Goal: Information Seeking & Learning: Learn about a topic

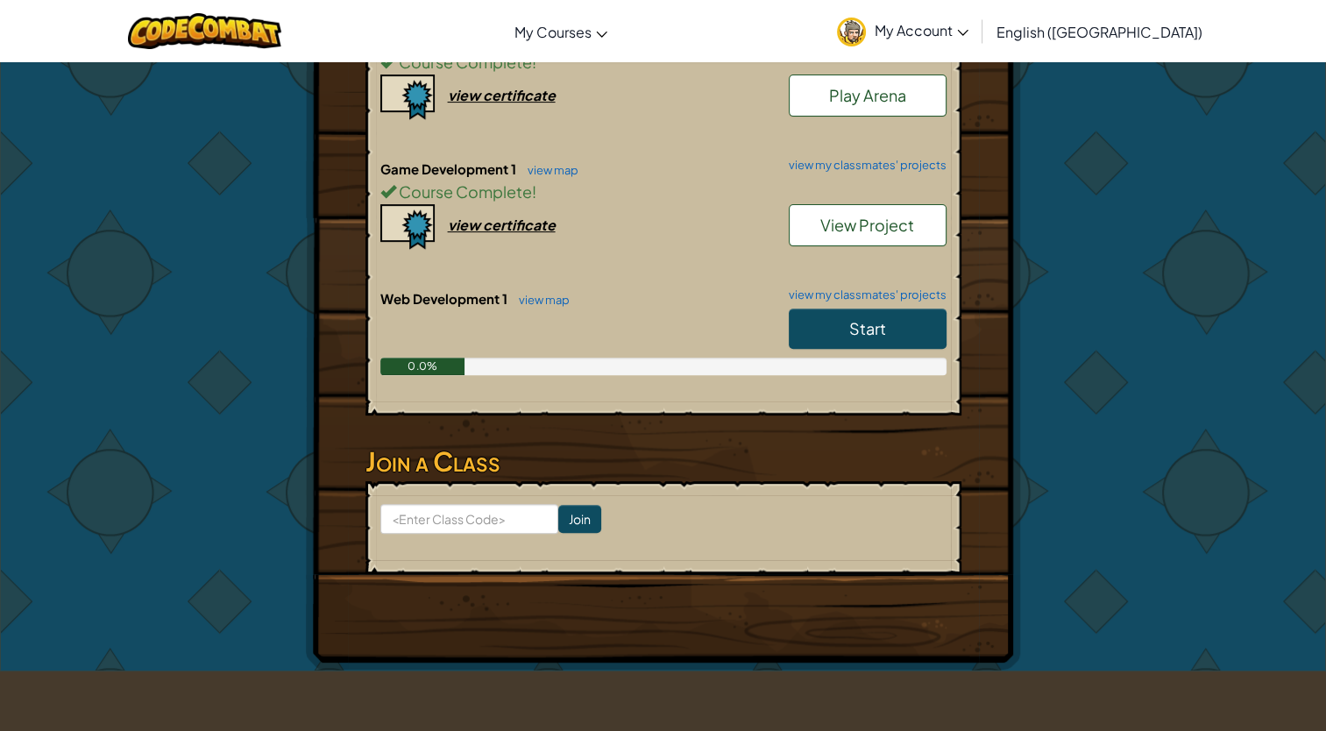
scroll to position [582, 0]
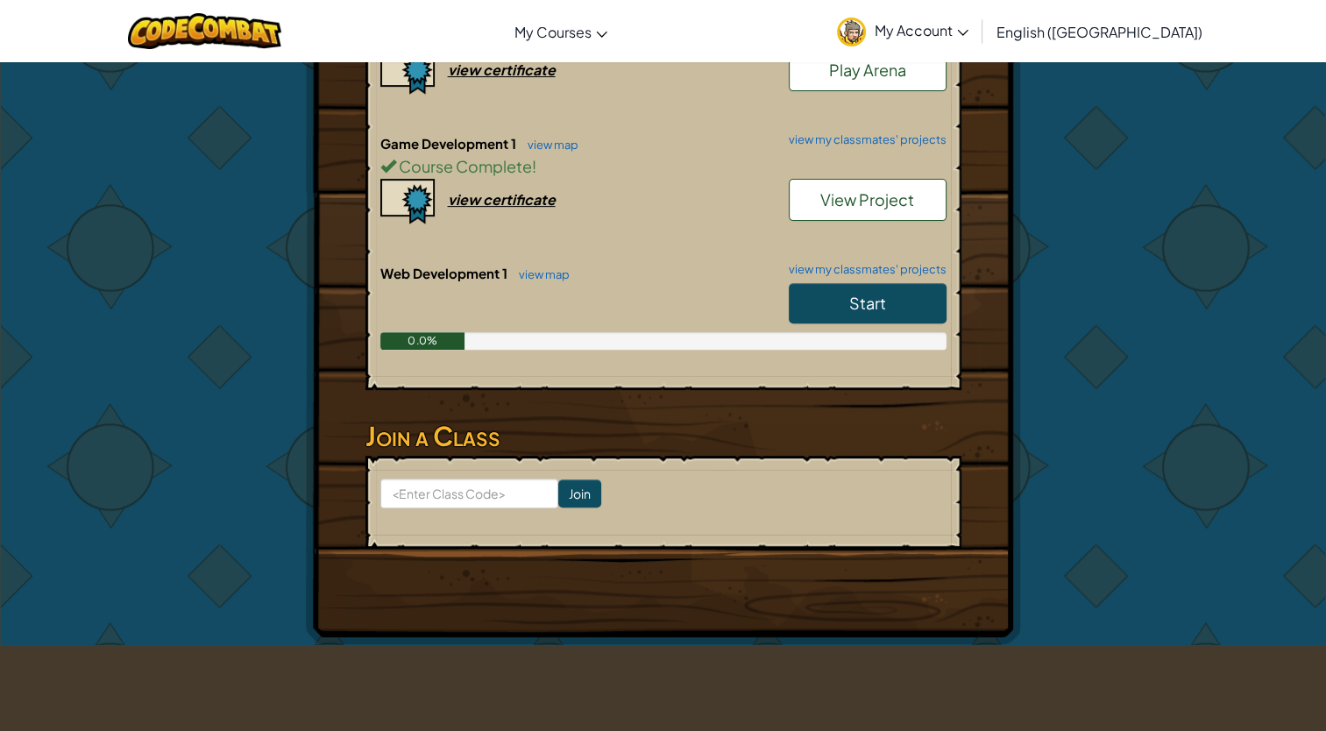
drag, startPoint x: 642, startPoint y: 194, endPoint x: 631, endPoint y: 259, distance: 65.7
click at [631, 259] on div "Game Development 1 view map view my classmates' projects Course Complete ! View…" at bounding box center [663, 199] width 566 height 130
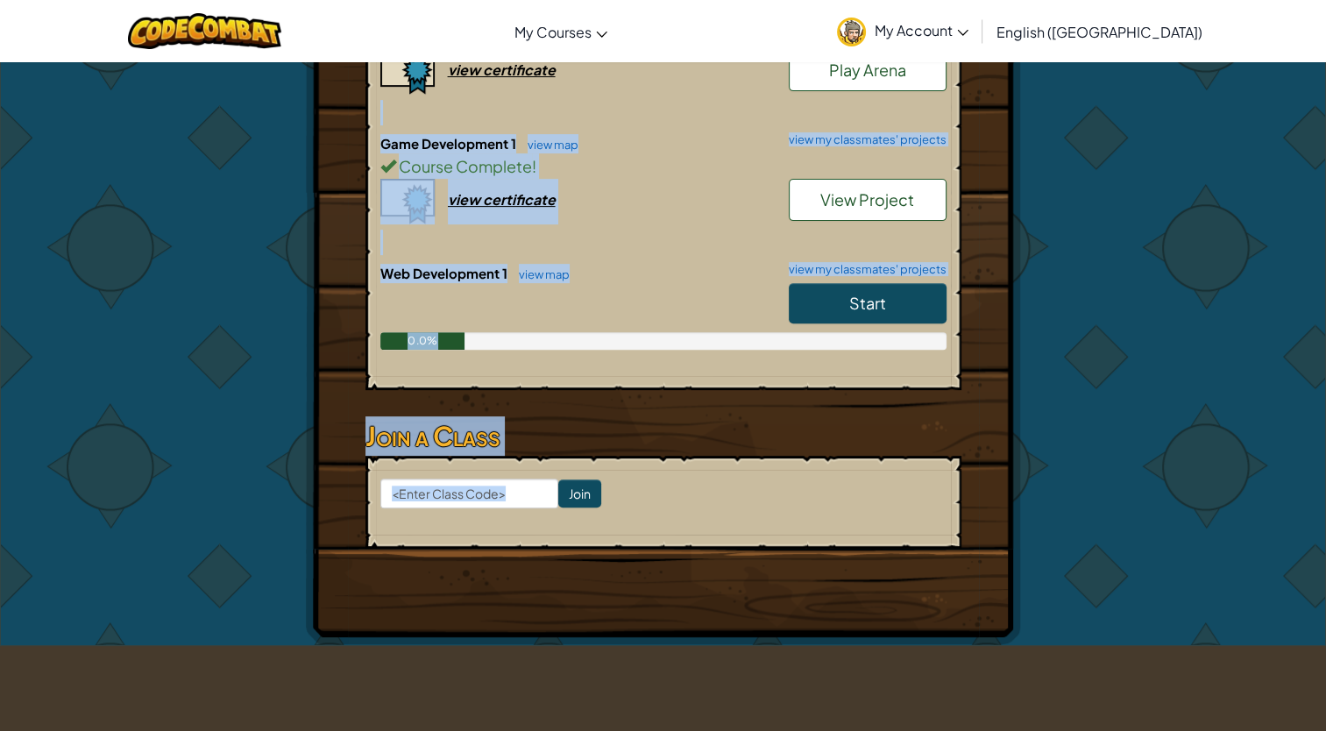
drag, startPoint x: 1211, startPoint y: 114, endPoint x: 968, endPoint y: 564, distance: 511.1
click at [968, 564] on div "Hero : [PERSON_NAME] Change Hero Player : [PERSON_NAME] 1c: The Gem C Levels Co…" at bounding box center [663, 62] width 1326 height 1167
click at [968, 564] on div "Hero : [PERSON_NAME] Change Hero Player : [PERSON_NAME] 1c: The Gem C Levels Co…" at bounding box center [663, 62] width 715 height 1165
click at [1042, 471] on div "Hero : [PERSON_NAME] Change Hero Player : [PERSON_NAME] 1c: The Gem C Levels Co…" at bounding box center [664, 62] width 1026 height 1165
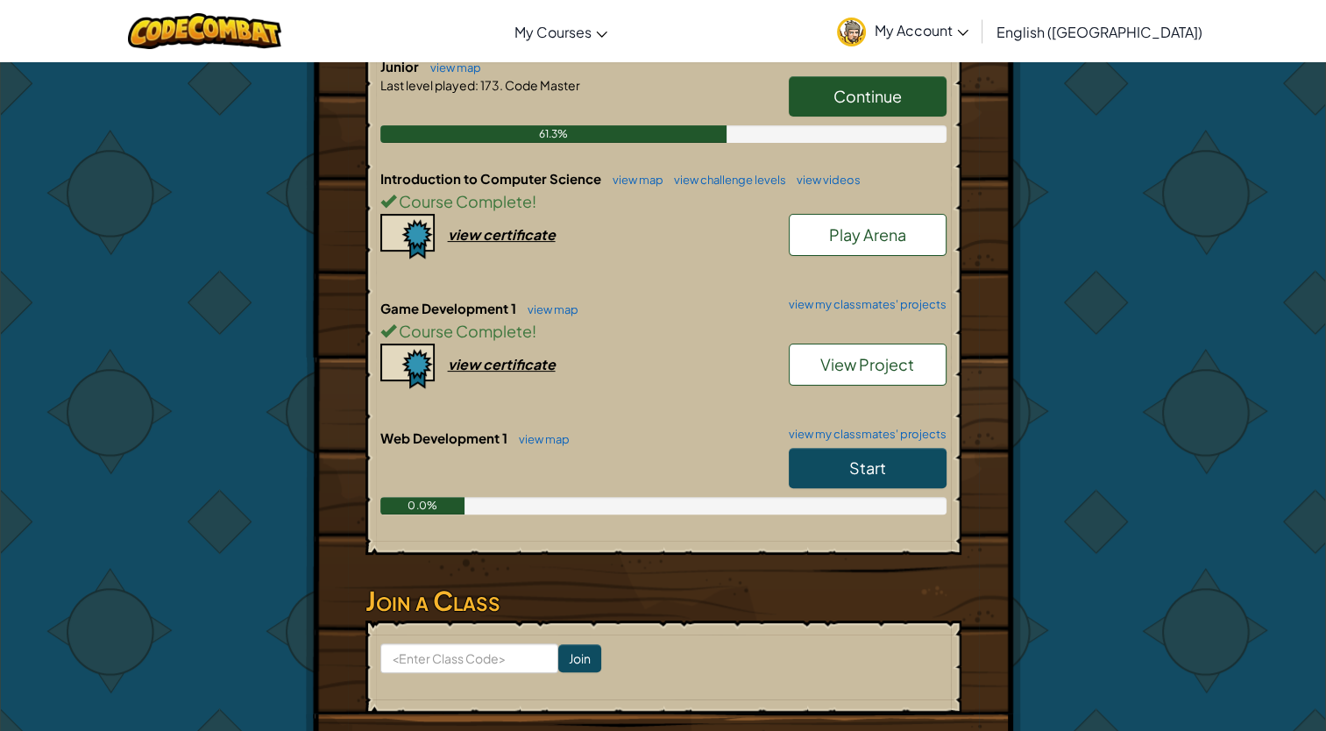
scroll to position [419, 0]
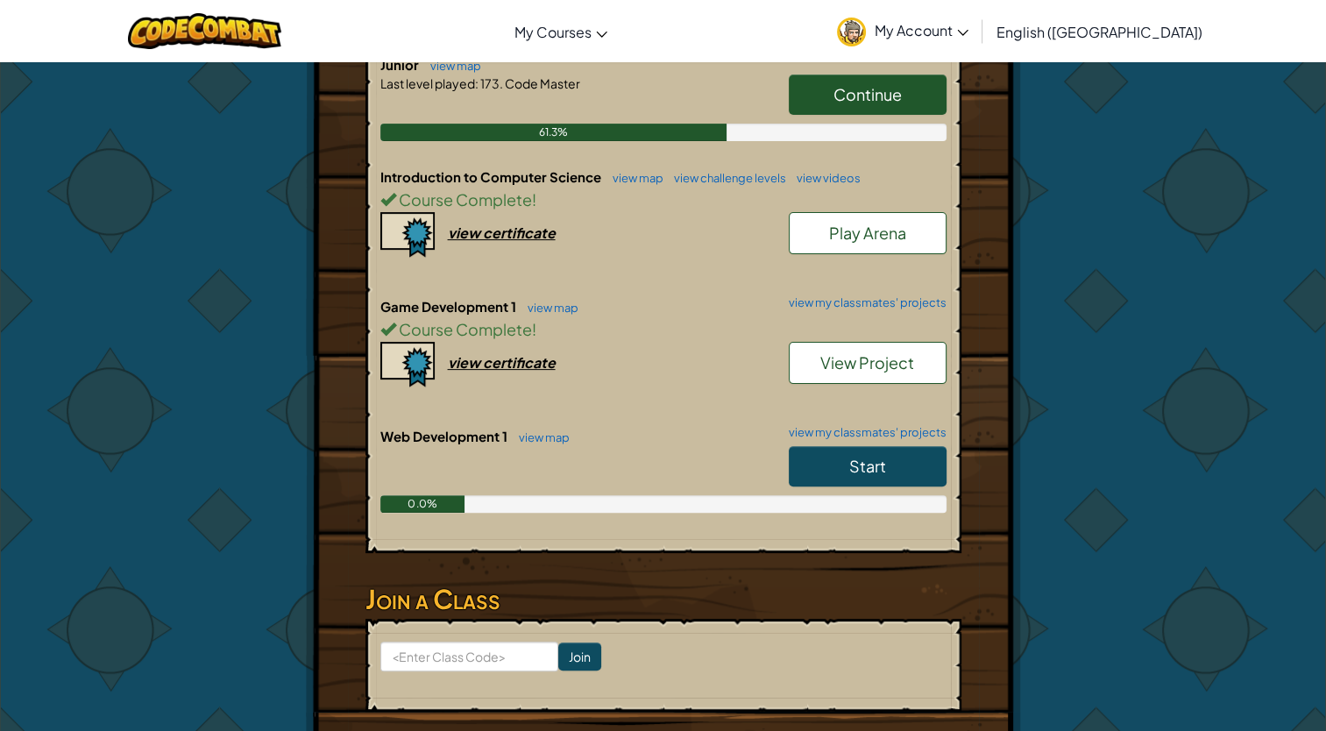
click at [878, 460] on span "Start" at bounding box center [868, 466] width 37 height 20
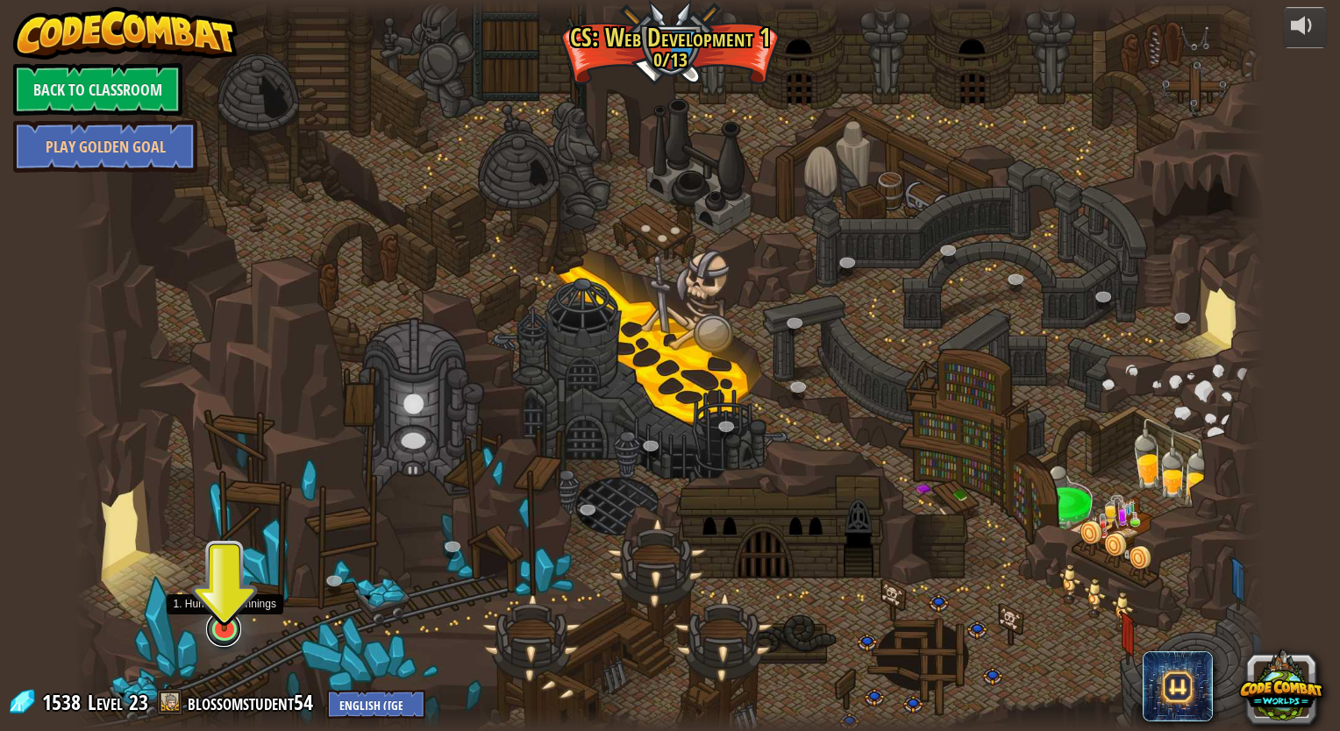
click at [230, 641] on link at bounding box center [223, 629] width 35 height 35
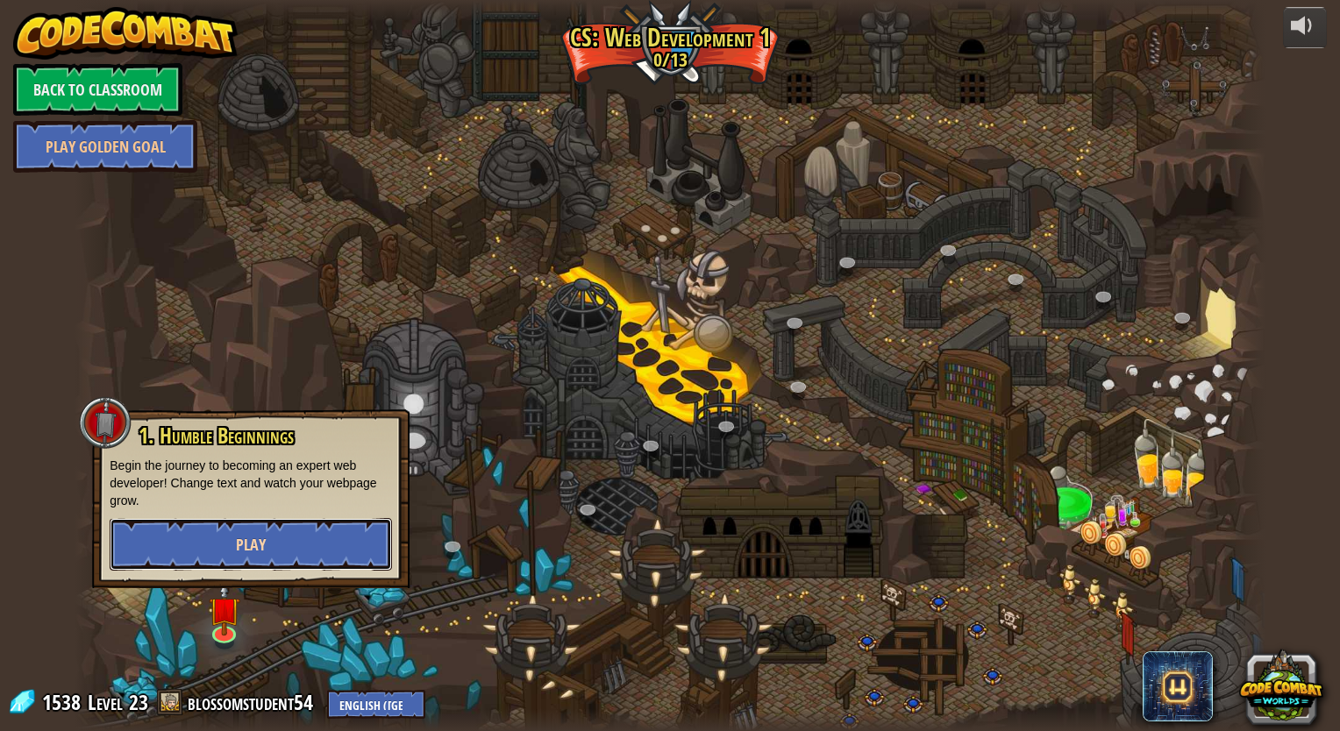
click at [271, 545] on button "Play" at bounding box center [251, 544] width 282 height 53
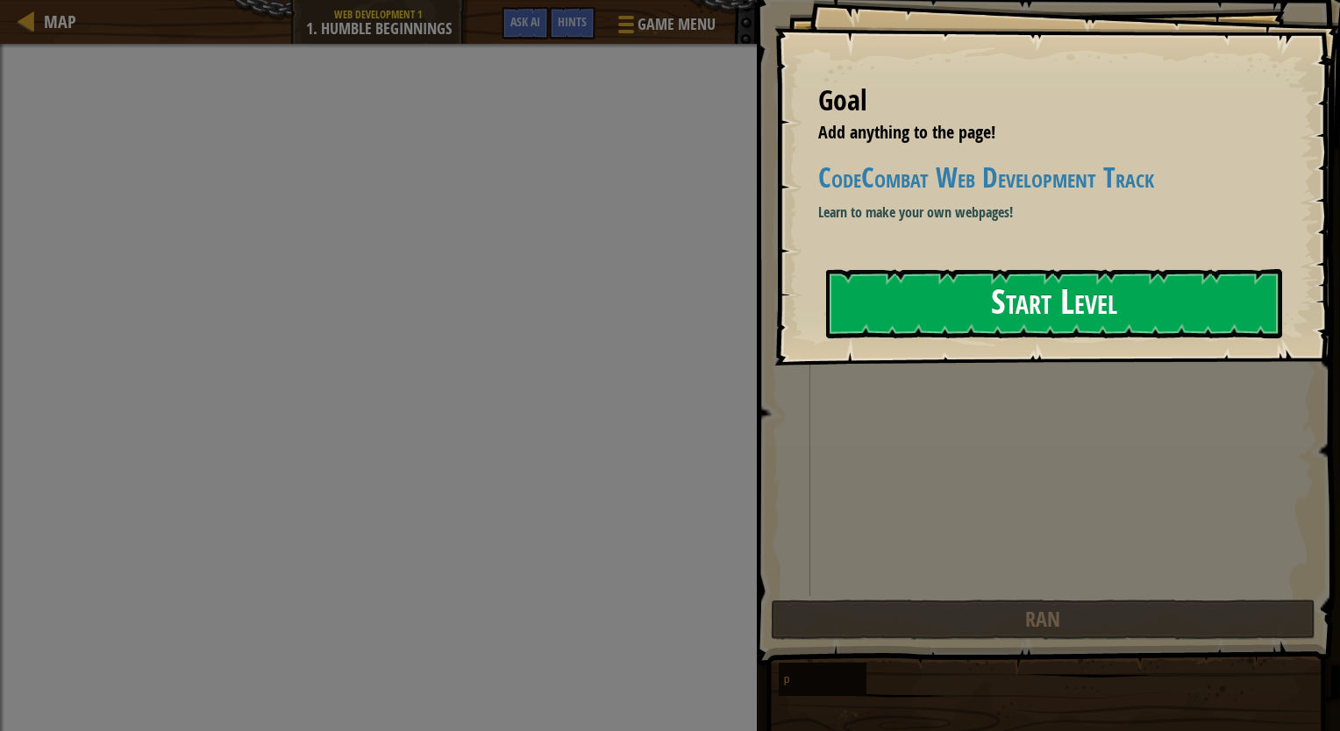
click at [928, 312] on button "Start Level" at bounding box center [1054, 303] width 456 height 69
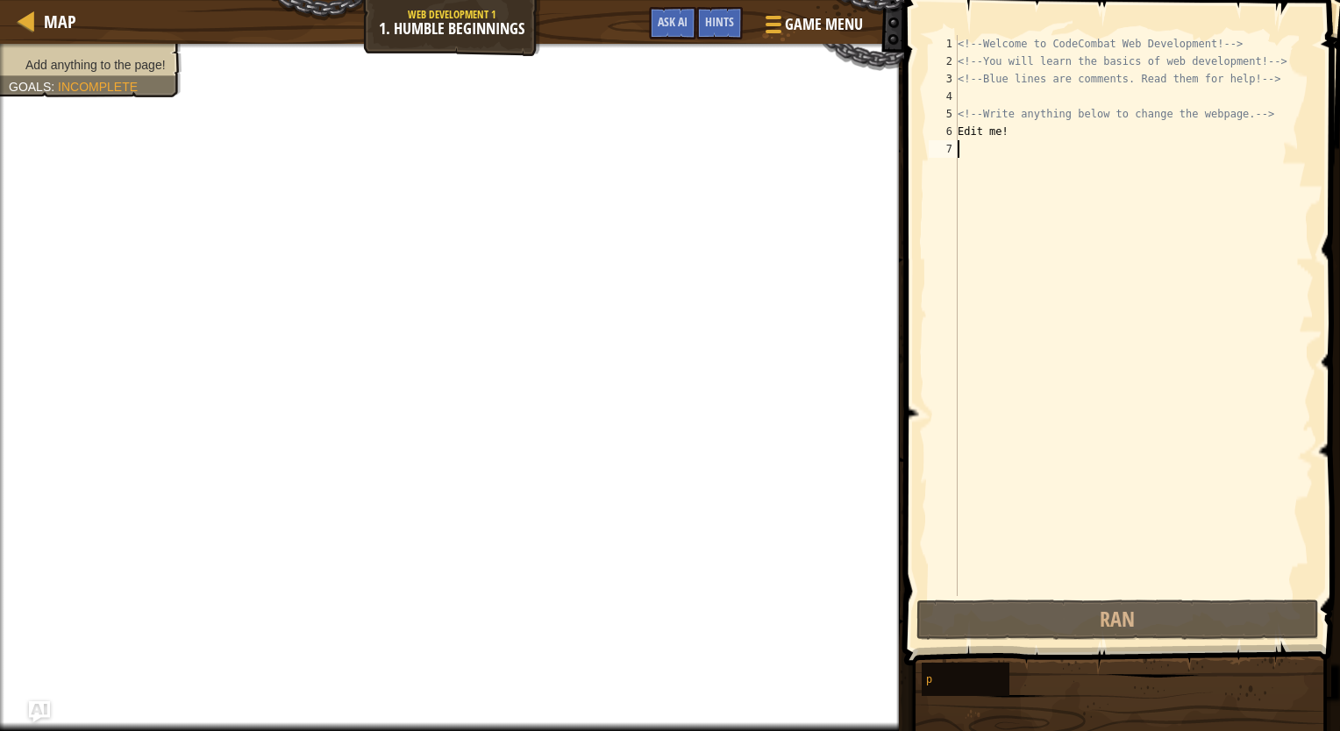
click at [984, 65] on div "<!-- Welcome to CodeCombat Web Development! --> <!-- You will learn the basics …" at bounding box center [1133, 333] width 359 height 596
click at [1056, 67] on div "<!-- Welcome to CodeCombat Web Development! --> <!-- You will learn the basics …" at bounding box center [1133, 333] width 359 height 596
click at [1108, 53] on div "<!-- Welcome to CodeCombat Web Development! --> <!-- You will learn the basics …" at bounding box center [1133, 333] width 359 height 596
click at [1134, 61] on div "<!-- Welcome to CodeCombat Web Development! --> <!-- You will learn the basics …" at bounding box center [1133, 333] width 359 height 596
type textarea "<!-- Blue lines are comments. Read them for help! -->"
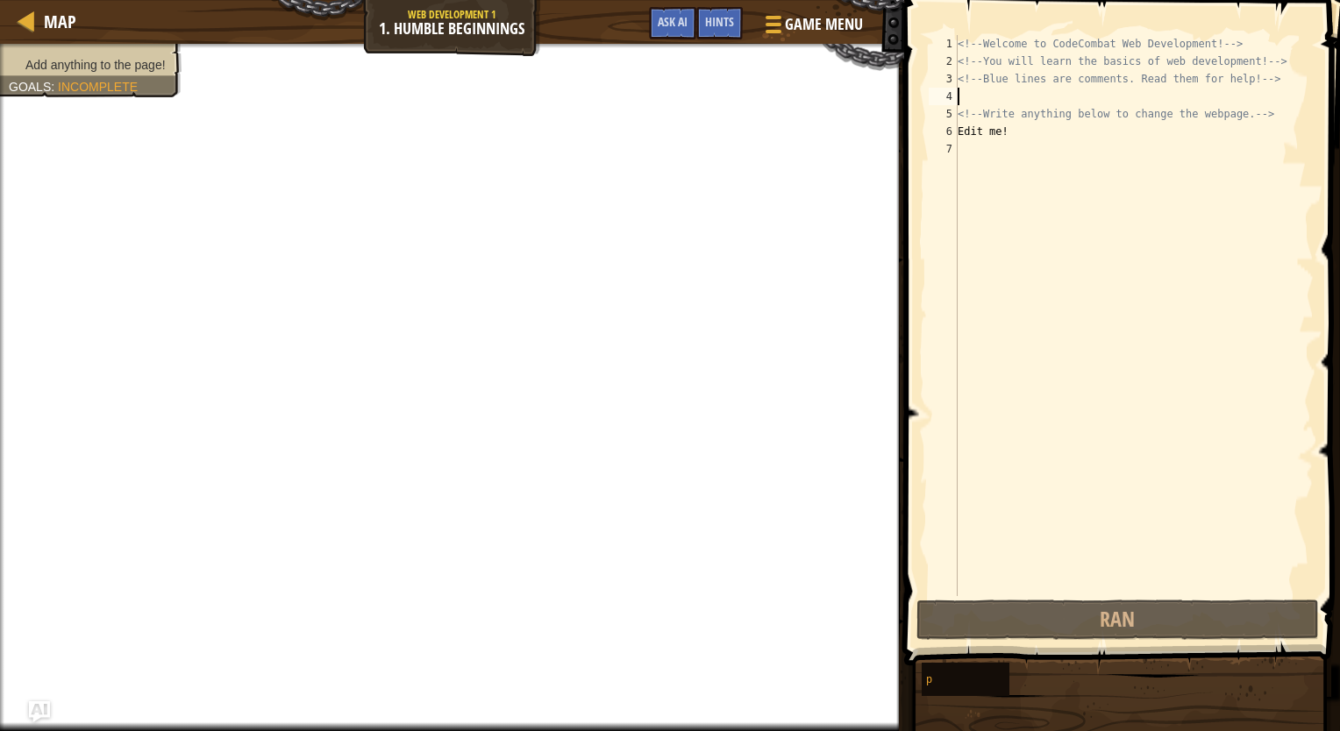
type textarea "Edit me!"
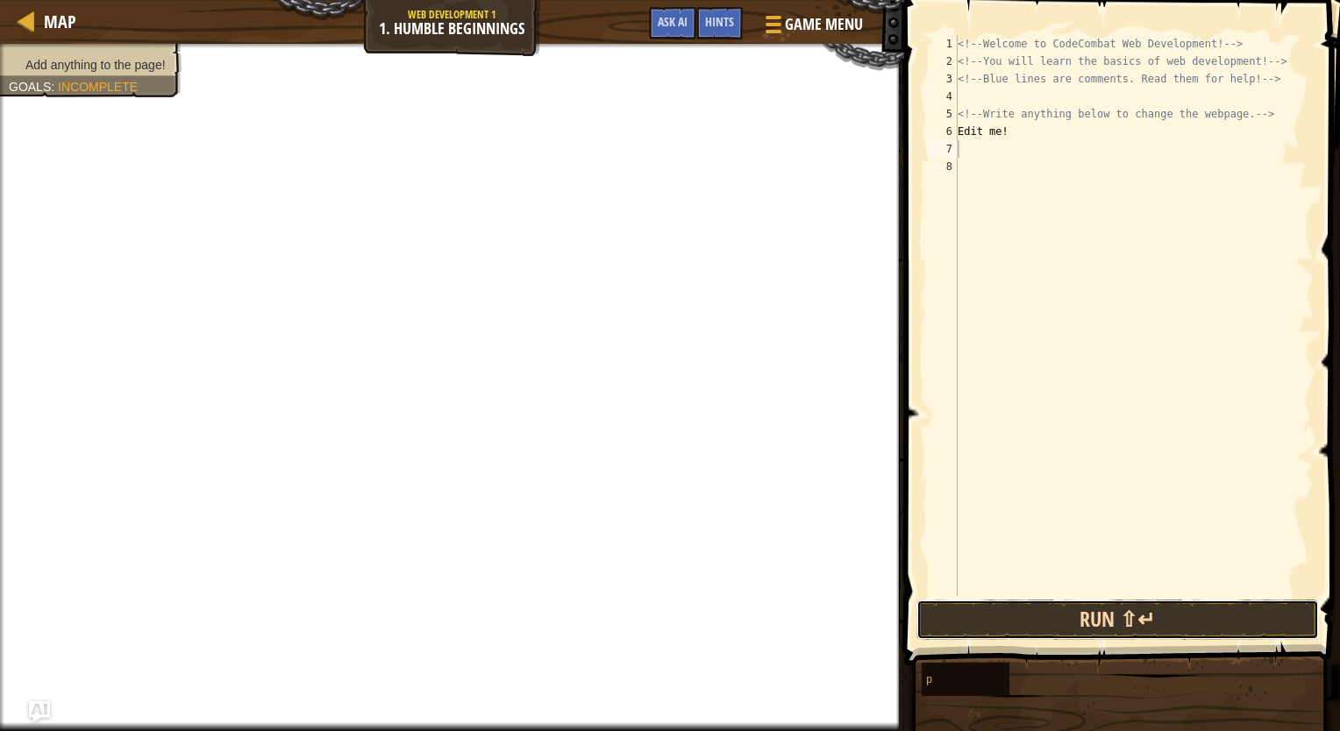
click at [1070, 616] on button "Run ⇧↵" at bounding box center [1117, 620] width 402 height 40
click at [1055, 628] on button "Run ⇧↵" at bounding box center [1117, 620] width 402 height 40
drag, startPoint x: 1055, startPoint y: 628, endPoint x: 996, endPoint y: 612, distance: 60.8
click at [996, 612] on button "Run ⇧↵" at bounding box center [1117, 620] width 402 height 40
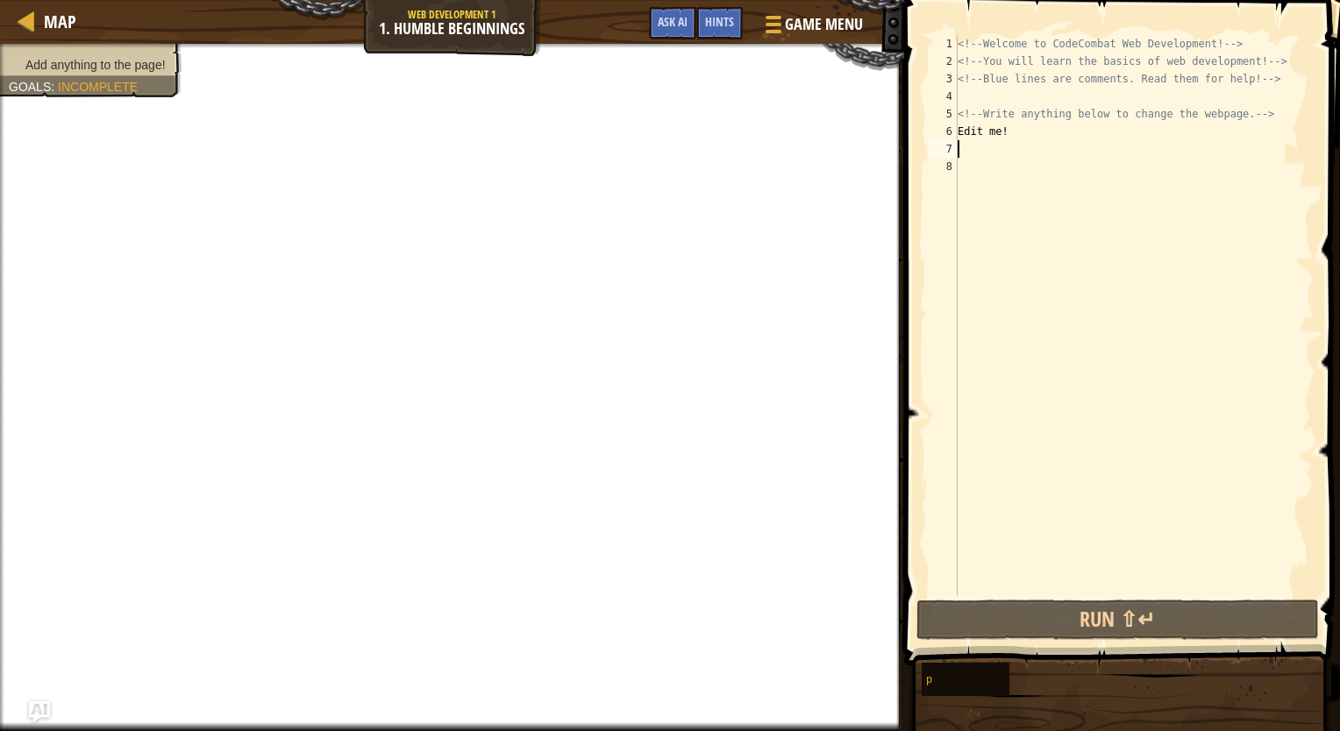
scroll to position [8, 0]
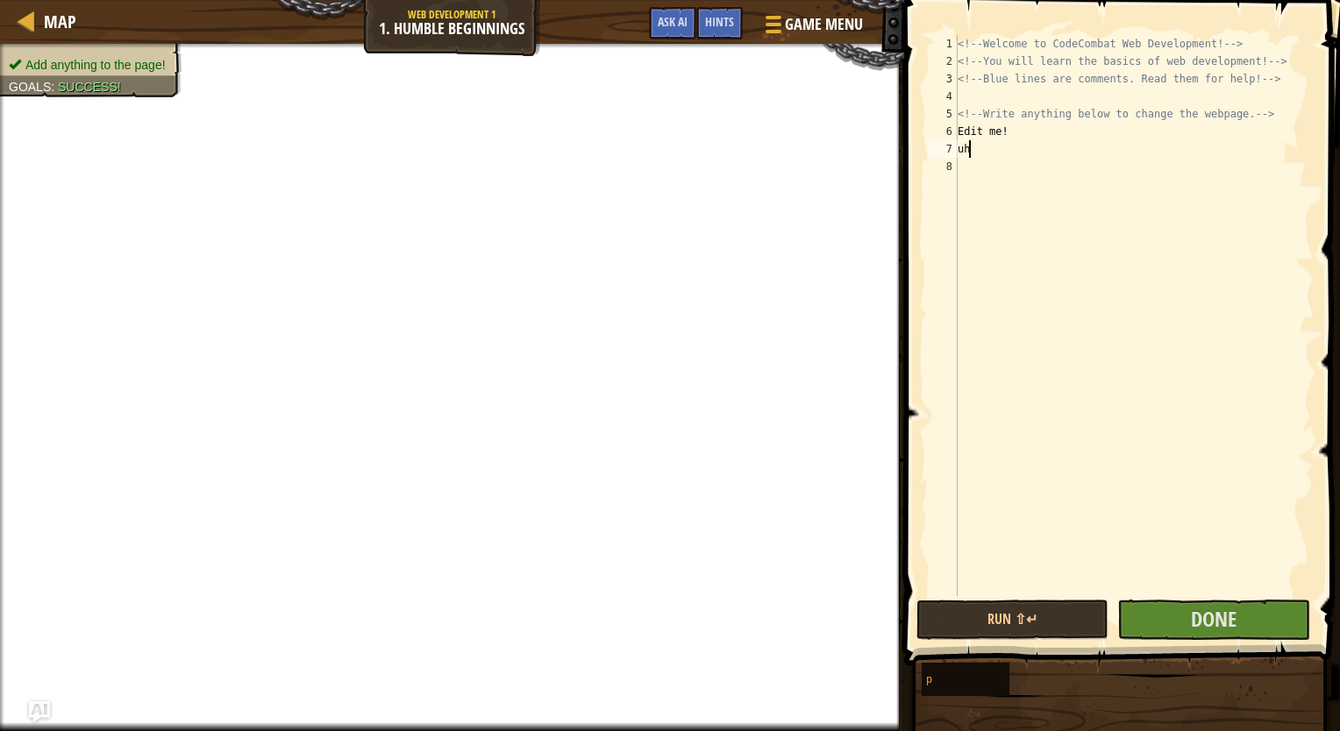
type textarea "u"
type textarea "ummmm"
click at [1260, 629] on button "Done" at bounding box center [1213, 620] width 192 height 40
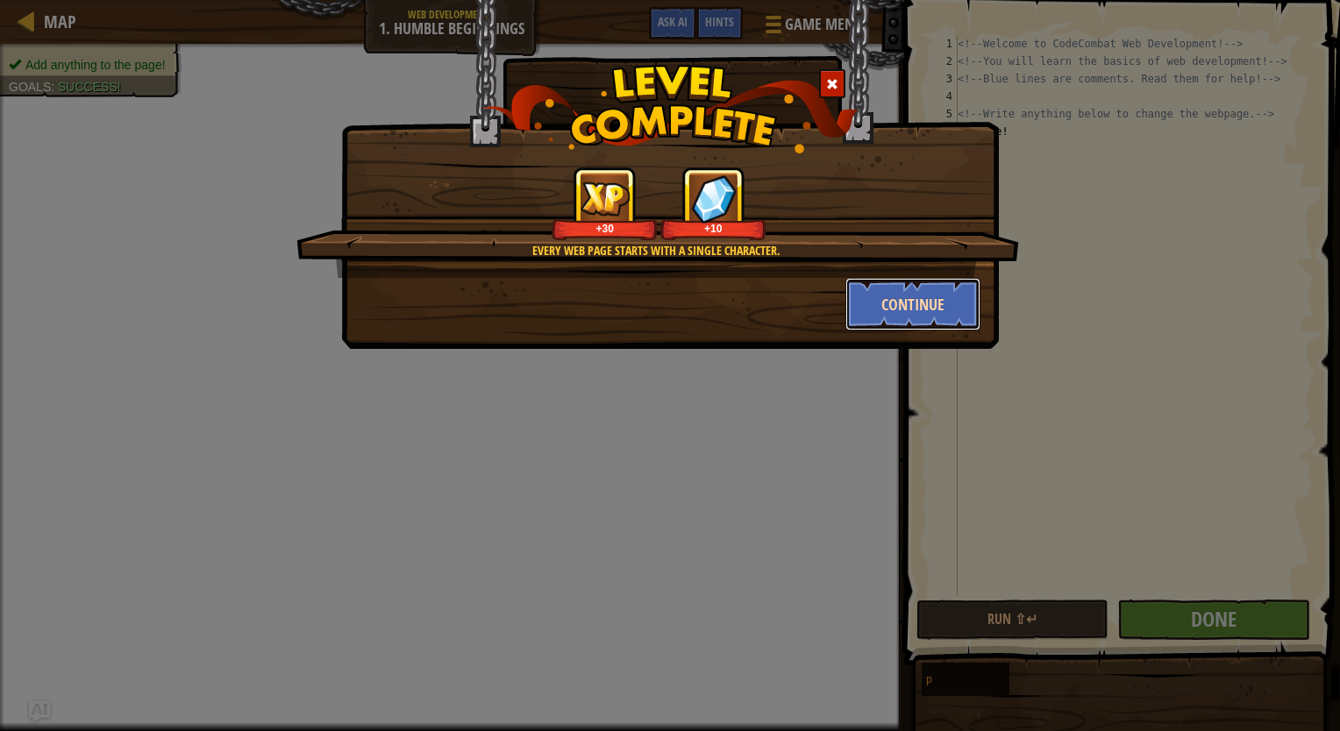
click at [935, 302] on button "Continue" at bounding box center [913, 304] width 136 height 53
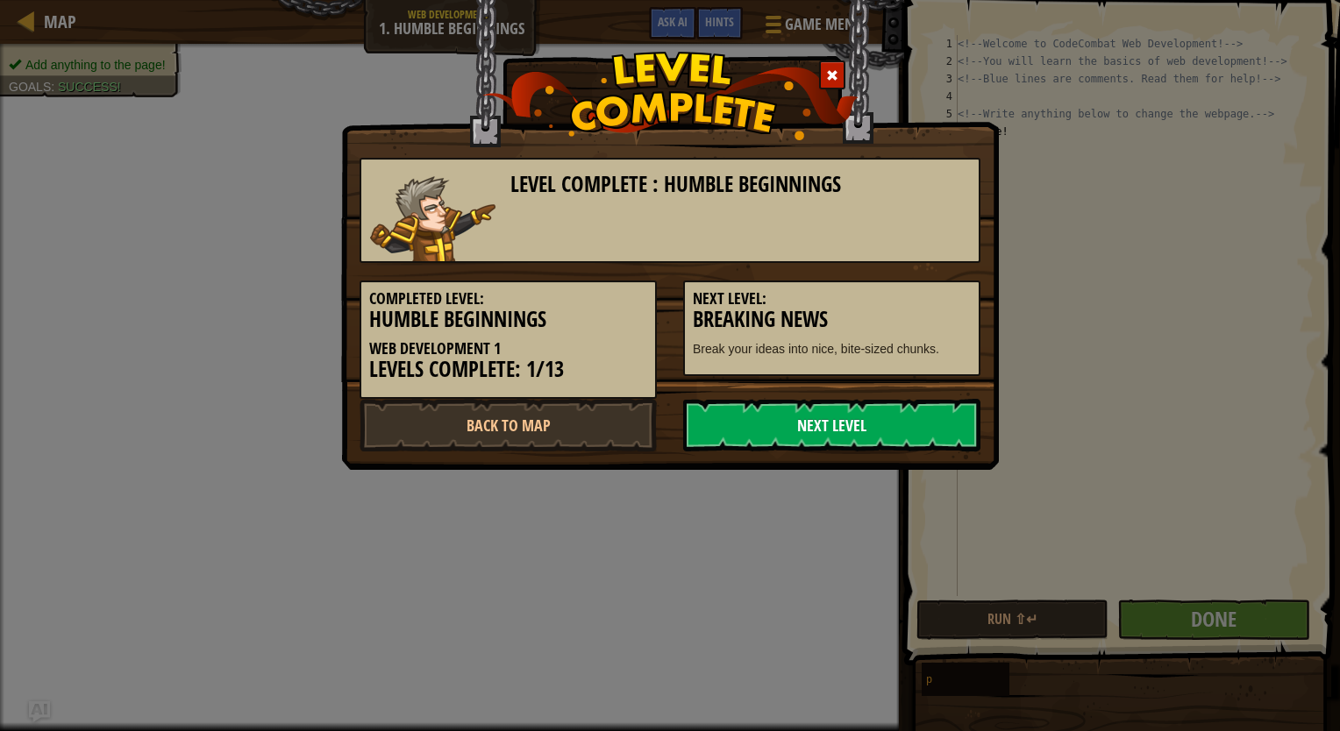
click at [925, 410] on link "Next Level" at bounding box center [831, 425] width 297 height 53
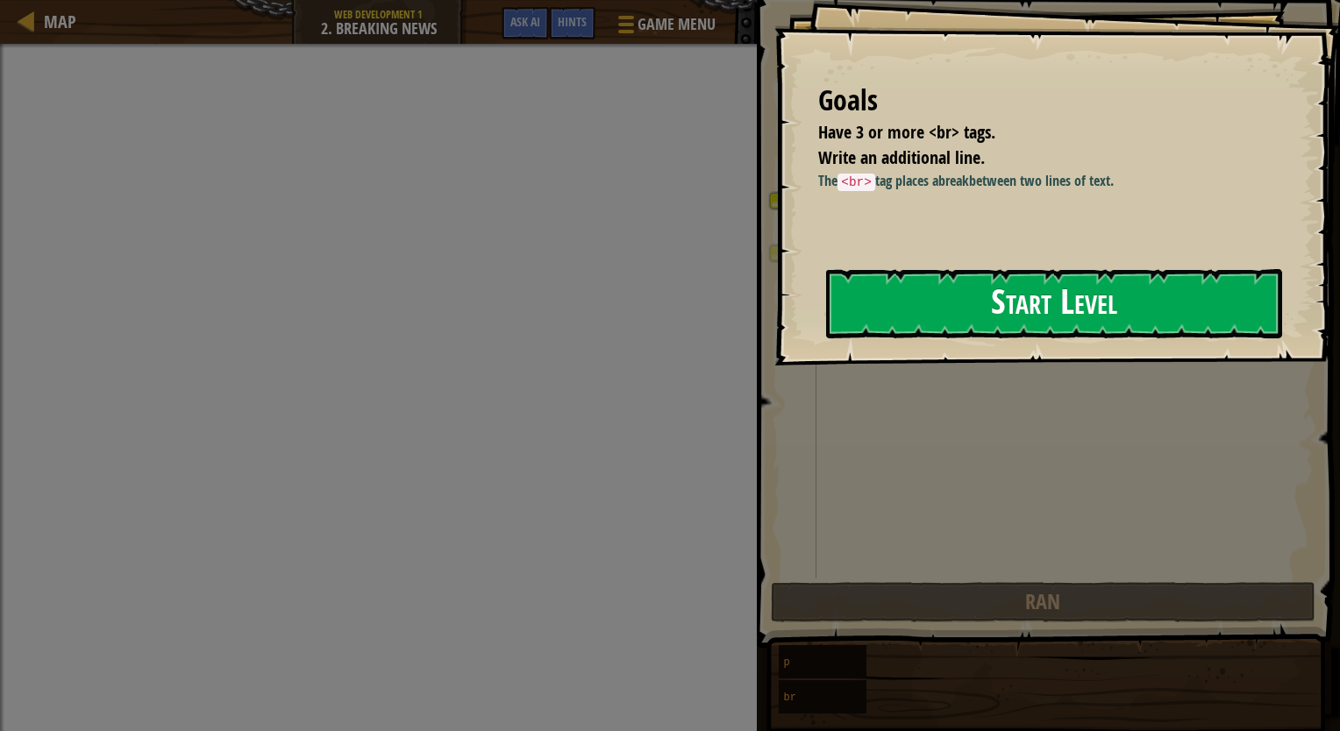
click at [1020, 313] on button "Start Level" at bounding box center [1054, 303] width 456 height 69
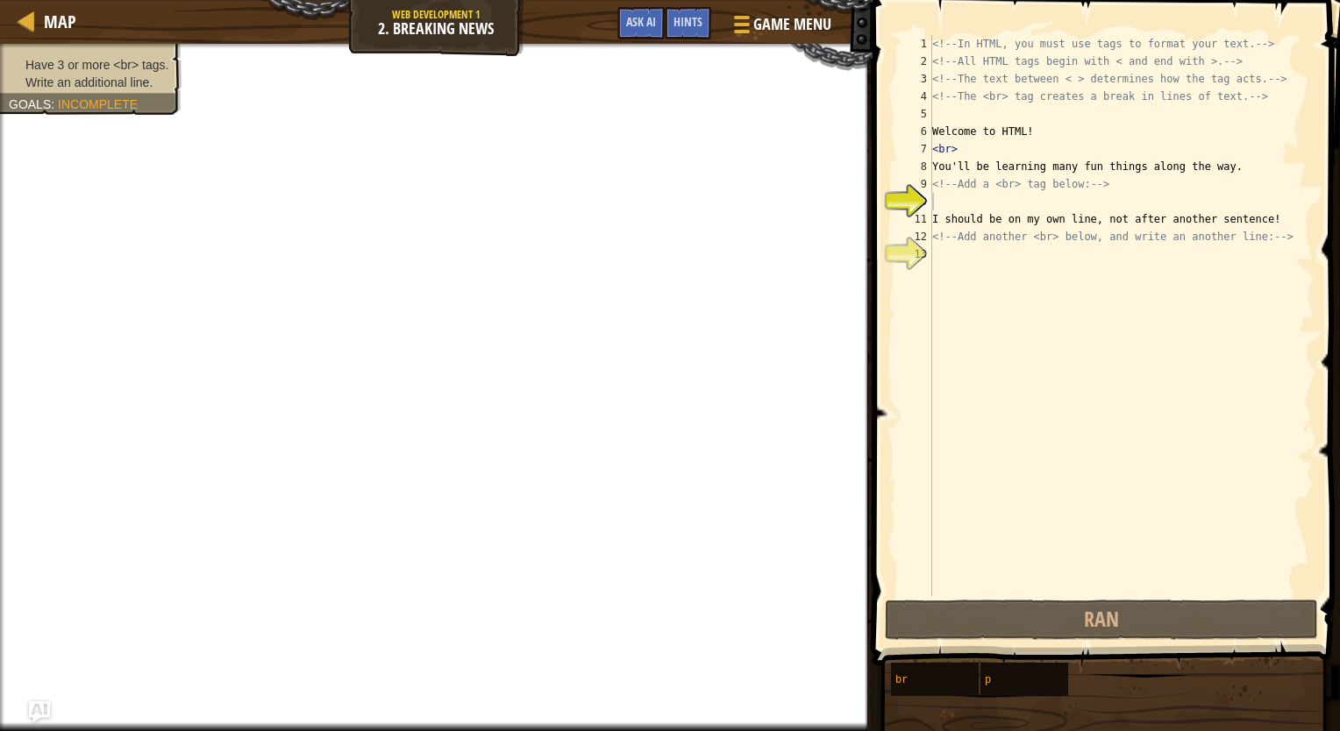
type textarea "<!-- Add a <br> tag below: -->"
click at [971, 191] on div "<!-- In HTML, you must use tags to format your text. --> <!-- All HTML tags beg…" at bounding box center [1120, 333] width 385 height 596
click at [975, 196] on div "<!-- In HTML, you must use tags to format your text. --> <!-- All HTML tags beg…" at bounding box center [1120, 333] width 385 height 596
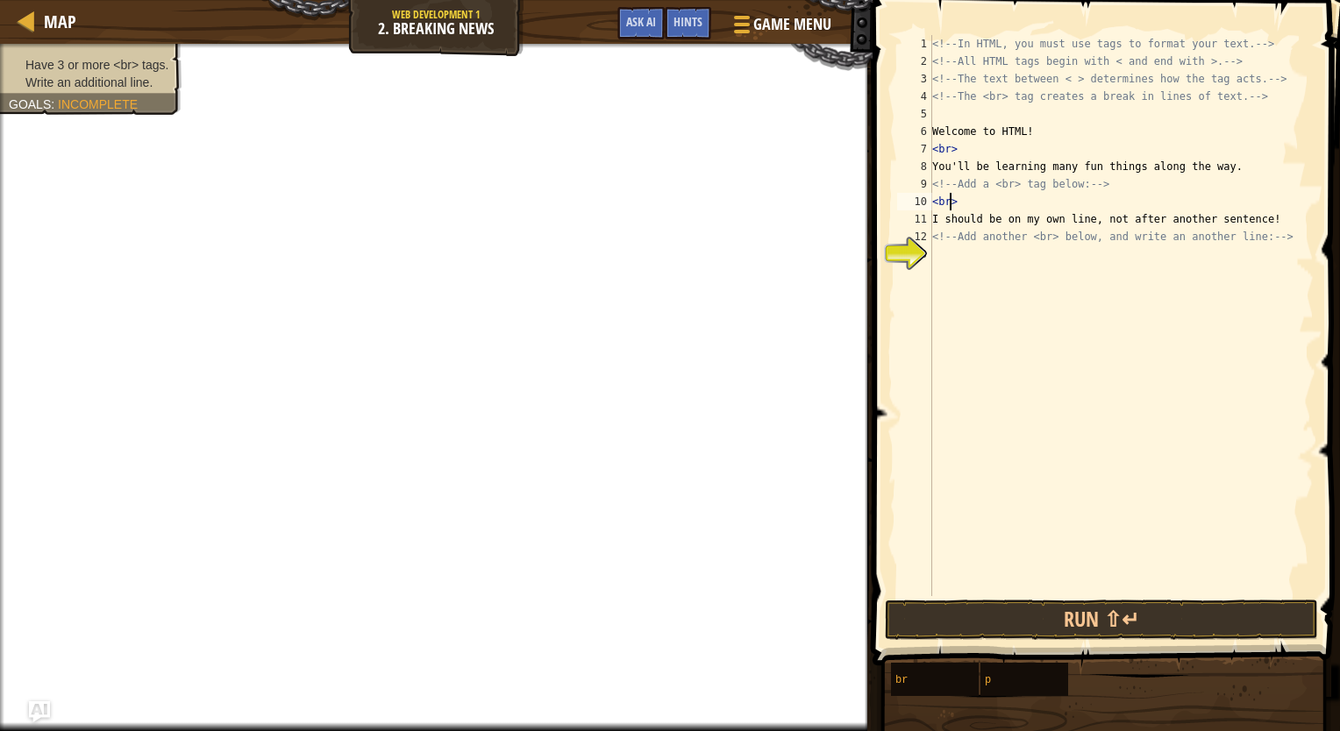
scroll to position [8, 0]
type textarea "<br>"
click at [936, 276] on div "<!-- In HTML, you must use tags to format your text. --> <!-- All HTML tags beg…" at bounding box center [1120, 333] width 385 height 596
drag, startPoint x: 934, startPoint y: 200, endPoint x: 957, endPoint y: 198, distance: 23.7
click at [957, 198] on div "<!-- In HTML, you must use tags to format your text. --> <!-- All HTML tags beg…" at bounding box center [1120, 333] width 385 height 596
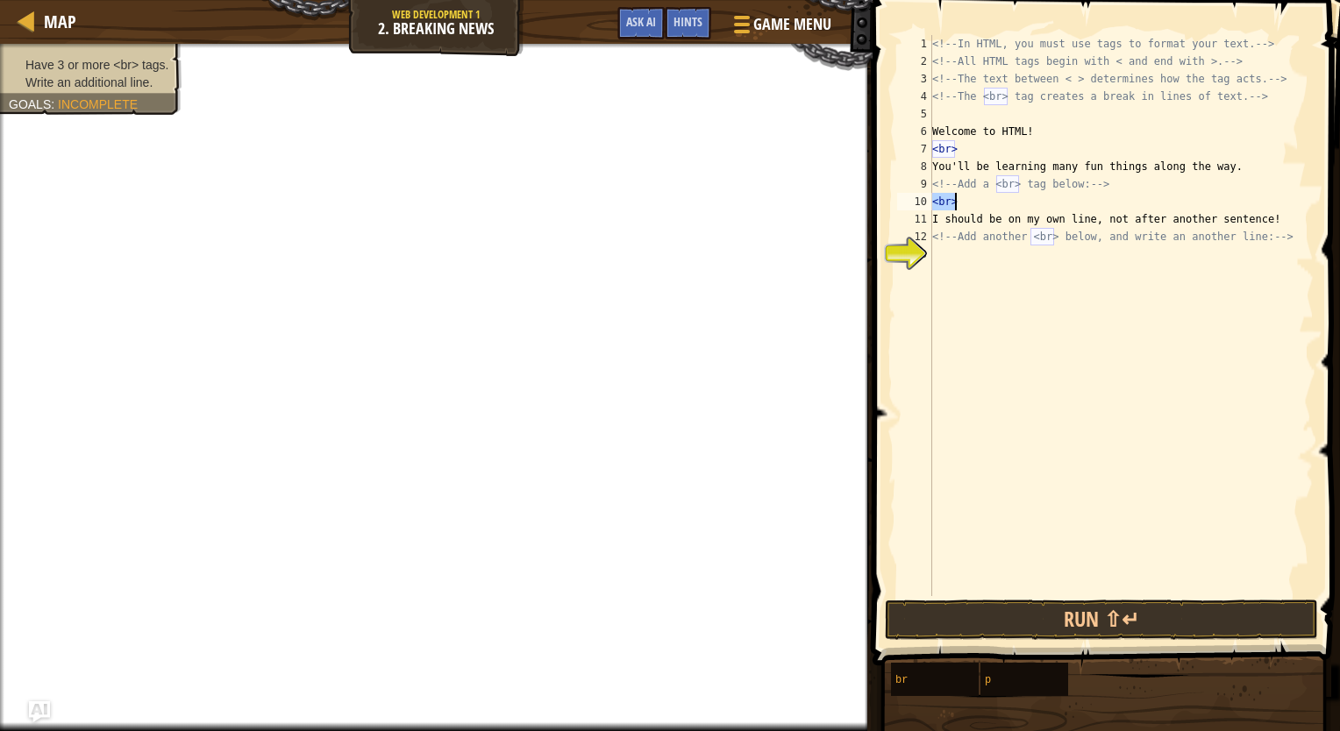
click at [957, 198] on div "<!-- In HTML, you must use tags to format your text. --> <!-- All HTML tags beg…" at bounding box center [1120, 315] width 385 height 561
click at [969, 210] on div "<!-- In HTML, you must use tags to format your text. --> <!-- All HTML tags beg…" at bounding box center [1120, 333] width 385 height 596
click at [909, 245] on div "13" at bounding box center [914, 254] width 35 height 18
click at [971, 244] on div "<!-- In HTML, you must use tags to format your text. --> <!-- All HTML tags beg…" at bounding box center [1120, 333] width 385 height 596
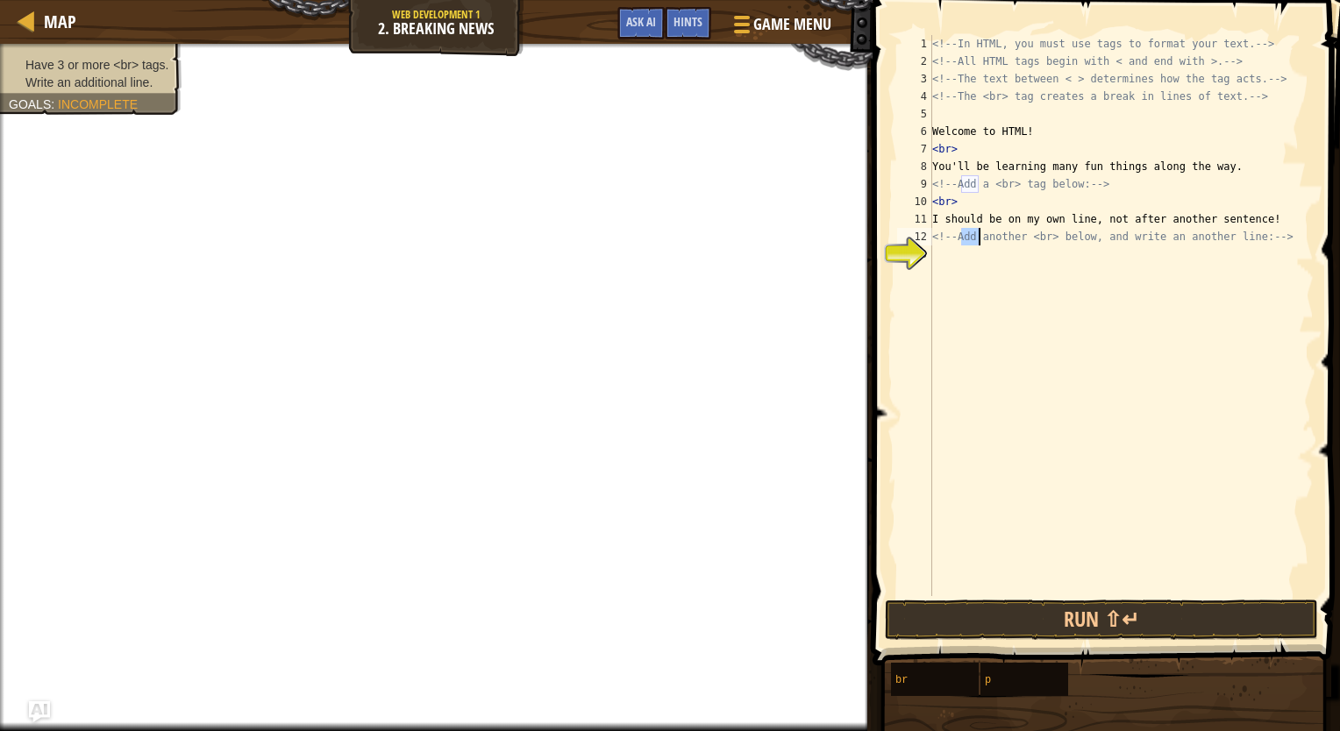
click at [971, 244] on div "<!-- In HTML, you must use tags to format your text. --> <!-- All HTML tags beg…" at bounding box center [1120, 333] width 385 height 596
type textarea "<!-- Add another <br> below, and write an another line: -->"
click at [971, 244] on div "<!-- In HTML, you must use tags to format your text. --> <!-- All HTML tags beg…" at bounding box center [1120, 333] width 385 height 596
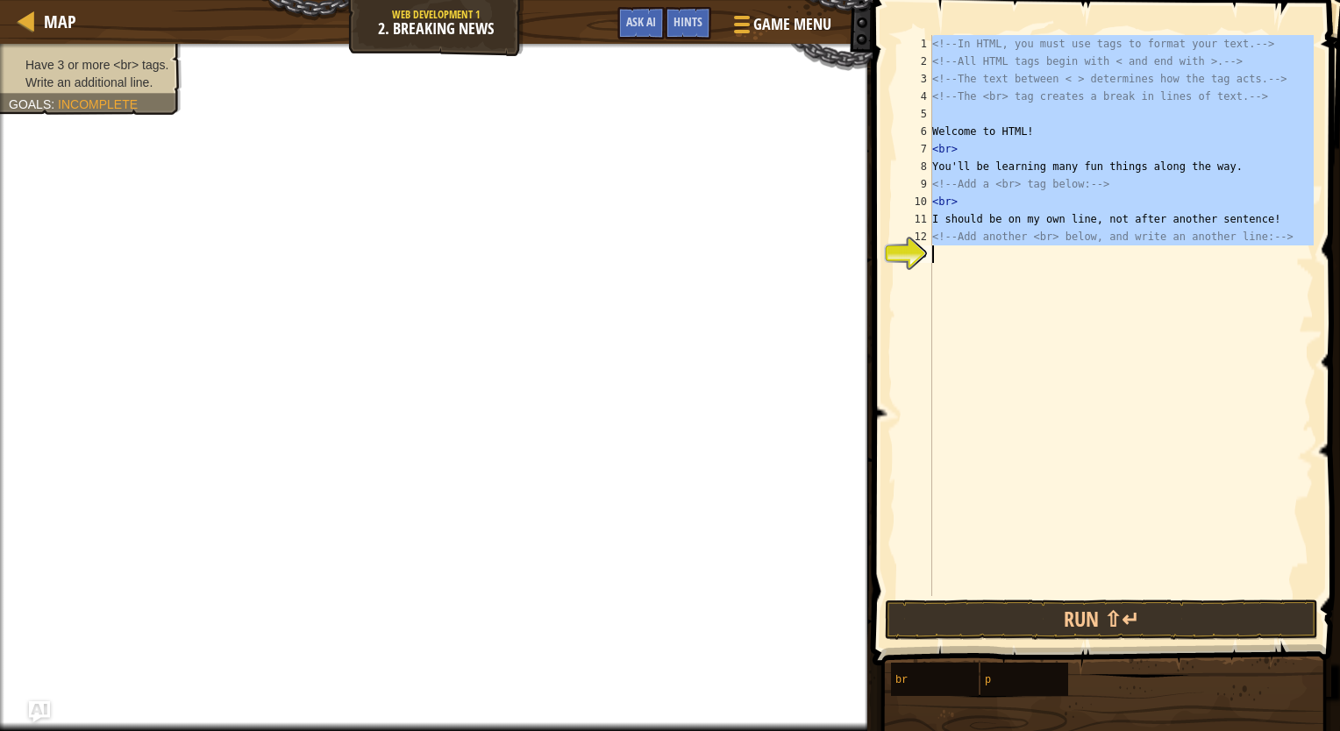
click at [957, 258] on div "<!-- In HTML, you must use tags to format your text. --> <!-- All HTML tags beg…" at bounding box center [1120, 315] width 385 height 561
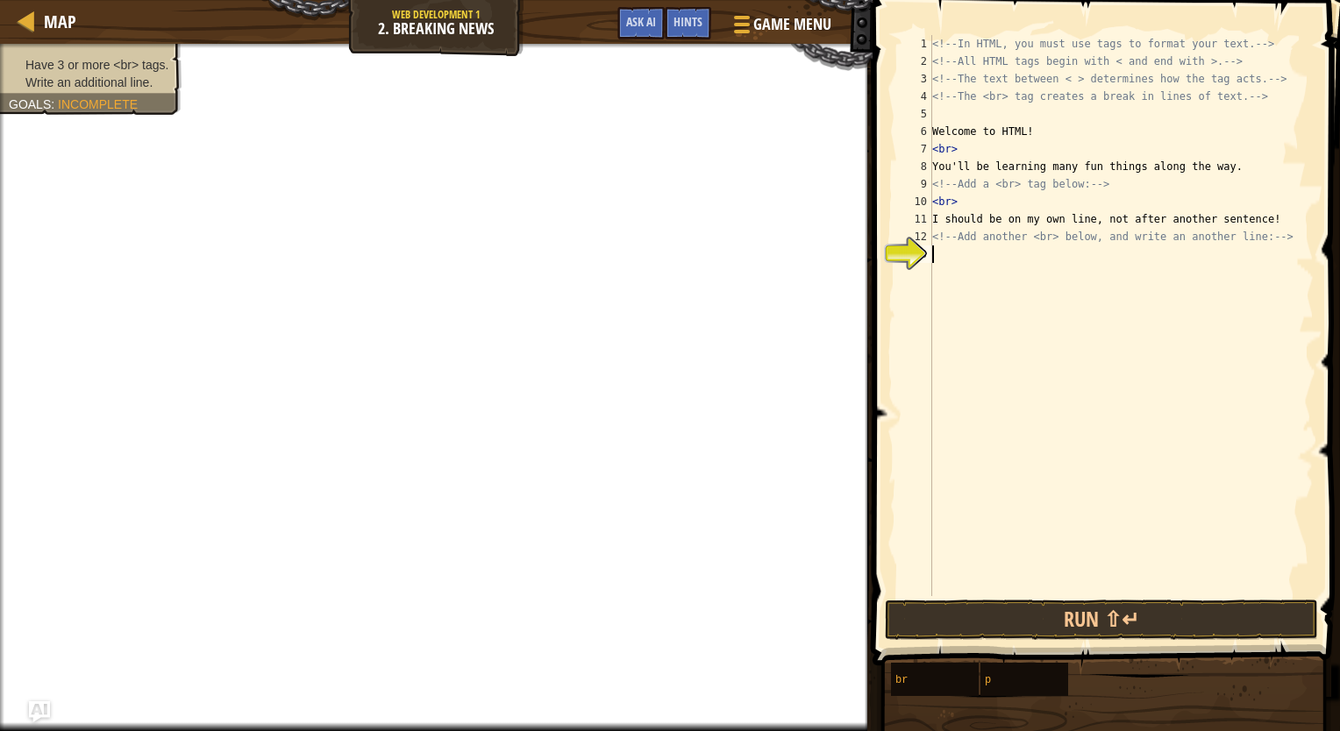
click at [957, 258] on div "<!-- In HTML, you must use tags to format your text. --> <!-- All HTML tags beg…" at bounding box center [1120, 333] width 385 height 596
click at [978, 611] on button "Run ⇧↵" at bounding box center [1101, 620] width 433 height 40
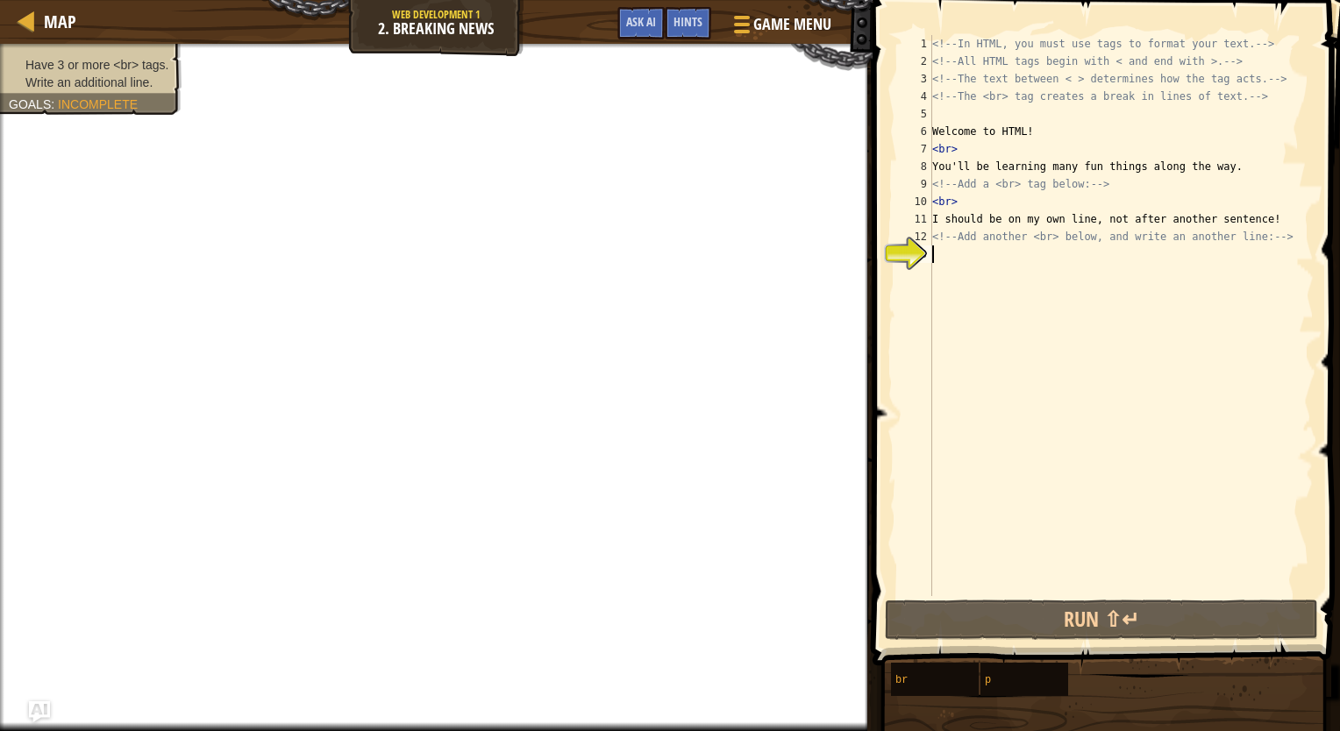
click at [947, 259] on div "<!-- In HTML, you must use tags to format your text. --> <!-- All HTML tags beg…" at bounding box center [1120, 333] width 385 height 596
type textarea "<!-- Add another <br> below, and write an another line: -->"
drag, startPoint x: 940, startPoint y: 245, endPoint x: 1098, endPoint y: 251, distance: 157.9
click at [1098, 251] on div "<!-- In HTML, you must use tags to format your text. --> <!-- All HTML tags beg…" at bounding box center [1120, 333] width 385 height 596
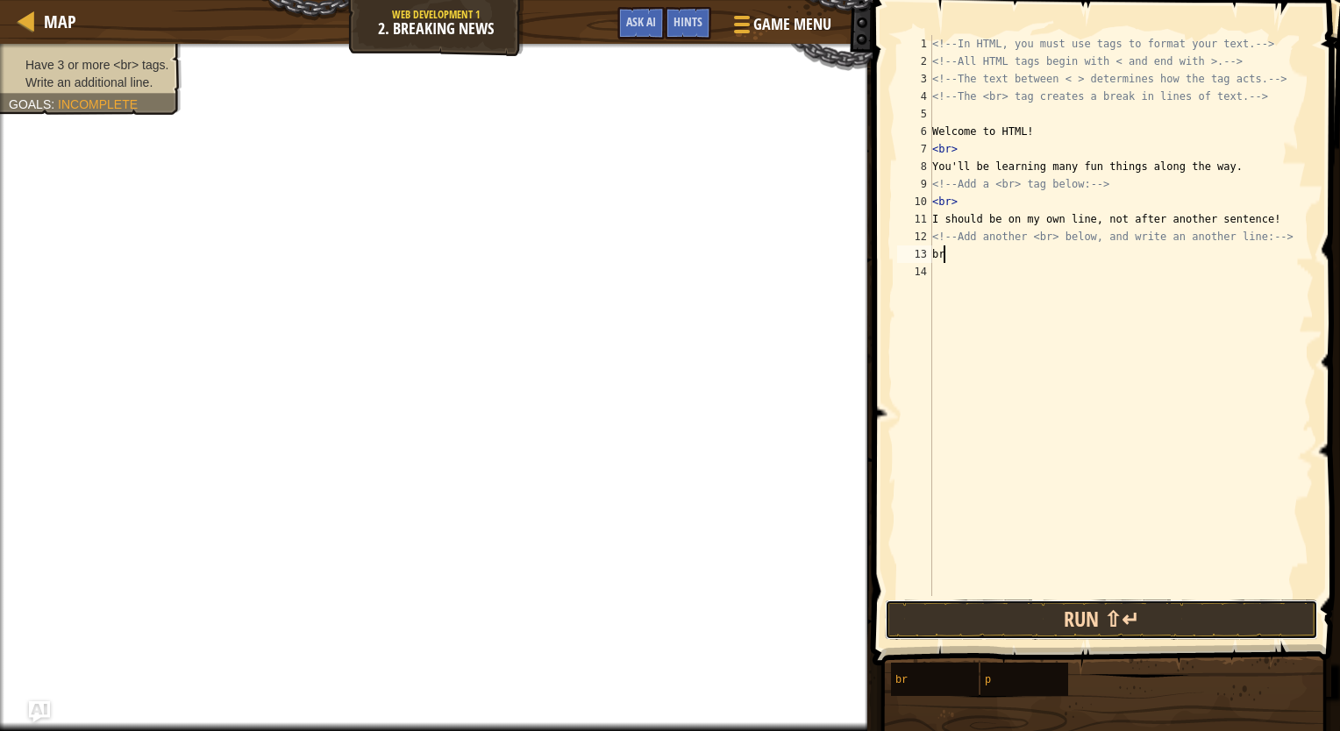
click at [1055, 627] on button "Run ⇧↵" at bounding box center [1101, 620] width 433 height 40
type textarea "<br>"
click at [1046, 613] on button "Run ⇧↵" at bounding box center [1101, 620] width 433 height 40
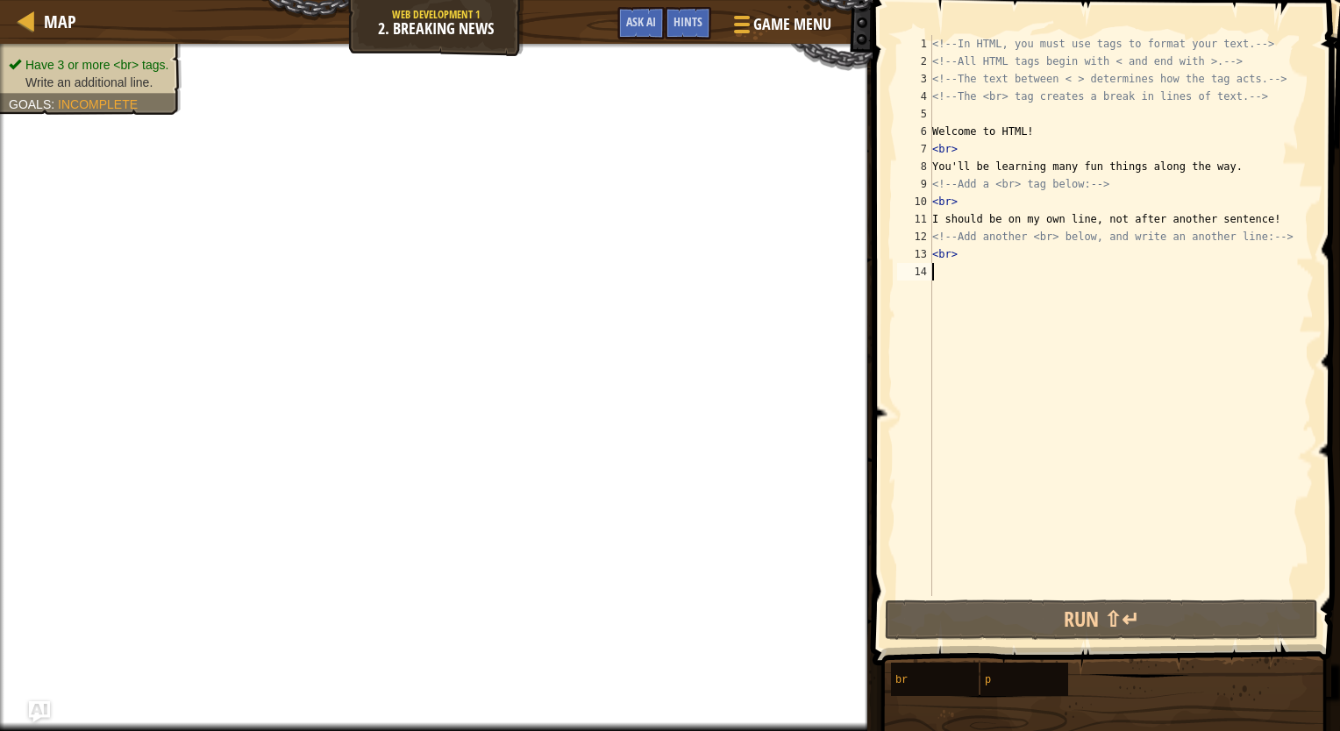
click at [940, 282] on div "<!-- In HTML, you must use tags to format your text. --> <!-- All HTML tags beg…" at bounding box center [1120, 333] width 385 height 596
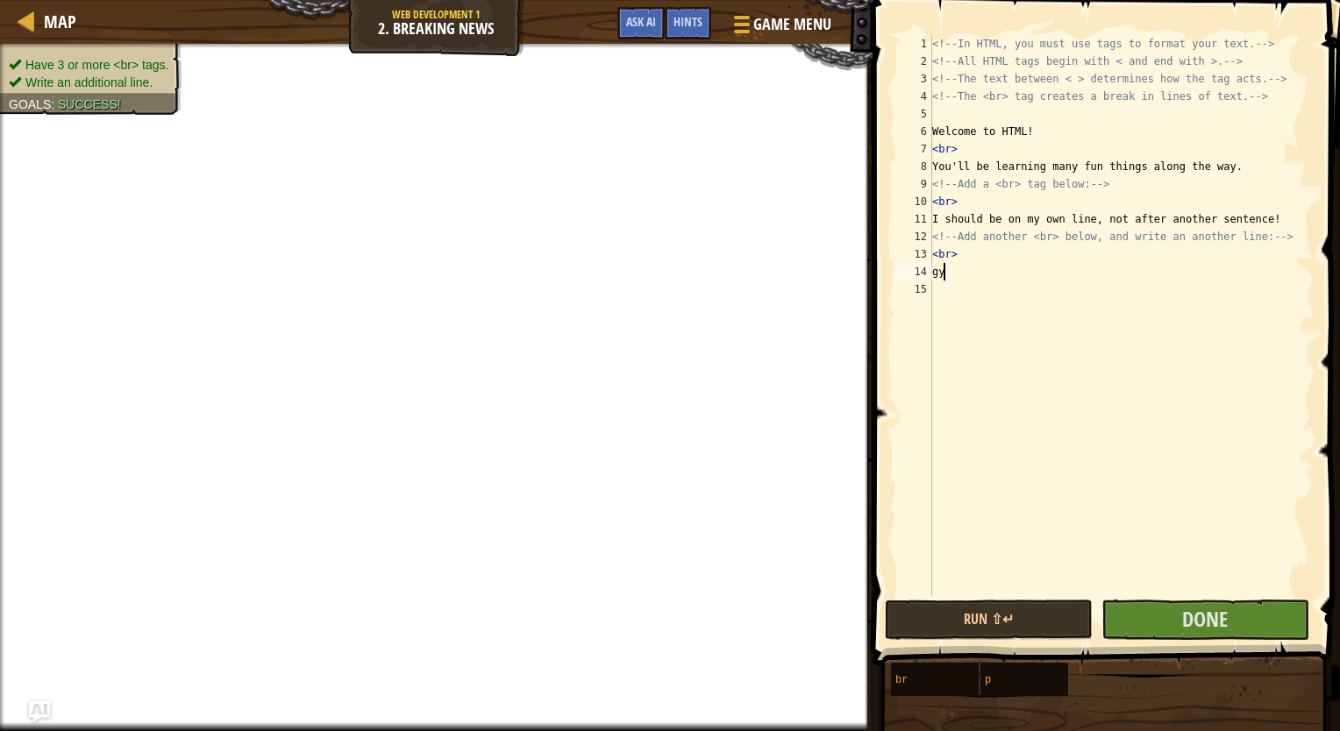
type textarea "g"
type textarea "ummmmmmmmmm"
click at [1171, 614] on button "Done" at bounding box center [1205, 620] width 208 height 40
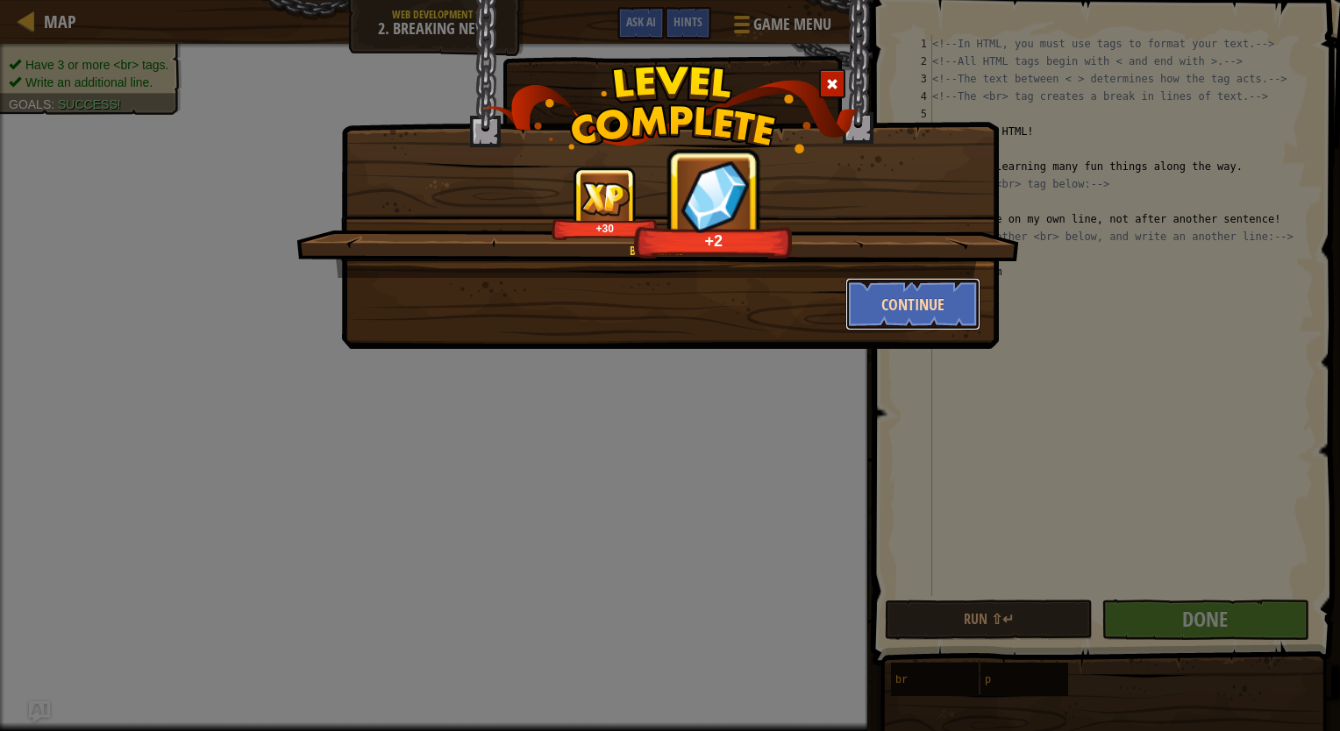
click at [932, 307] on button "Continue" at bounding box center [913, 304] width 136 height 53
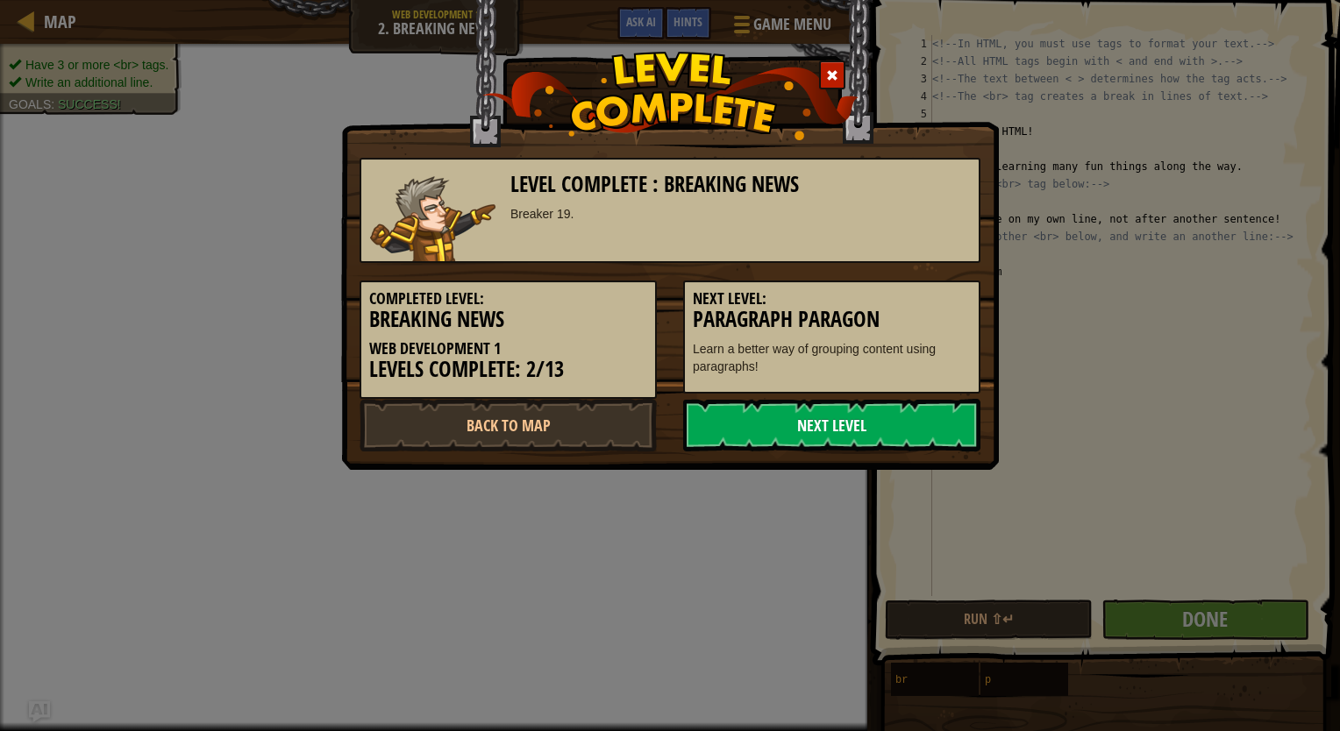
click at [875, 430] on link "Next Level" at bounding box center [831, 425] width 297 height 53
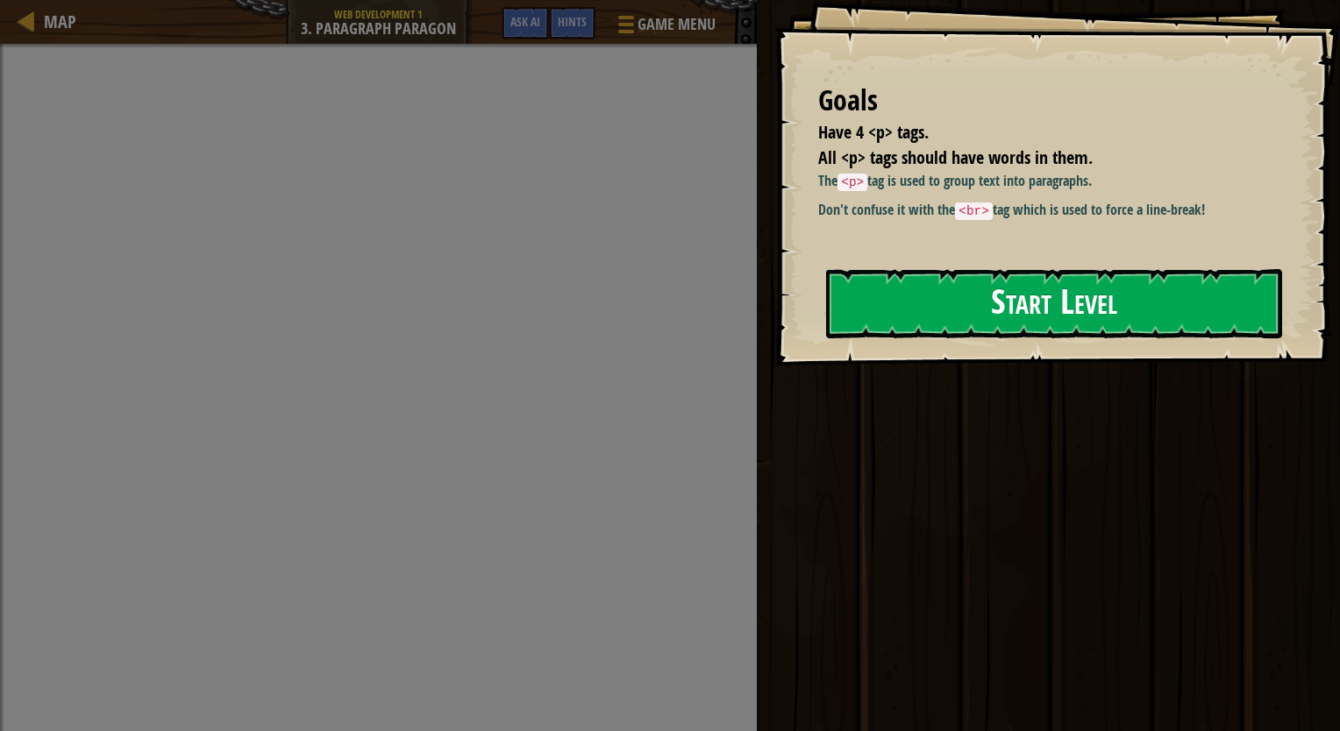
click at [1068, 298] on button "Start Level" at bounding box center [1054, 303] width 456 height 69
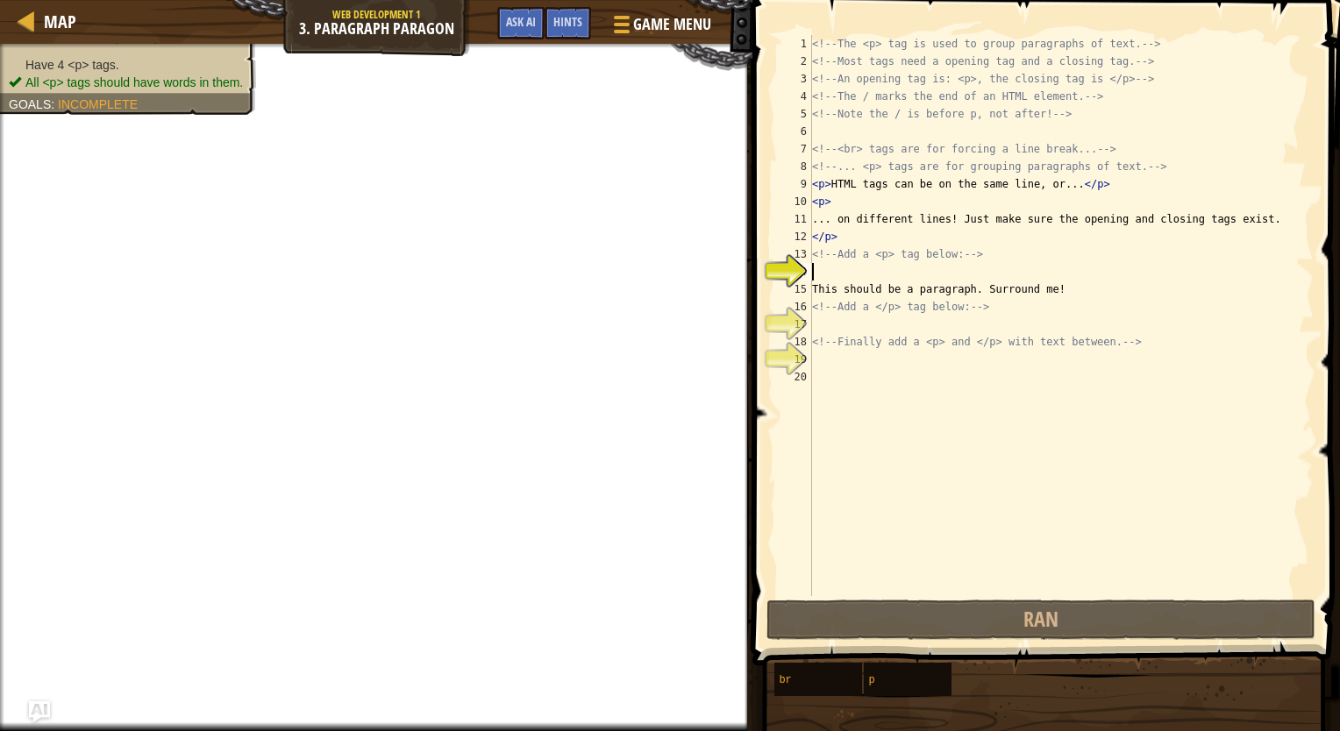
scroll to position [8, 0]
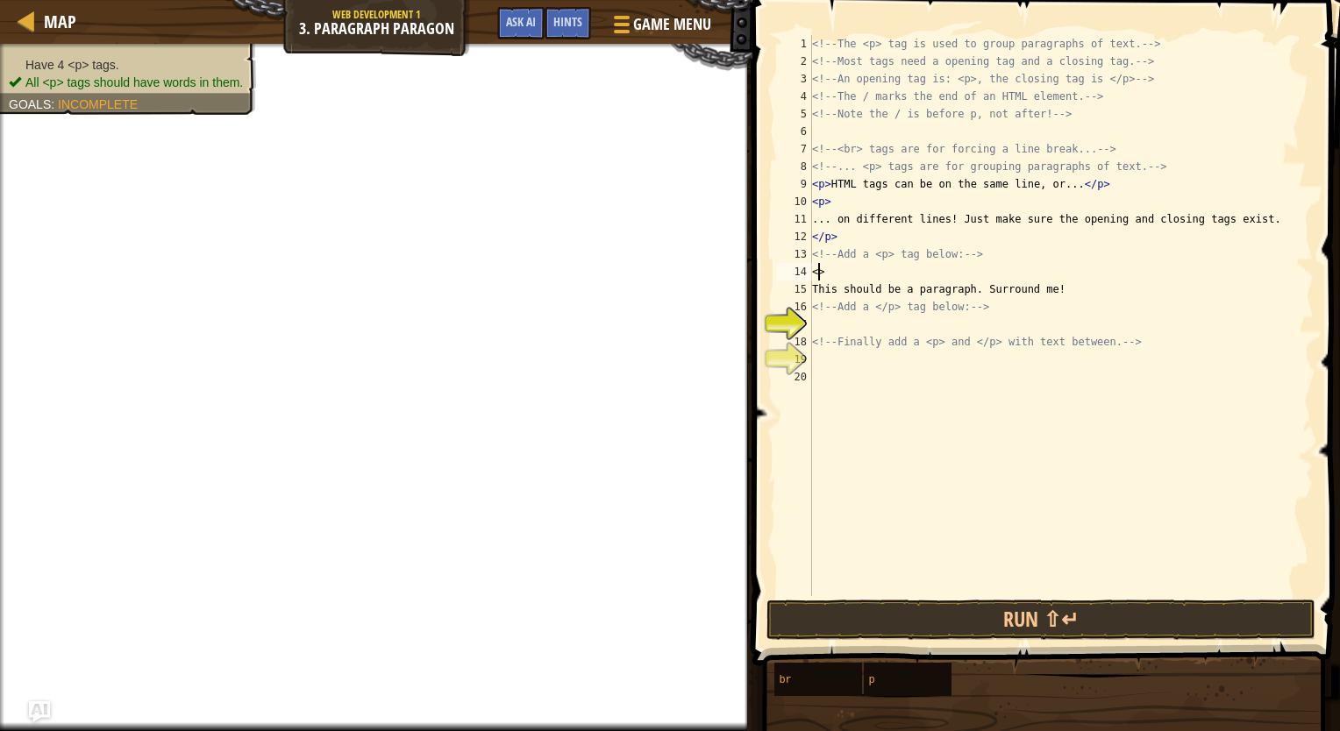
type textarea "<p>"
drag, startPoint x: 813, startPoint y: 265, endPoint x: 840, endPoint y: 265, distance: 27.2
click at [840, 265] on div "<!-- The <p> tag is used to group paragraphs of text. --> <!-- Most tags need a…" at bounding box center [1060, 333] width 505 height 596
click at [834, 323] on div "<!-- The <p> tag is used to group paragraphs of text. --> <!-- Most tags need a…" at bounding box center [1060, 333] width 505 height 596
type textarea "<p>"
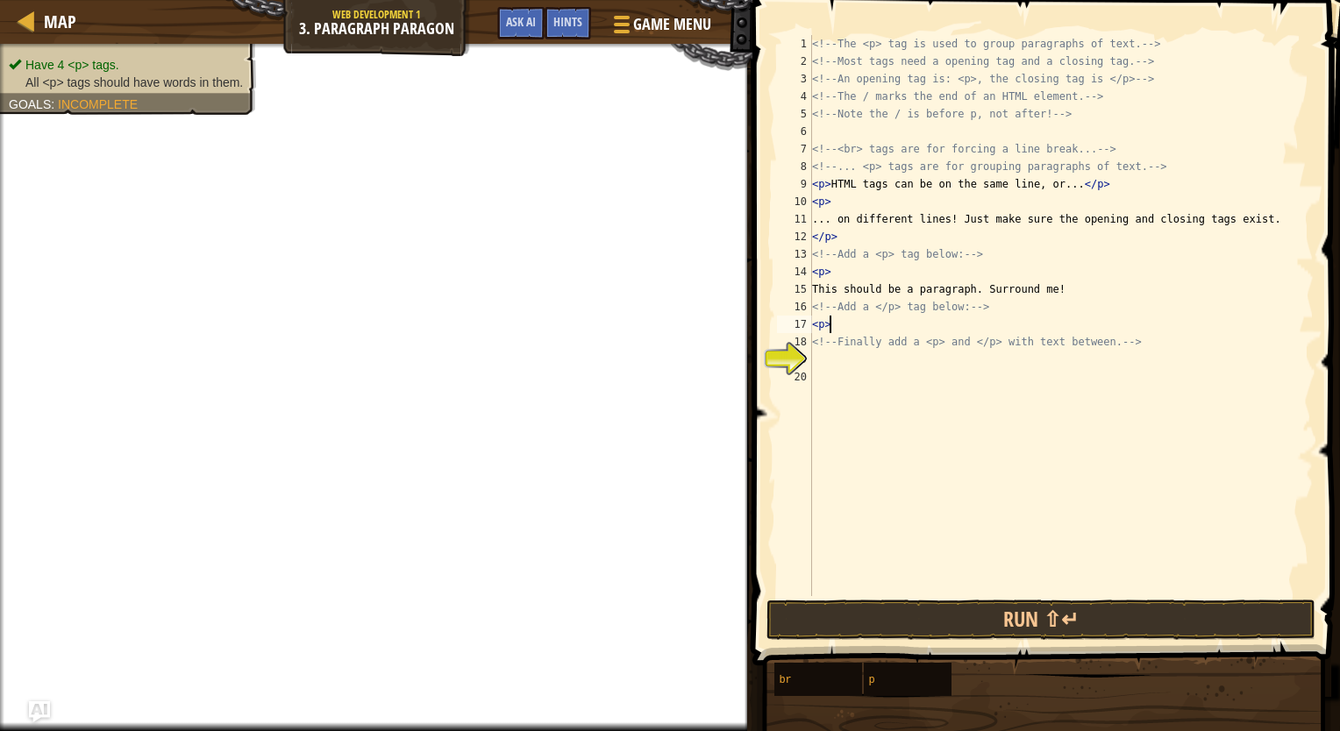
click at [831, 373] on div "<!-- The <p> tag is used to group paragraphs of text. --> <!-- Most tags need a…" at bounding box center [1060, 333] width 505 height 596
click at [829, 363] on div "<!-- The <p> tag is used to group paragraphs of text. --> <!-- Most tags need a…" at bounding box center [1060, 333] width 505 height 596
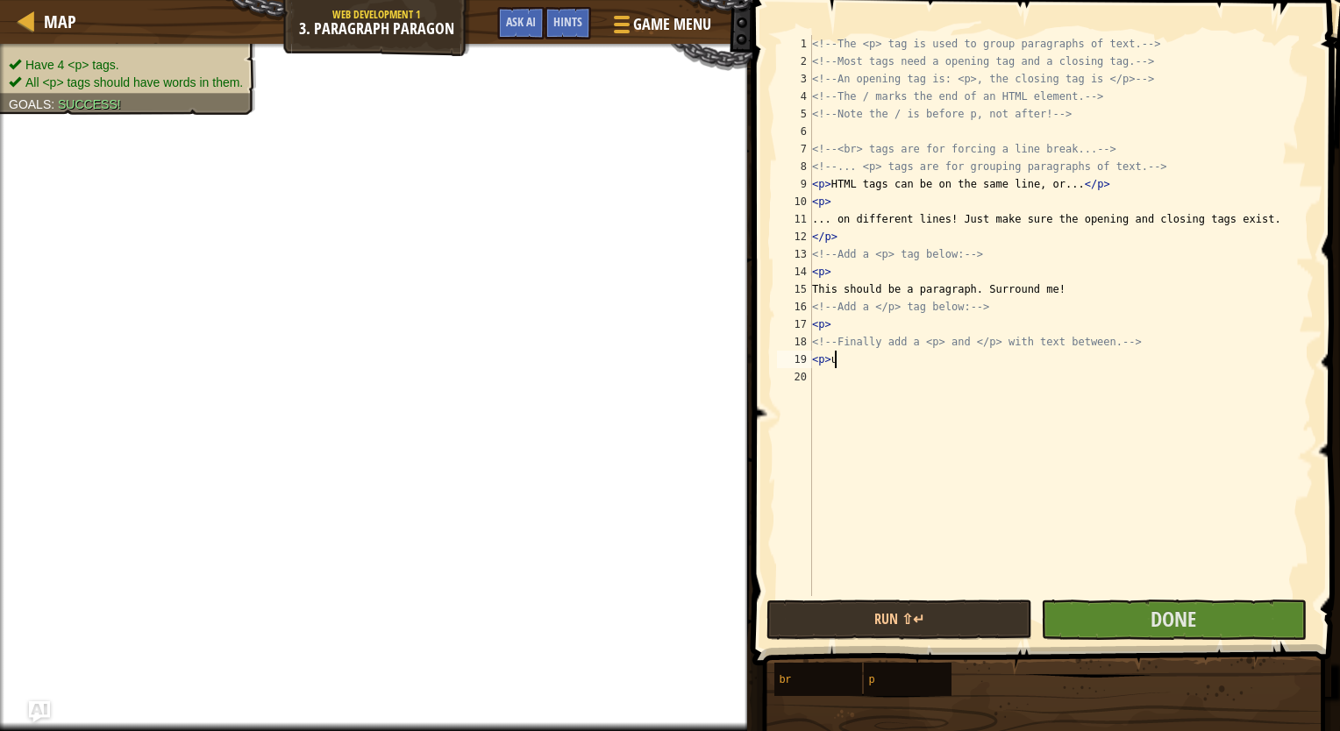
scroll to position [8, 1]
click at [841, 316] on div "<!-- The <p> tag is used to group paragraphs of text. --> <!-- Most tags need a…" at bounding box center [1060, 333] width 505 height 596
click at [836, 267] on div "<!-- The <p> tag is used to group paragraphs of text. --> <!-- Most tags need a…" at bounding box center [1060, 333] width 505 height 596
click at [862, 328] on div "<!-- The <p> tag is used to group paragraphs of text. --> <!-- Most tags need a…" at bounding box center [1060, 333] width 505 height 596
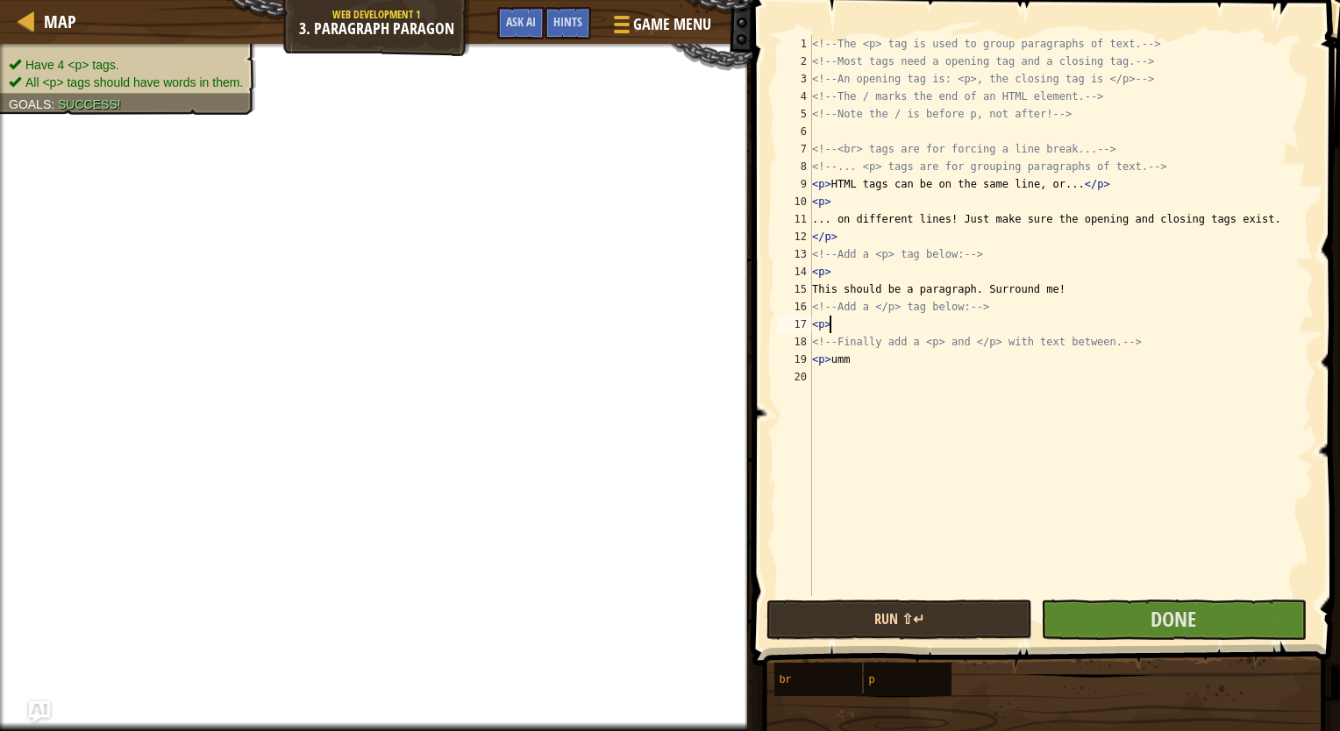
type textarea "<p>"
click at [851, 633] on button "Run ⇧↵" at bounding box center [899, 620] width 266 height 40
click at [853, 617] on button "Run ⇧↵" at bounding box center [899, 620] width 266 height 40
click at [858, 615] on button "Run ⇧↵" at bounding box center [899, 620] width 266 height 40
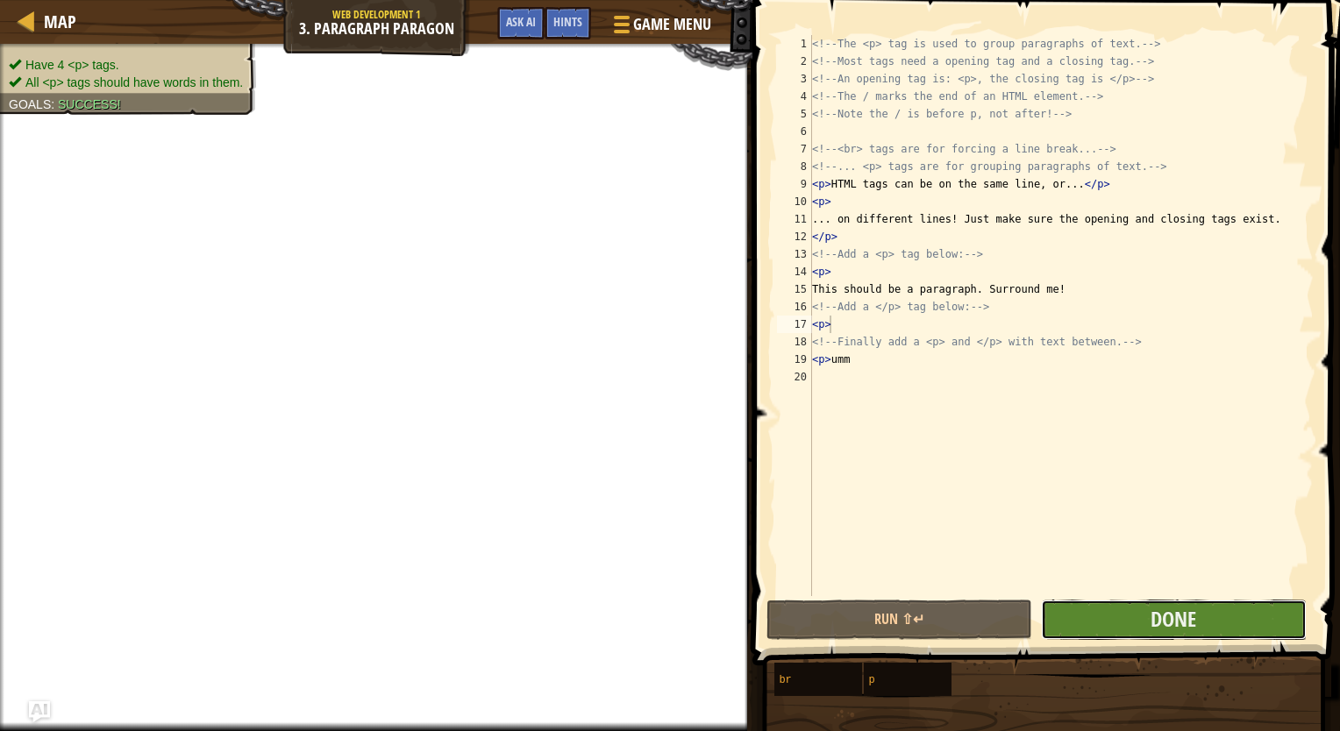
click at [1090, 608] on button "Done" at bounding box center [1174, 620] width 266 height 40
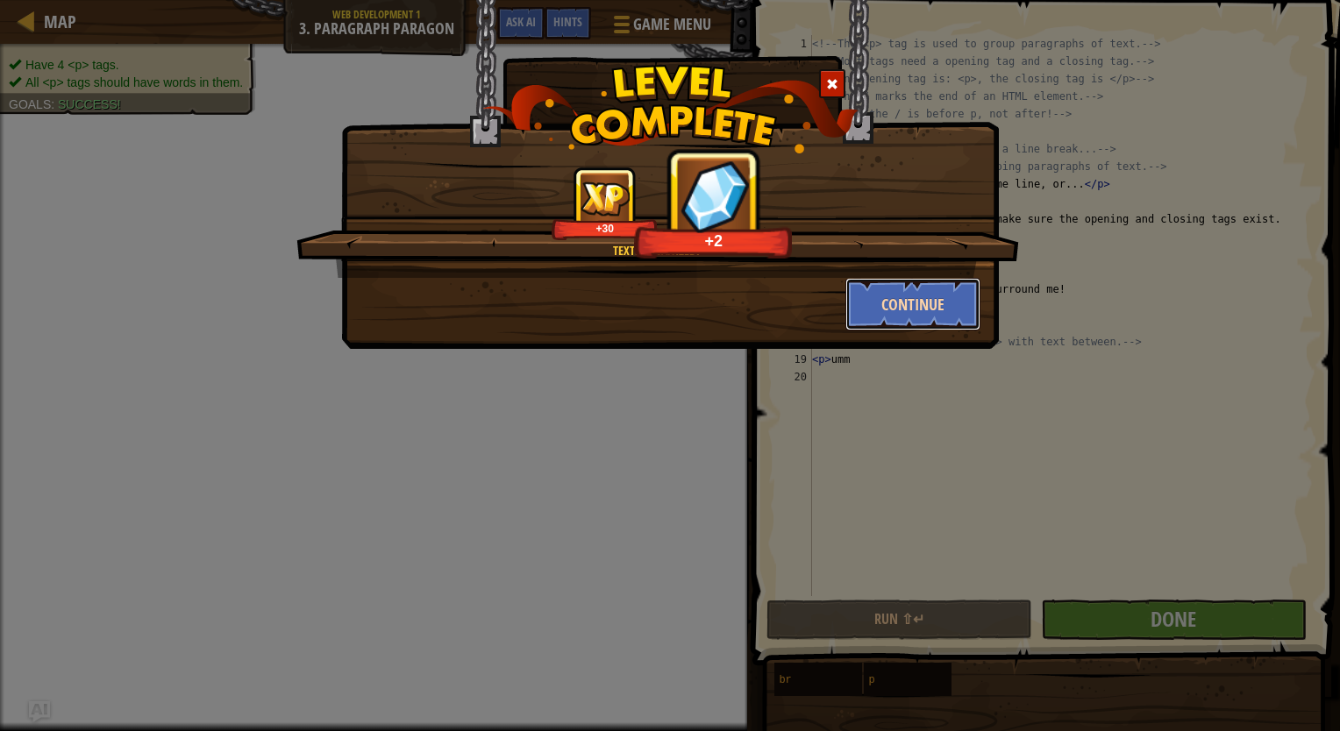
click at [954, 293] on button "Continue" at bounding box center [913, 304] width 136 height 53
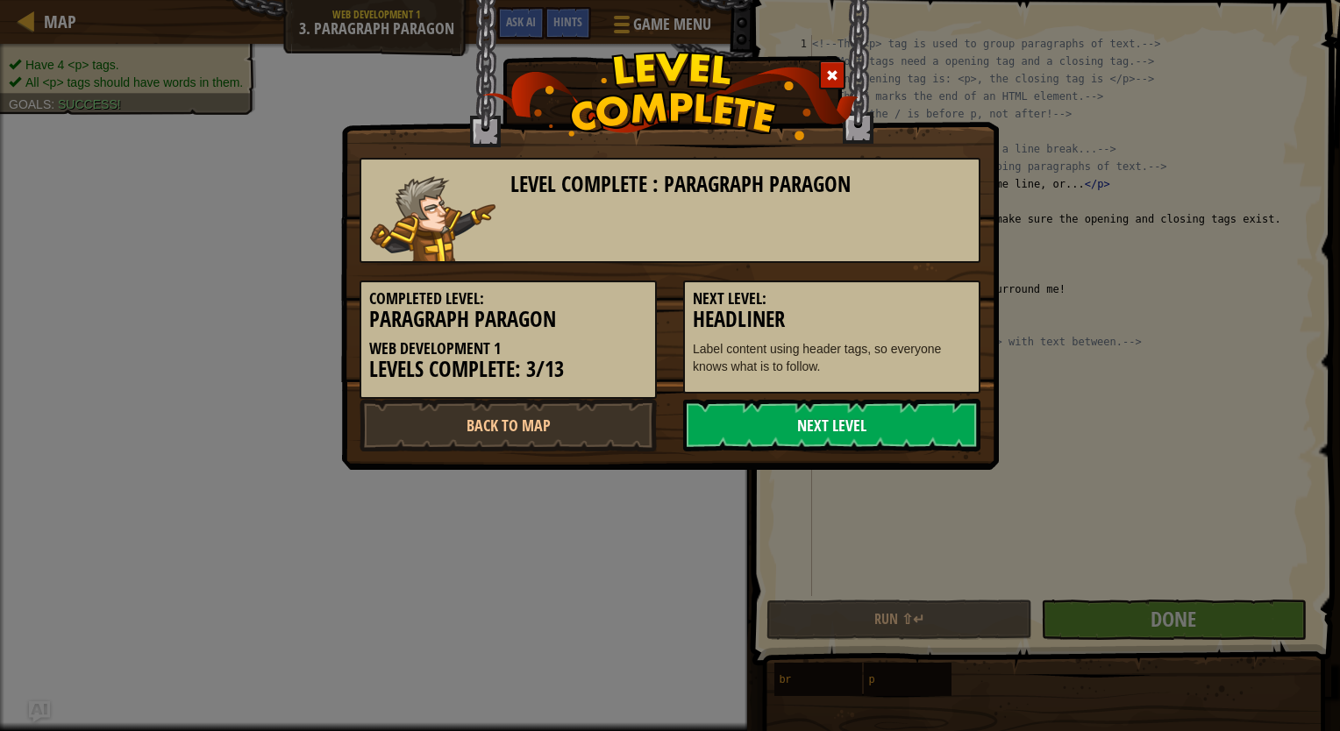
click at [908, 423] on link "Next Level" at bounding box center [831, 425] width 297 height 53
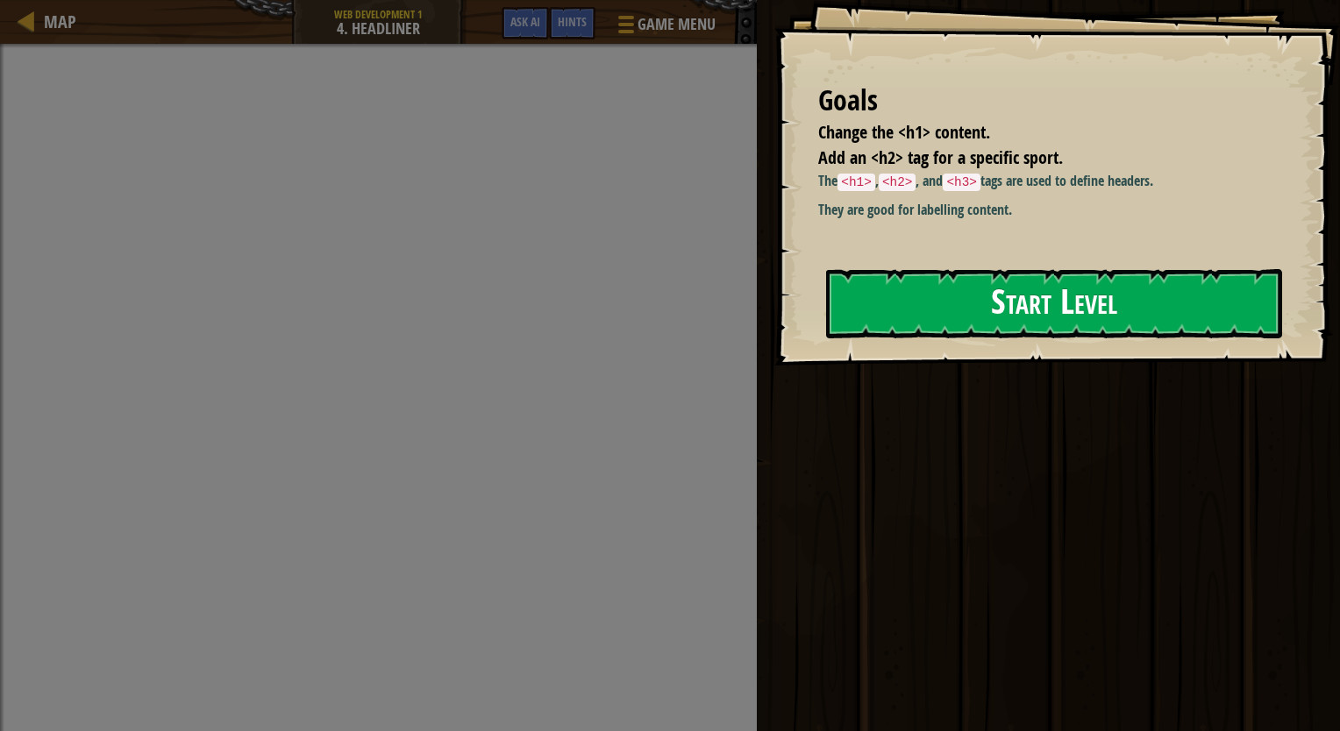
click at [1012, 308] on button "Start Level" at bounding box center [1054, 303] width 456 height 69
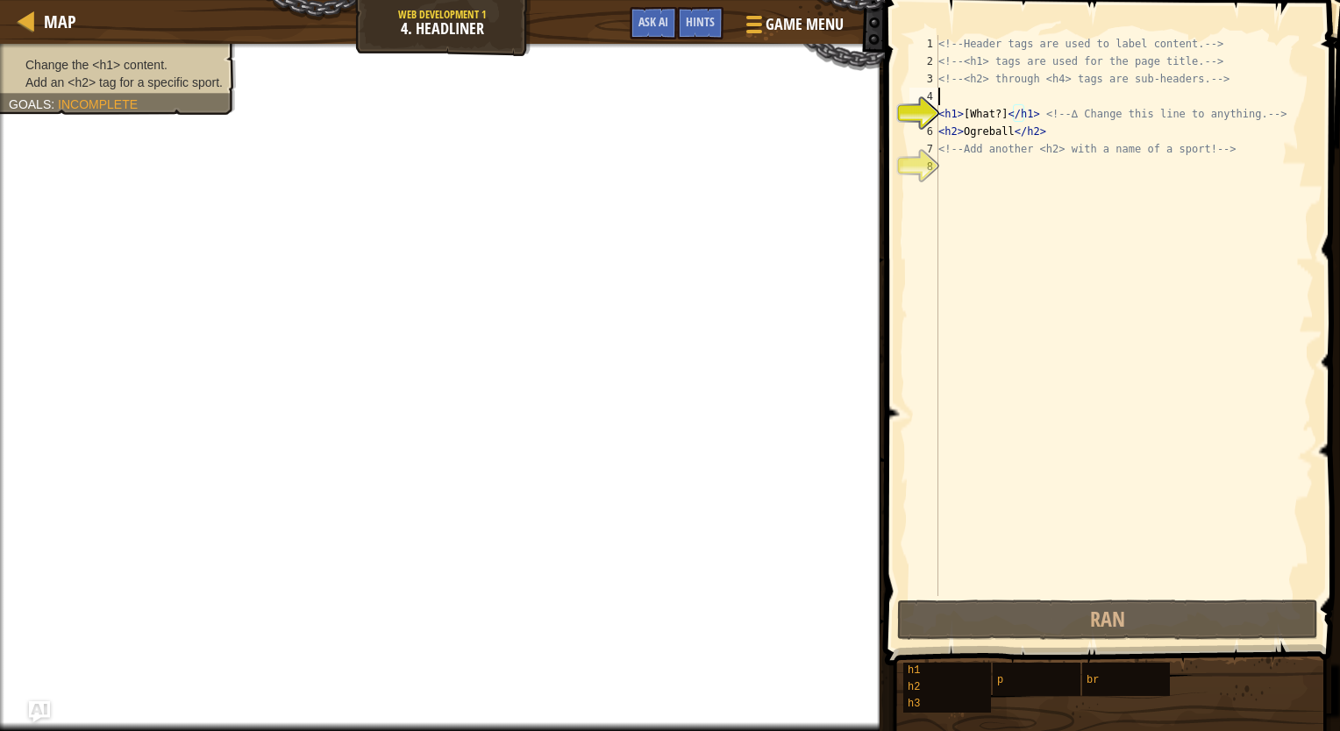
click at [972, 103] on div "<!-- Header tags are used to label content. --> <!-- <h1> tags are used for the…" at bounding box center [1124, 333] width 379 height 596
click at [967, 113] on div "<!-- Header tags are used to label content. --> <!-- <h1> tags are used for the…" at bounding box center [1124, 333] width 379 height 596
type textarea "<h1>[What?]</h1> <!-- ∆ Change this line to anything. -->"
click at [949, 119] on div "<!-- Header tags are used to label content. --> <!-- <h1> tags are used for the…" at bounding box center [1124, 333] width 379 height 596
click at [982, 112] on div "<!-- Header tags are used to label content. --> <!-- <h1> tags are used for the…" at bounding box center [1124, 333] width 379 height 596
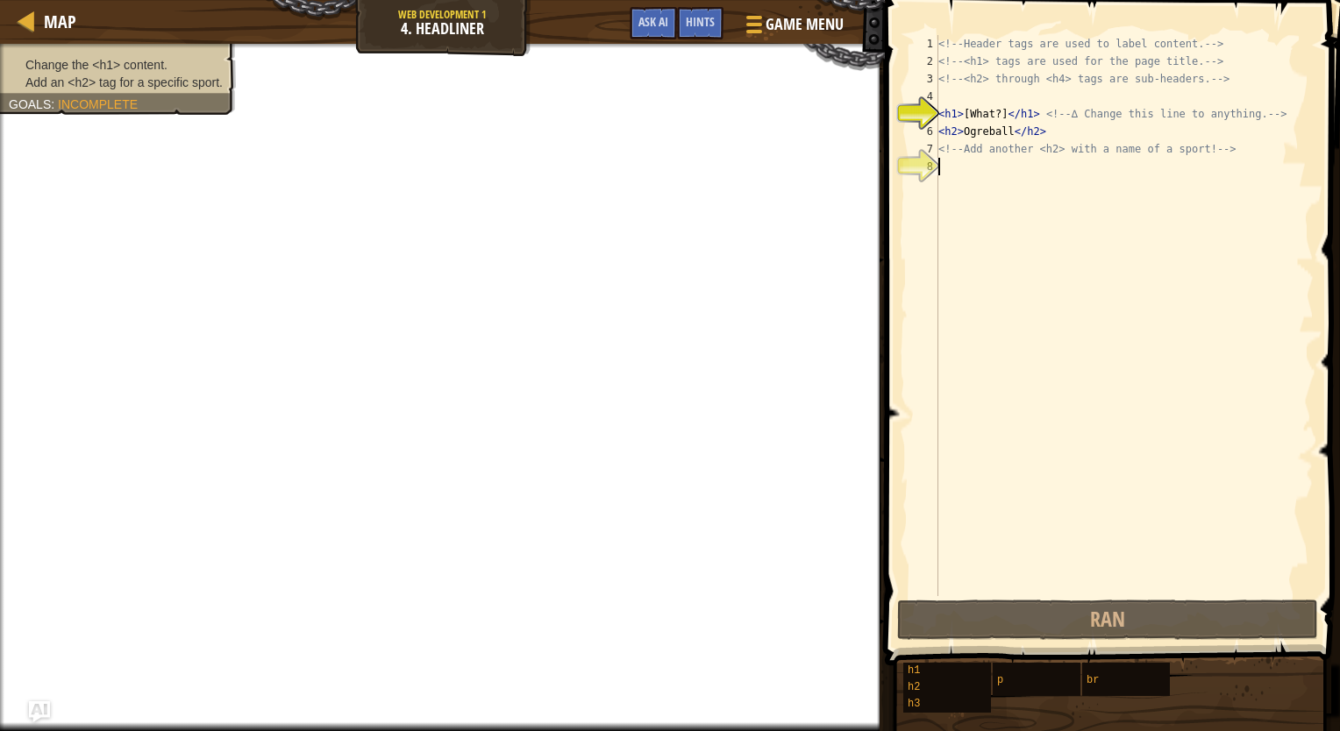
click at [1008, 186] on div "<!-- Header tags are used to label content. --> <!-- <h1> tags are used for the…" at bounding box center [1124, 333] width 379 height 596
click at [940, 116] on div "<!-- Header tags are used to label content. --> <!-- <h1> tags are used for the…" at bounding box center [1124, 333] width 379 height 596
type textarea "<h1>[What?]</h1> <!-- ∆ Change this line to anything. -->"
click at [1001, 171] on div "<!-- Header tags are used to label content. --> <!-- <h1> tags are used for the…" at bounding box center [1124, 333] width 379 height 596
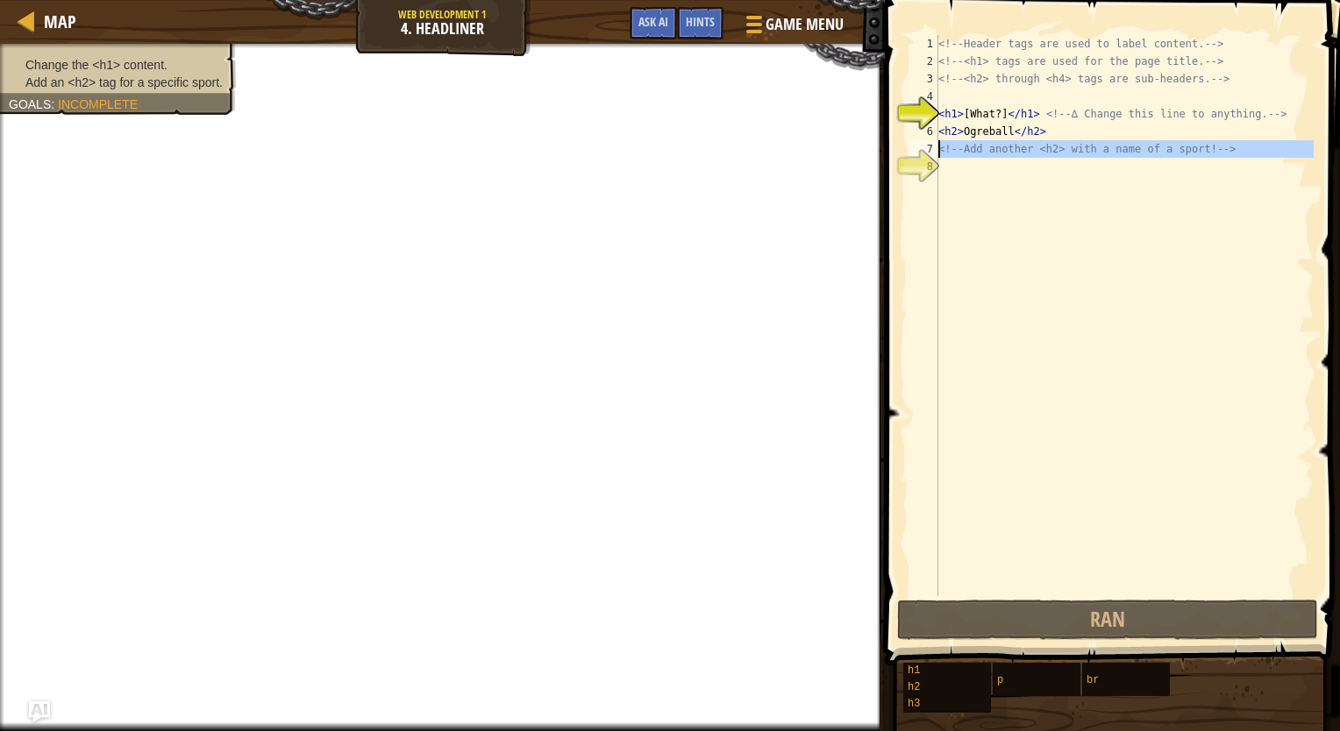
scroll to position [8, 0]
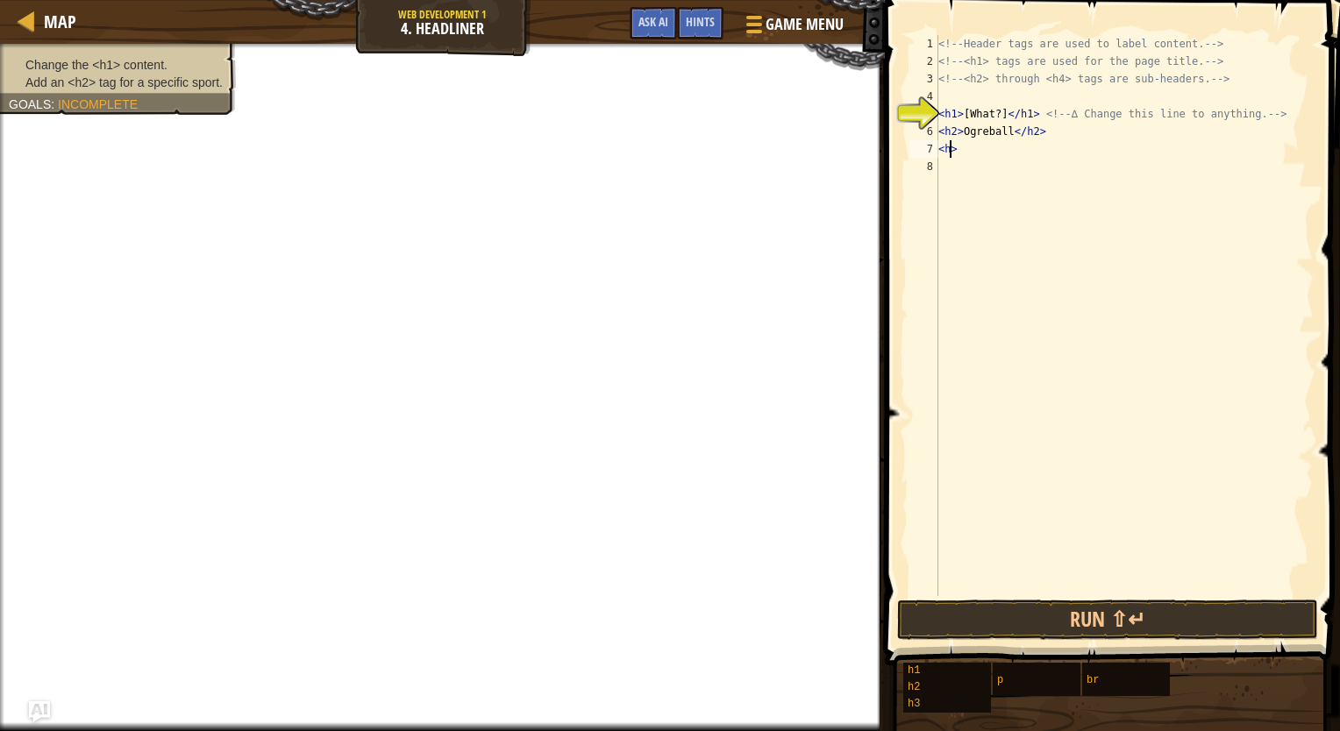
type textarea "<h2>"
click at [949, 98] on div "<!-- Header tags are used to label content. --> <!-- <h1> tags are used for the…" at bounding box center [1124, 333] width 379 height 596
click at [940, 110] on div "<!-- Header tags are used to label content. --> <!-- <h1> tags are used for the…" at bounding box center [1124, 333] width 379 height 596
click at [977, 610] on button "Run ⇧↵" at bounding box center [1107, 620] width 421 height 40
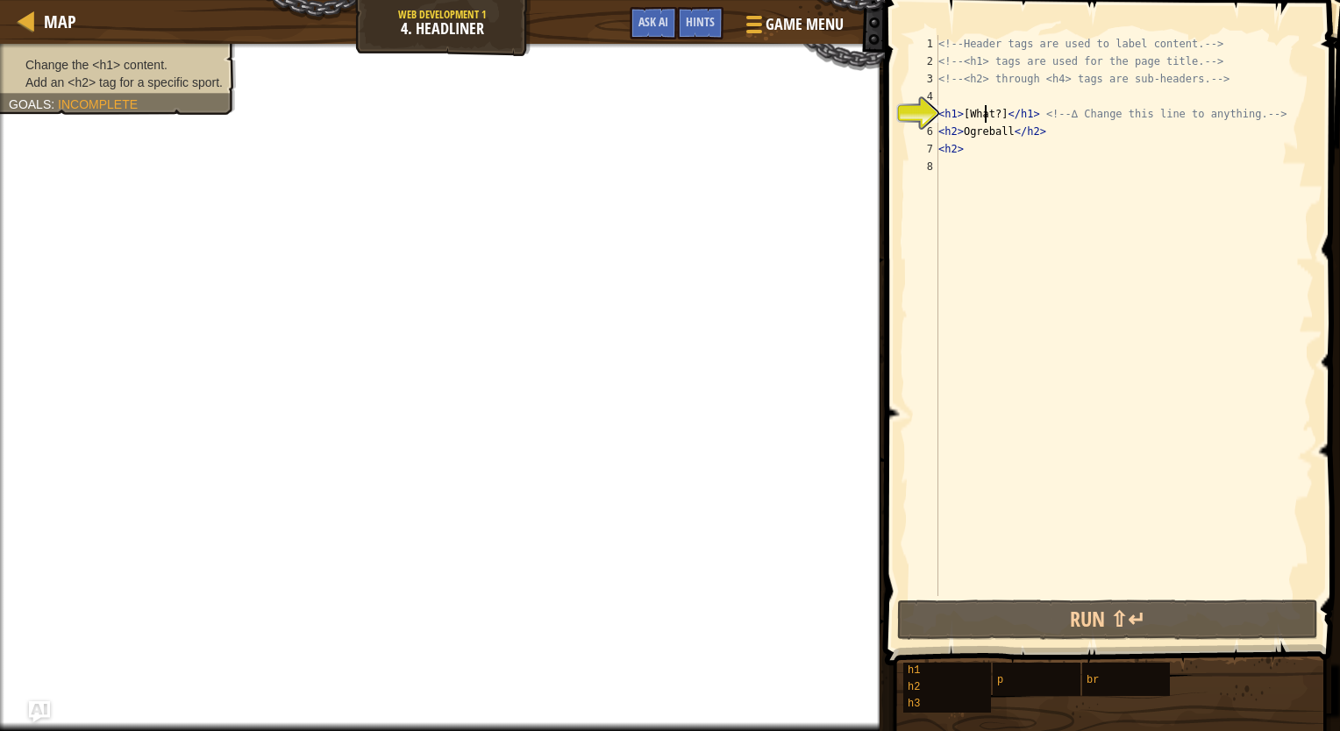
click at [985, 110] on div "<!-- Header tags are used to label content. --> <!-- <h1> tags are used for the…" at bounding box center [1124, 333] width 379 height 596
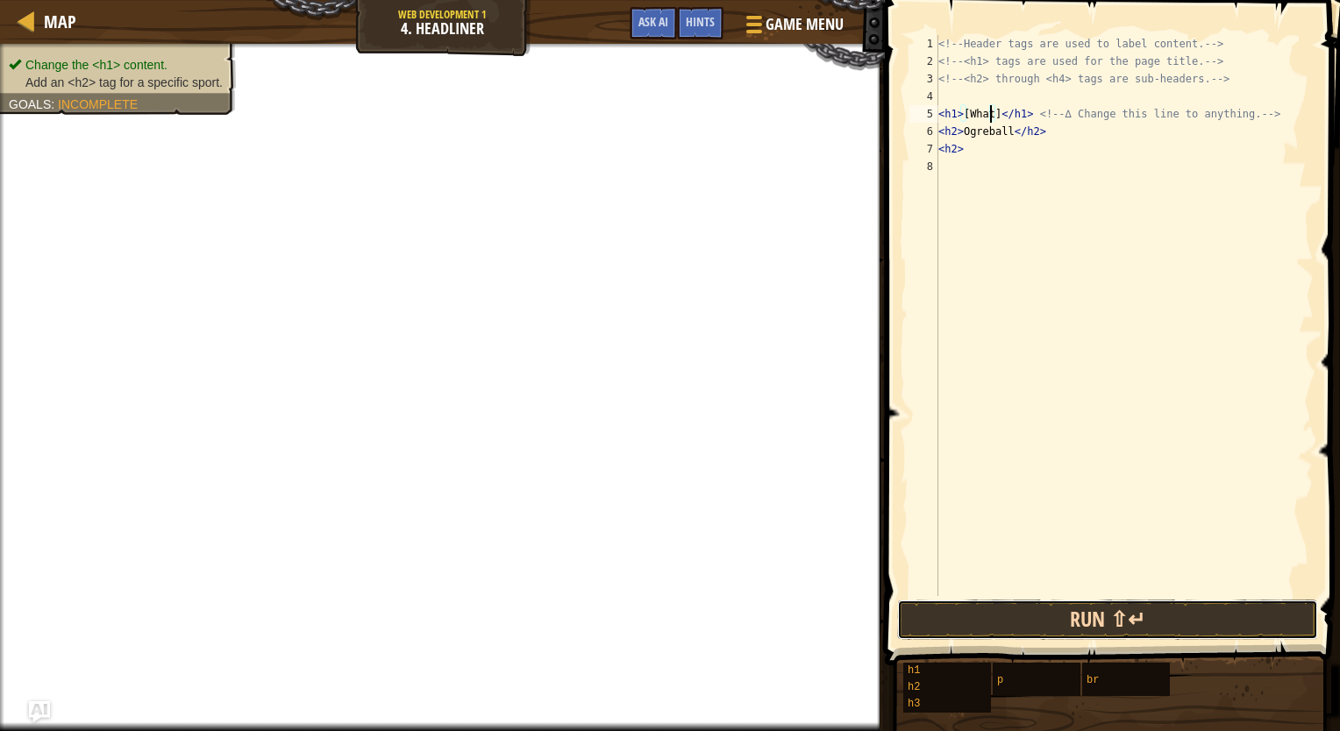
click at [1015, 624] on button "Run ⇧↵" at bounding box center [1107, 620] width 421 height 40
click at [1177, 615] on button "Run ⇧↵" at bounding box center [1107, 620] width 421 height 40
click at [1116, 605] on button "Run ⇧↵" at bounding box center [1107, 620] width 421 height 40
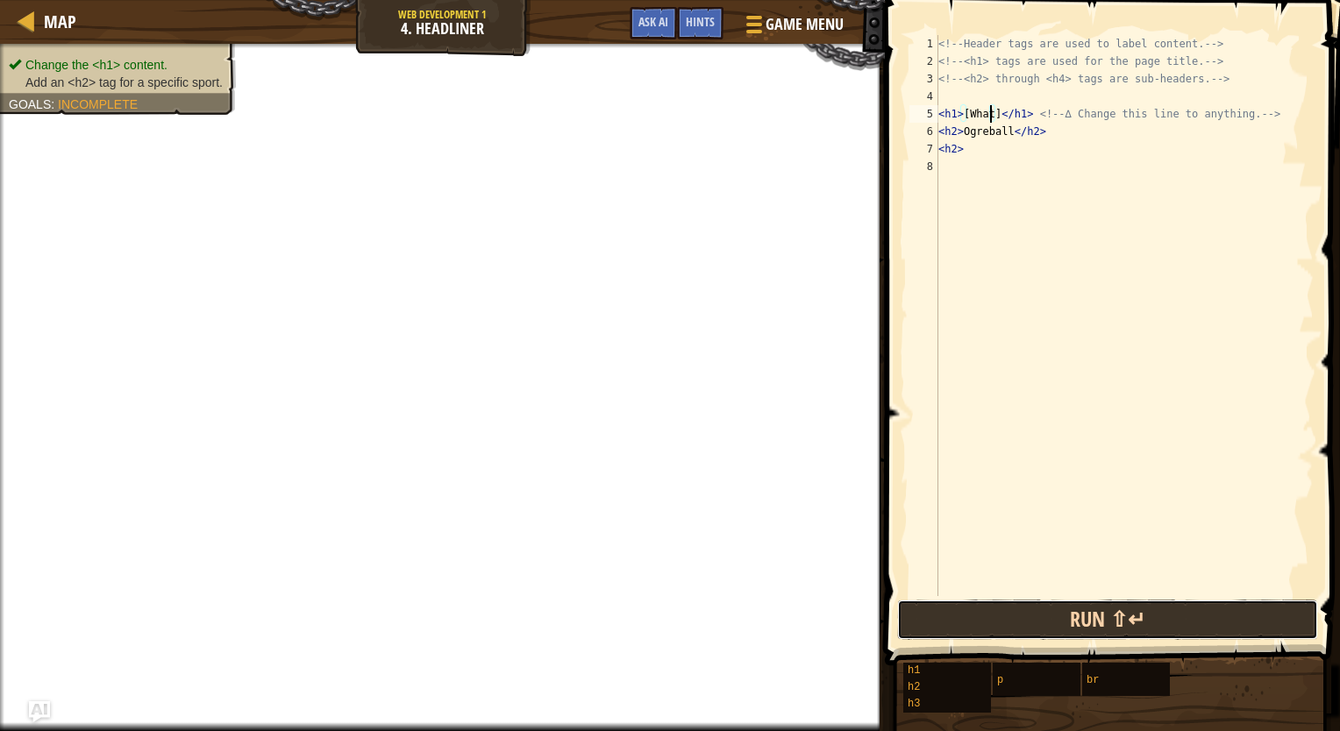
click at [1116, 605] on button "Run ⇧↵" at bounding box center [1107, 620] width 421 height 40
click at [1116, 606] on button "Run ⇧↵" at bounding box center [1107, 620] width 421 height 40
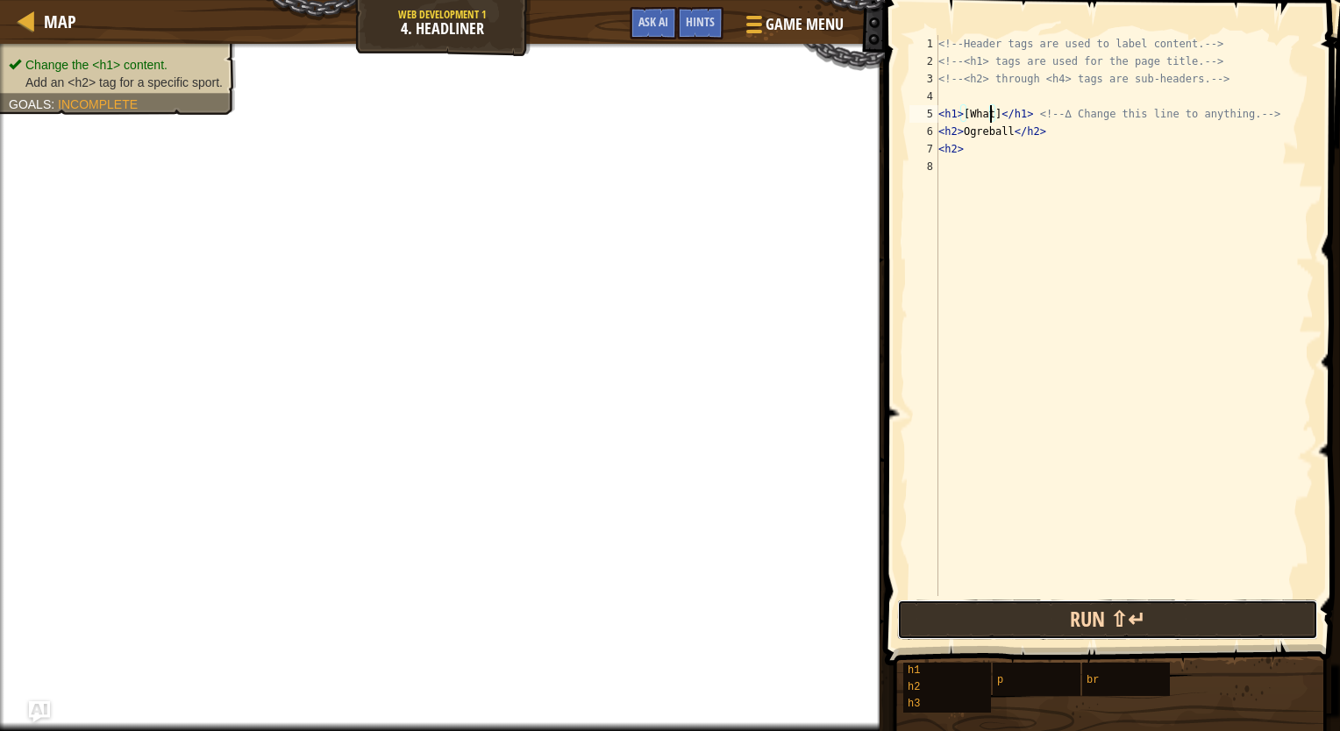
click at [1116, 606] on button "Run ⇧↵" at bounding box center [1107, 620] width 421 height 40
drag, startPoint x: 1116, startPoint y: 606, endPoint x: 999, endPoint y: 617, distance: 117.2
click at [999, 617] on button "Run ⇧↵" at bounding box center [1107, 620] width 421 height 40
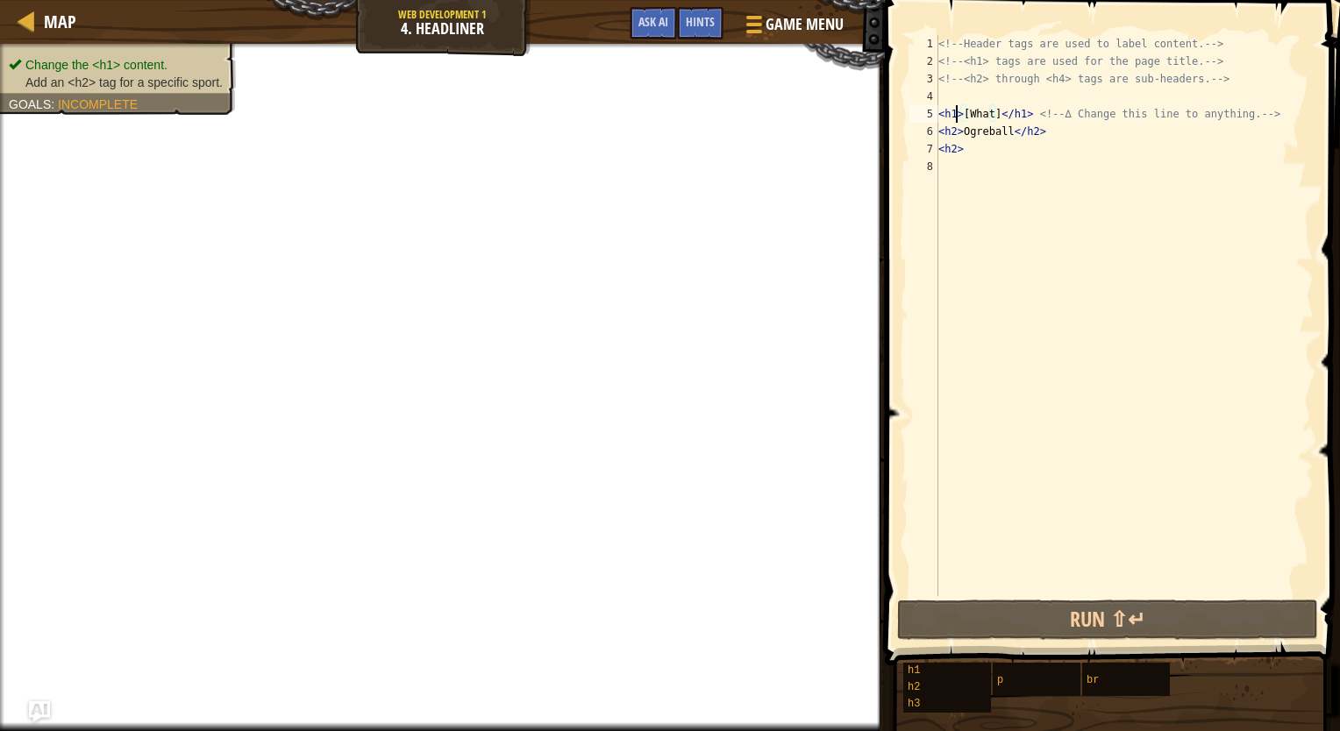
click at [956, 109] on div "<!-- Header tags are used to label content. --> <!-- <h1> tags are used for the…" at bounding box center [1124, 333] width 379 height 596
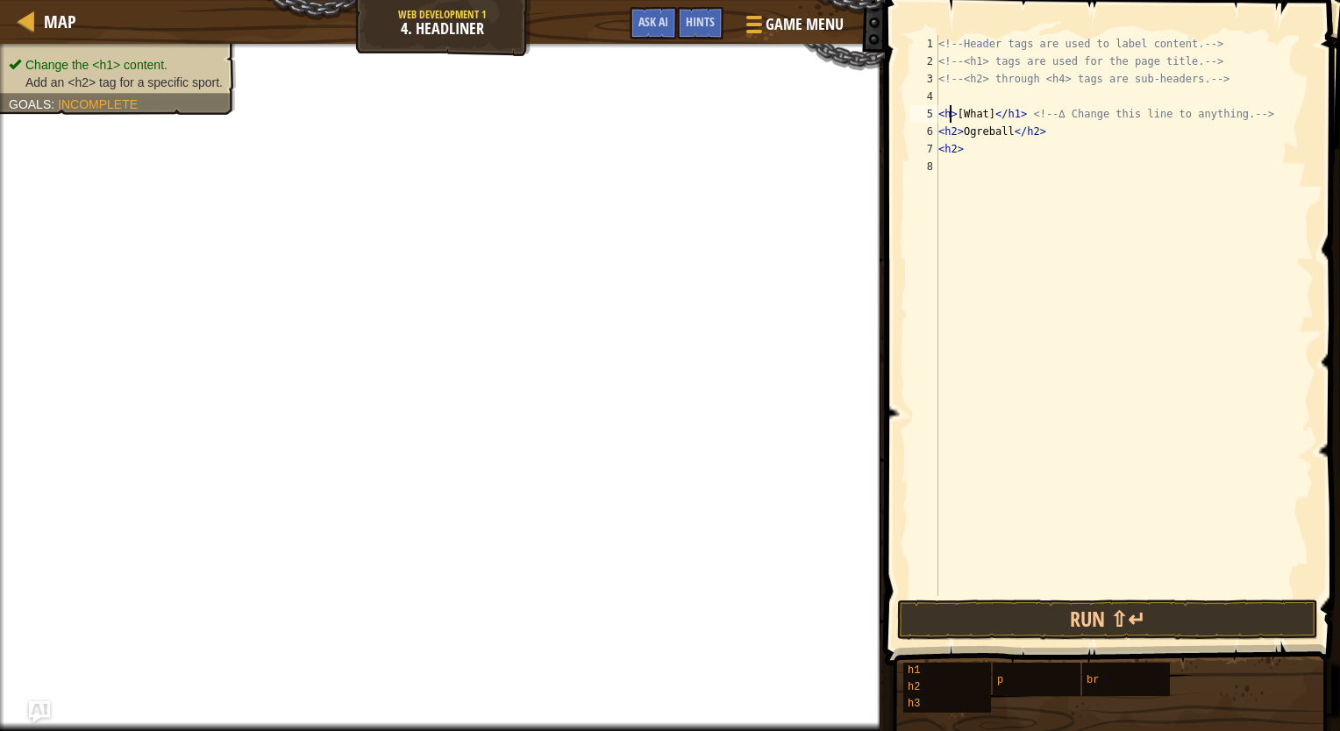
scroll to position [8, 1]
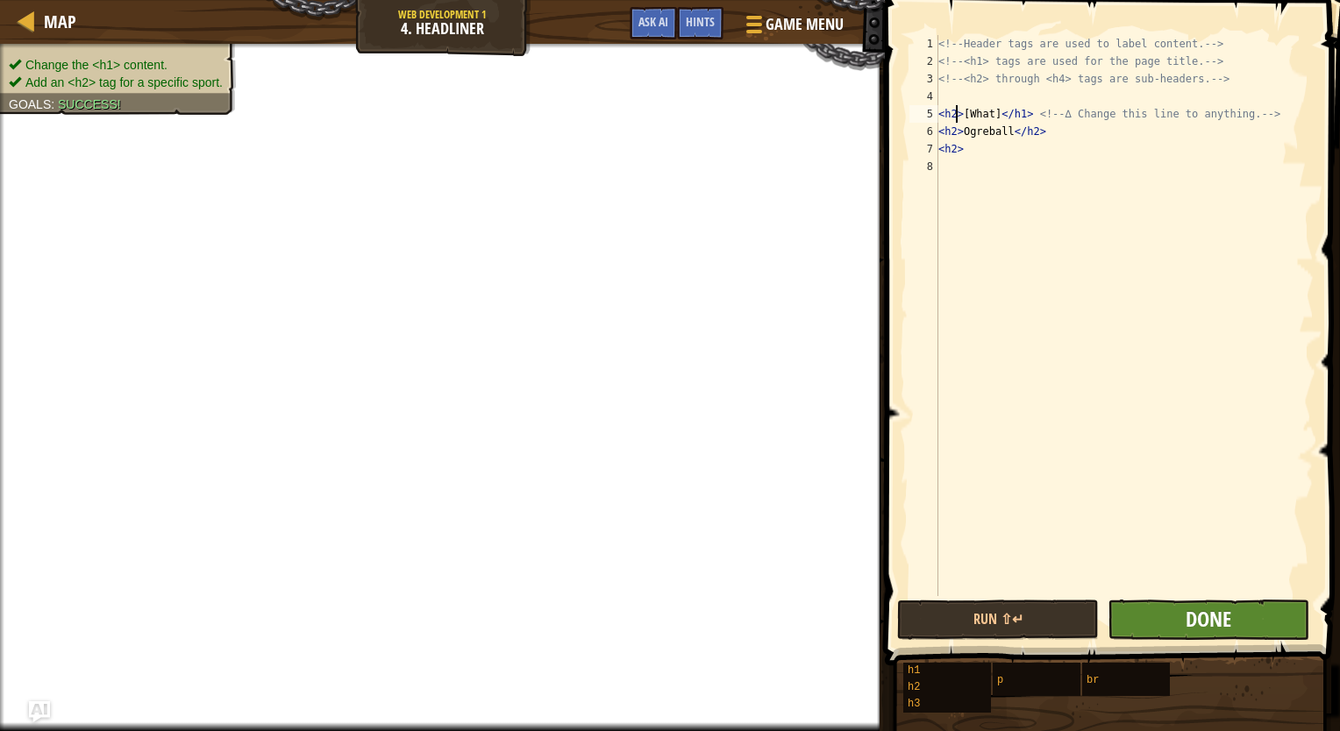
type textarea "<h2>[What]</h1> <!-- ∆ Change this line to anything. -->"
click at [1189, 616] on span "Done" at bounding box center [1208, 619] width 46 height 28
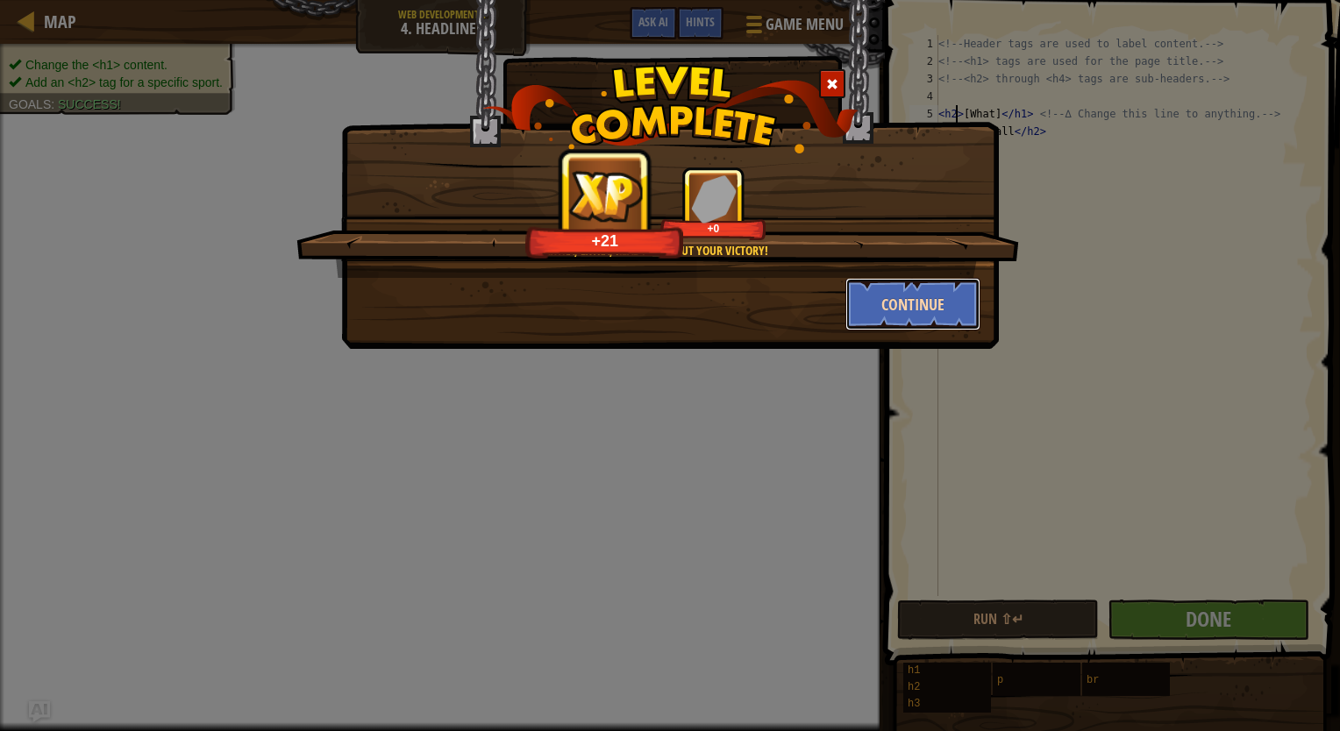
click at [891, 296] on button "Continue" at bounding box center [913, 304] width 136 height 53
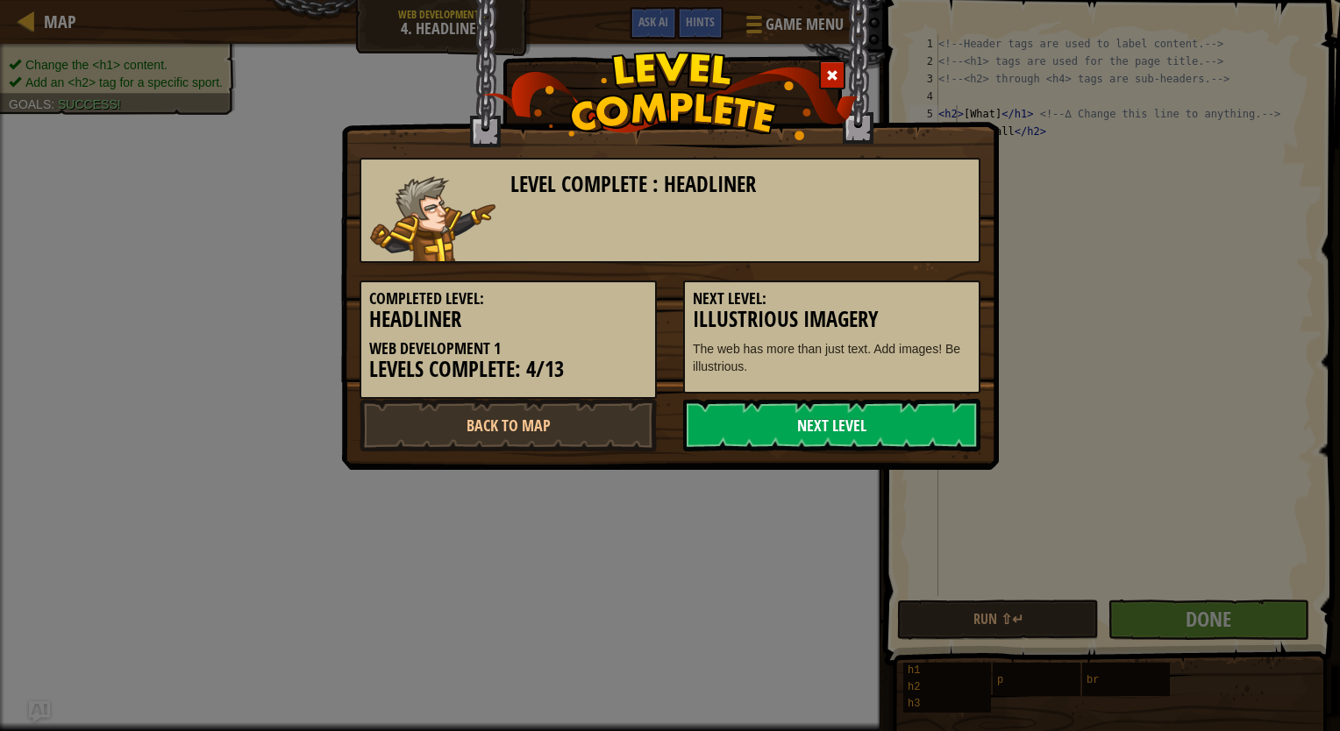
click at [892, 423] on link "Next Level" at bounding box center [831, 425] width 297 height 53
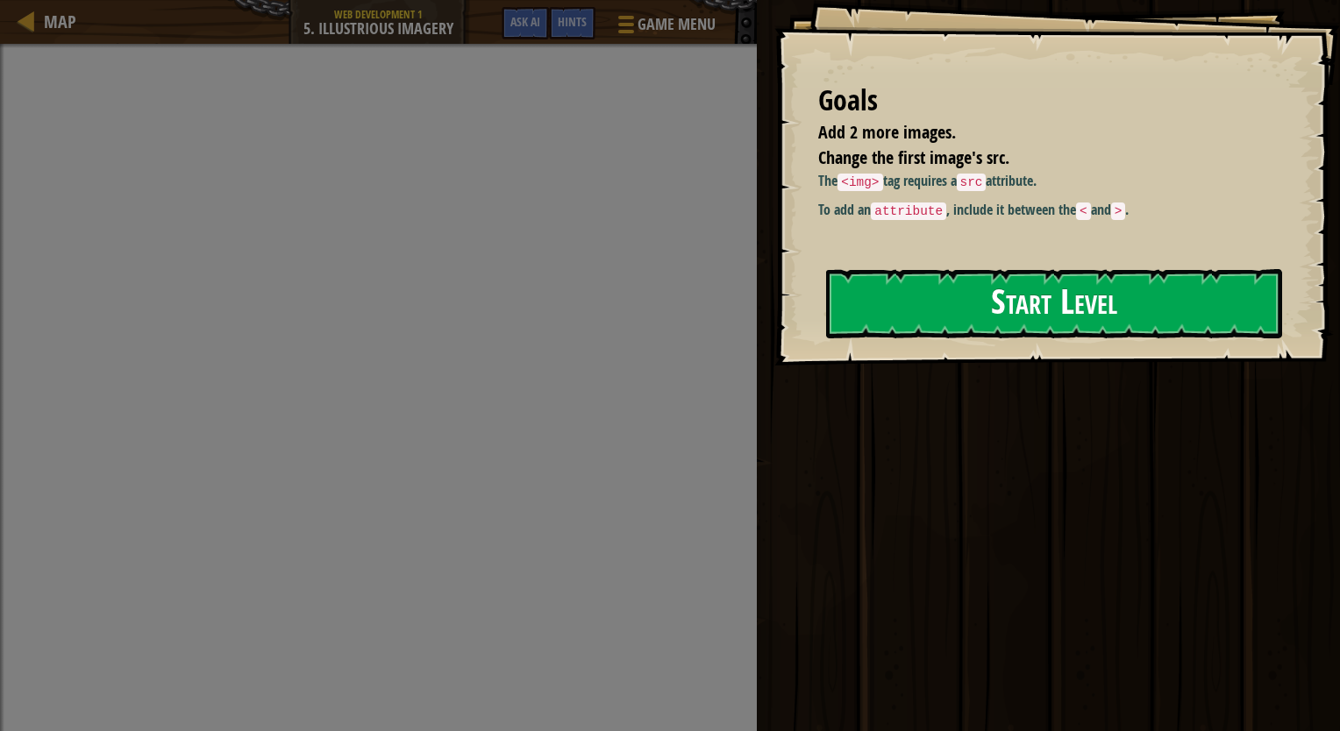
click at [916, 307] on button "Start Level" at bounding box center [1054, 303] width 456 height 69
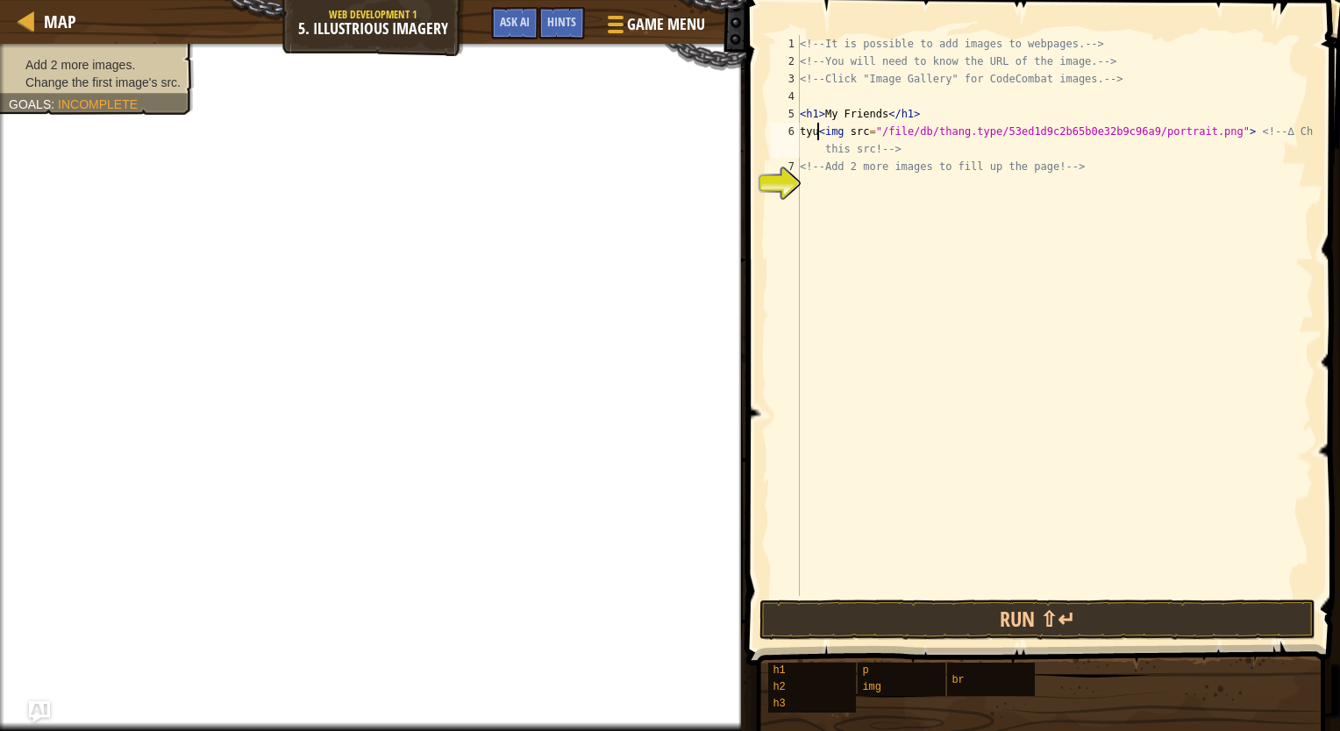
scroll to position [8, 1]
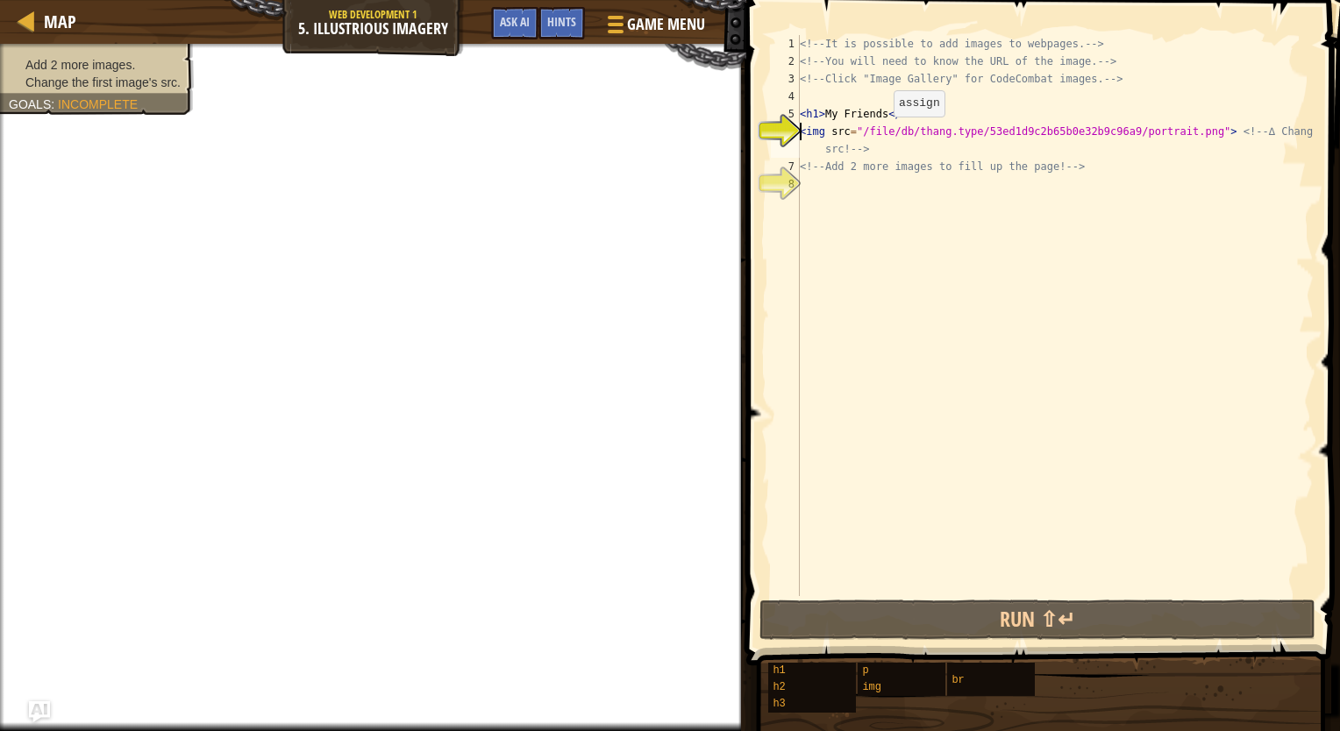
click at [879, 134] on div "<!-- It is possible to add images to webpages. --> <!-- You will need to know t…" at bounding box center [1054, 333] width 517 height 596
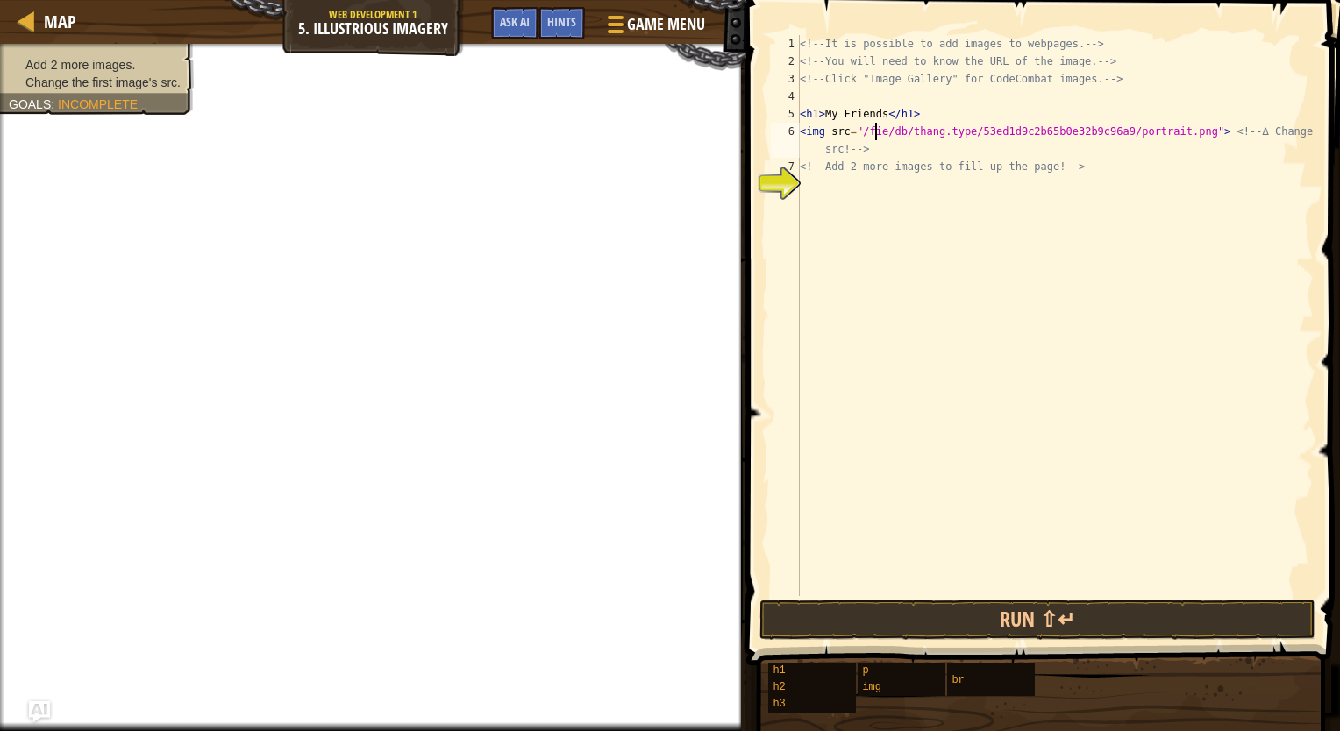
scroll to position [8, 6]
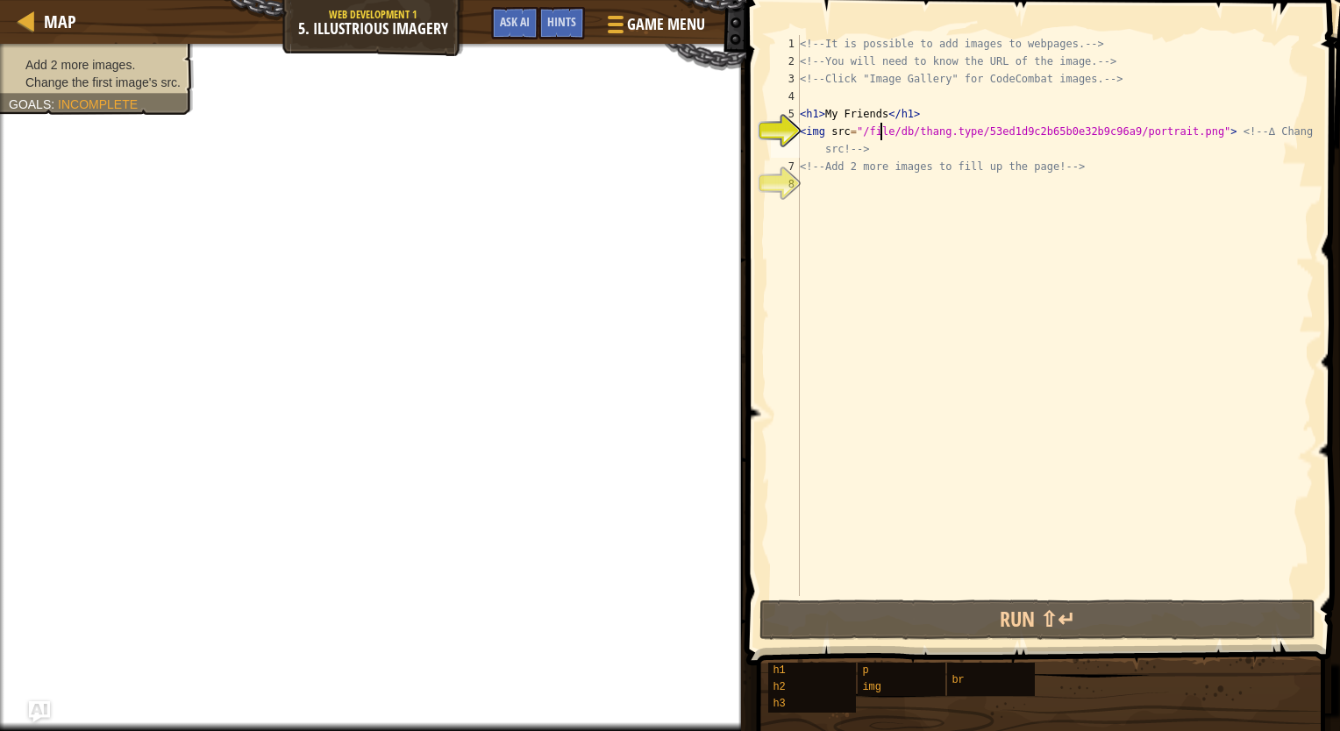
click at [845, 129] on div "<!-- It is possible to add images to webpages. --> <!-- You will need to know t…" at bounding box center [1054, 333] width 517 height 596
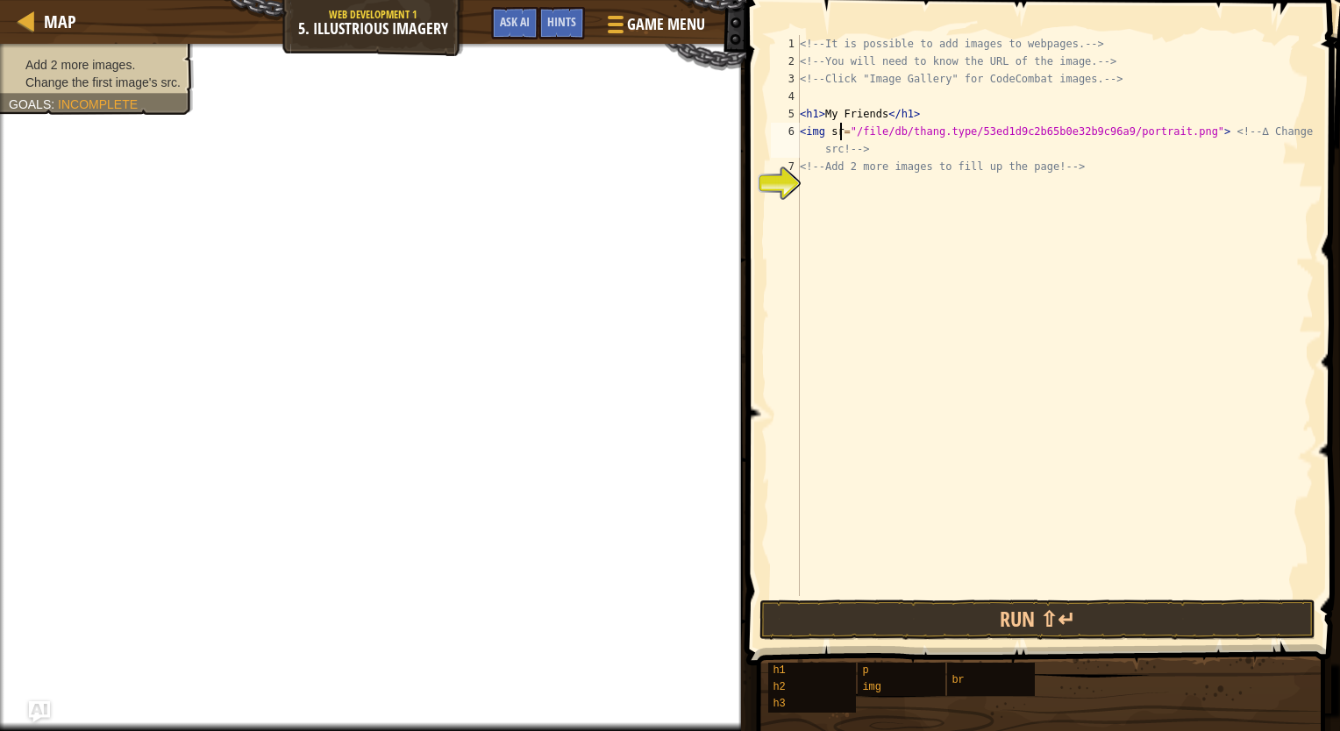
scroll to position [8, 4]
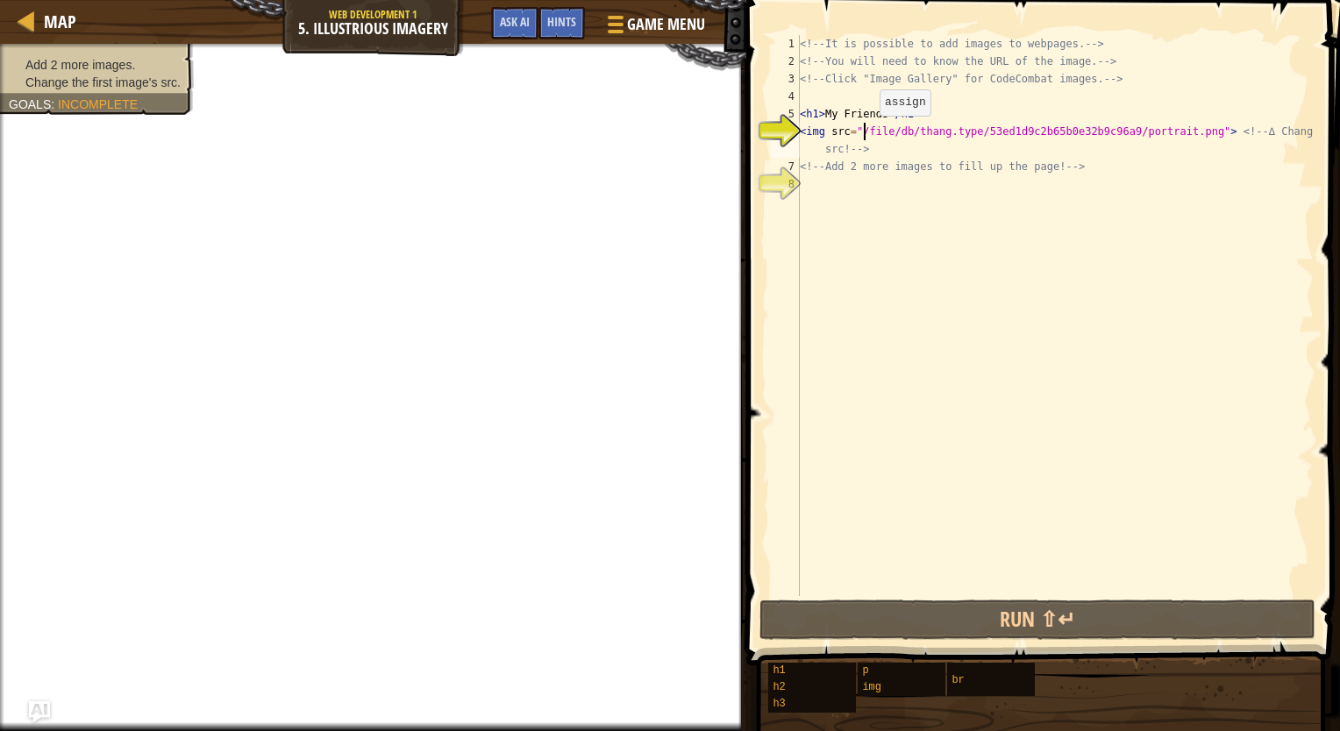
click at [864, 133] on div "<!-- It is possible to add images to webpages. --> <!-- You will need to know t…" at bounding box center [1054, 333] width 517 height 596
click at [913, 135] on div "<!-- It is possible to add images to webpages. --> <!-- You will need to know t…" at bounding box center [1054, 333] width 517 height 596
click at [814, 138] on div "<!-- It is possible to add images to webpages. --> <!-- You will need to know t…" at bounding box center [1054, 333] width 517 height 596
click at [820, 132] on div "<!-- It is possible to add images to webpages. --> <!-- You will need to know t…" at bounding box center [1054, 333] width 517 height 596
click at [796, 132] on div "6" at bounding box center [785, 140] width 29 height 35
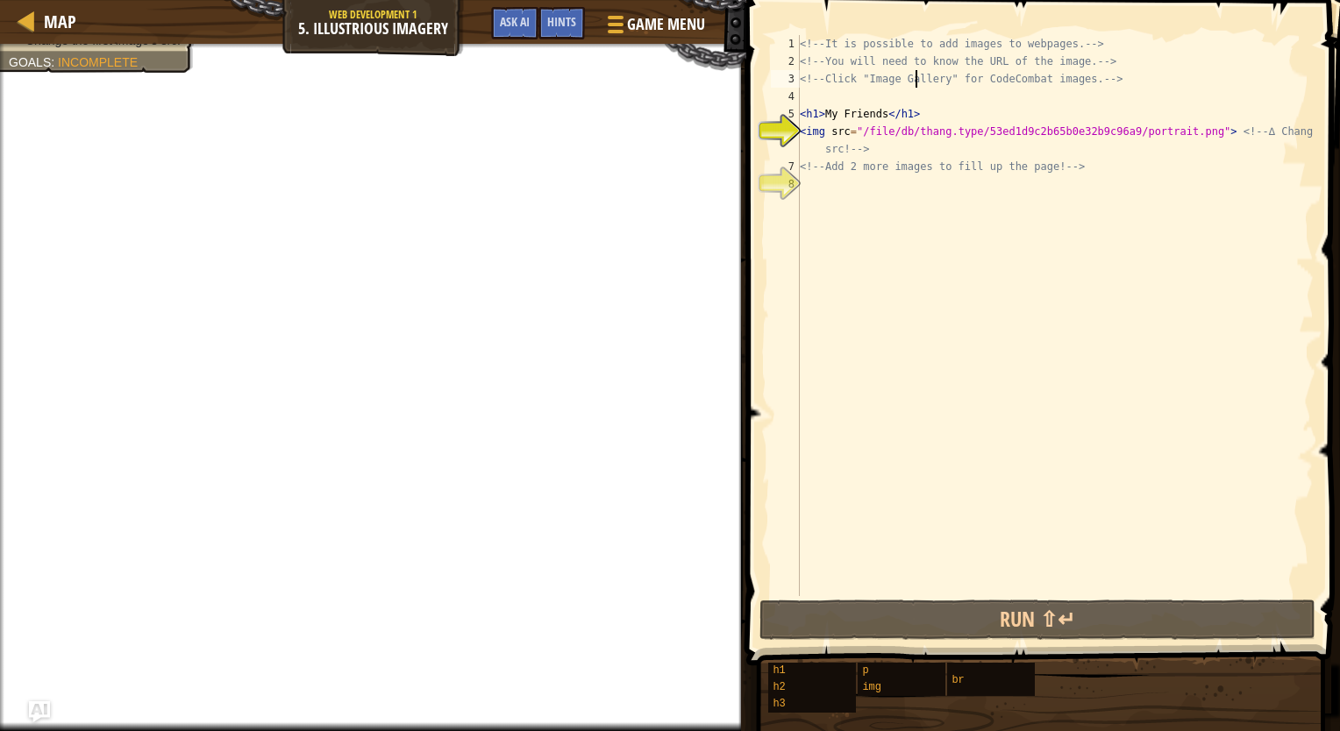
click at [915, 83] on div "<!-- It is possible to add images to webpages. --> <!-- You will need to know t…" at bounding box center [1054, 333] width 517 height 596
type textarea "<!-- Click "Image Gallery" for CodeCombat images. -->"
click at [569, 19] on span "Hints" at bounding box center [561, 21] width 29 height 17
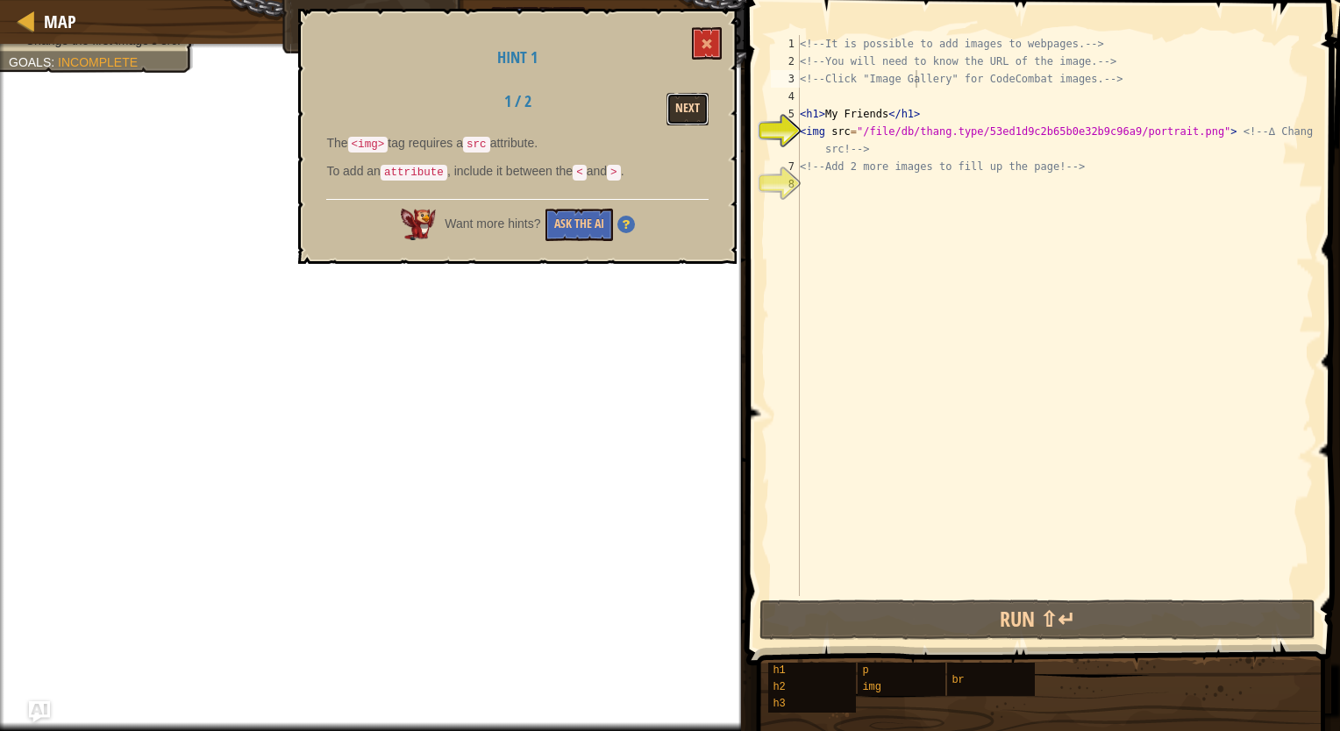
click at [683, 96] on button "Next" at bounding box center [687, 109] width 42 height 32
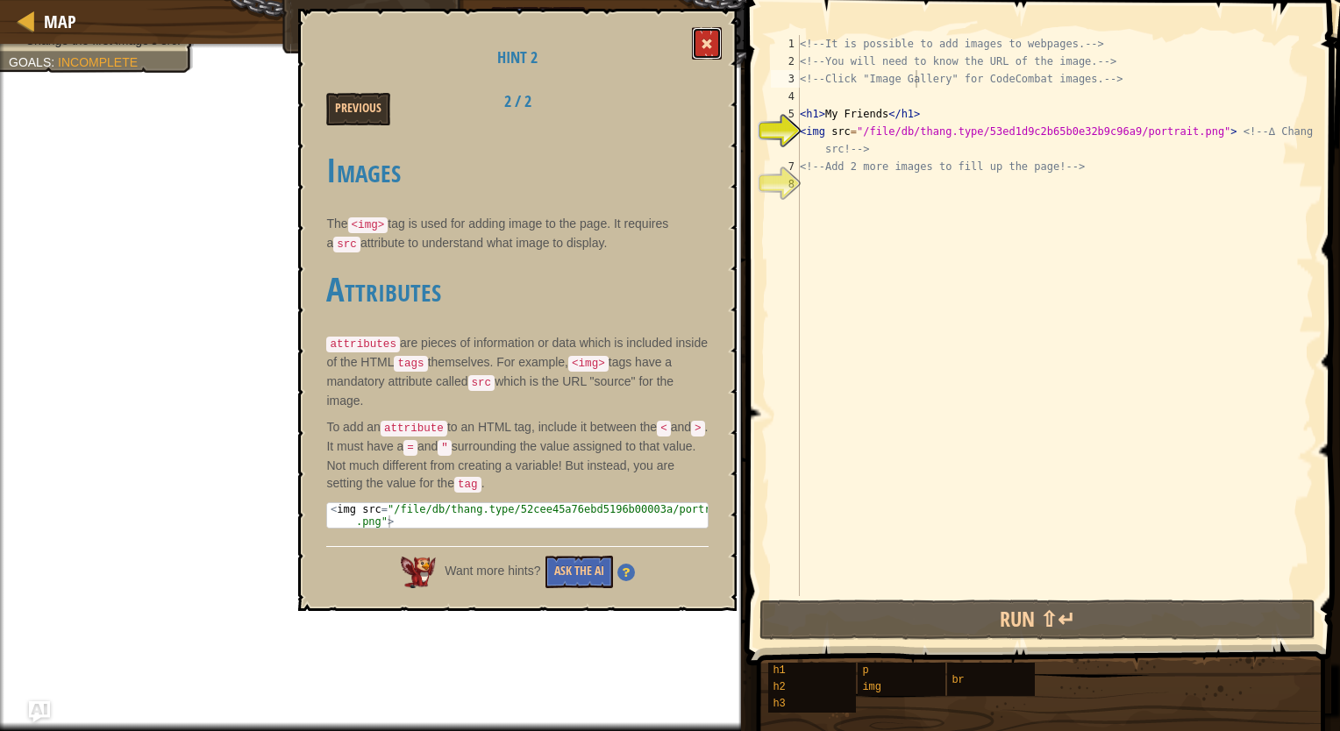
click at [713, 43] on span at bounding box center [706, 44] width 12 height 12
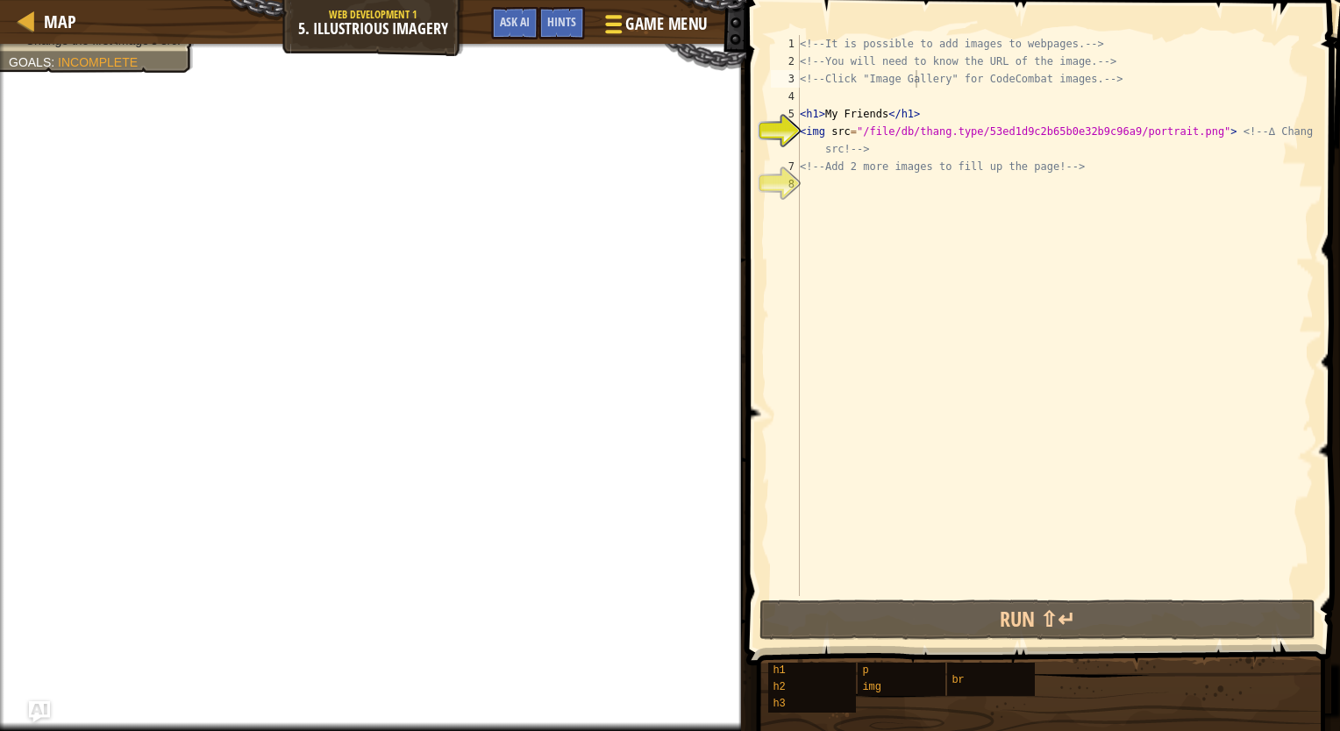
click at [655, 28] on span "Game Menu" at bounding box center [666, 24] width 82 height 24
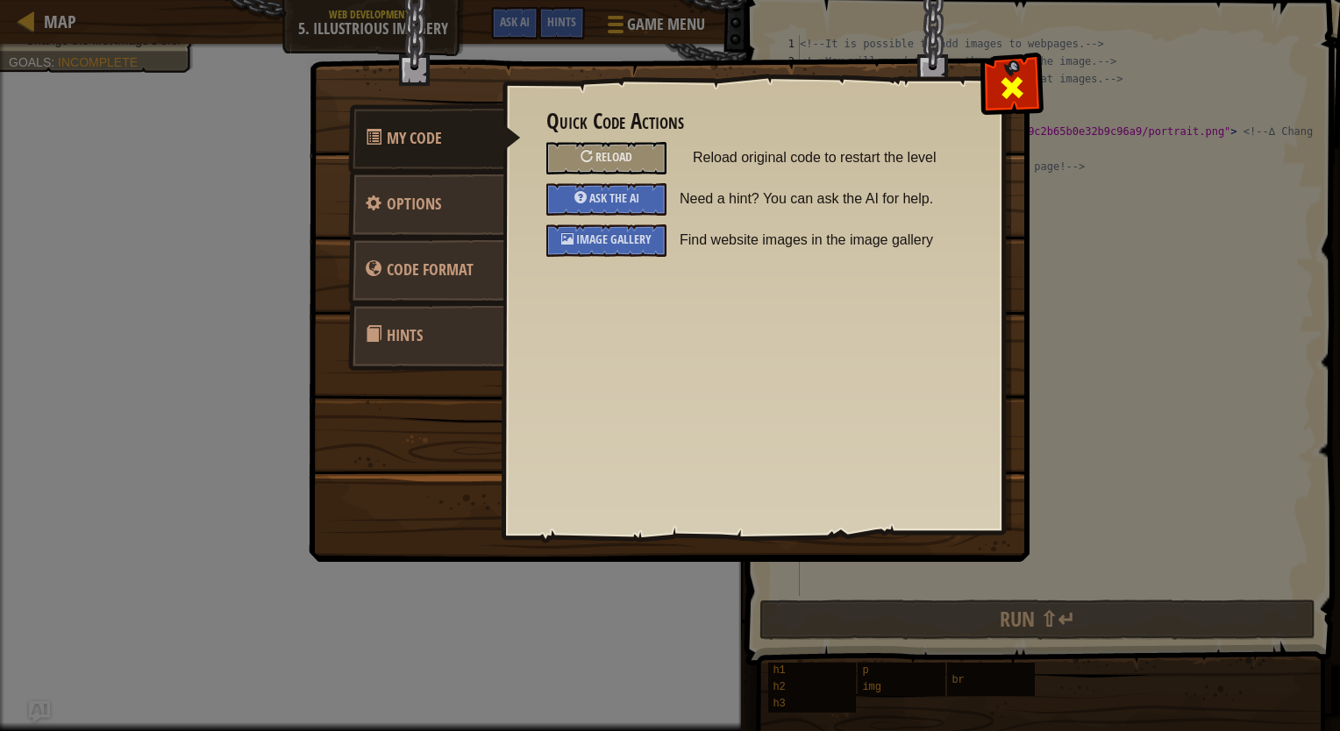
click at [1014, 70] on div at bounding box center [1011, 83] width 55 height 55
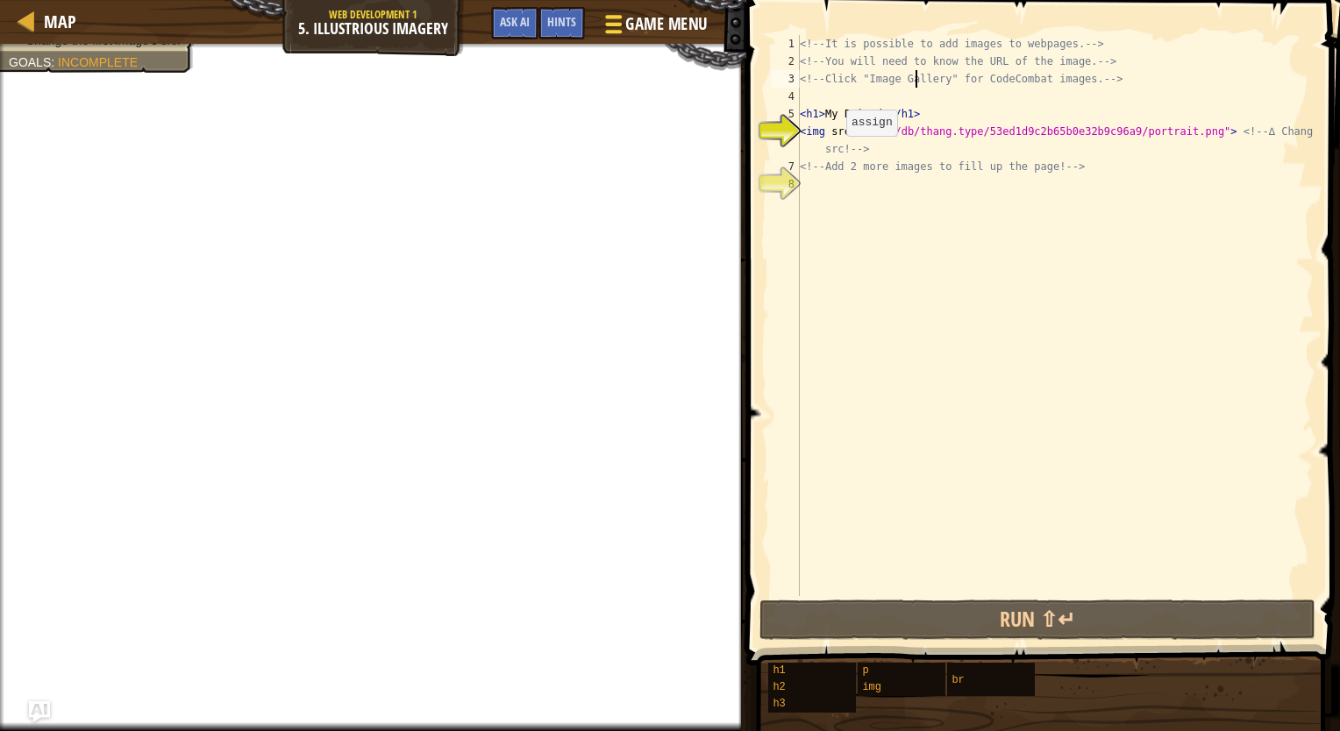
click at [643, 22] on span "Game Menu" at bounding box center [666, 24] width 82 height 24
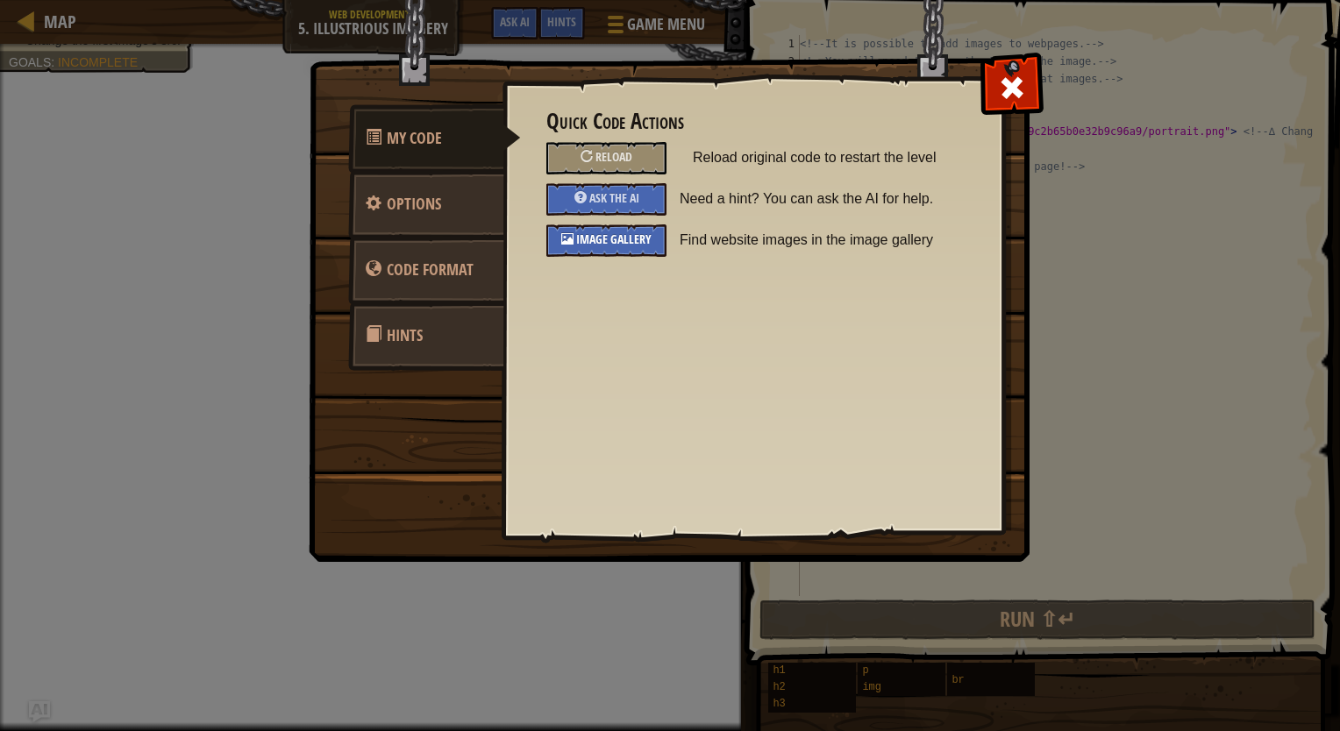
click at [653, 227] on div "Image Gallery" at bounding box center [606, 240] width 120 height 32
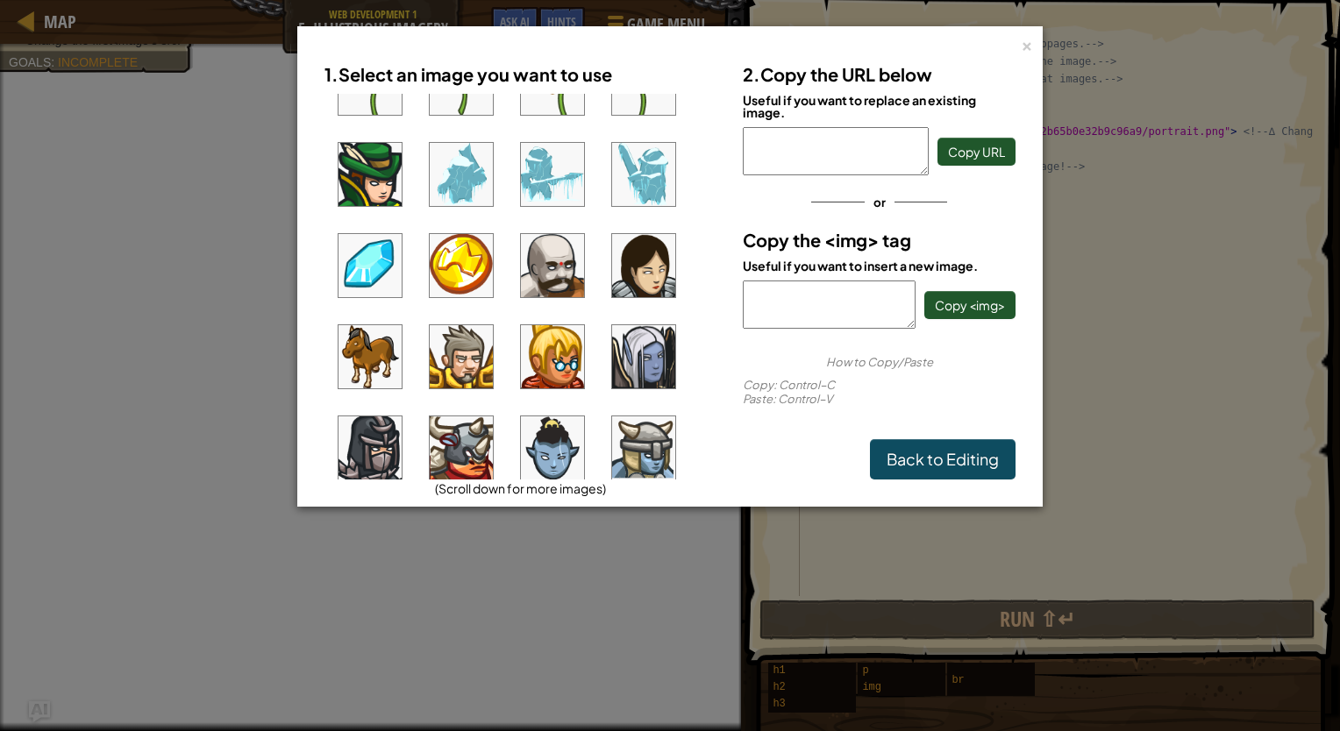
scroll to position [614, 0]
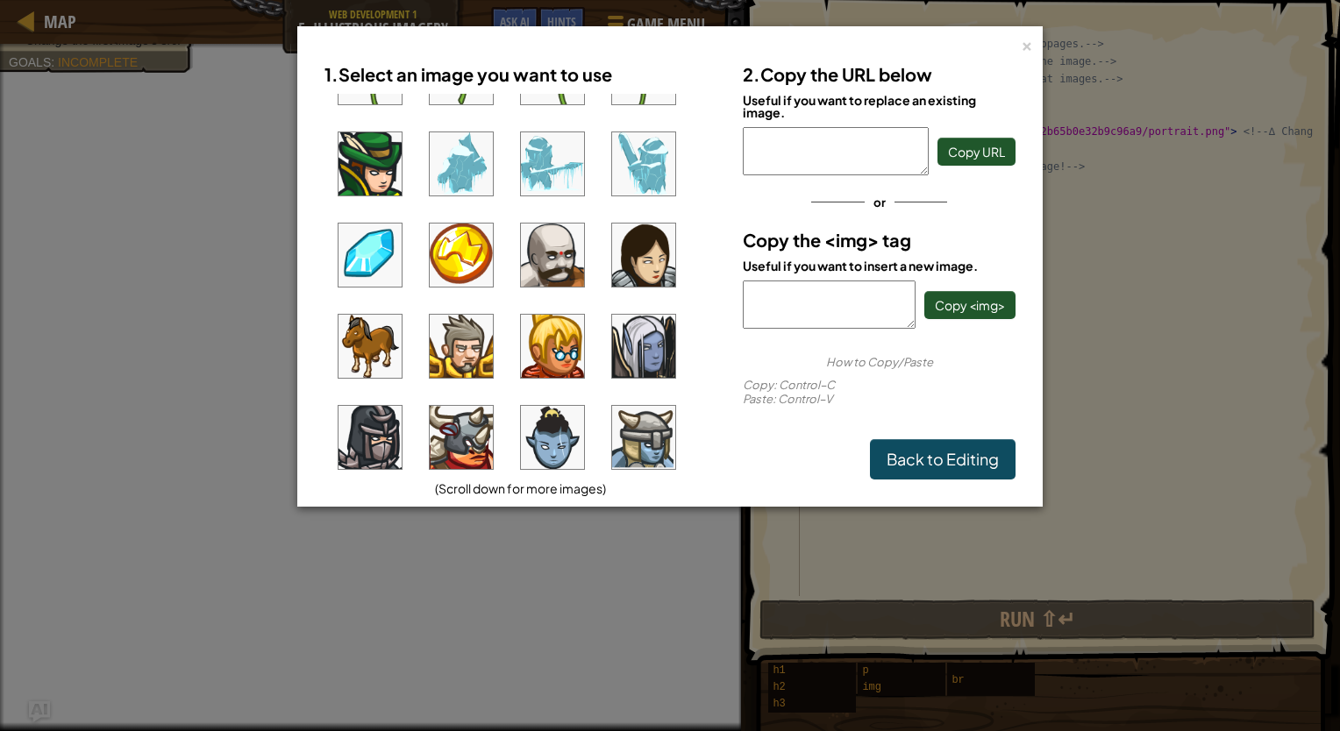
click at [473, 315] on img at bounding box center [461, 346] width 63 height 63
click at [917, 449] on link "Back to Editing" at bounding box center [943, 459] width 146 height 40
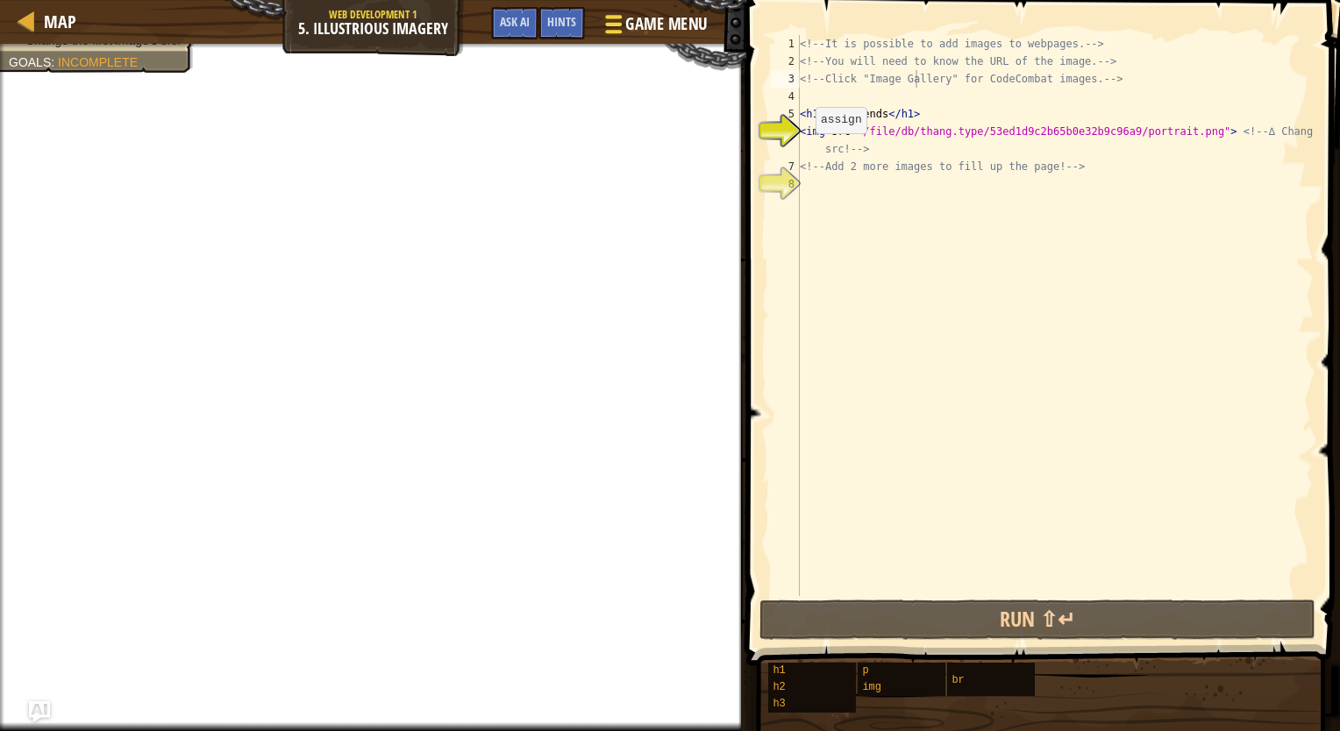
click at [650, 19] on span "Game Menu" at bounding box center [666, 24] width 82 height 24
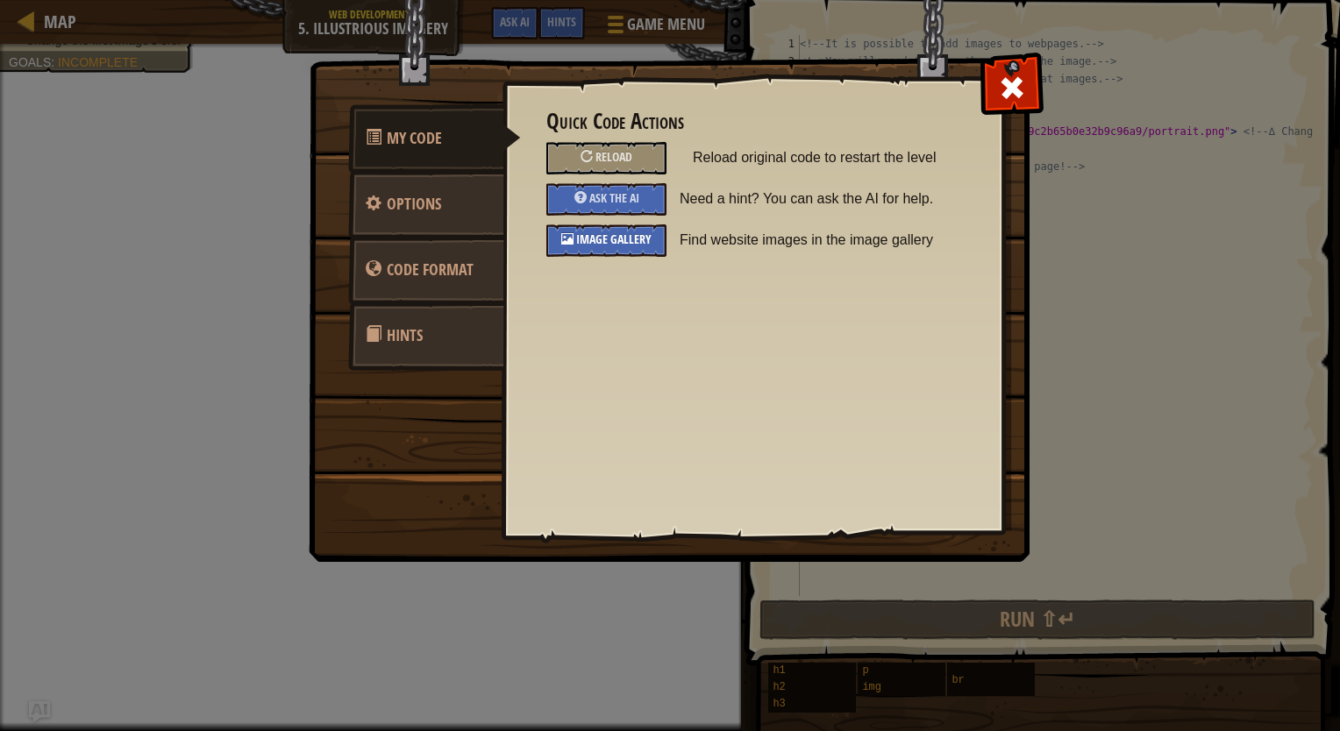
click at [567, 232] on div at bounding box center [567, 238] width 12 height 12
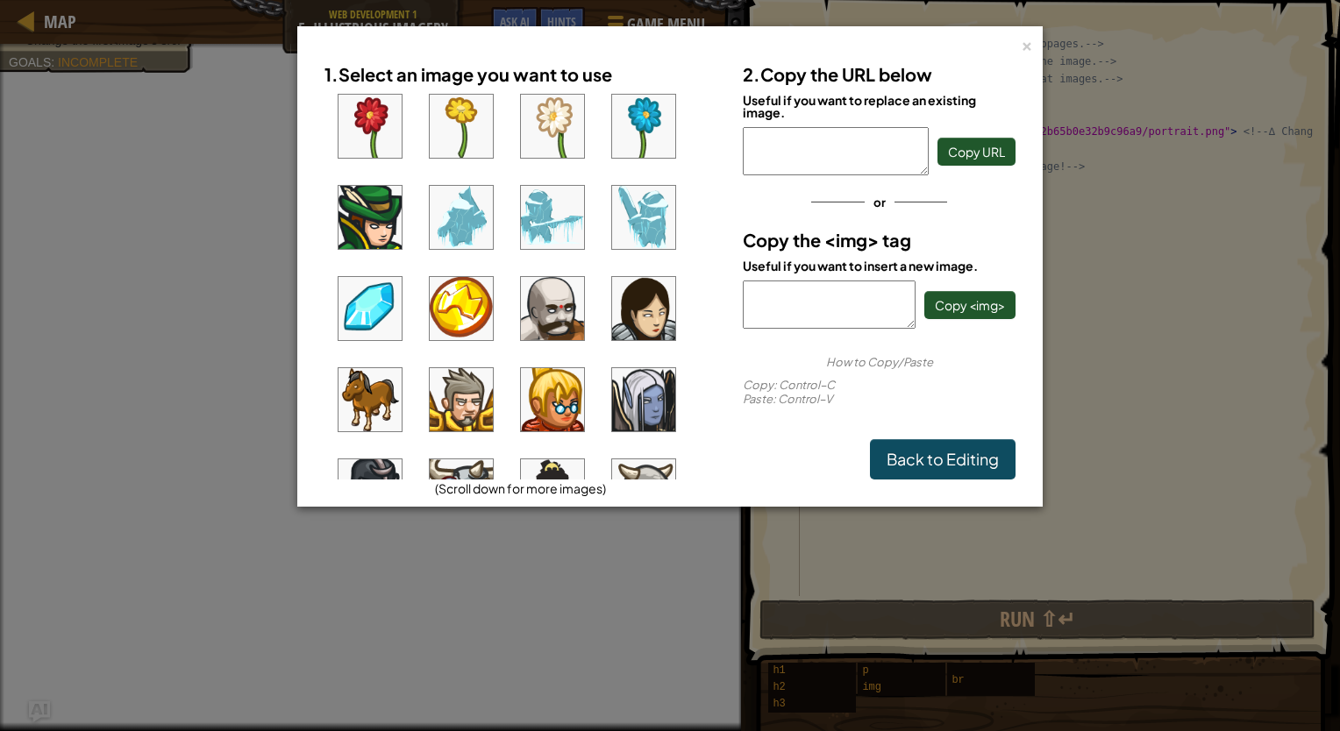
scroll to position [561, 0]
click at [459, 402] on img at bounding box center [461, 398] width 63 height 63
click at [819, 298] on textarea "<img src="[URL][DOMAIN_NAME]"/>" at bounding box center [829, 305] width 173 height 48
click at [829, 305] on textarea "<img src="[URL][DOMAIN_NAME]"/>" at bounding box center [829, 305] width 173 height 48
drag, startPoint x: 747, startPoint y: 283, endPoint x: 887, endPoint y: 321, distance: 145.3
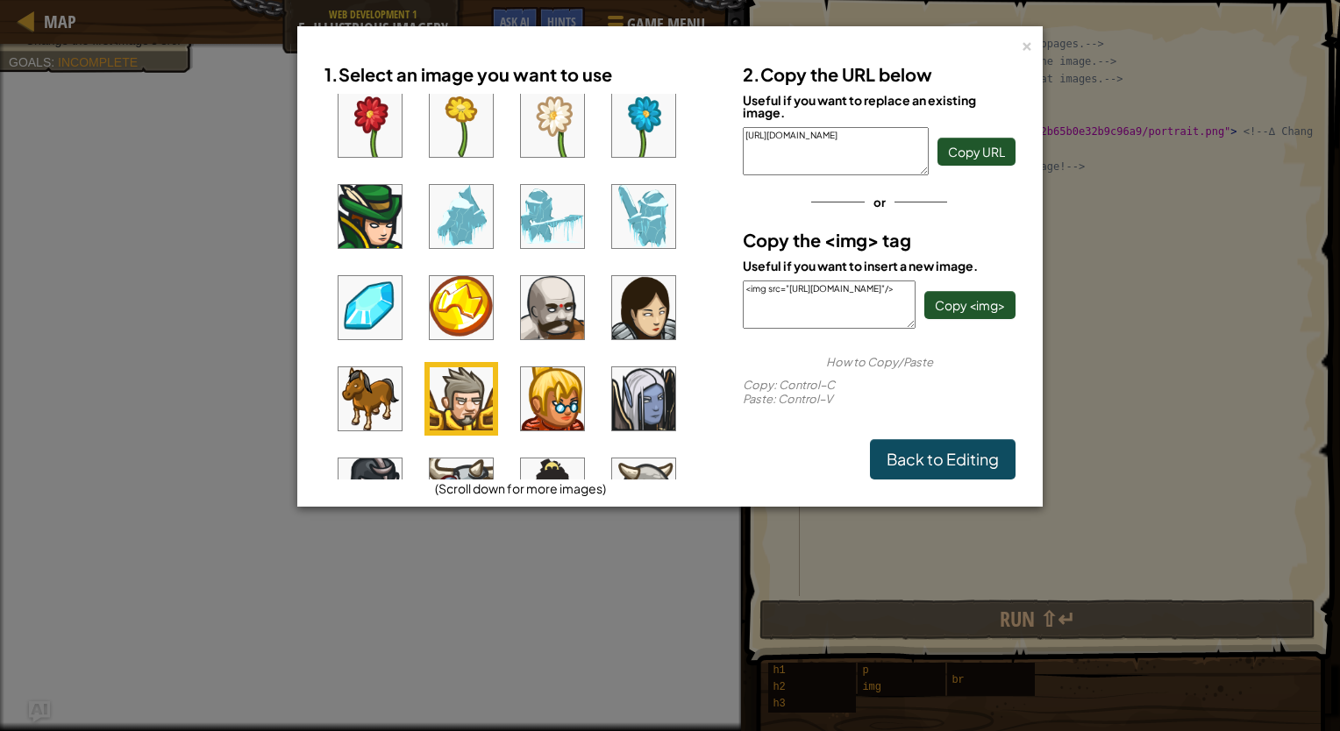
click at [887, 321] on textarea "<img src="[URL][DOMAIN_NAME]"/>" at bounding box center [829, 305] width 173 height 48
click at [972, 444] on link "Back to Editing" at bounding box center [943, 459] width 146 height 40
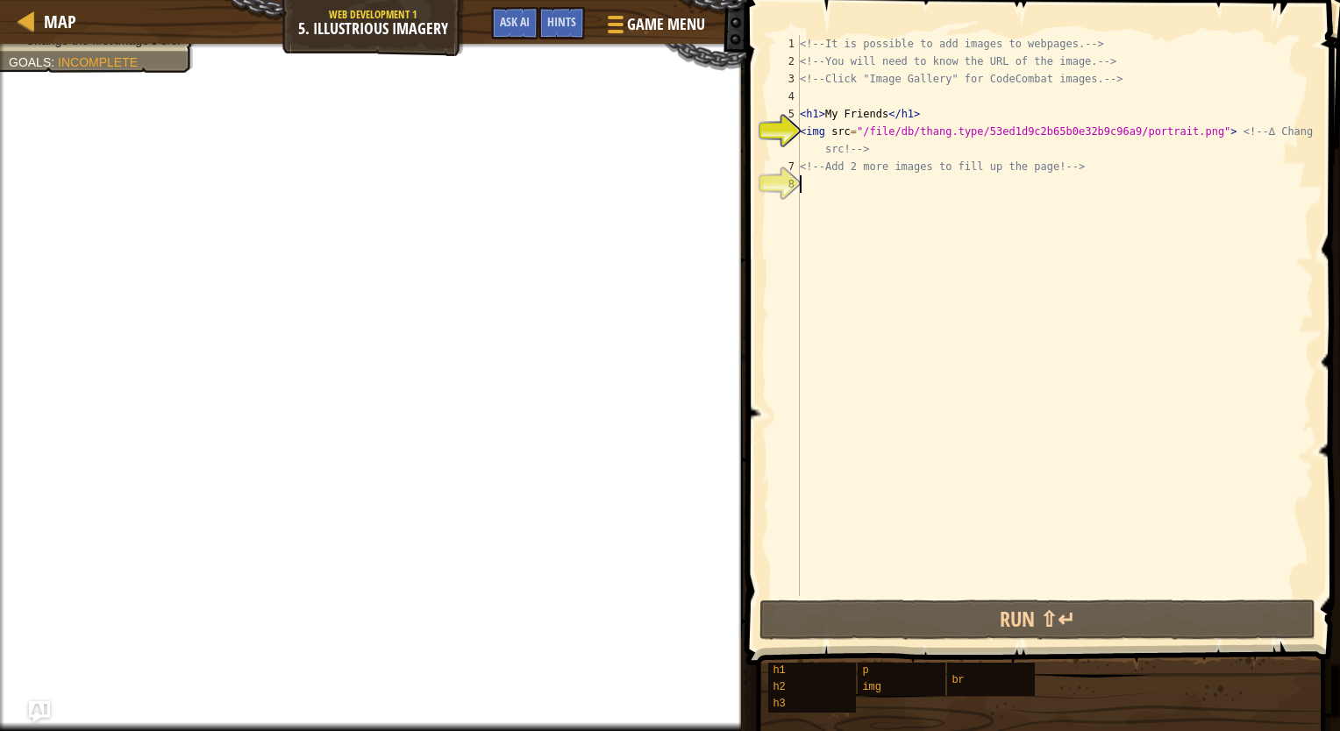
click at [828, 188] on div "<!-- It is possible to add images to webpages. --> <!-- You will need to know t…" at bounding box center [1054, 333] width 517 height 596
paste textarea "<img src="[URL][DOMAIN_NAME]"/>"
type textarea "<img src="[URL][DOMAIN_NAME]"/>"
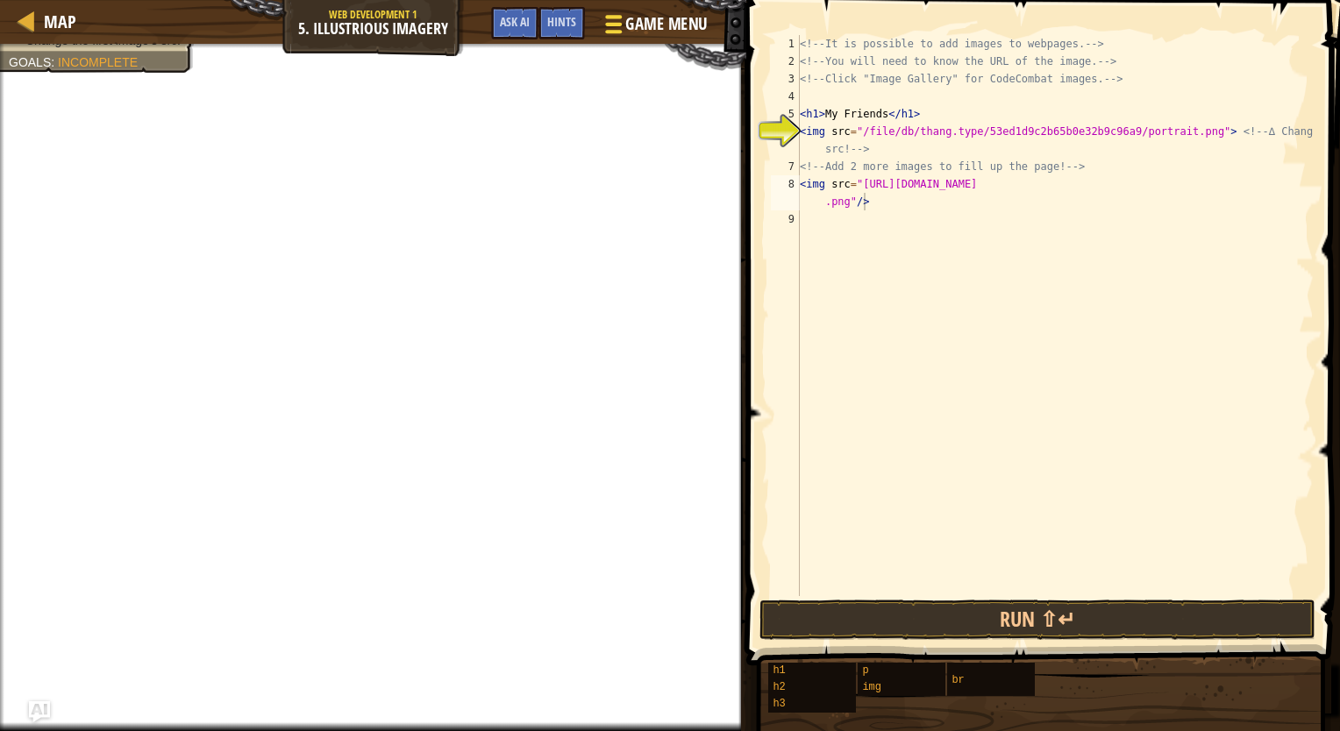
click at [623, 28] on div at bounding box center [613, 23] width 24 height 25
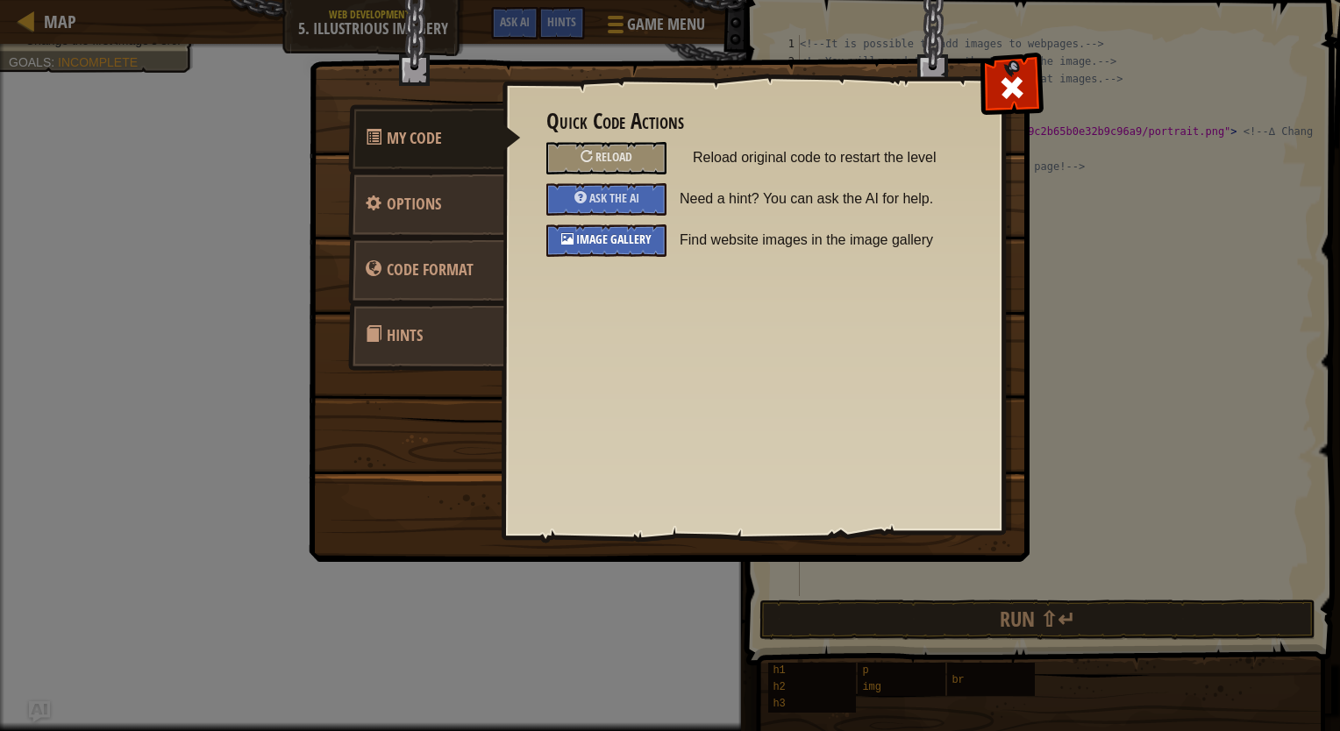
click at [575, 238] on span at bounding box center [574, 239] width 3 height 17
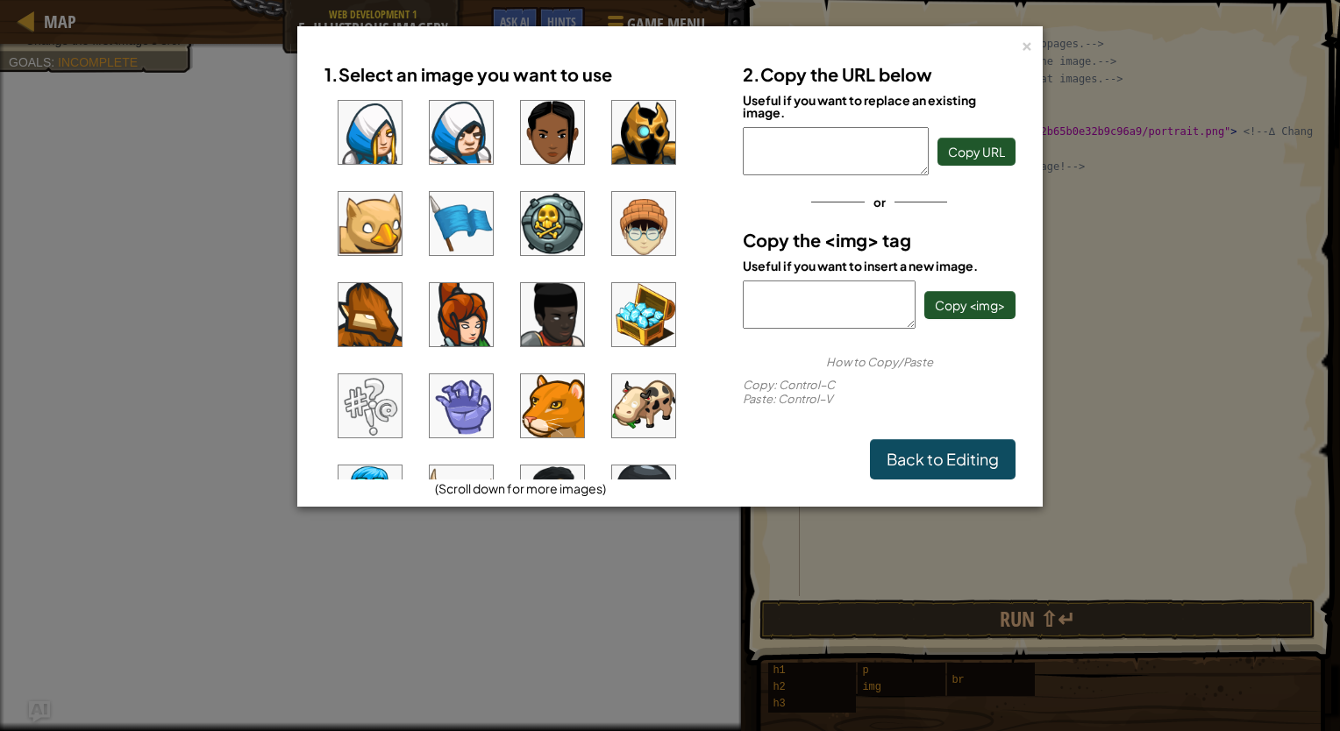
scroll to position [4, 0]
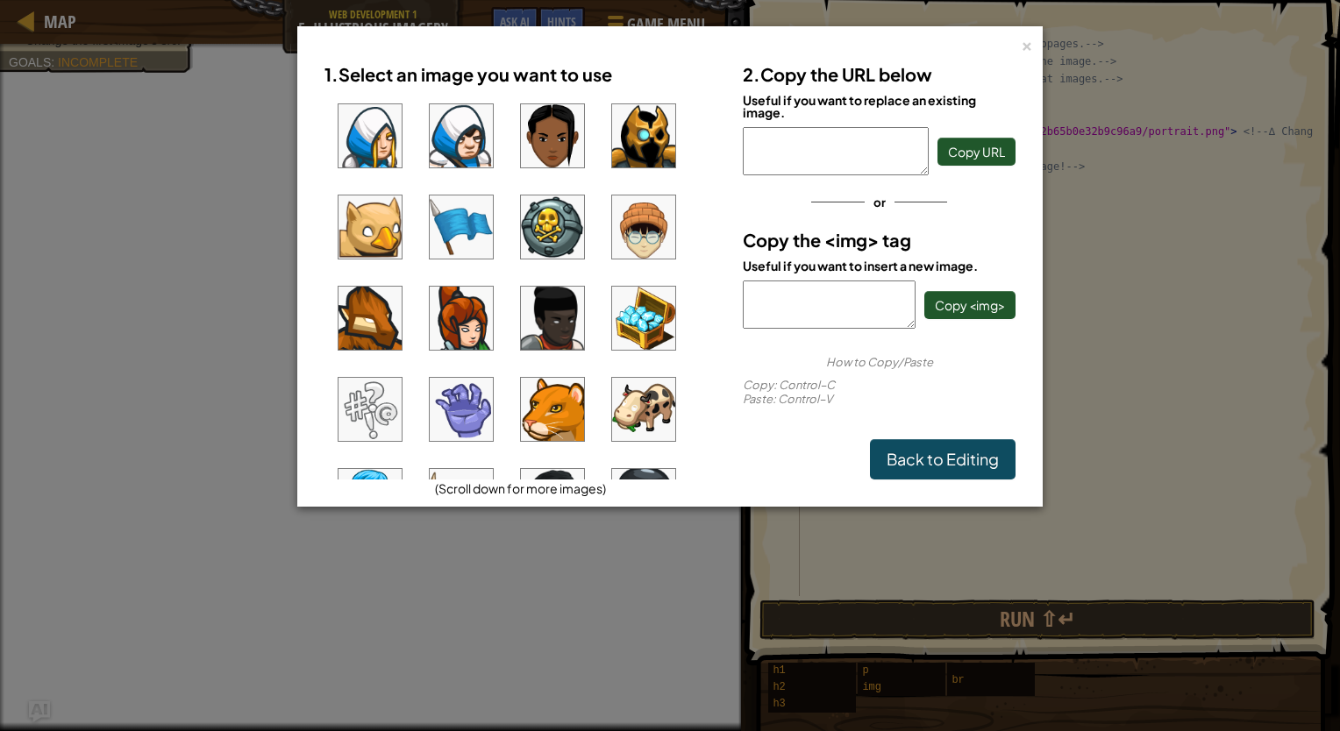
click at [641, 147] on img at bounding box center [643, 135] width 63 height 63
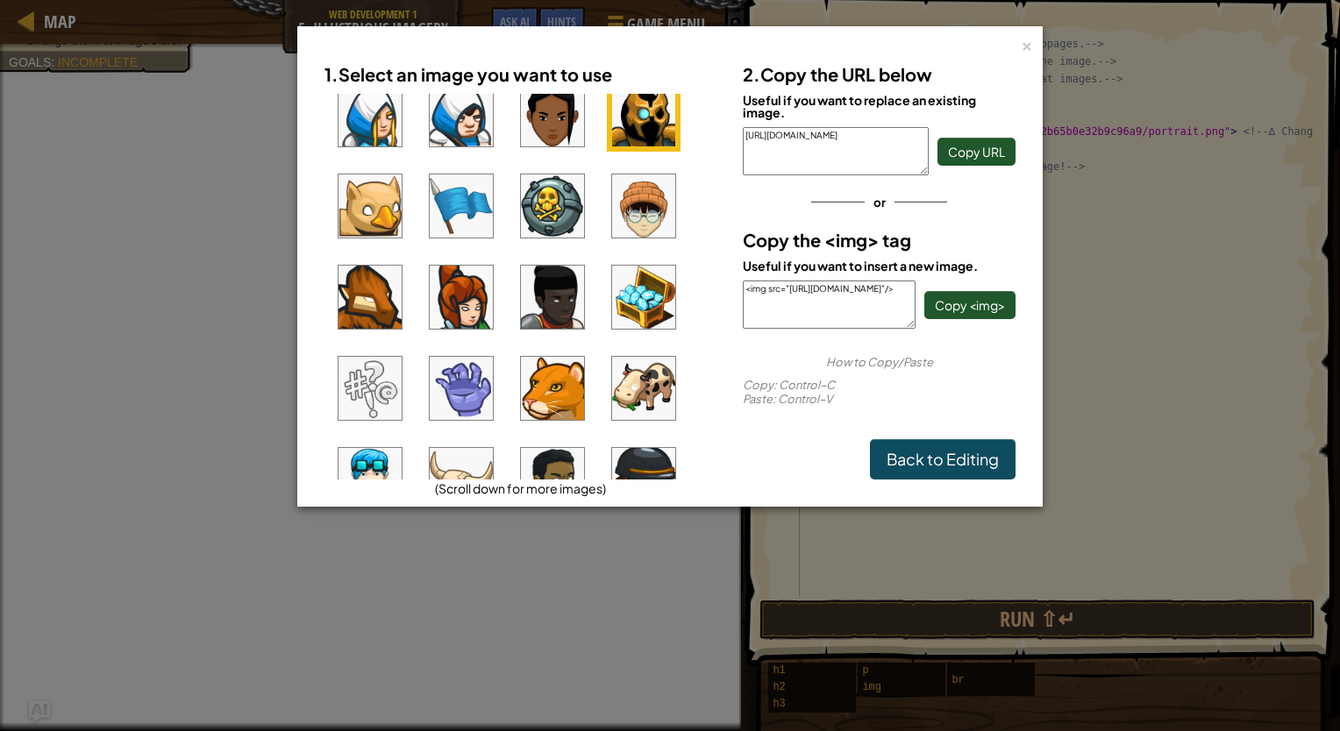
scroll to position [0, 0]
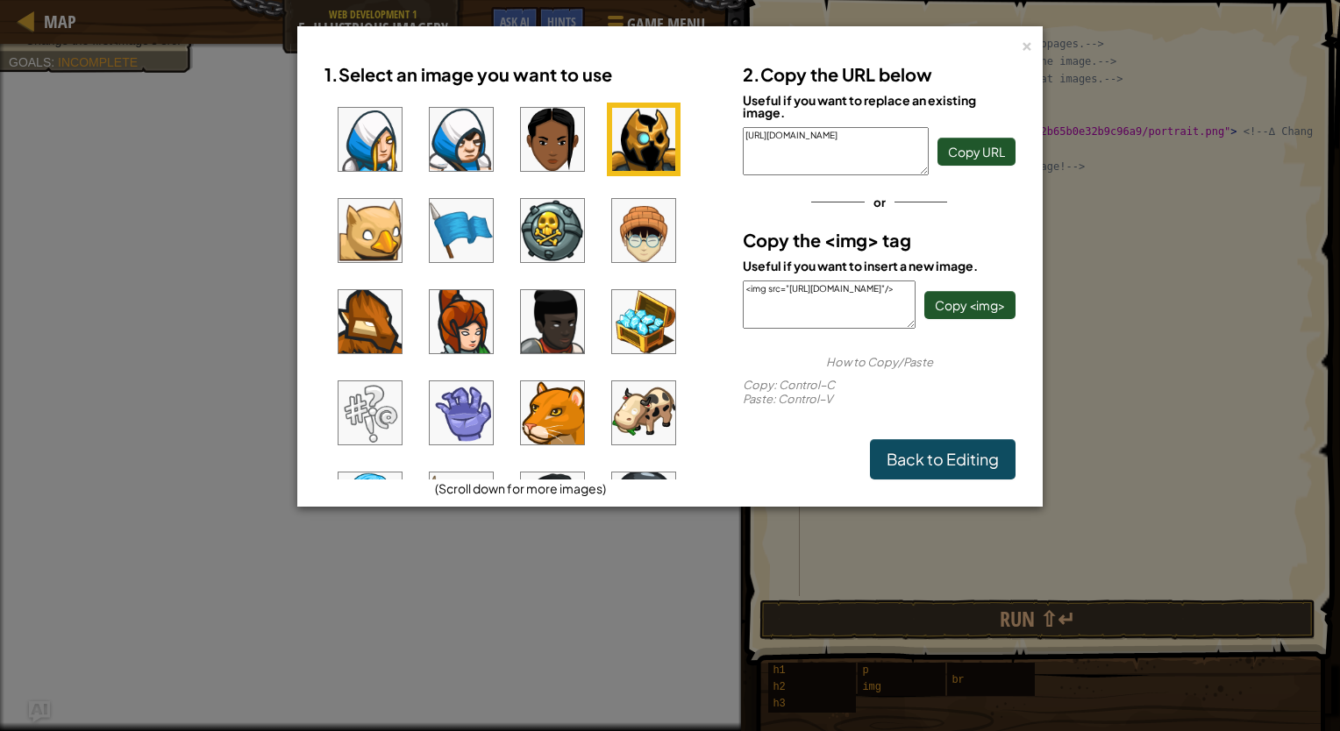
click at [634, 131] on img at bounding box center [643, 139] width 63 height 63
drag, startPoint x: 743, startPoint y: 289, endPoint x: 857, endPoint y: 321, distance: 118.3
click at [857, 321] on textarea "<img src="[URL][DOMAIN_NAME]"/>" at bounding box center [829, 305] width 173 height 48
click at [912, 465] on link "Back to Editing" at bounding box center [943, 459] width 146 height 40
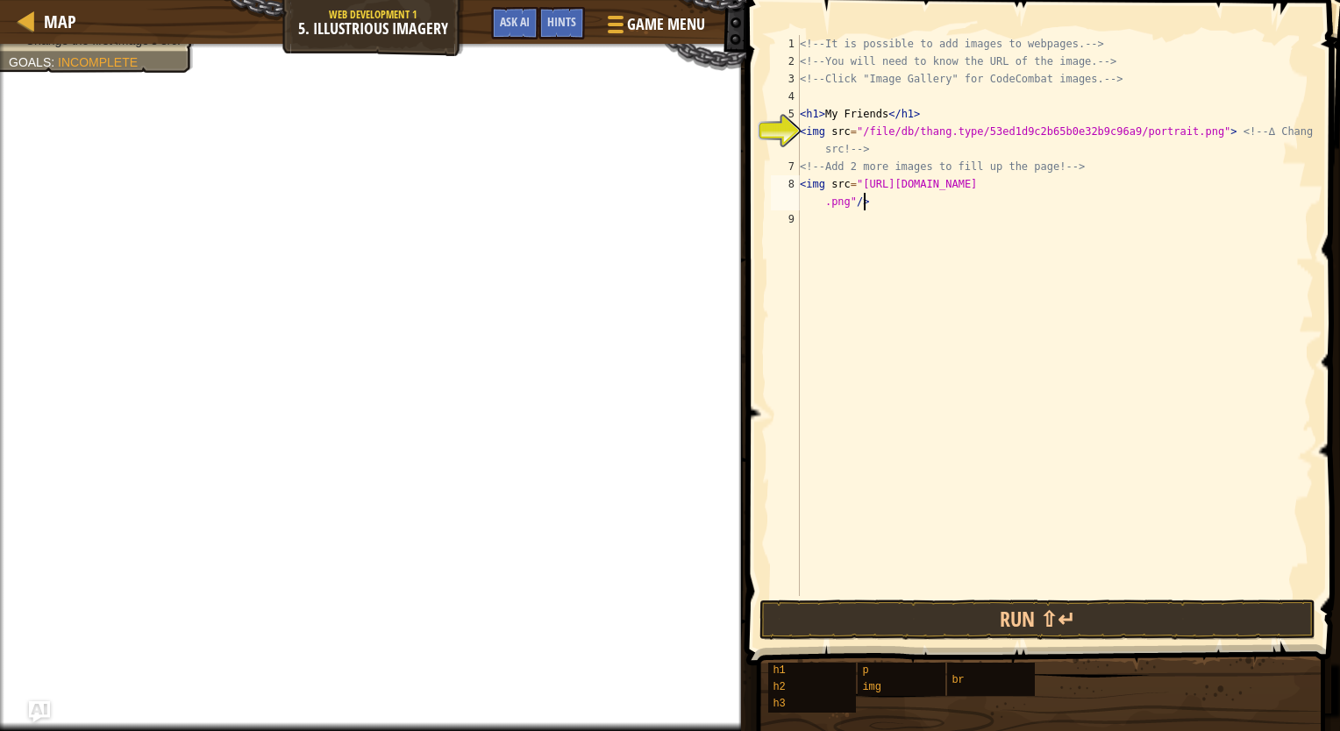
click at [828, 230] on div "<!-- It is possible to add images to webpages. --> <!-- You will need to know t…" at bounding box center [1054, 333] width 517 height 596
paste textarea "<img src="[URL][DOMAIN_NAME]"/>"
type textarea "<img src="[URL][DOMAIN_NAME]"/>"
click at [649, 32] on span "Game Menu" at bounding box center [666, 24] width 82 height 24
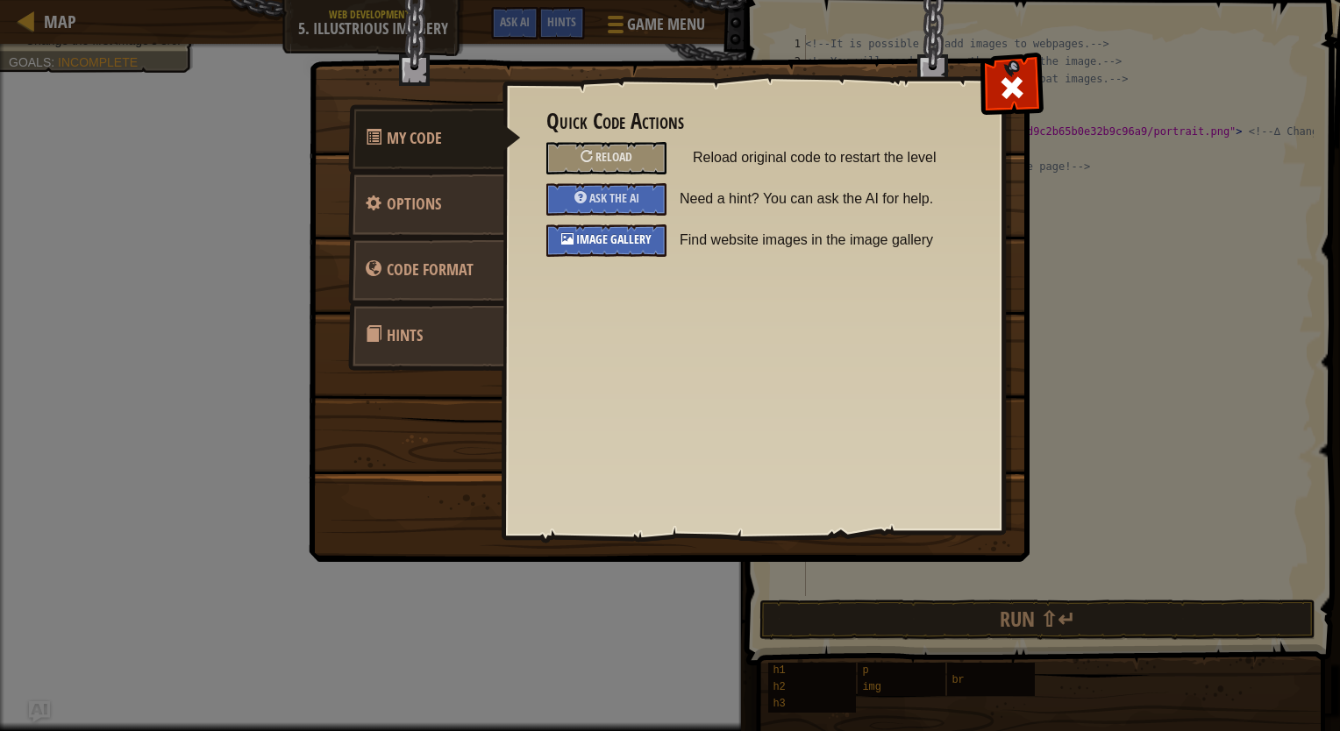
click at [613, 240] on span "Image Gallery" at bounding box center [613, 239] width 75 height 17
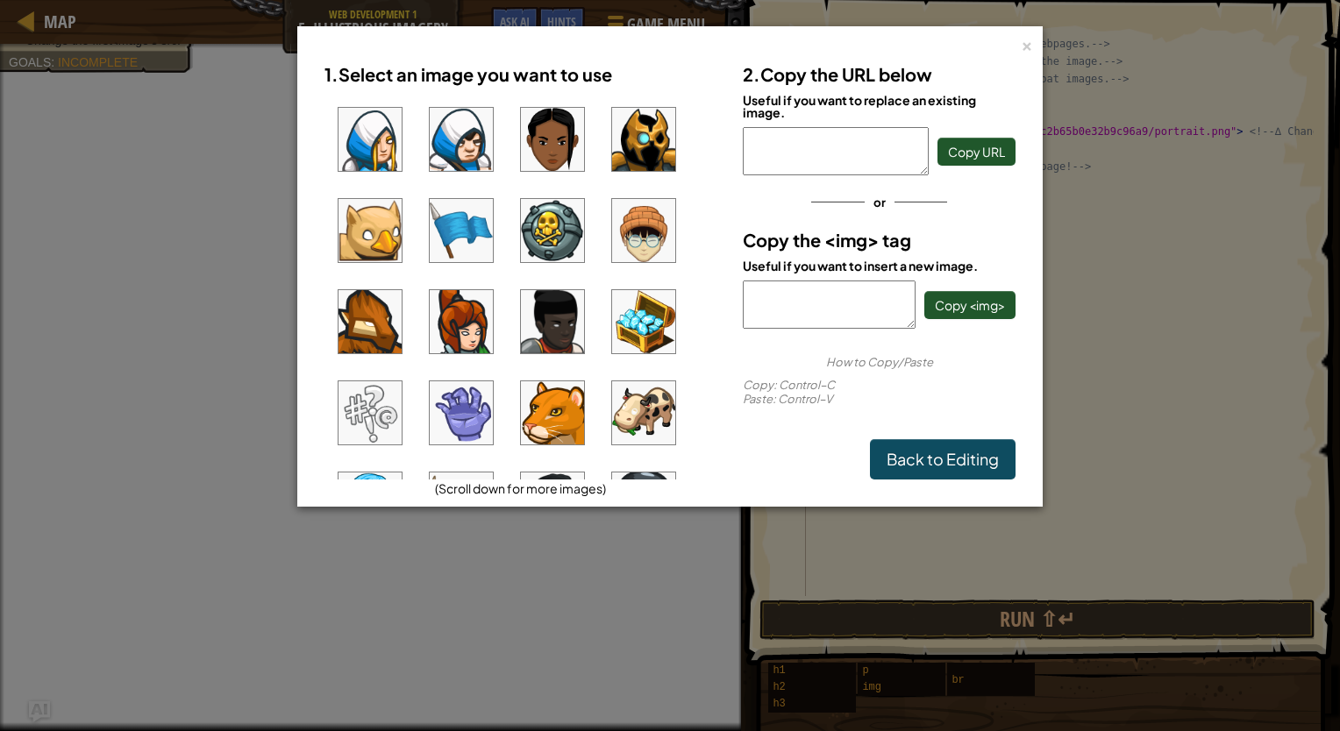
click at [590, 244] on ul at bounding box center [520, 287] width 392 height 386
click at [572, 236] on img at bounding box center [552, 230] width 63 height 63
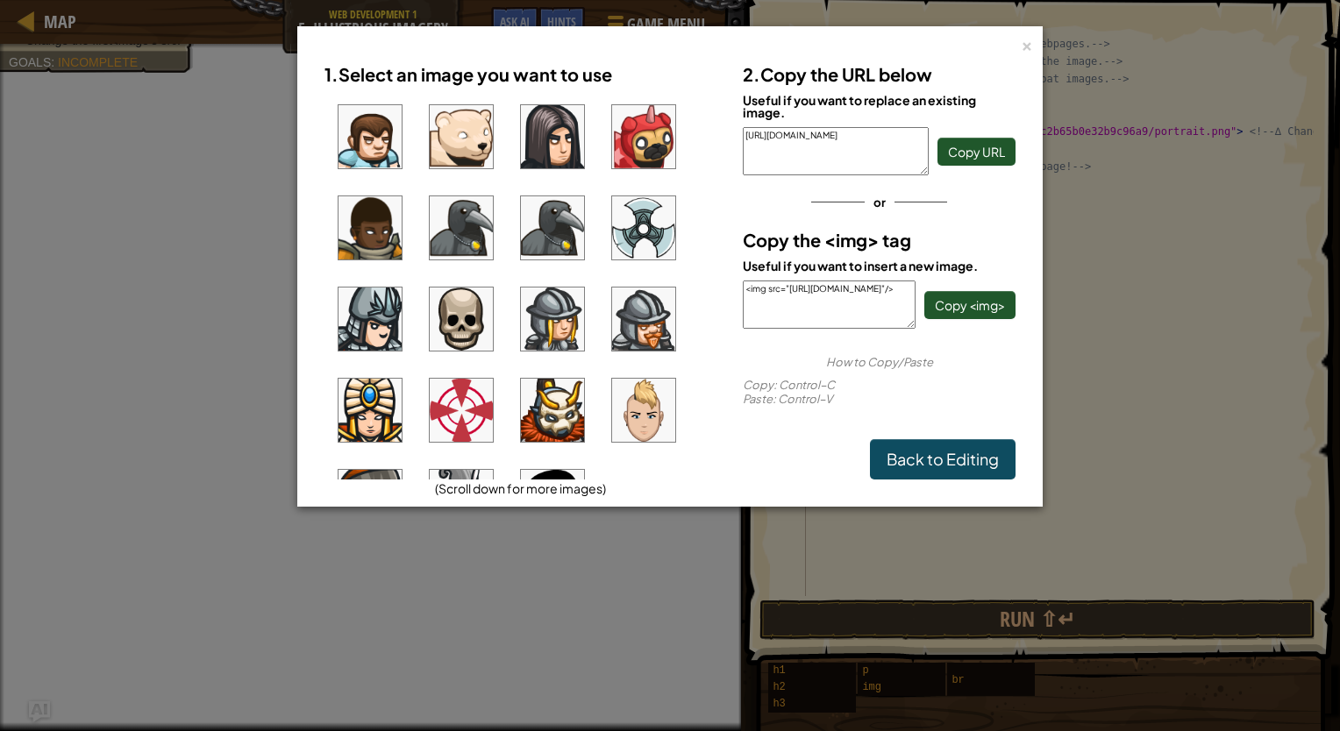
scroll to position [1347, 0]
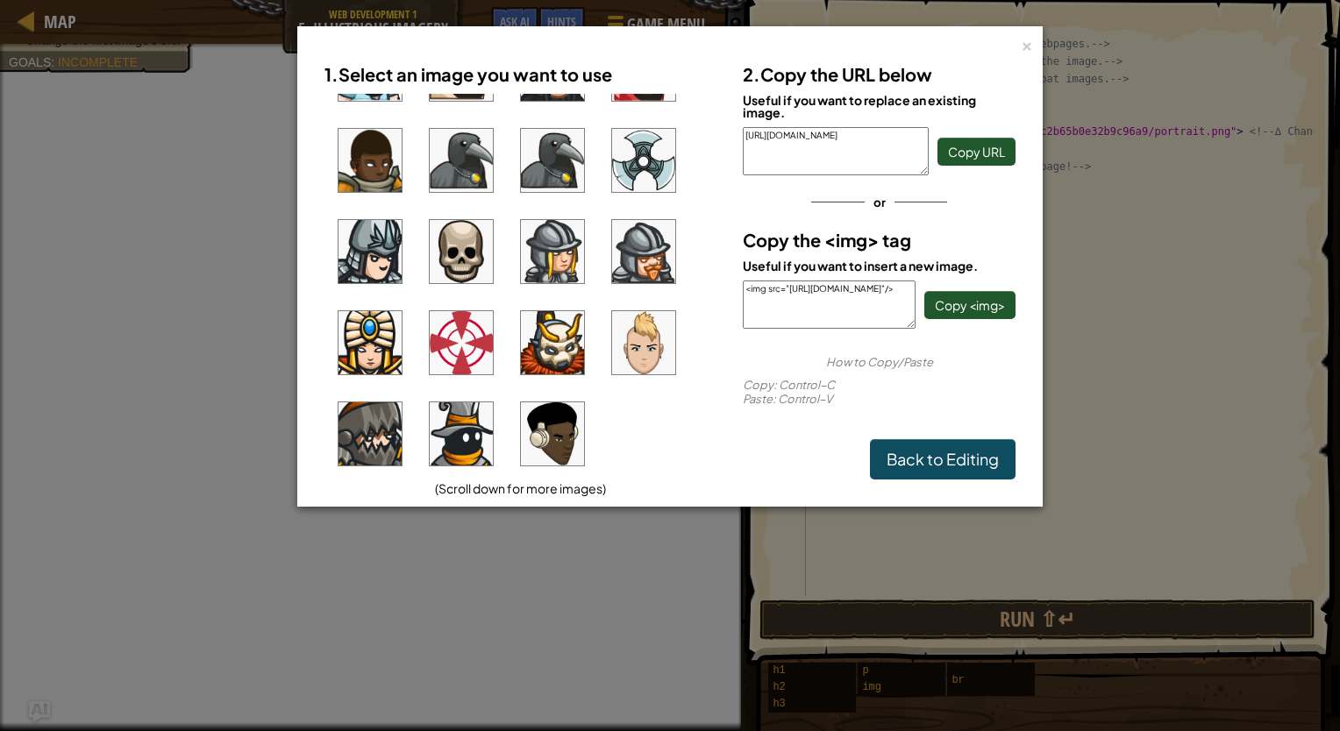
click at [468, 444] on img at bounding box center [461, 433] width 63 height 63
drag, startPoint x: 748, startPoint y: 290, endPoint x: 831, endPoint y: 310, distance: 85.7
click at [831, 310] on textarea "<img src="[URL][DOMAIN_NAME]"/>" at bounding box center [829, 305] width 173 height 48
click at [820, 309] on textarea "<img src="[URL][DOMAIN_NAME]"/>" at bounding box center [829, 305] width 173 height 48
drag, startPoint x: 748, startPoint y: 284, endPoint x: 880, endPoint y: 319, distance: 136.9
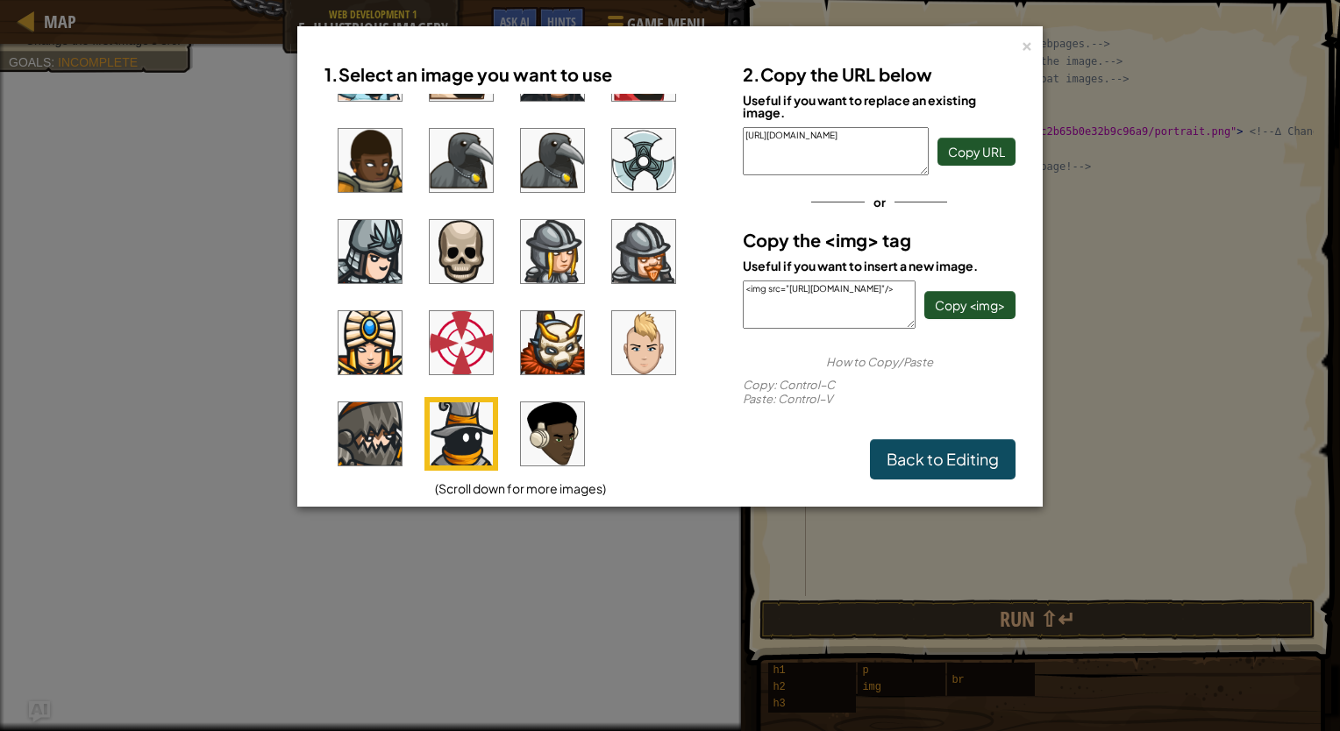
click at [880, 319] on textarea "<img src="[URL][DOMAIN_NAME]"/>" at bounding box center [829, 305] width 173 height 48
click at [877, 318] on textarea "<img src="[URL][DOMAIN_NAME]"/>" at bounding box center [829, 305] width 173 height 48
drag, startPoint x: 743, startPoint y: 286, endPoint x: 857, endPoint y: 325, distance: 119.8
click at [857, 325] on textarea "<img src="[URL][DOMAIN_NAME]"/>" at bounding box center [829, 305] width 173 height 48
click at [946, 458] on link "Back to Editing" at bounding box center [943, 459] width 146 height 40
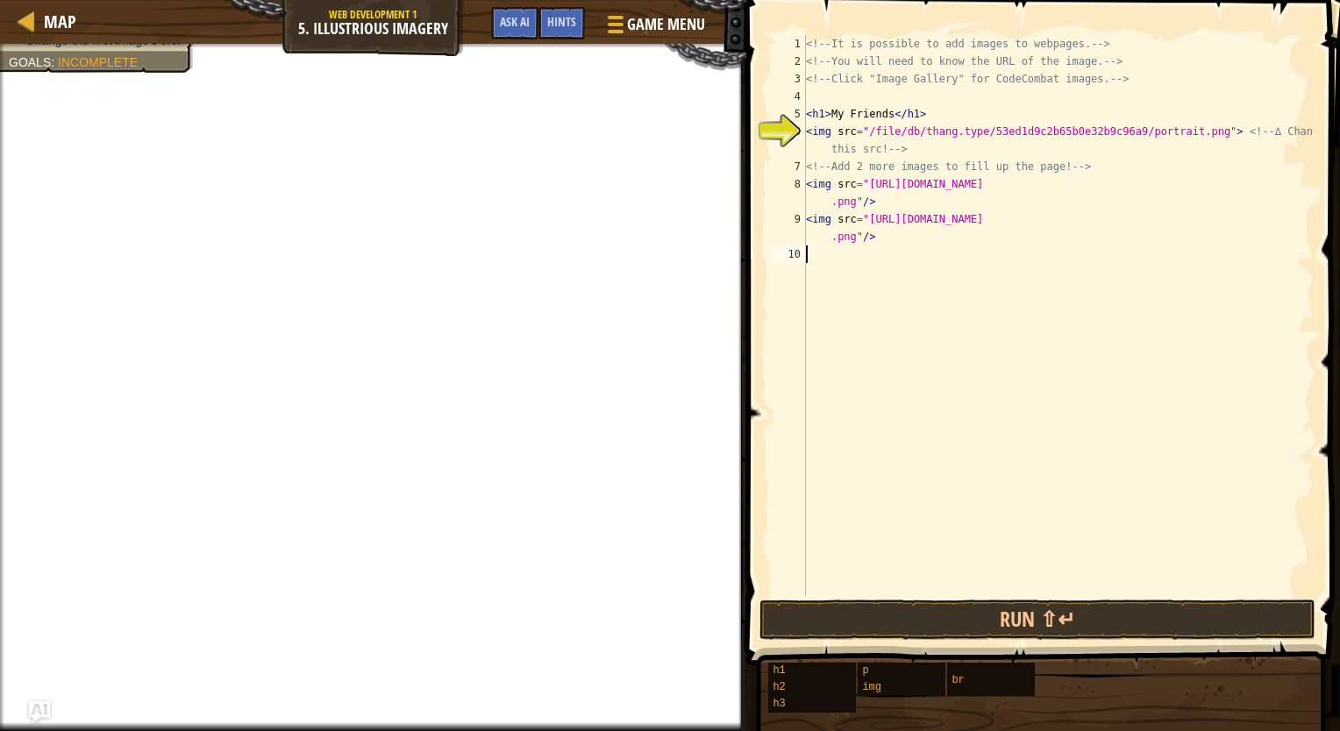
click at [842, 264] on div "<!-- It is possible to add images to webpages. --> <!-- You will need to know t…" at bounding box center [1057, 333] width 511 height 596
paste textarea "<img src="[URL][DOMAIN_NAME]"/>"
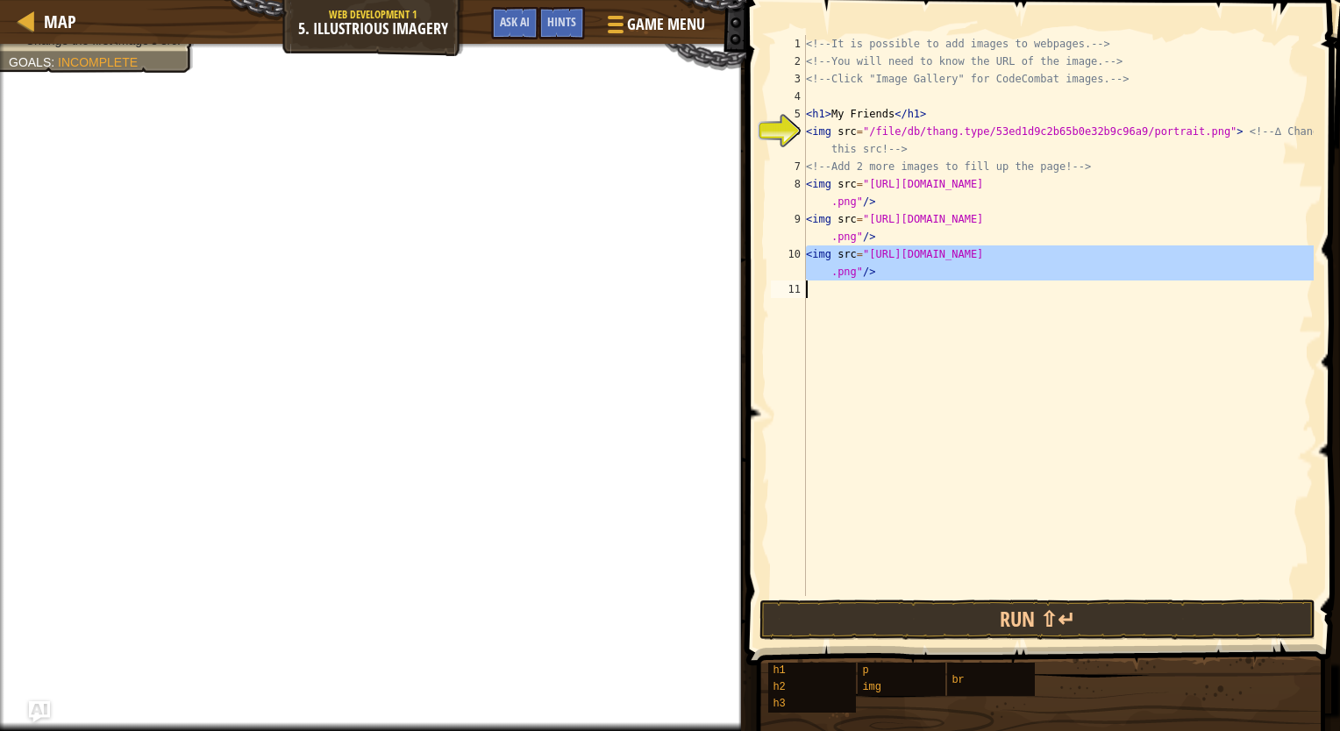
drag, startPoint x: 806, startPoint y: 252, endPoint x: 1284, endPoint y: 288, distance: 479.2
click at [1284, 288] on div "<!-- It is possible to add images to webpages. --> <!-- You will need to know t…" at bounding box center [1057, 333] width 511 height 596
type textarea "<img src="[URL][DOMAIN_NAME]"/>"
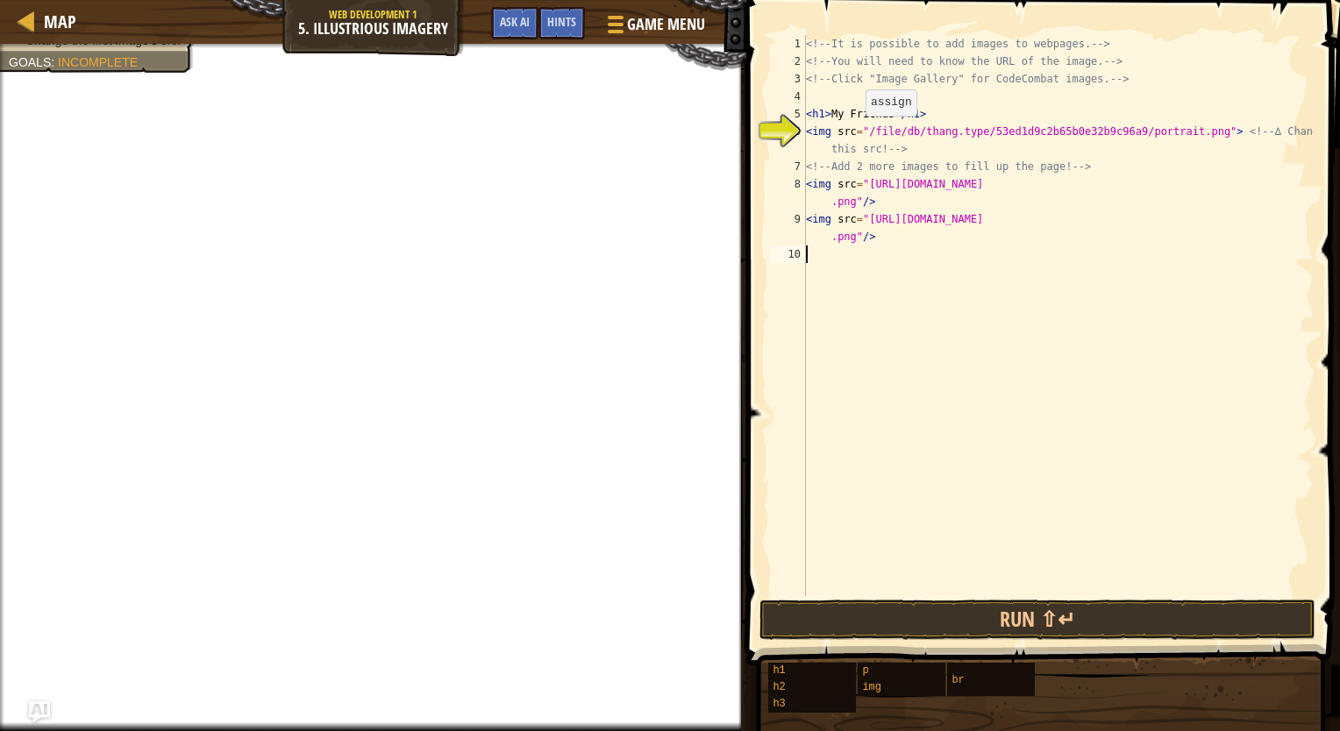
click at [857, 133] on div "<!-- It is possible to add images to webpages. --> <!-- You will need to know t…" at bounding box center [1057, 333] width 511 height 596
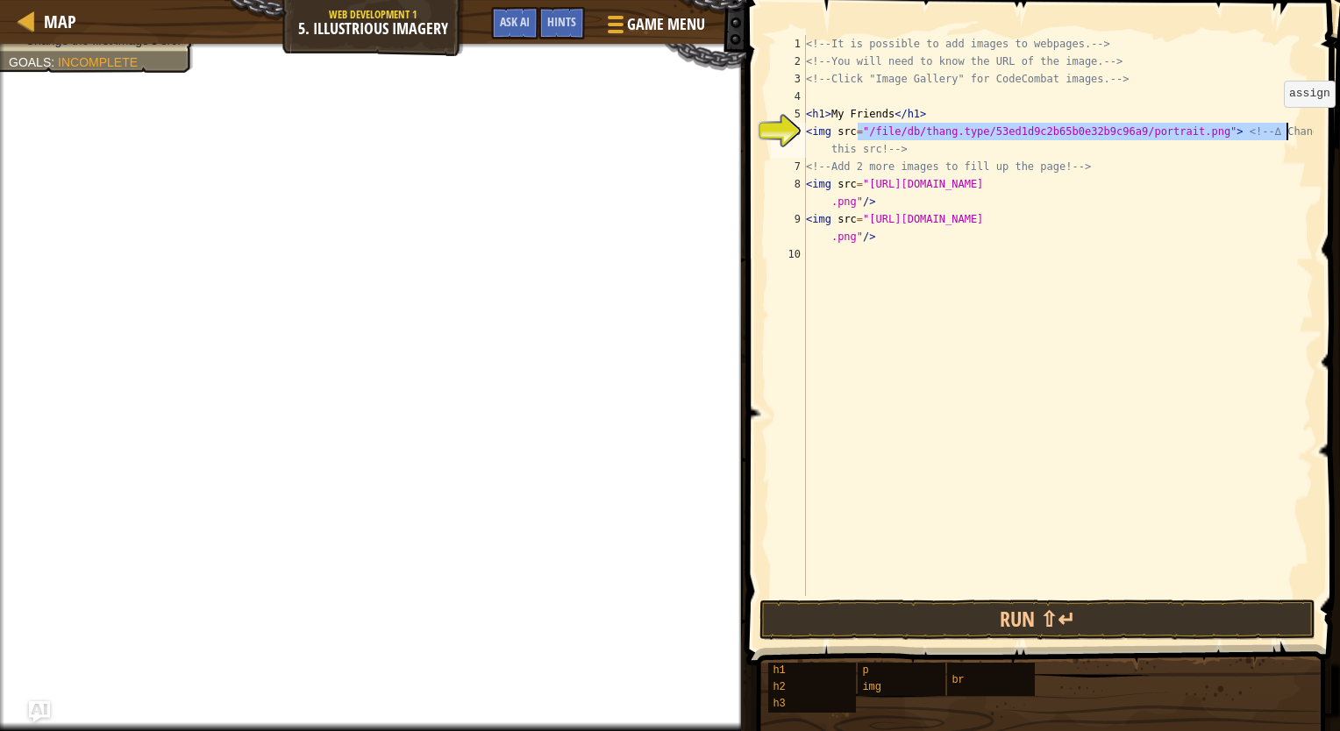
drag, startPoint x: 859, startPoint y: 130, endPoint x: 1339, endPoint y: 139, distance: 479.6
click at [1326, 0] on html "Map Web Development 1 5. Illustrious Imagery Game Menu Done Hints Ask AI 1 הההה…" at bounding box center [670, 0] width 1340 height 0
paste textarea
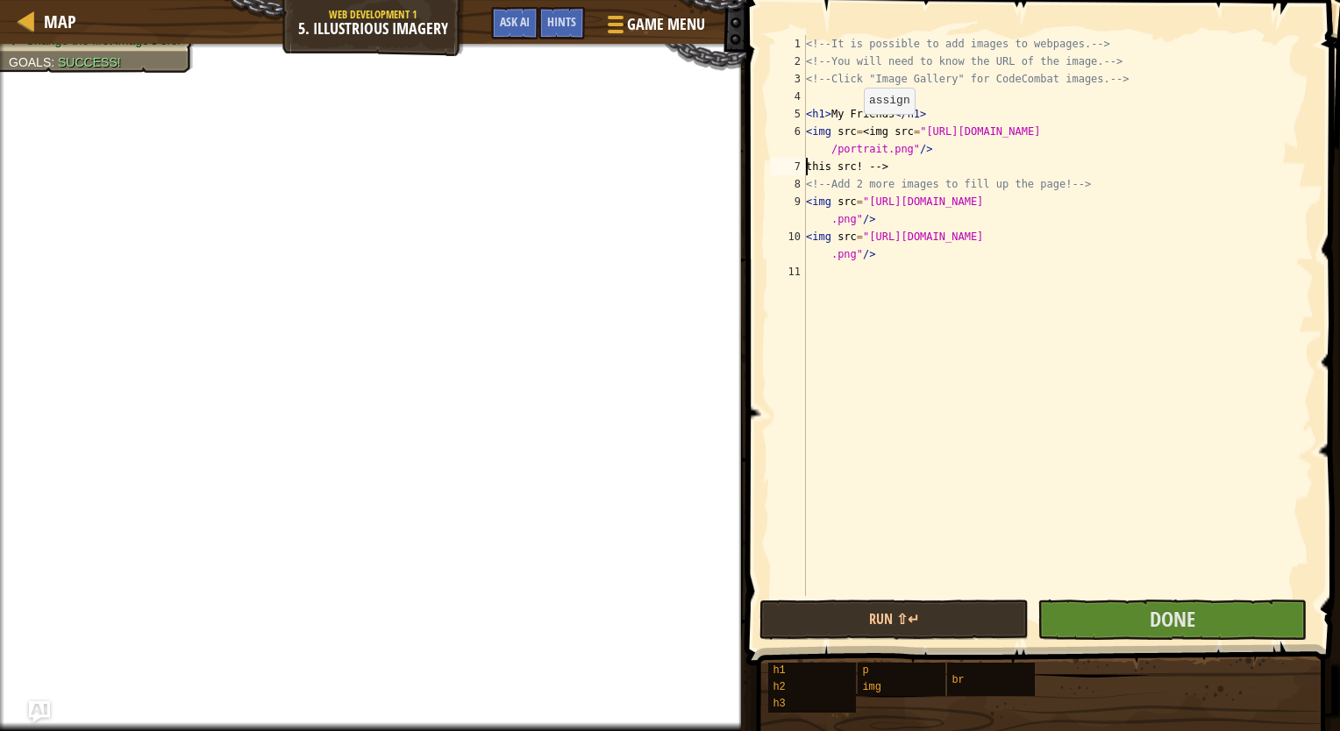
click at [855, 132] on div "<!-- It is possible to add images to webpages. --> <!-- You will need to know t…" at bounding box center [1057, 333] width 511 height 596
click at [888, 163] on div "<!-- It is possible to add images to webpages. --> <!-- You will need to know t…" at bounding box center [1057, 333] width 511 height 596
type textarea "t"
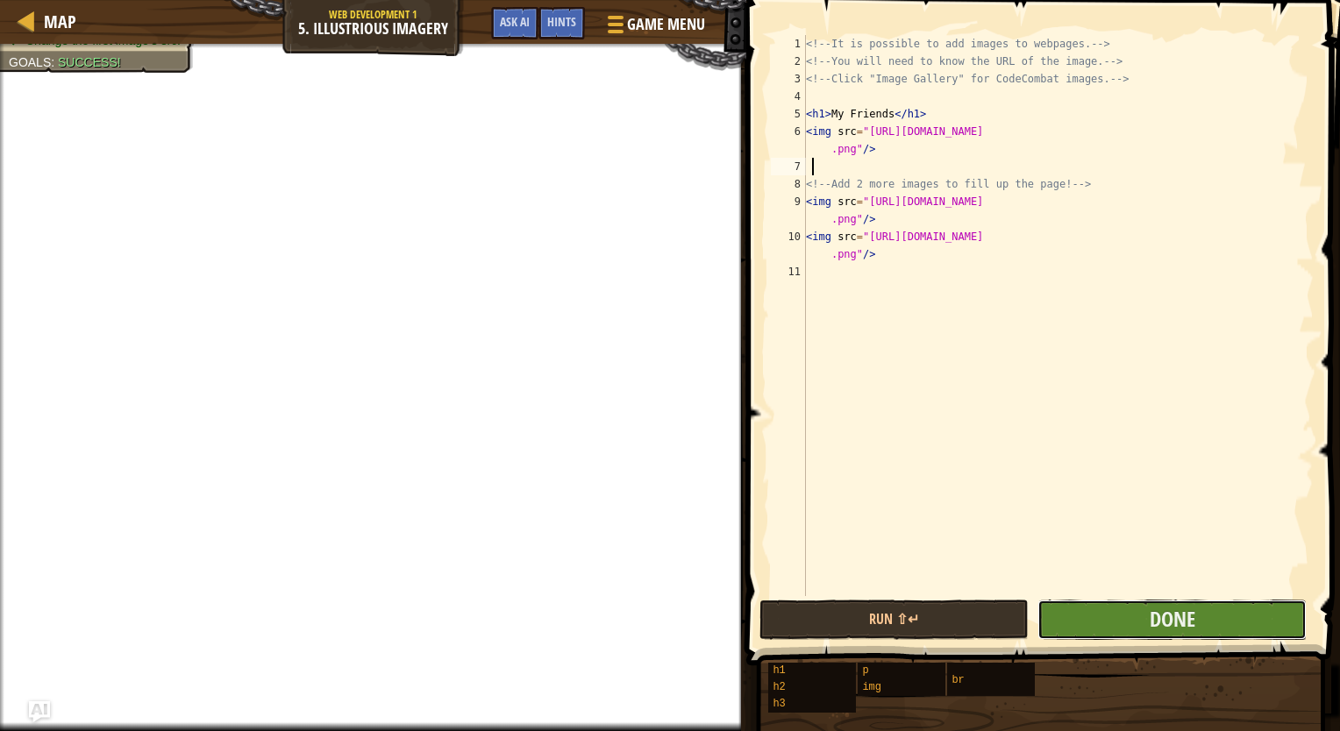
click at [1126, 617] on button "Done" at bounding box center [1171, 620] width 269 height 40
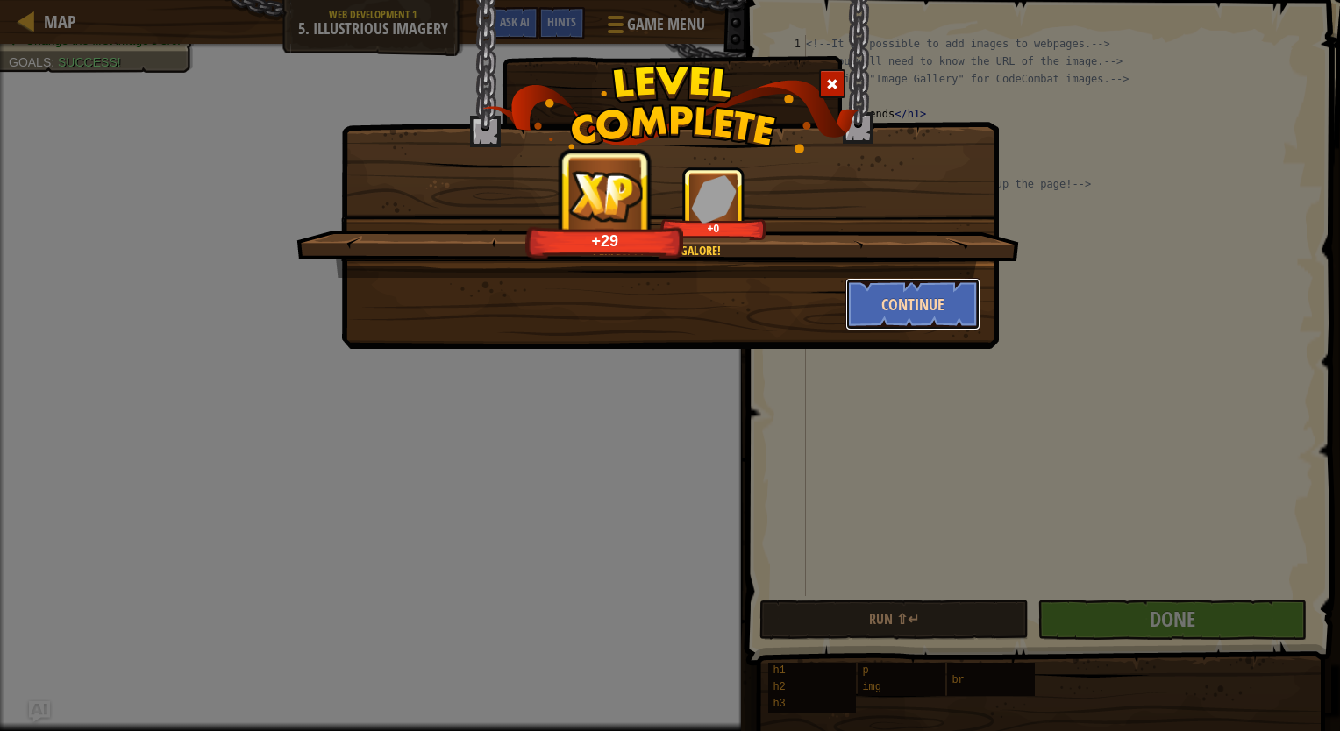
click at [928, 289] on button "Continue" at bounding box center [913, 304] width 136 height 53
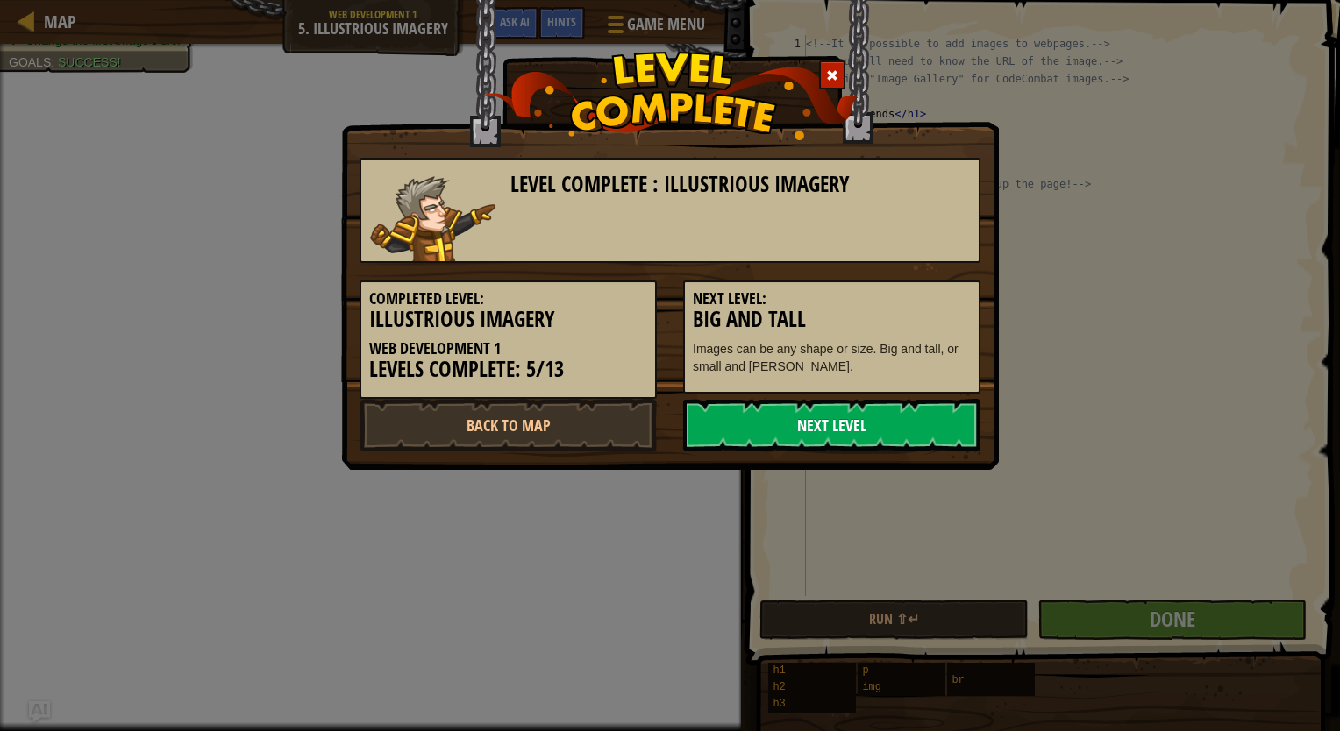
click at [888, 412] on link "Next Level" at bounding box center [831, 425] width 297 height 53
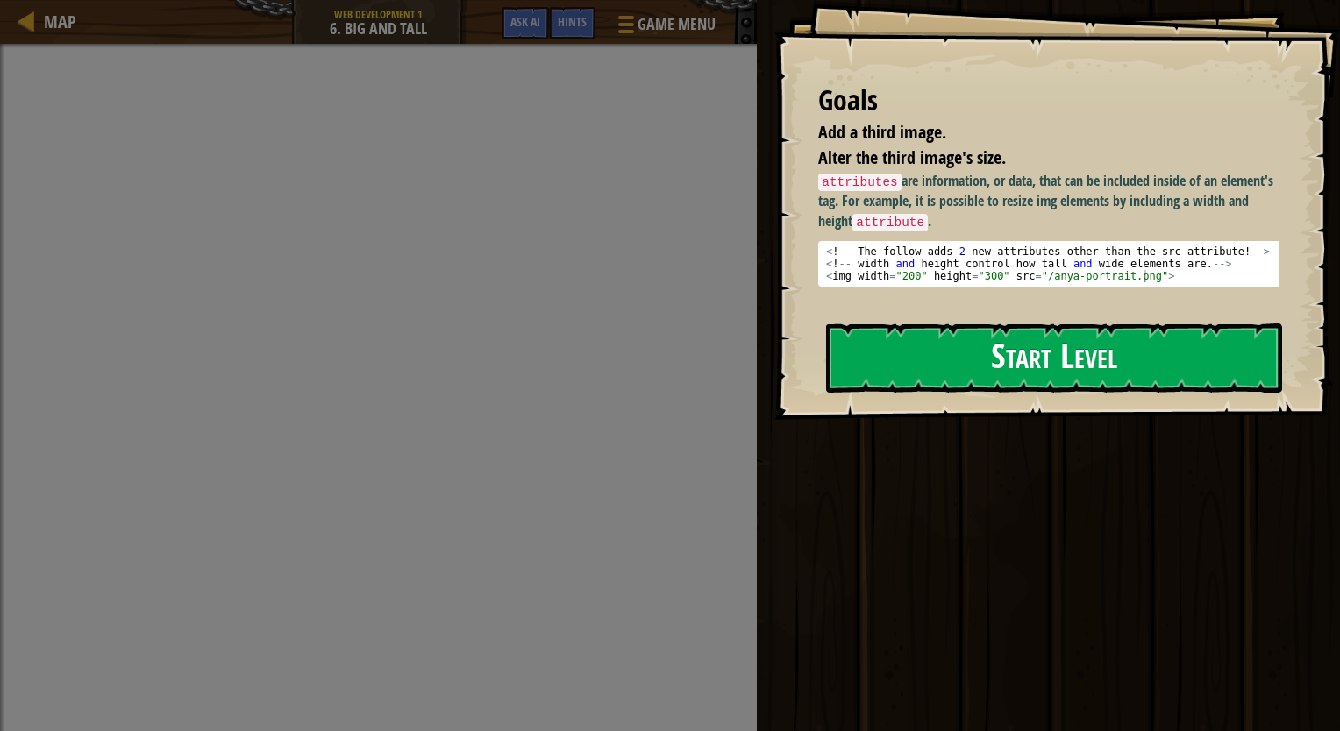
click at [912, 380] on button "Start Level" at bounding box center [1054, 358] width 456 height 69
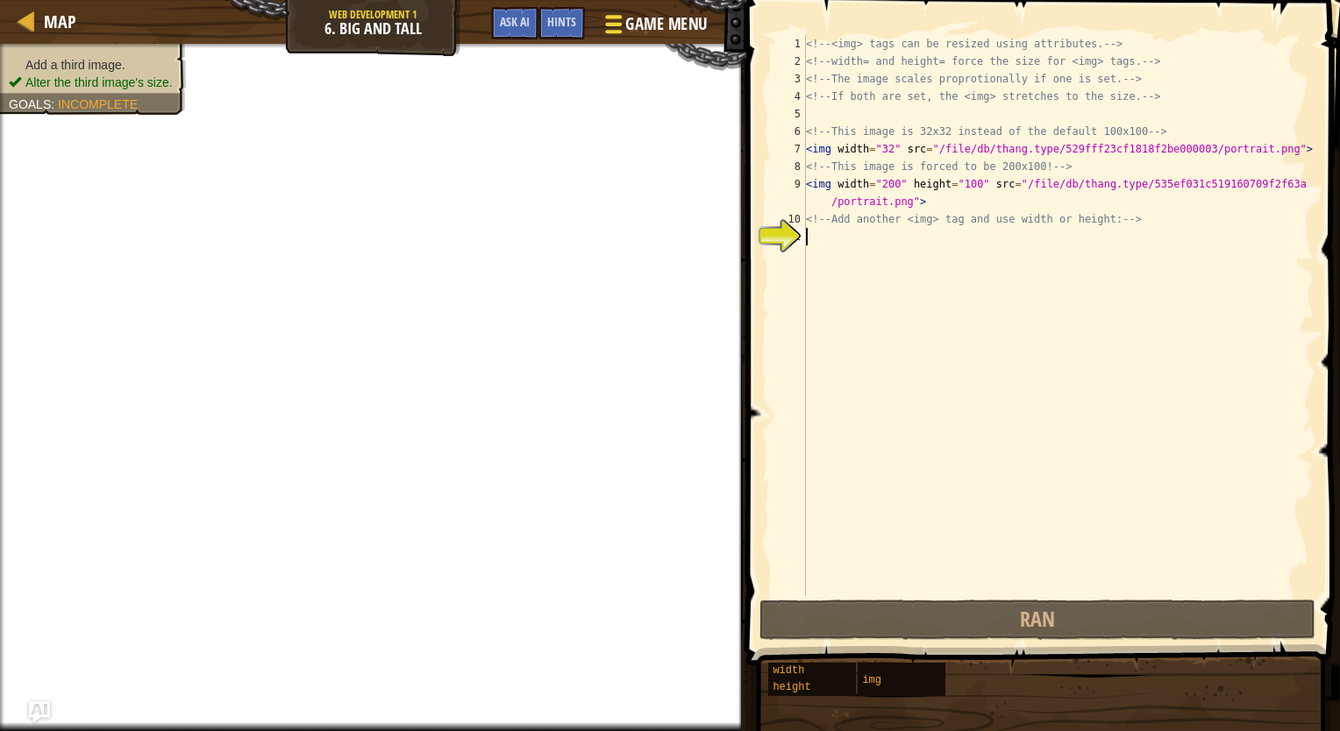
click at [676, 33] on span "Game Menu" at bounding box center [666, 24] width 82 height 24
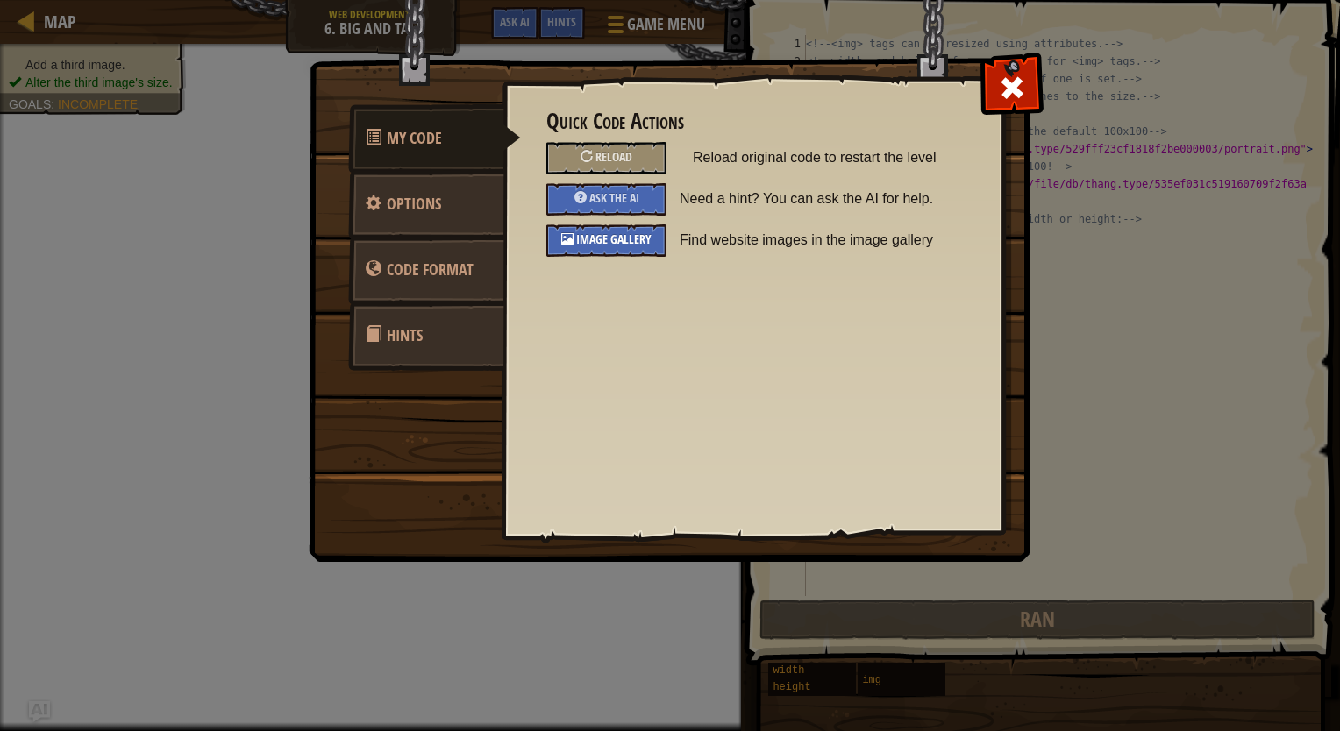
click at [610, 232] on span "Image Gallery" at bounding box center [613, 239] width 75 height 17
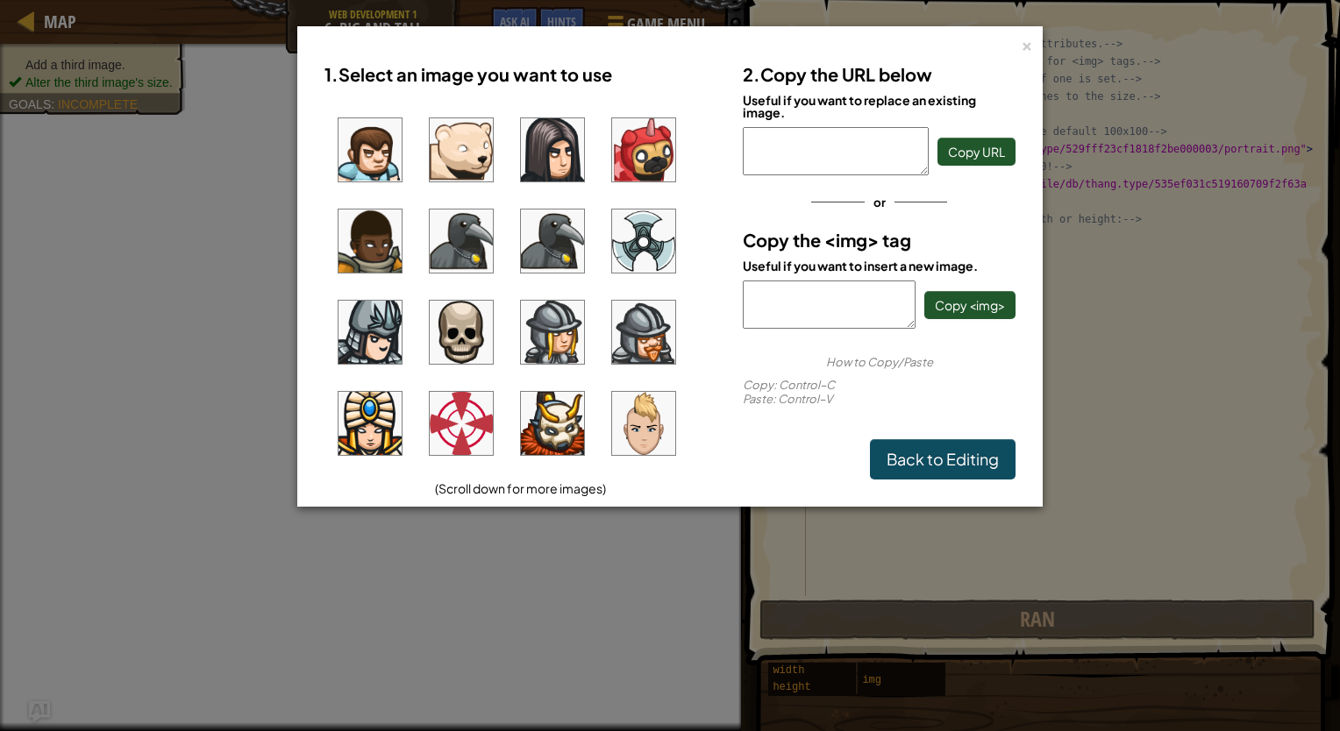
scroll to position [1265, 0]
click at [610, 252] on ul at bounding box center [520, 287] width 392 height 386
click at [617, 252] on img at bounding box center [643, 241] width 63 height 63
drag, startPoint x: 743, startPoint y: 288, endPoint x: 889, endPoint y: 339, distance: 154.2
click at [889, 339] on div "2. Copy the URL below Useful if you want to replace an existing image. [URL][DO…" at bounding box center [878, 266] width 299 height 425
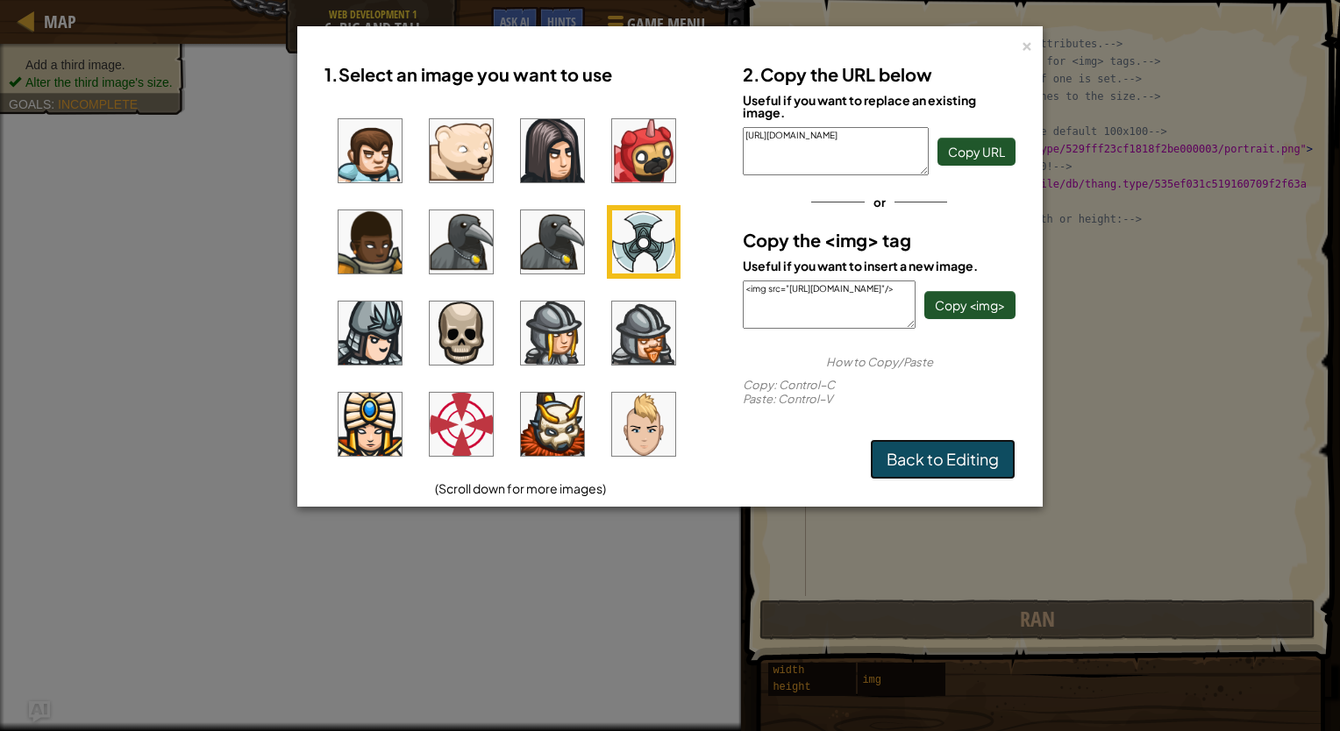
click at [900, 460] on link "Back to Editing" at bounding box center [943, 459] width 146 height 40
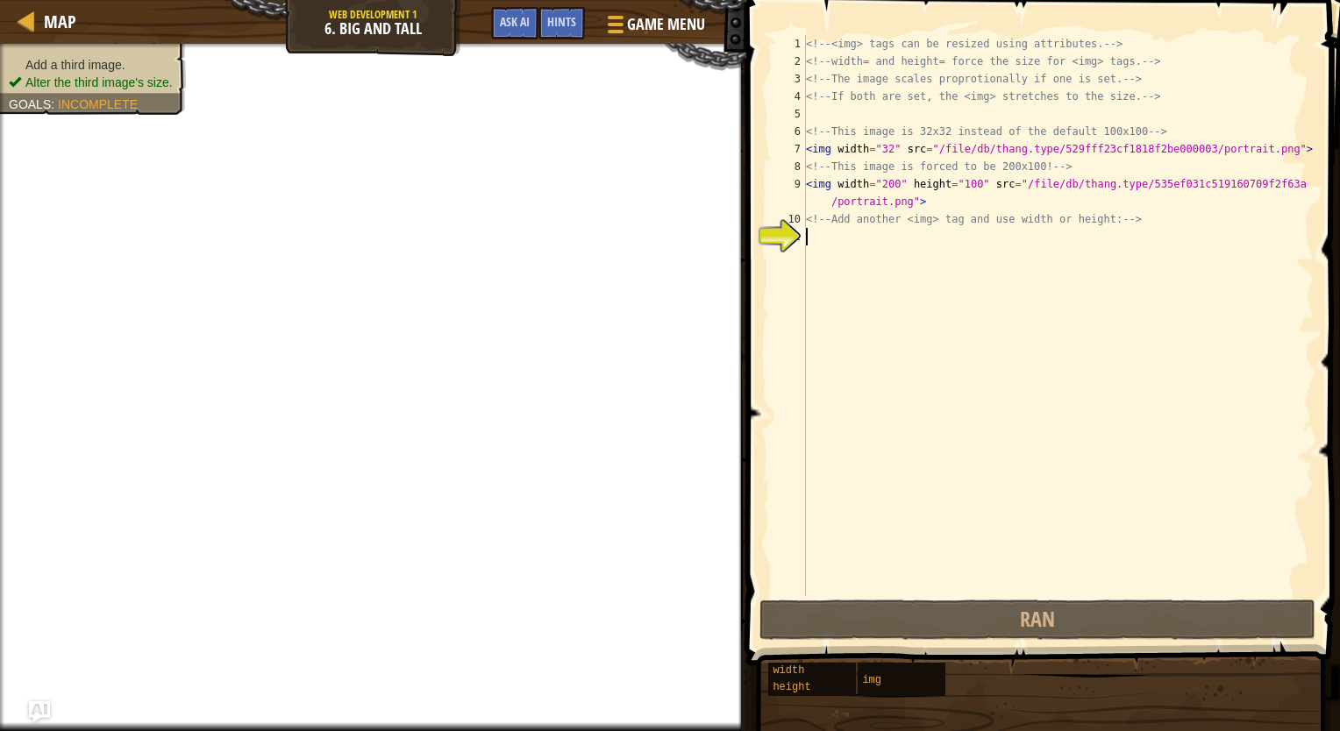
paste textarea "<img src="[URL][DOMAIN_NAME]"/>"
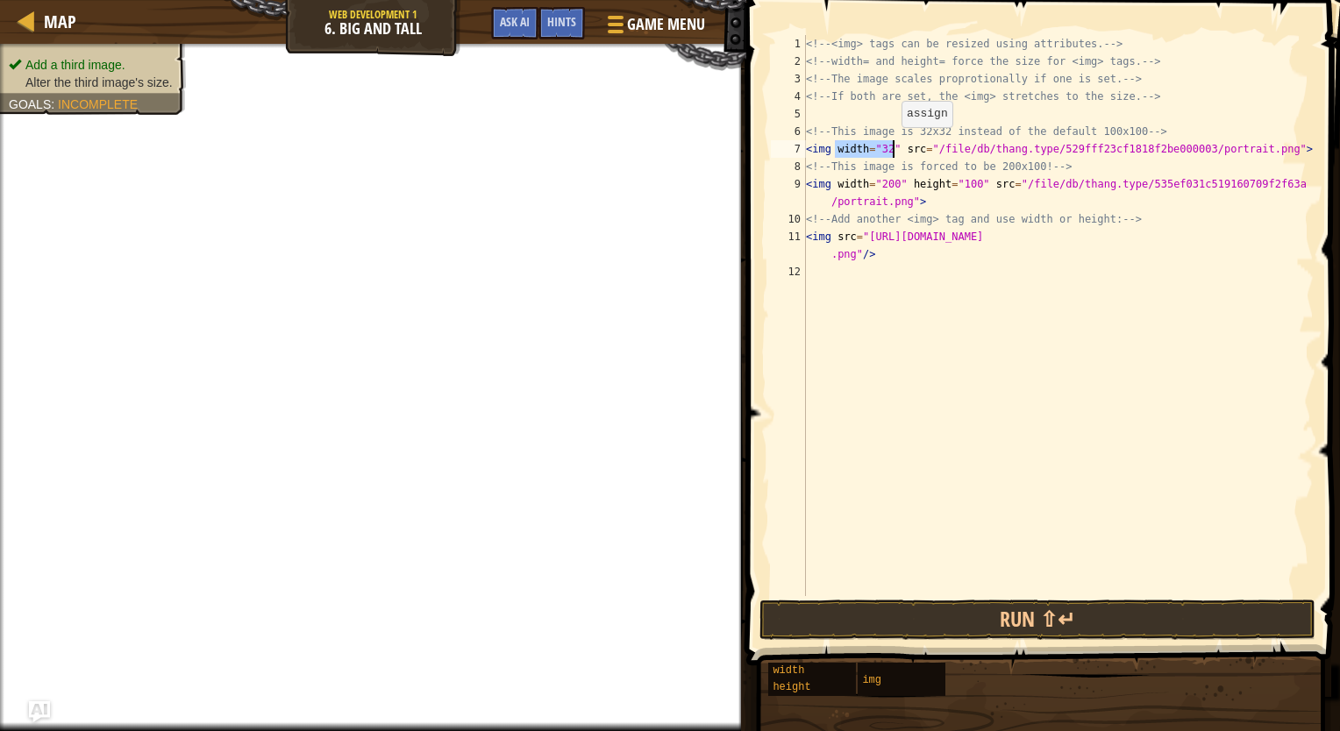
drag, startPoint x: 835, startPoint y: 146, endPoint x: 892, endPoint y: 145, distance: 57.9
click at [892, 145] on div "<!-- <img> tags can be resized using attributes. --> <!-- width= and height= fo…" at bounding box center [1057, 333] width 511 height 596
click at [921, 253] on div "<!-- <img> tags can be resized using attributes. --> <!-- width= and height= fo…" at bounding box center [1057, 333] width 511 height 596
click at [834, 233] on div "<!-- <img> tags can be resized using attributes. --> <!-- width= and height= fo…" at bounding box center [1057, 333] width 511 height 596
paste textarea "width="32""
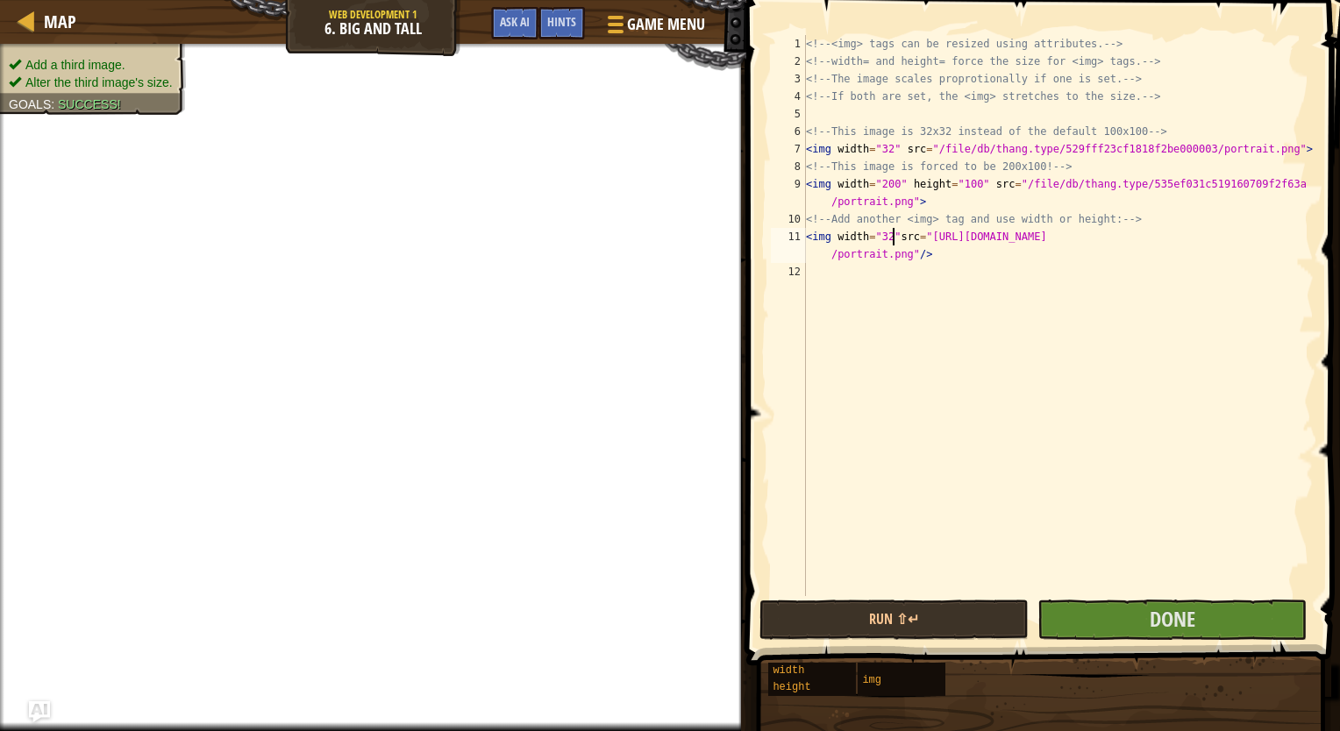
type textarea "<img width="32" src="[URL][DOMAIN_NAME]"/>"
click at [1147, 611] on button "Done" at bounding box center [1171, 620] width 269 height 40
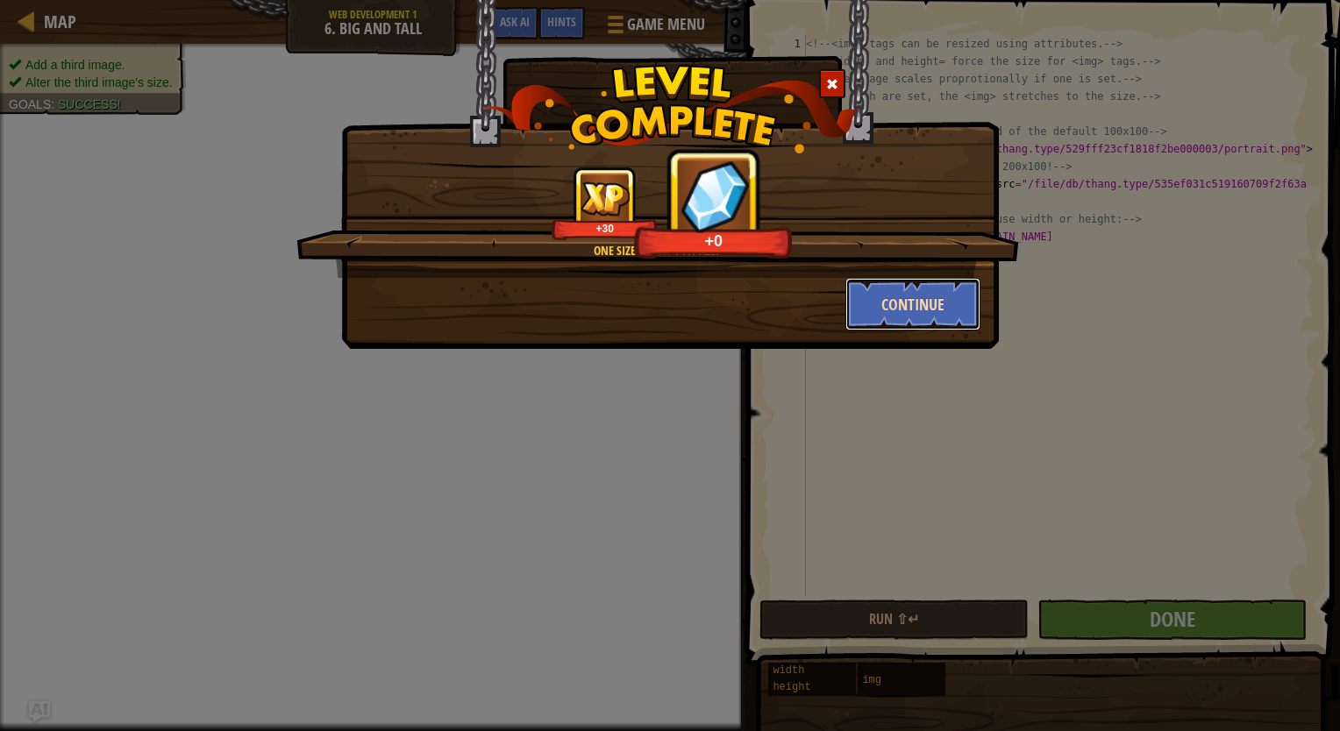
click at [907, 303] on button "Continue" at bounding box center [913, 304] width 136 height 53
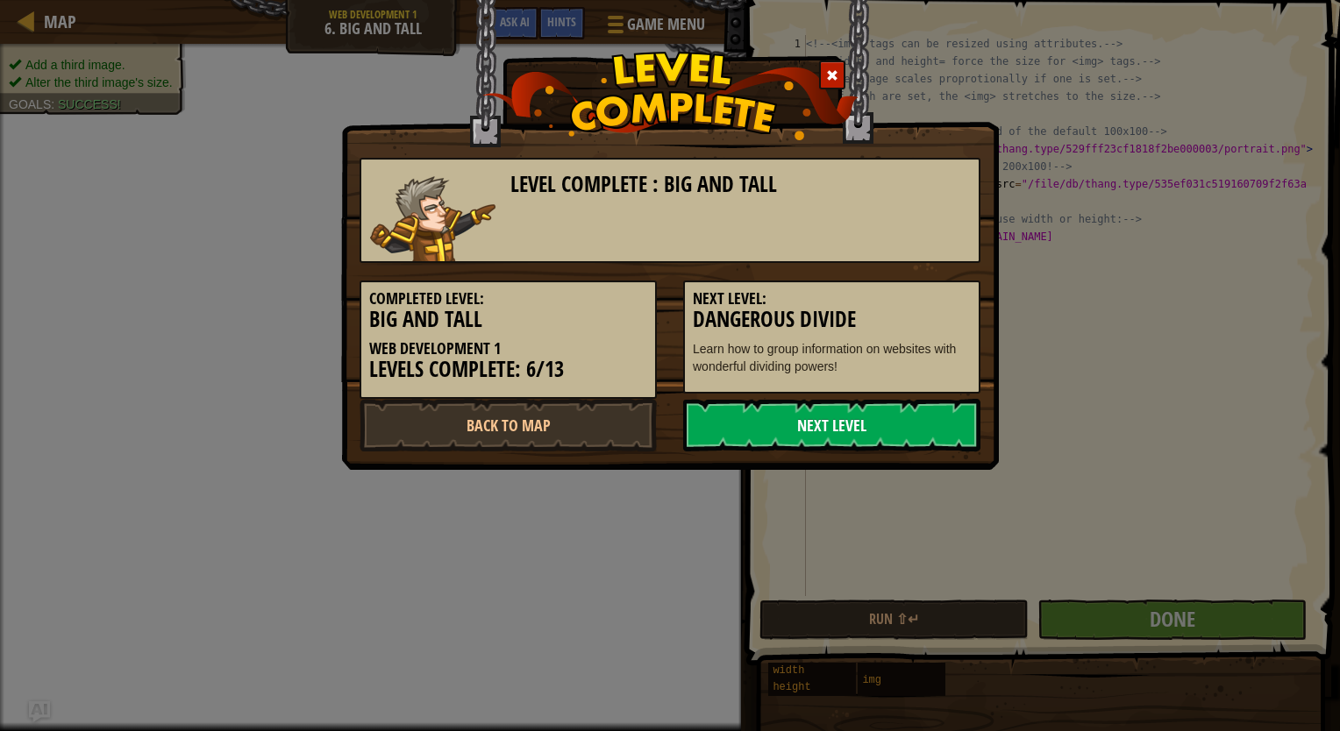
click at [862, 412] on link "Next Level" at bounding box center [831, 425] width 297 height 53
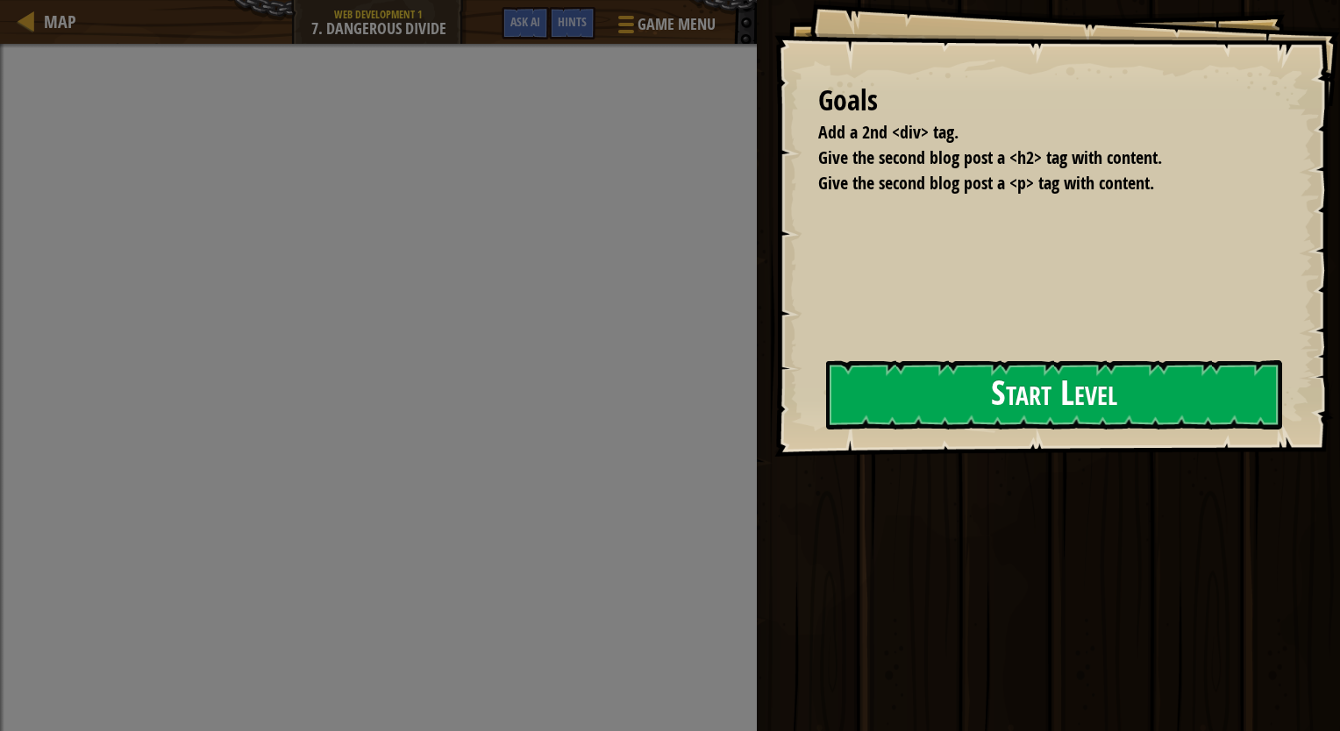
click at [1040, 384] on button "Start Level" at bounding box center [1054, 394] width 456 height 69
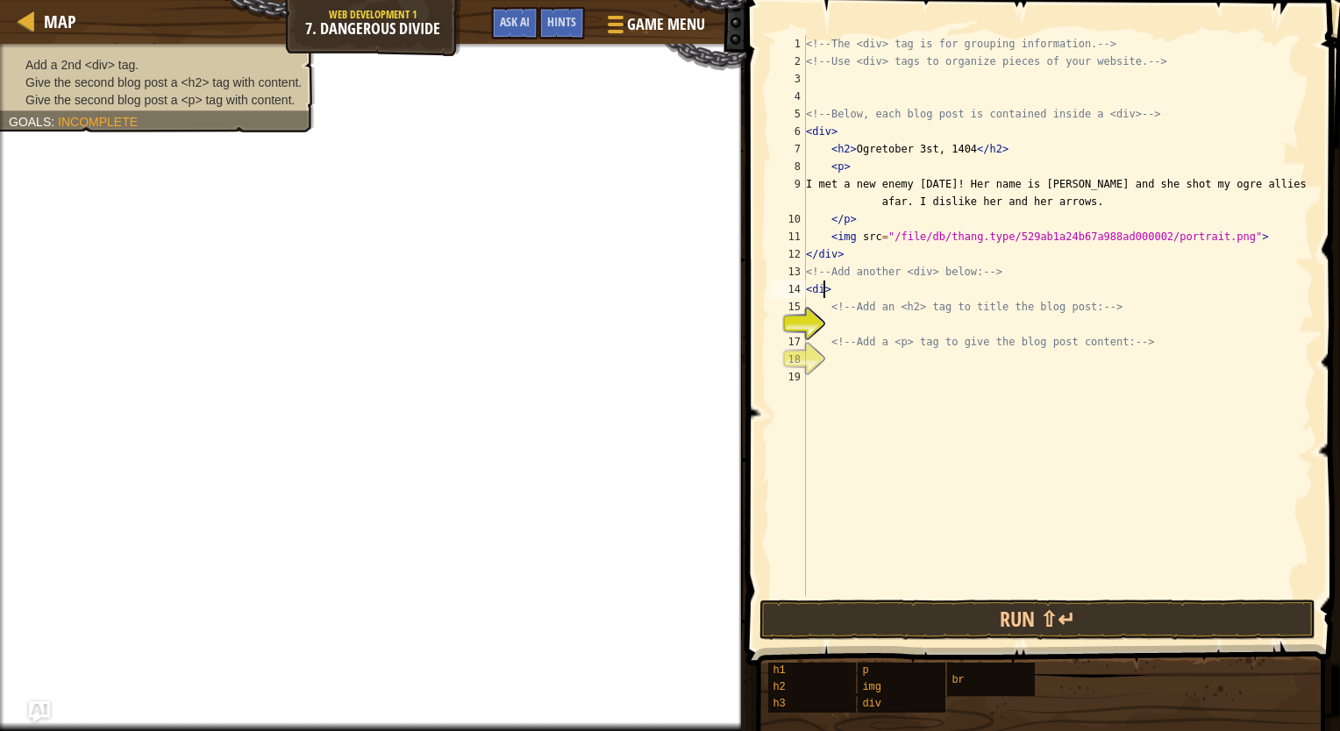
scroll to position [8, 0]
type textarea "<div>"
click at [840, 326] on div "<!-- The <div> tag is for grouping information. --> <!-- Use <div> tags to orga…" at bounding box center [1057, 333] width 511 height 596
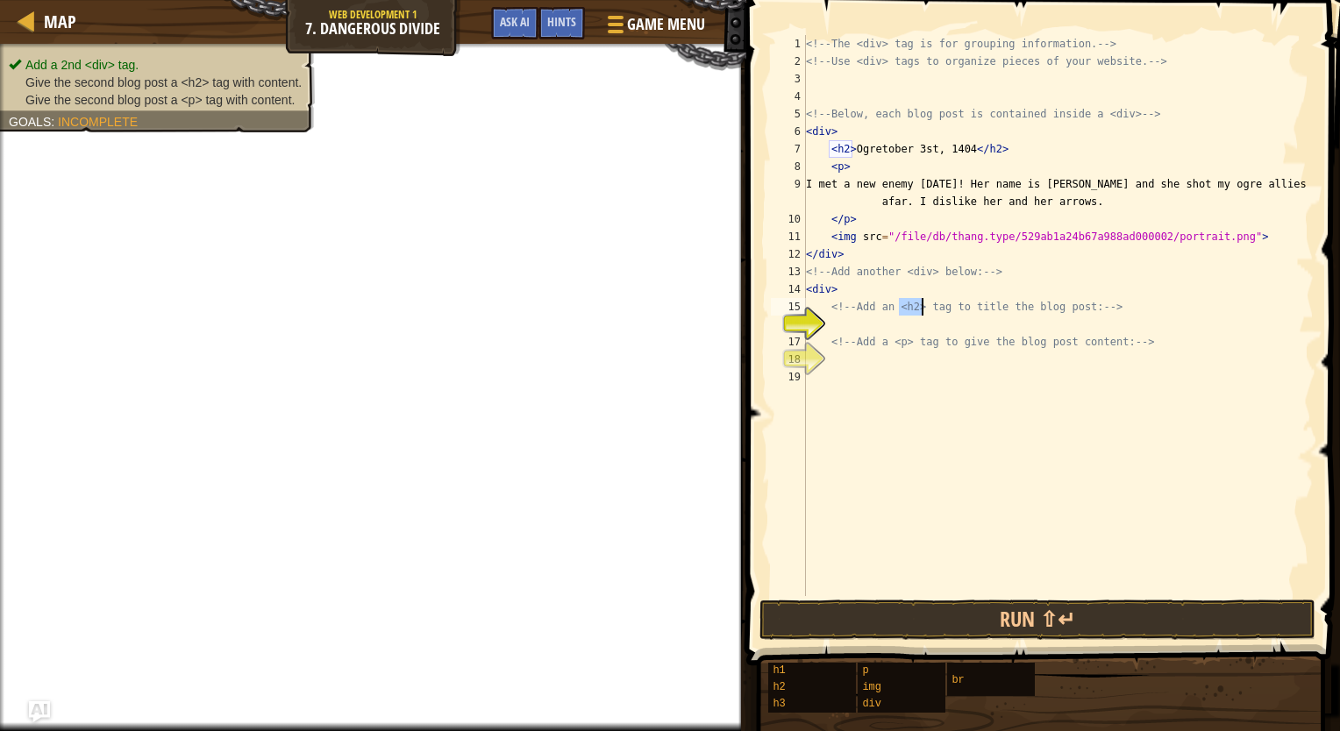
drag, startPoint x: 897, startPoint y: 300, endPoint x: 921, endPoint y: 304, distance: 24.9
click at [921, 304] on div "<!-- The <div> tag is for grouping information. --> <!-- Use <div> tags to orga…" at bounding box center [1057, 333] width 511 height 596
type textarea "<!-- Add an <h2> tag to title the blog post: -->"
click at [861, 314] on div "<!-- The <div> tag is for grouping information. --> <!-- Use <div> tags to orga…" at bounding box center [1057, 333] width 511 height 596
click at [860, 322] on div "<!-- The <div> tag is for grouping information. --> <!-- Use <div> tags to orga…" at bounding box center [1057, 333] width 511 height 596
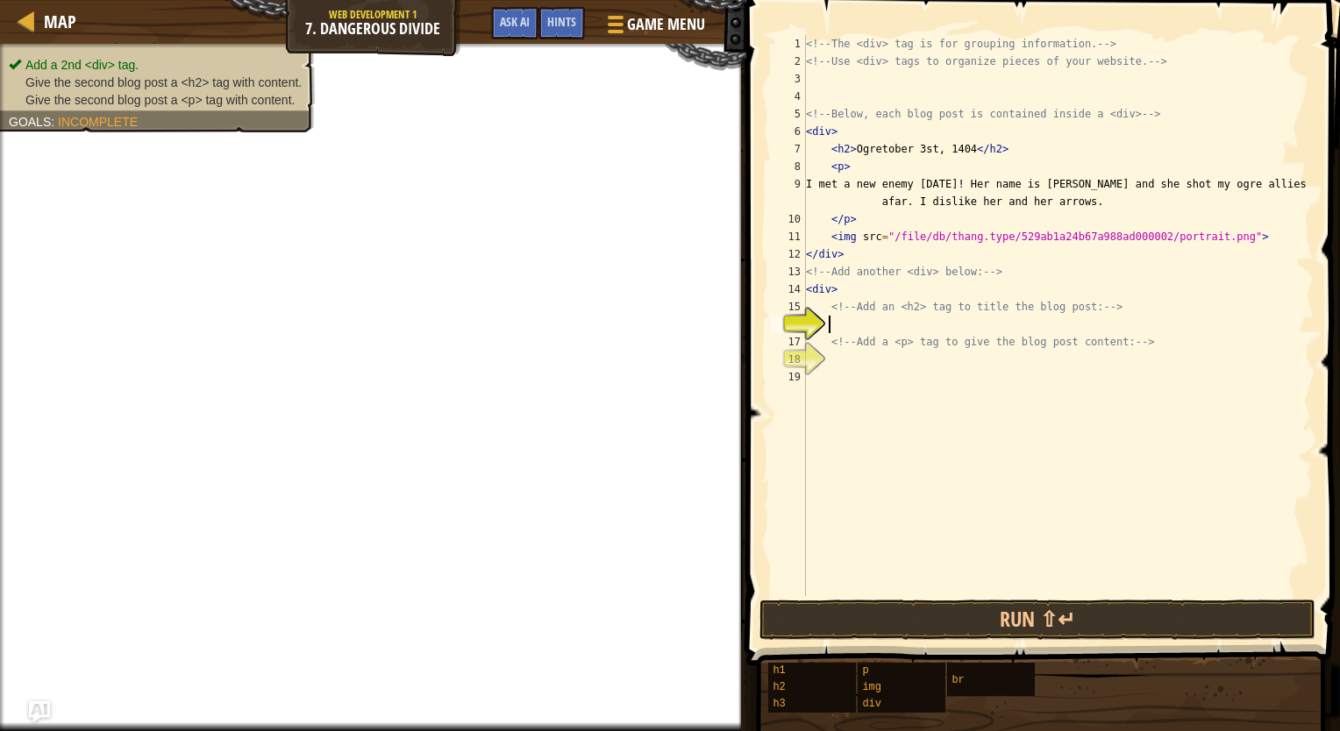
type textarea "<h2>"
click at [857, 359] on div "<!-- The <div> tag is for grouping information. --> <!-- Use <div> tags to orga…" at bounding box center [1057, 333] width 511 height 596
type textarea "<p>"
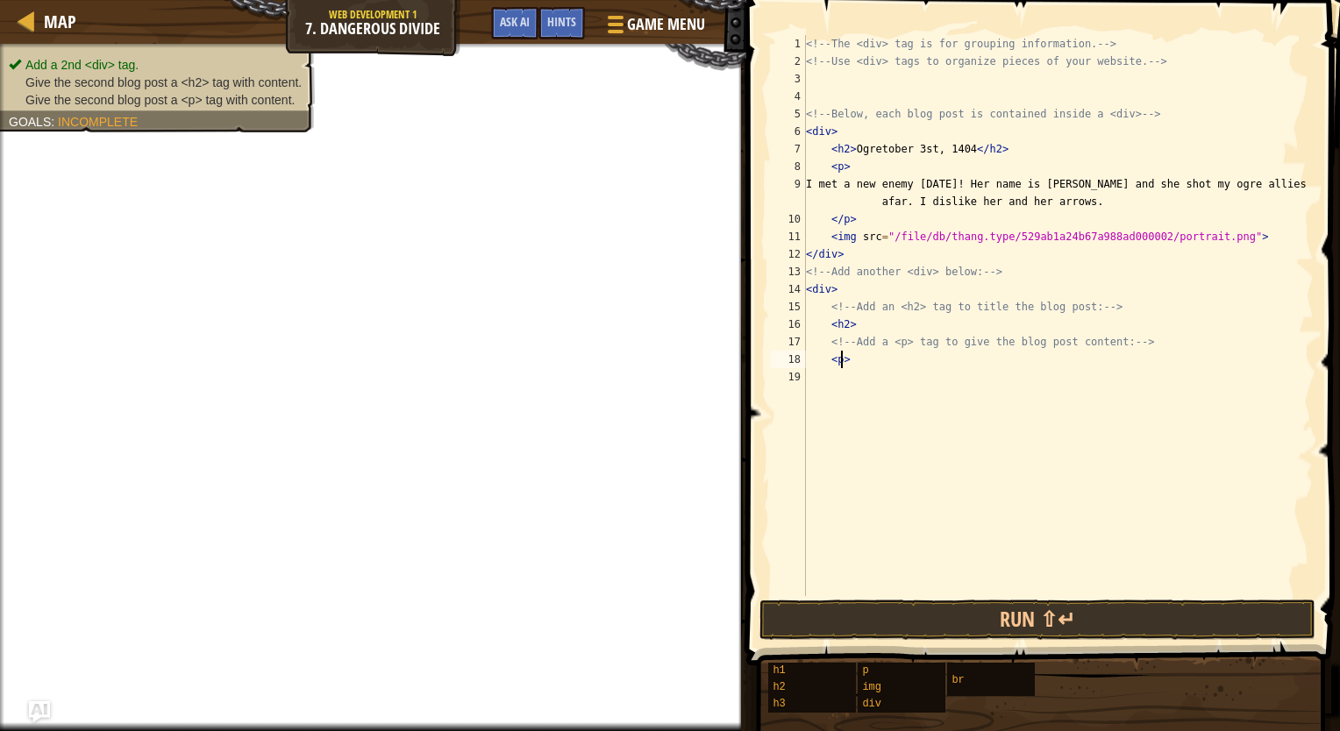
click at [898, 590] on div "<!-- The <div> tag is for grouping information. --> <!-- Use <div> tags to orga…" at bounding box center [1057, 333] width 511 height 596
click at [896, 622] on button "Run ⇧↵" at bounding box center [1037, 620] width 556 height 40
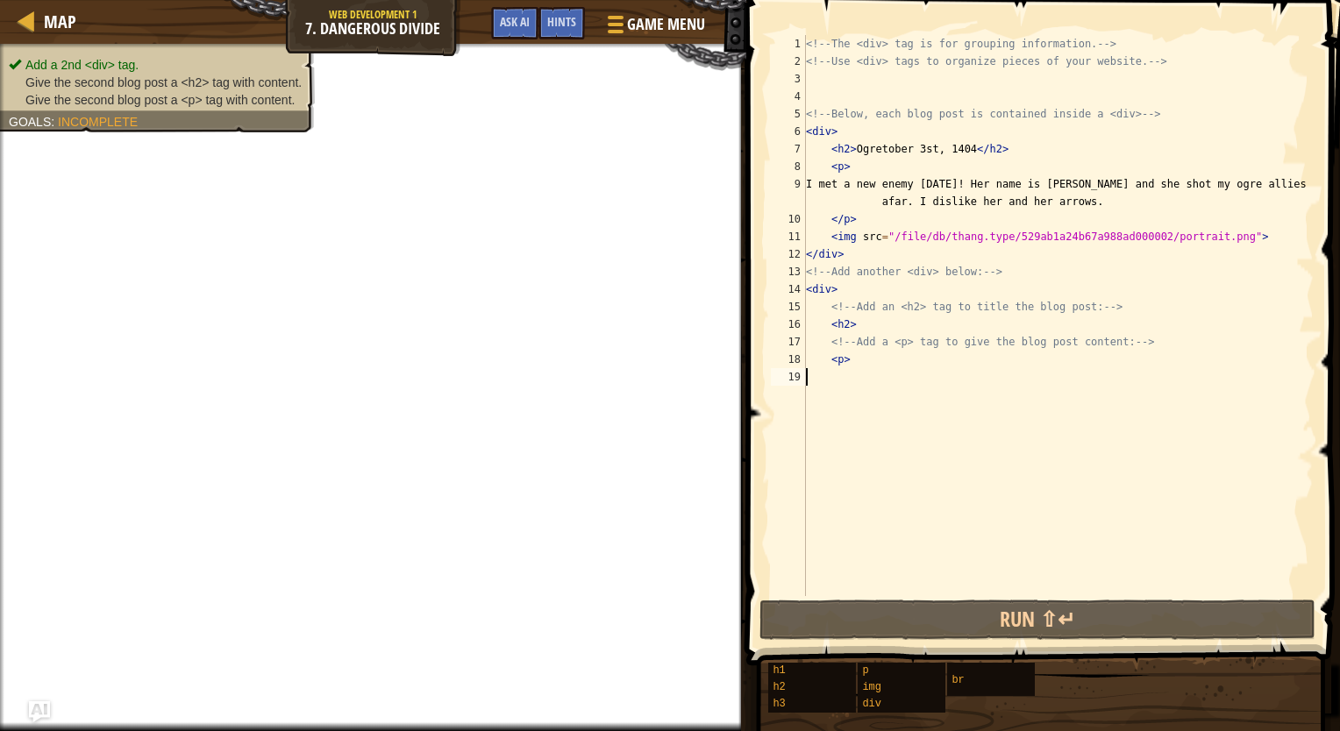
click at [903, 324] on div "<!-- The <div> tag is for grouping information. --> <!-- Use <div> tags to orga…" at bounding box center [1057, 333] width 511 height 596
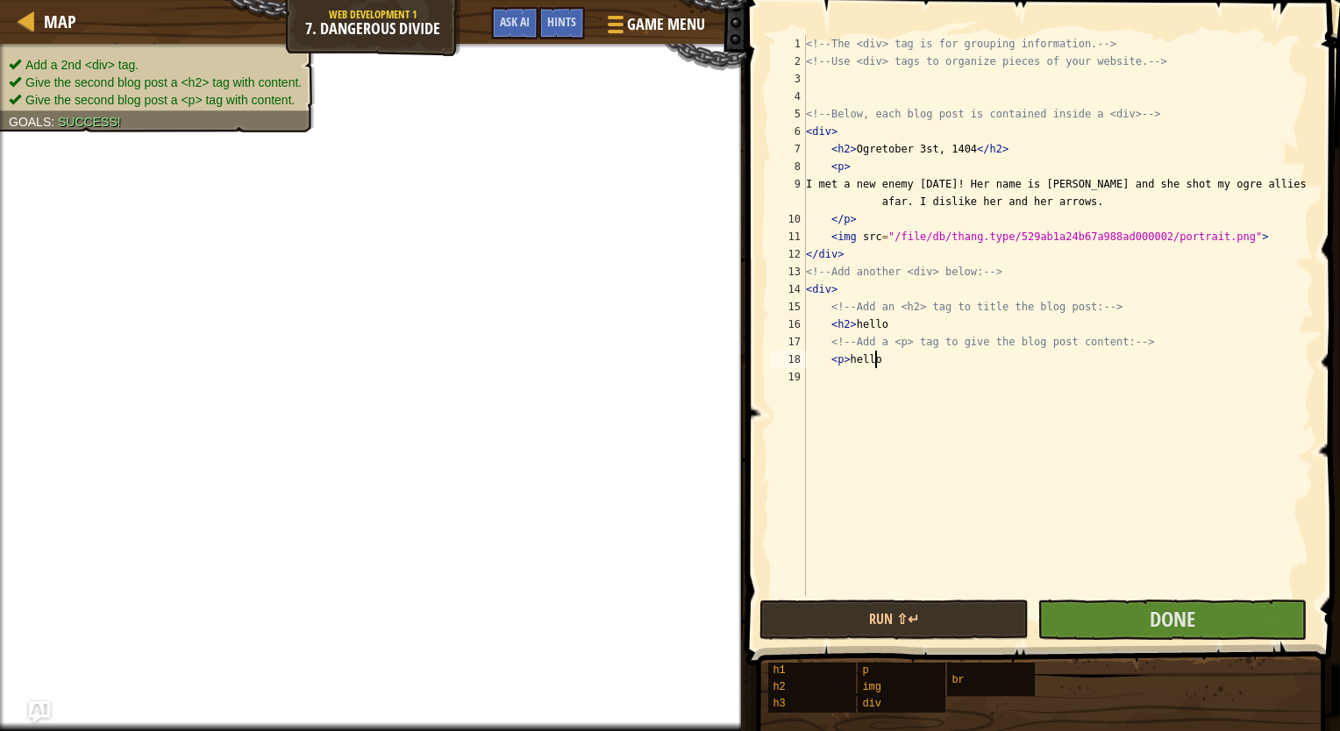
scroll to position [8, 4]
type textarea "<p>hello"
click at [1114, 601] on button "Done" at bounding box center [1171, 620] width 269 height 40
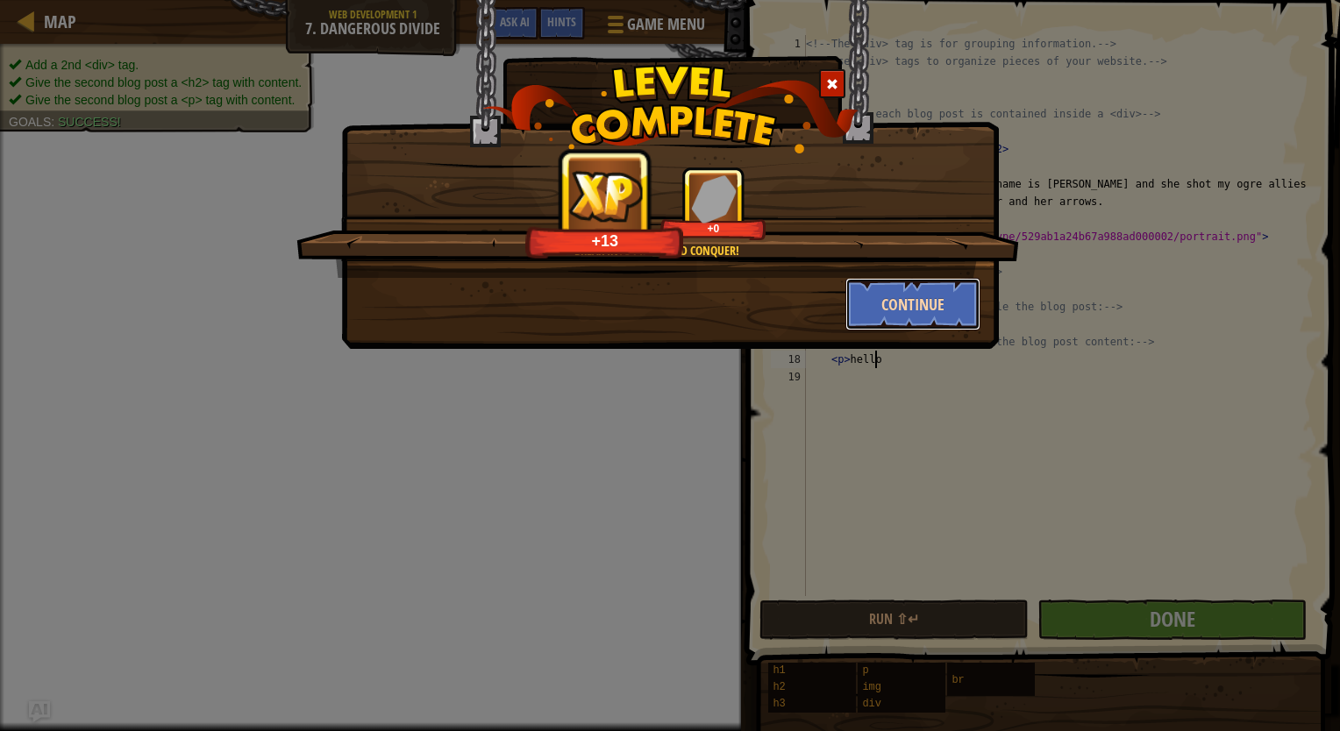
click at [954, 290] on button "Continue" at bounding box center [913, 304] width 136 height 53
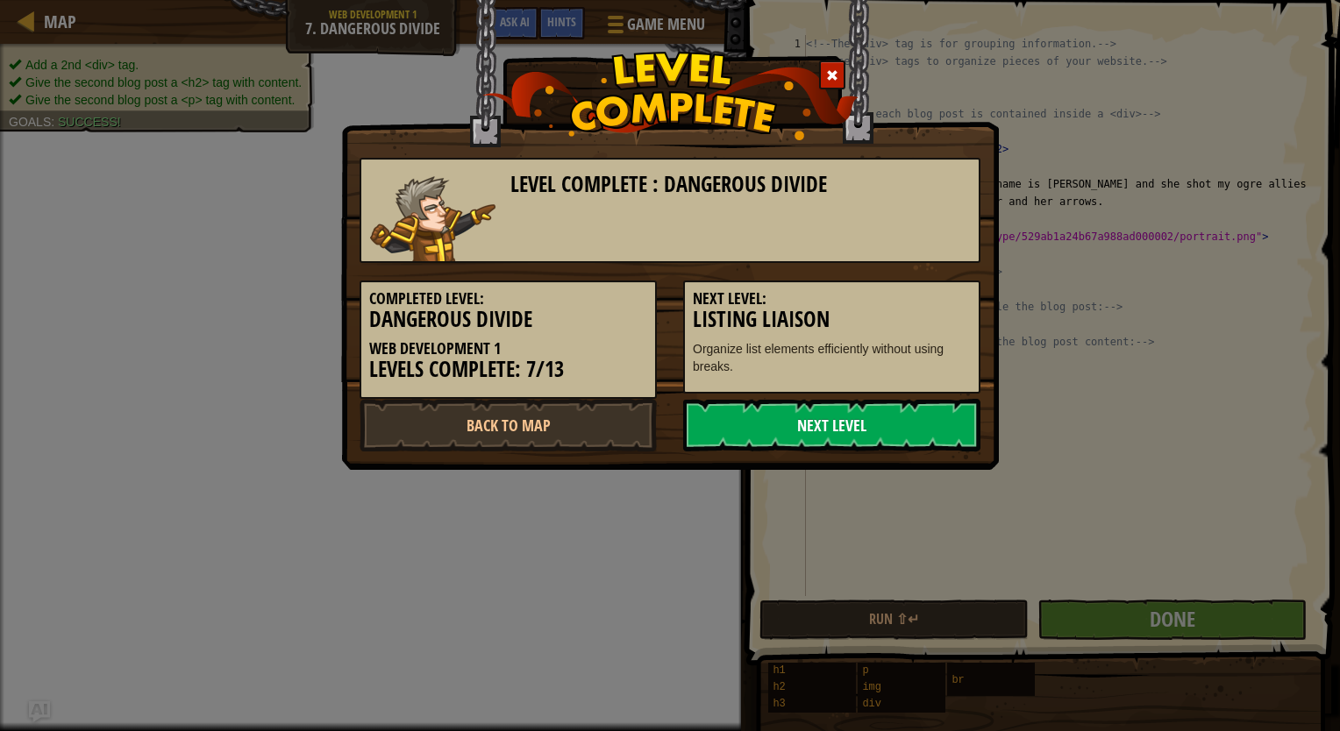
click at [889, 437] on link "Next Level" at bounding box center [831, 425] width 297 height 53
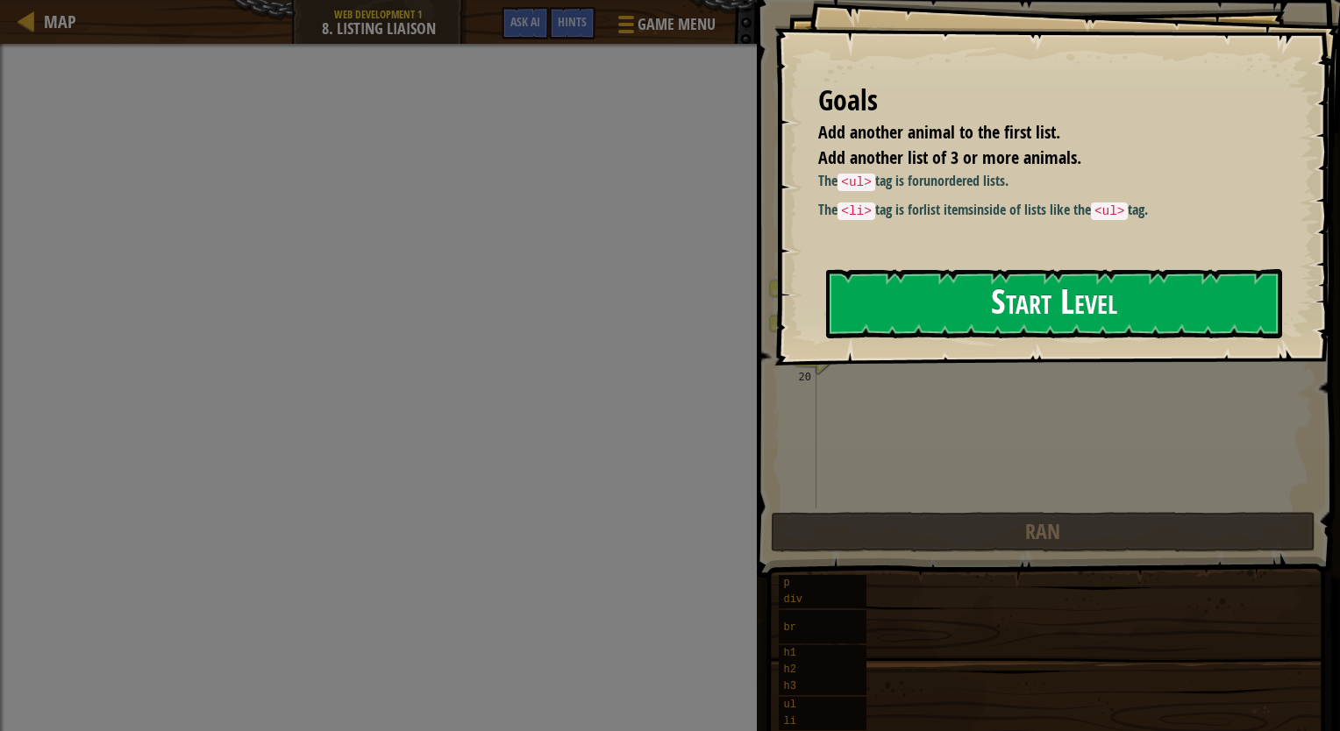
click at [1001, 289] on button "Start Level" at bounding box center [1054, 303] width 456 height 69
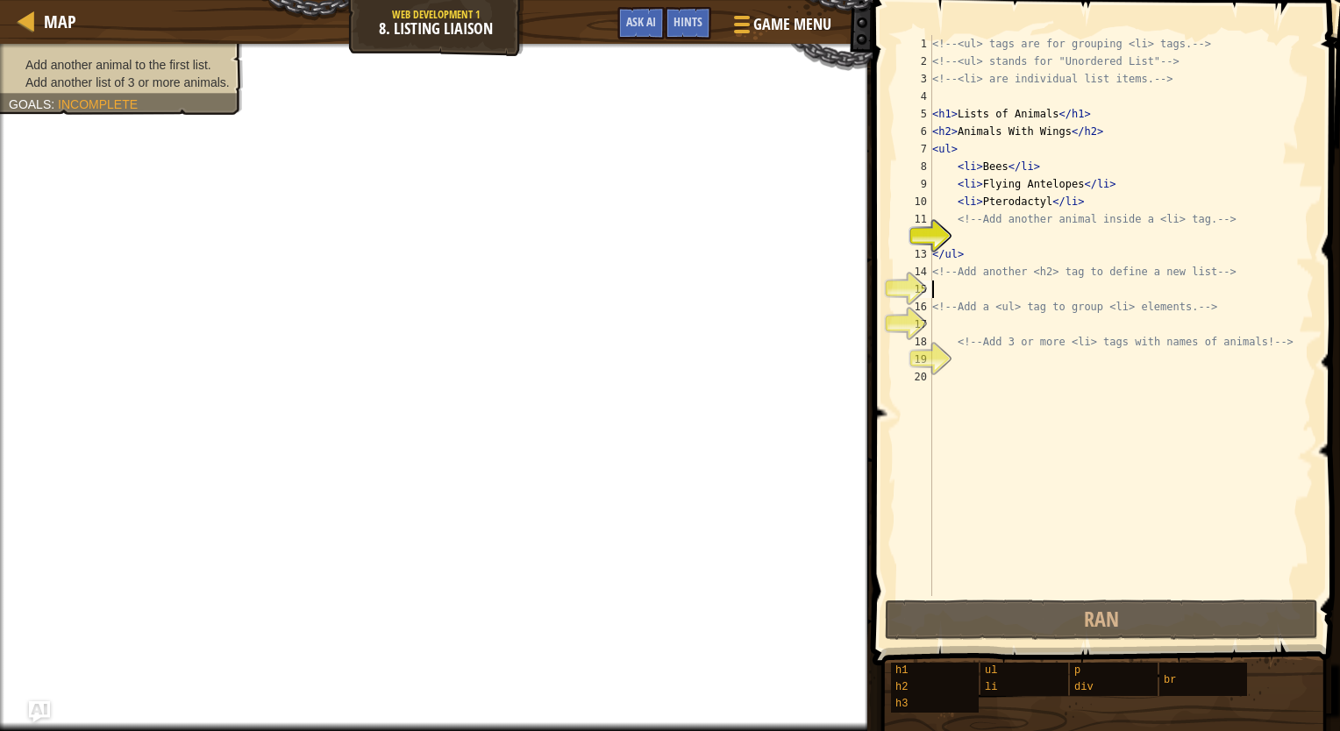
click at [1001, 289] on div "<!-- <ul> tags are for grouping <li> tags. --> <!-- <ul> stands for "Unordered …" at bounding box center [1120, 333] width 385 height 596
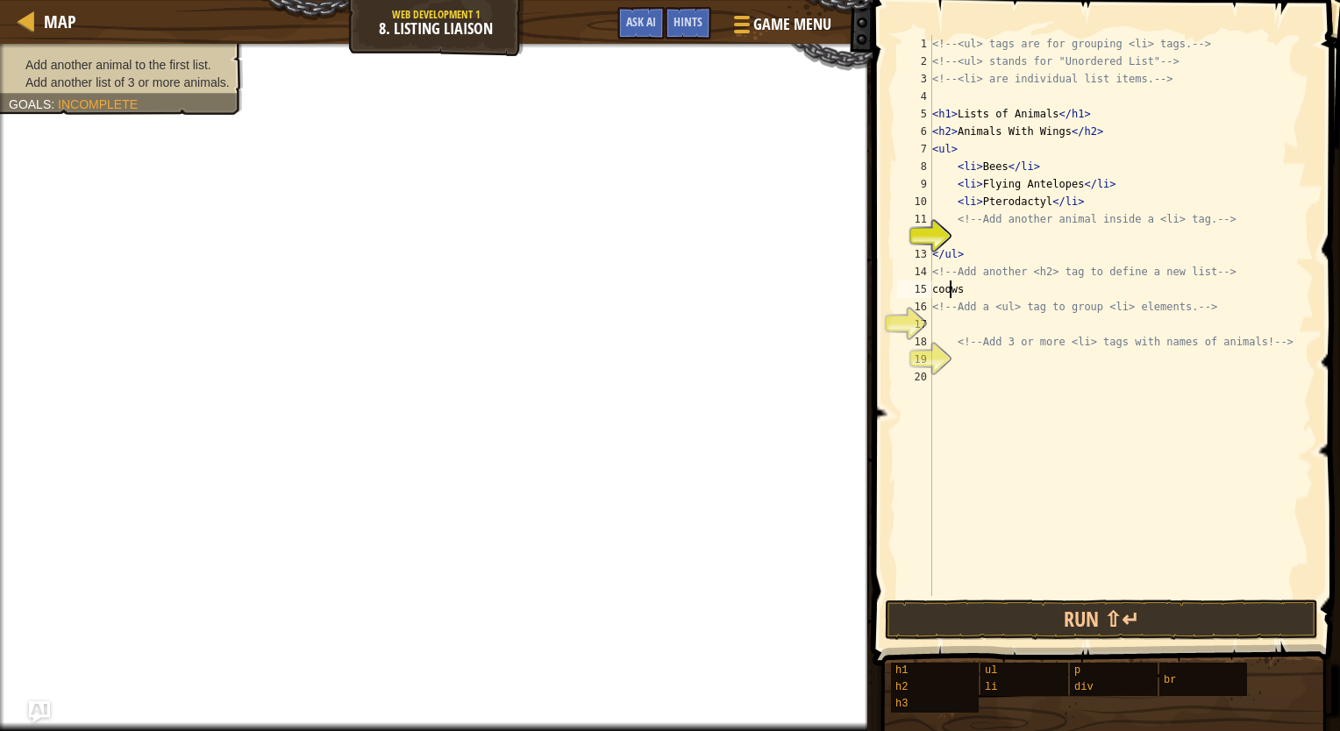
scroll to position [8, 0]
click at [1029, 266] on div "<!-- <ul> tags are for grouping <li> tags. --> <!-- <ul> stands for "Unordered …" at bounding box center [1120, 333] width 385 height 596
click at [1014, 250] on div "<!-- <ul> tags are for grouping <li> tags. --> <!-- <ul> stands for "Unordered …" at bounding box center [1120, 333] width 385 height 596
click at [978, 247] on div "<!-- <ul> tags are for grouping <li> tags. --> <!-- <ul> stands for "Unordered …" at bounding box center [1120, 333] width 385 height 596
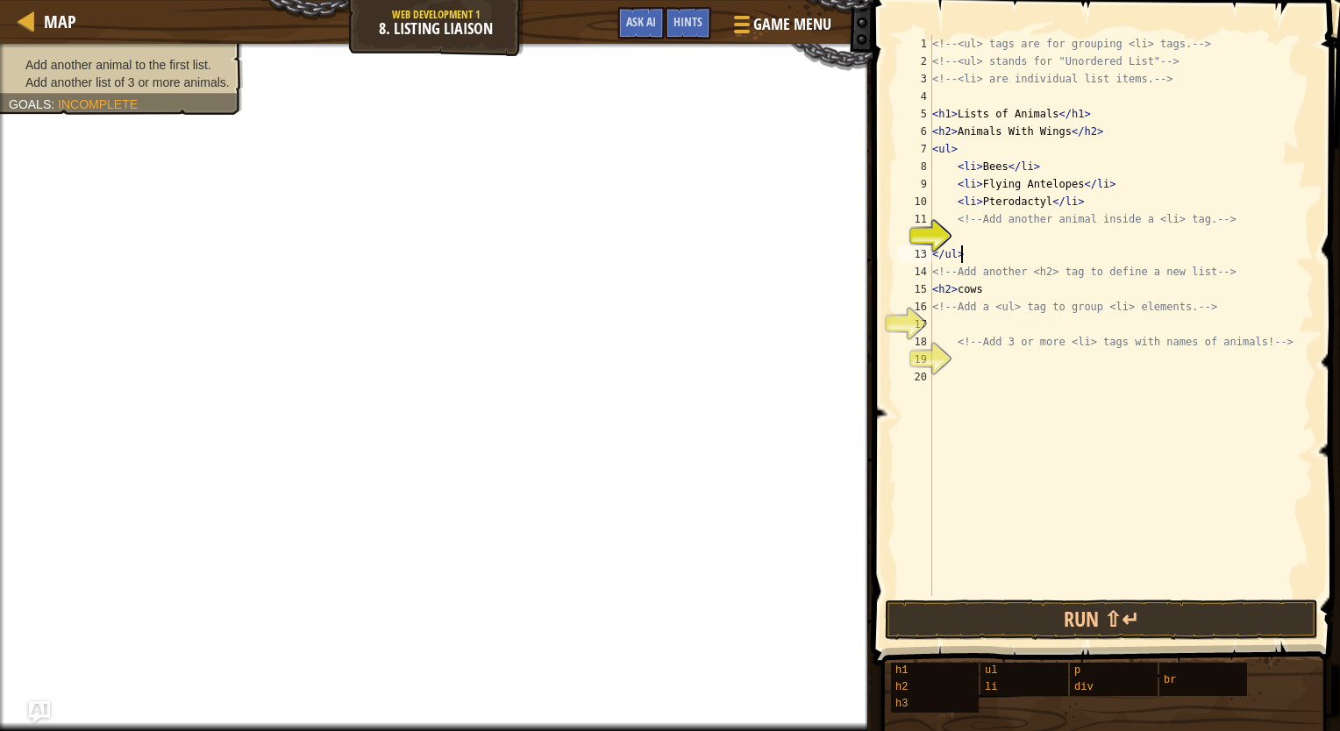
type textarea "</ul>"
click at [964, 231] on div "<!-- <ul> tags are for grouping <li> tags. --> <!-- <ul> stands for "Unordered …" at bounding box center [1120, 333] width 385 height 596
click at [1005, 287] on div "<!-- <ul> tags are for grouping <li> tags. --> <!-- <ul> stands for "Unordered …" at bounding box center [1120, 333] width 385 height 596
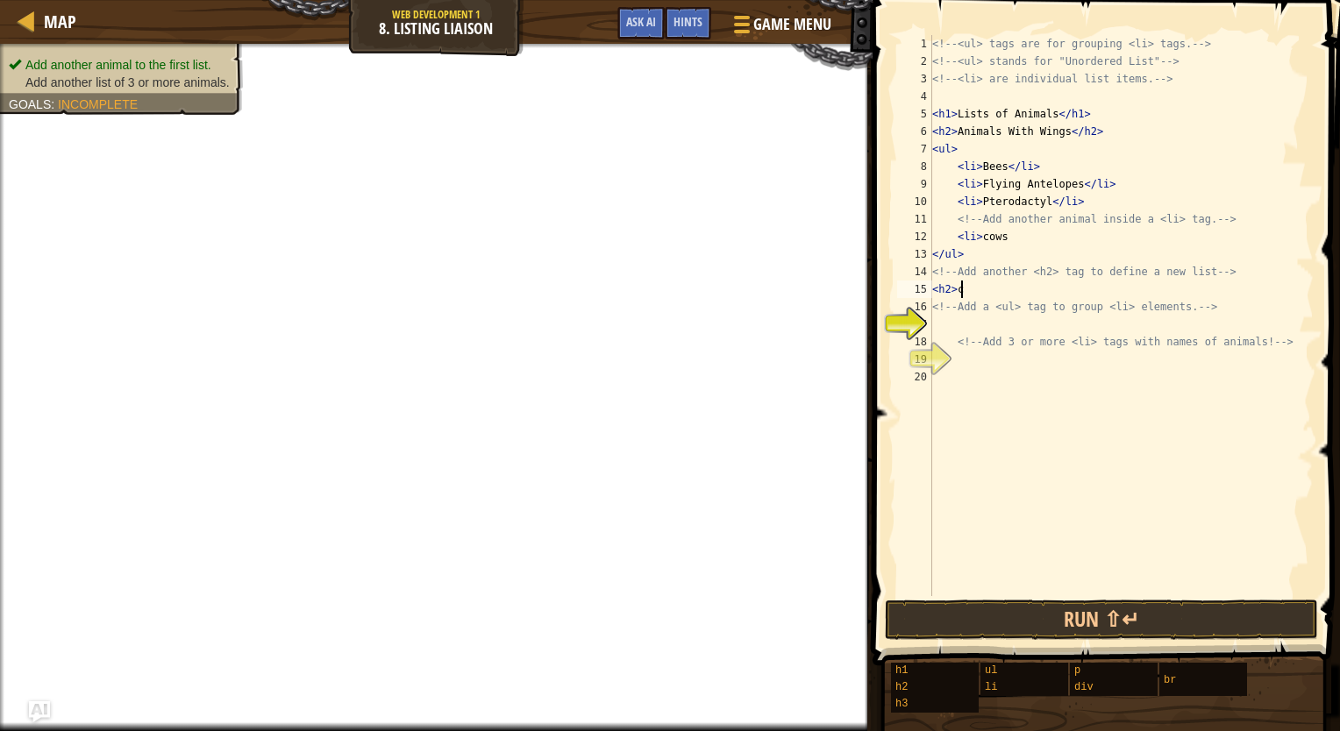
type textarea "<h2>"
click at [1013, 317] on div "<!-- <ul> tags are for grouping <li> tags. --> <!-- <ul> stands for "Unordered …" at bounding box center [1120, 333] width 385 height 596
type textarea "<ul>"
click at [1013, 375] on div "<!-- <ul> tags are for grouping <li> tags. --> <!-- <ul> stands for "Unordered …" at bounding box center [1120, 333] width 385 height 596
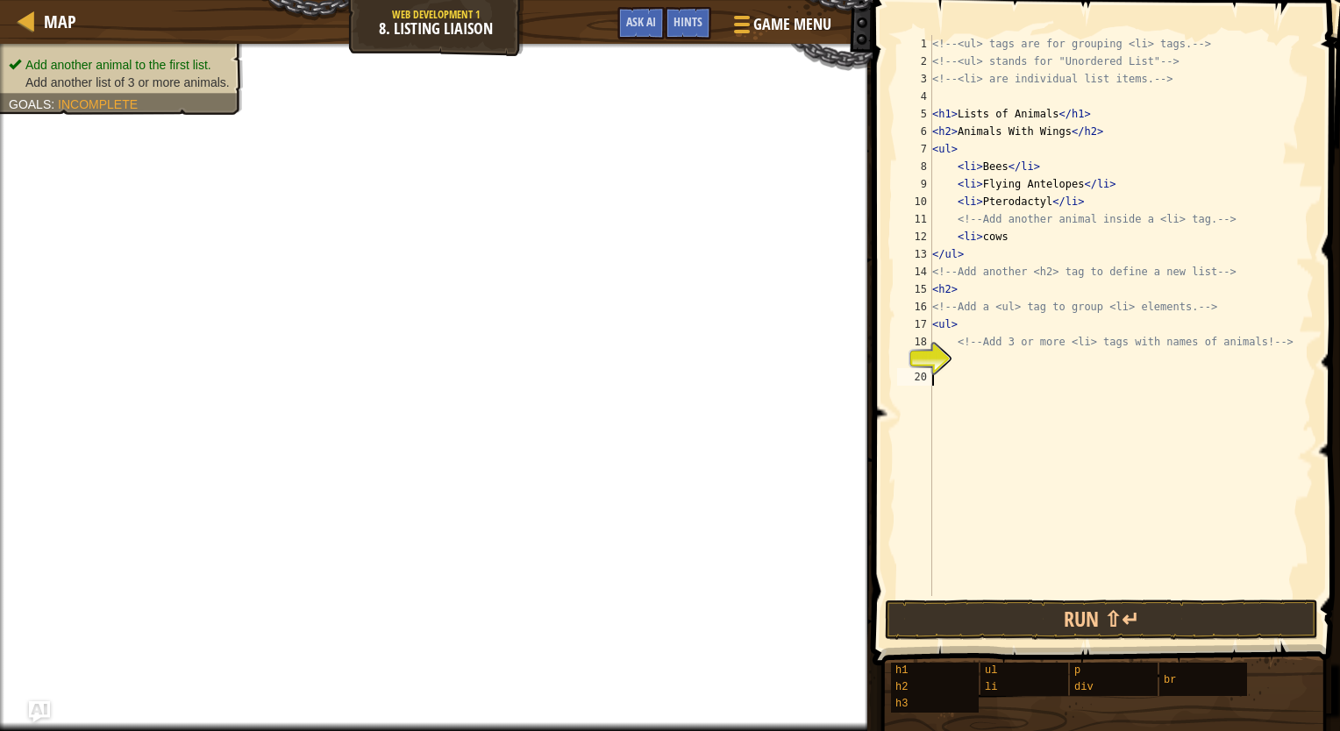
click at [981, 359] on div "<!-- <ul> tags are for grouping <li> tags. --> <!-- <ul> stands for "Unordered …" at bounding box center [1120, 333] width 385 height 596
type textarea "<li>"
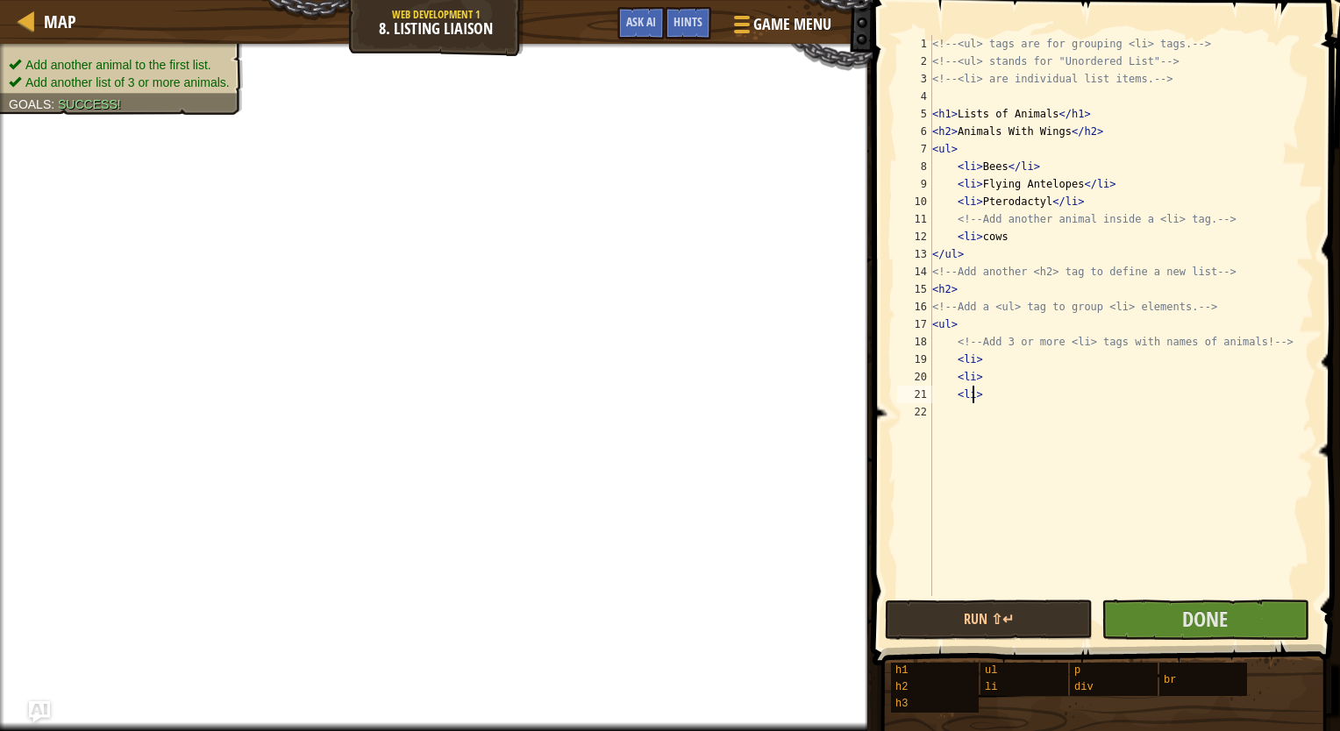
scroll to position [8, 3]
click at [999, 359] on div "<!-- <ul> tags are for grouping <li> tags. --> <!-- <ul> stands for "Unordered …" at bounding box center [1120, 333] width 385 height 596
click at [1019, 380] on div "<!-- <ul> tags are for grouping <li> tags. --> <!-- <ul> stands for "Unordered …" at bounding box center [1120, 333] width 385 height 596
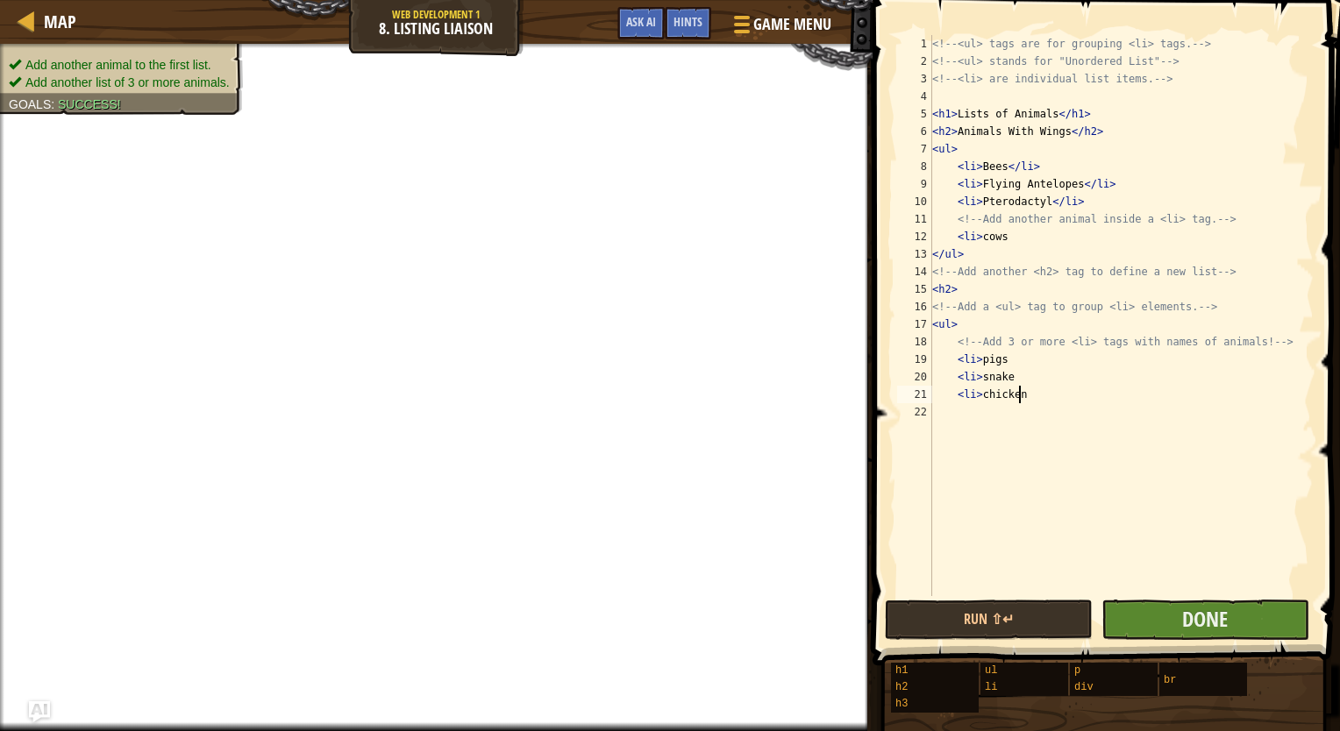
type textarea "<li>chicken"
click at [1196, 601] on button "Done" at bounding box center [1205, 620] width 208 height 40
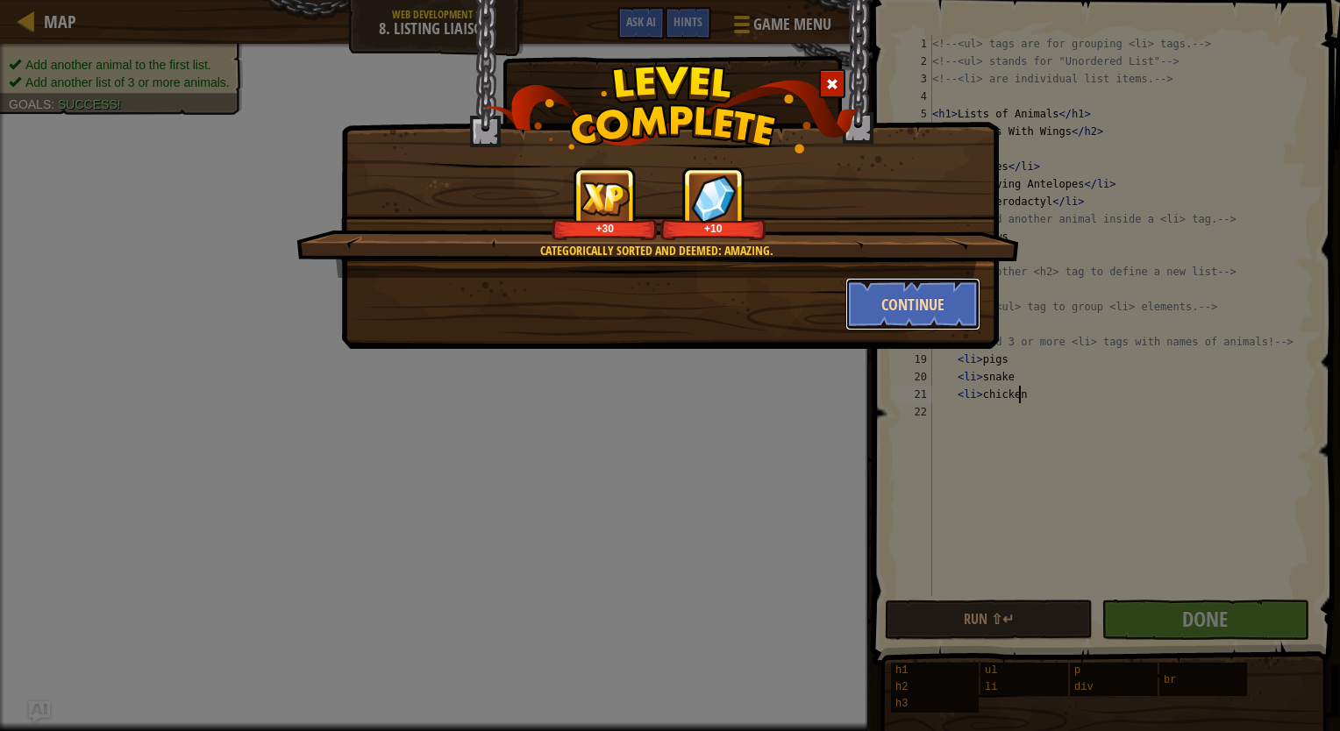
click at [947, 315] on button "Continue" at bounding box center [913, 304] width 136 height 53
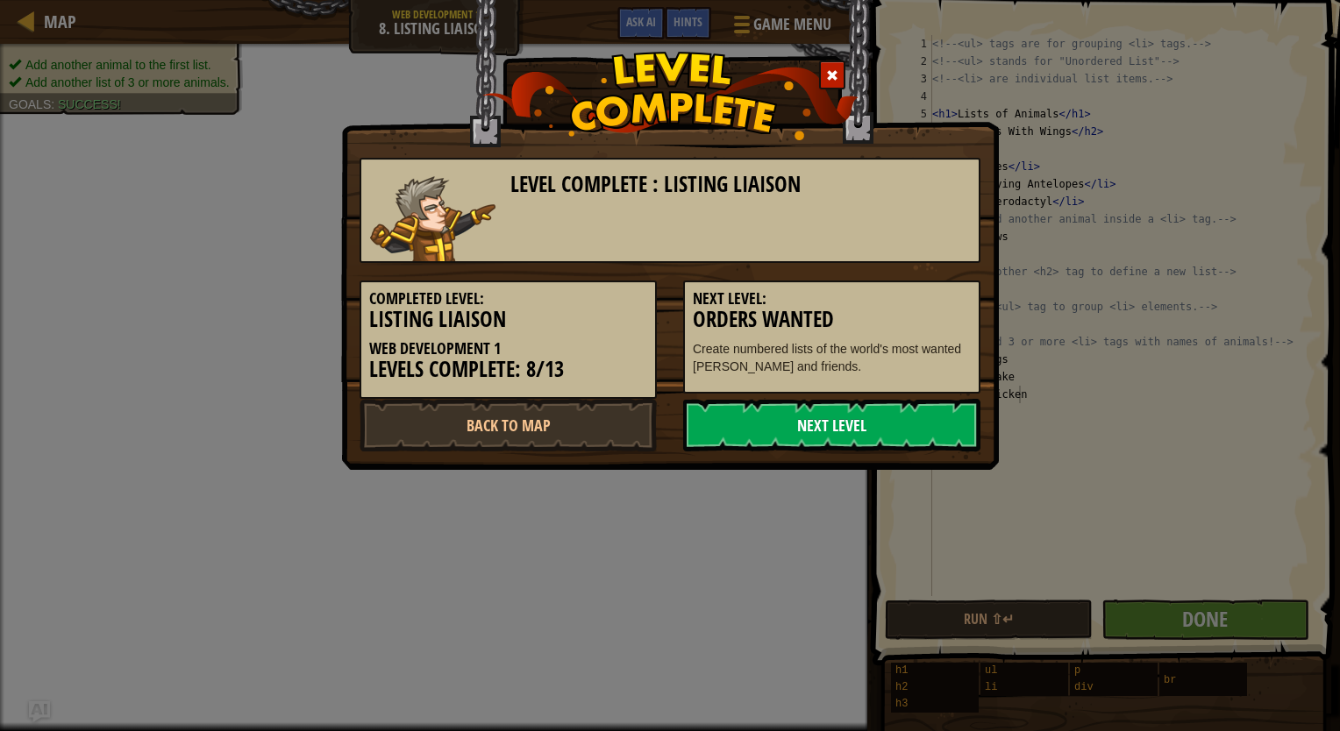
click at [887, 411] on link "Next Level" at bounding box center [831, 425] width 297 height 53
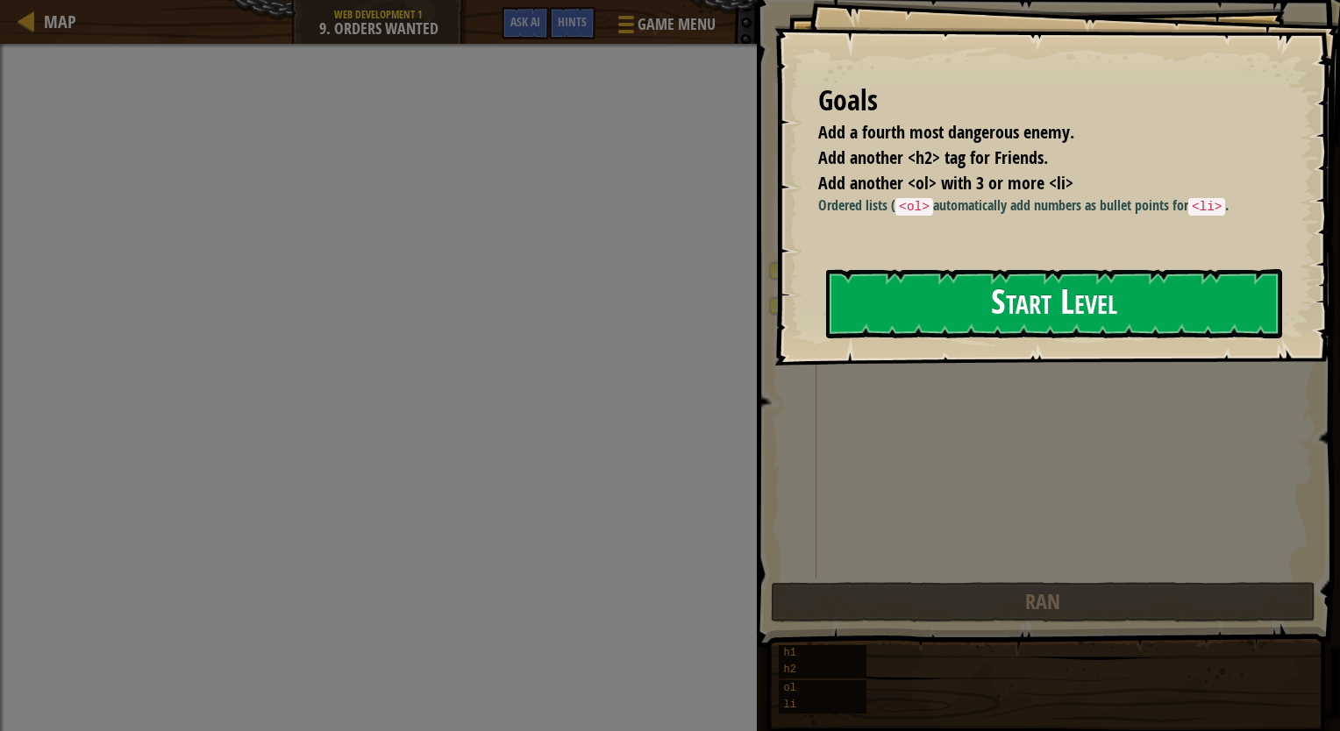
click at [1007, 293] on button "Start Level" at bounding box center [1054, 303] width 456 height 69
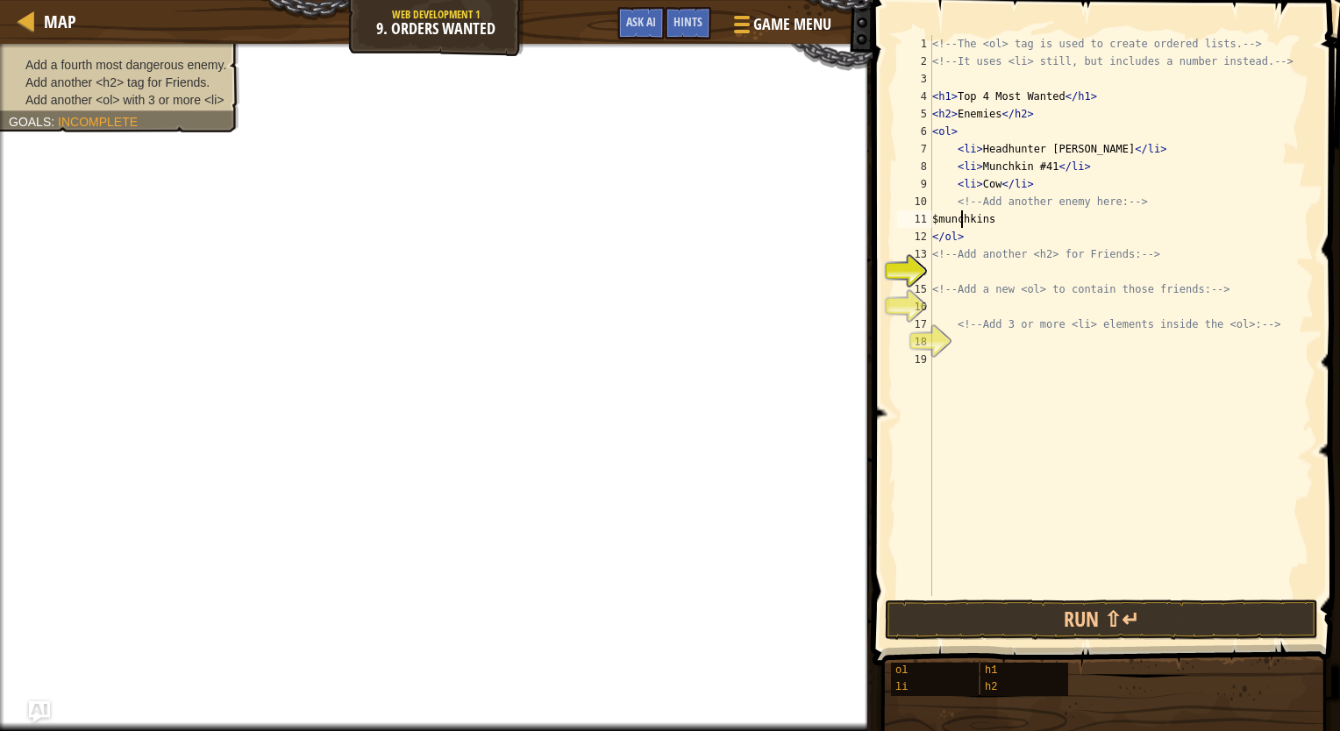
scroll to position [8, 3]
click at [955, 216] on div "<!-- The <ol> tag is used to create ordered lists. --> <!-- It uses <li> still,…" at bounding box center [1120, 333] width 385 height 596
click at [950, 219] on div "<!-- The <ol> tag is used to create ordered lists. --> <!-- It uses <li> still,…" at bounding box center [1120, 333] width 385 height 596
type textarea "munchkins"
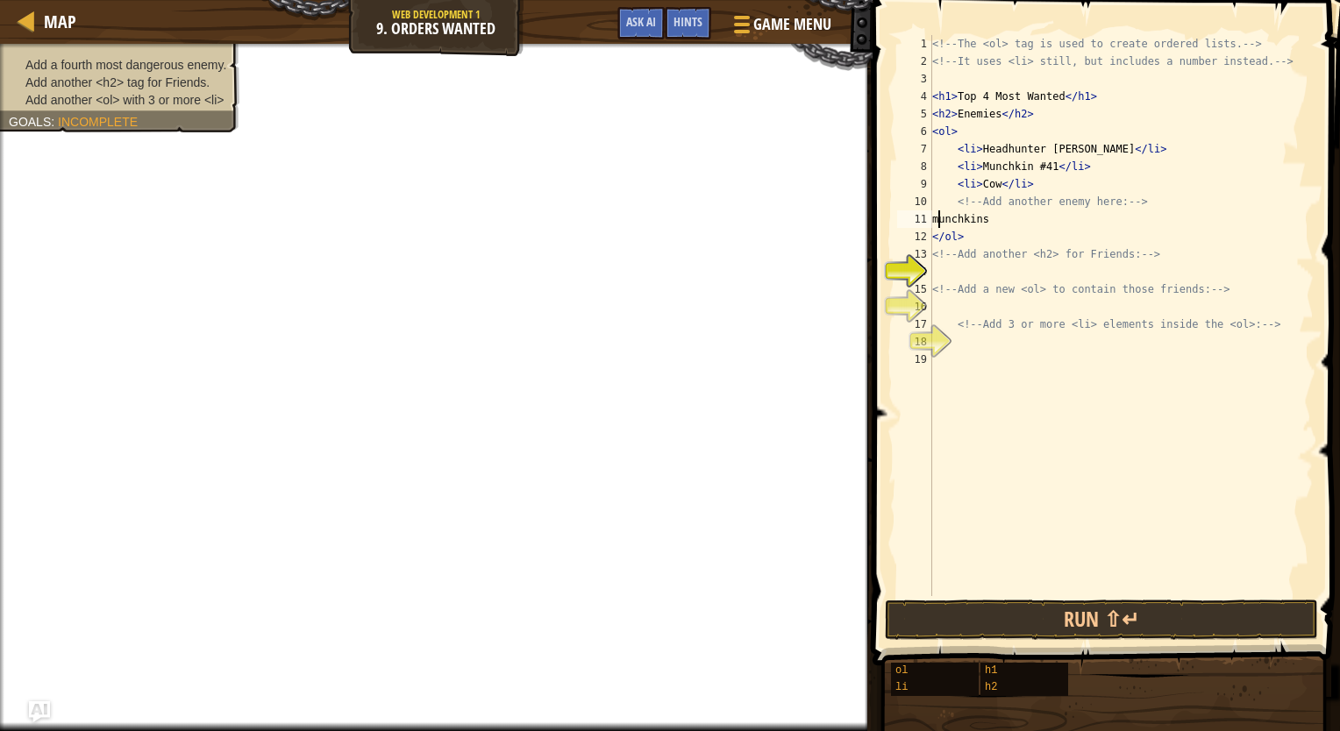
click at [935, 219] on div "<!-- The <ol> tag is used to create ordered lists. --> <!-- It uses <li> still,…" at bounding box center [1120, 333] width 385 height 596
click at [1084, 224] on div "<!-- The <ol> tag is used to create ordered lists. --> <!-- It uses <li> still,…" at bounding box center [1120, 333] width 385 height 596
click at [1078, 272] on div "<!-- The <ol> tag is used to create ordered lists. --> <!-- It uses <li> still,…" at bounding box center [1120, 333] width 385 height 596
type textarea "<h2>"
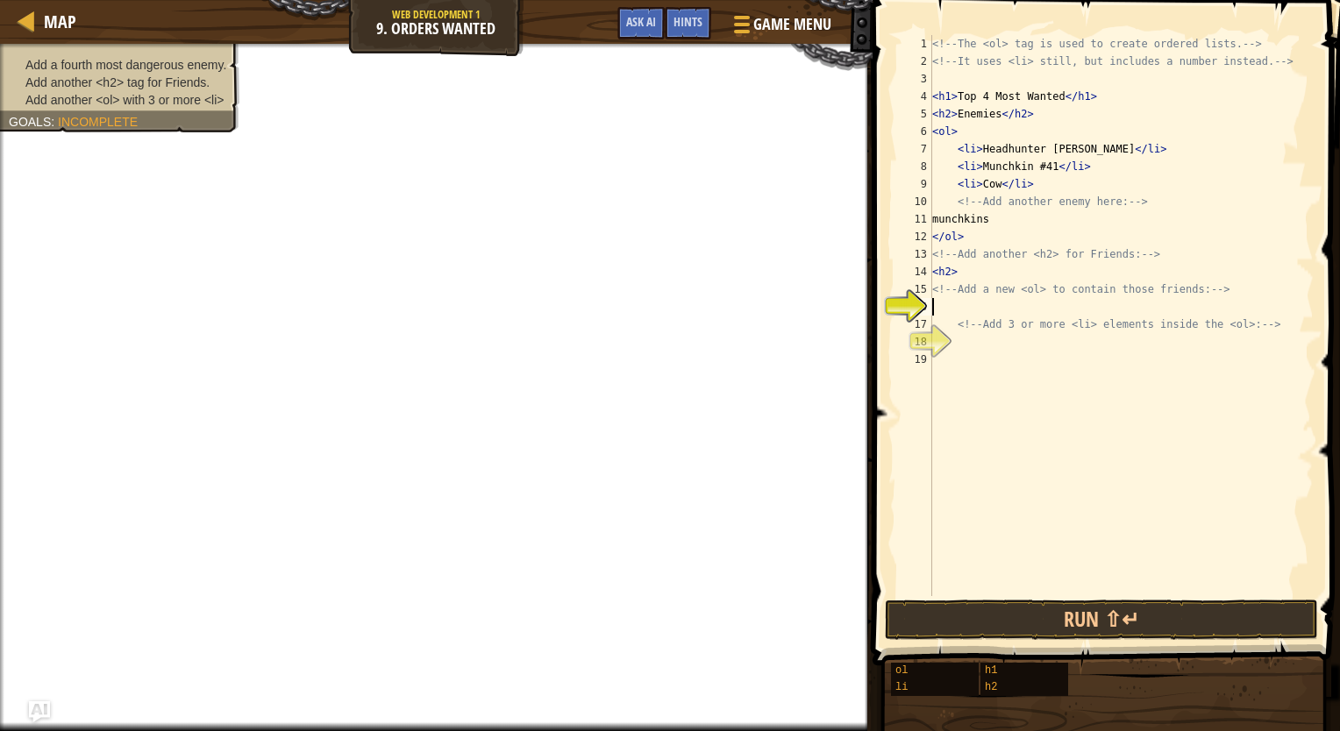
click at [1048, 305] on div "<!-- The <ol> tag is used to create ordered lists. --> <!-- It uses <li> still,…" at bounding box center [1120, 333] width 385 height 596
type textarea "<ol>"
click at [961, 345] on div "<!-- The <ol> tag is used to create ordered lists. --> <!-- It uses <li> still,…" at bounding box center [1120, 333] width 385 height 596
click at [982, 307] on div "<!-- The <ol> tag is used to create ordered lists. --> <!-- It uses <li> still,…" at bounding box center [1120, 333] width 385 height 596
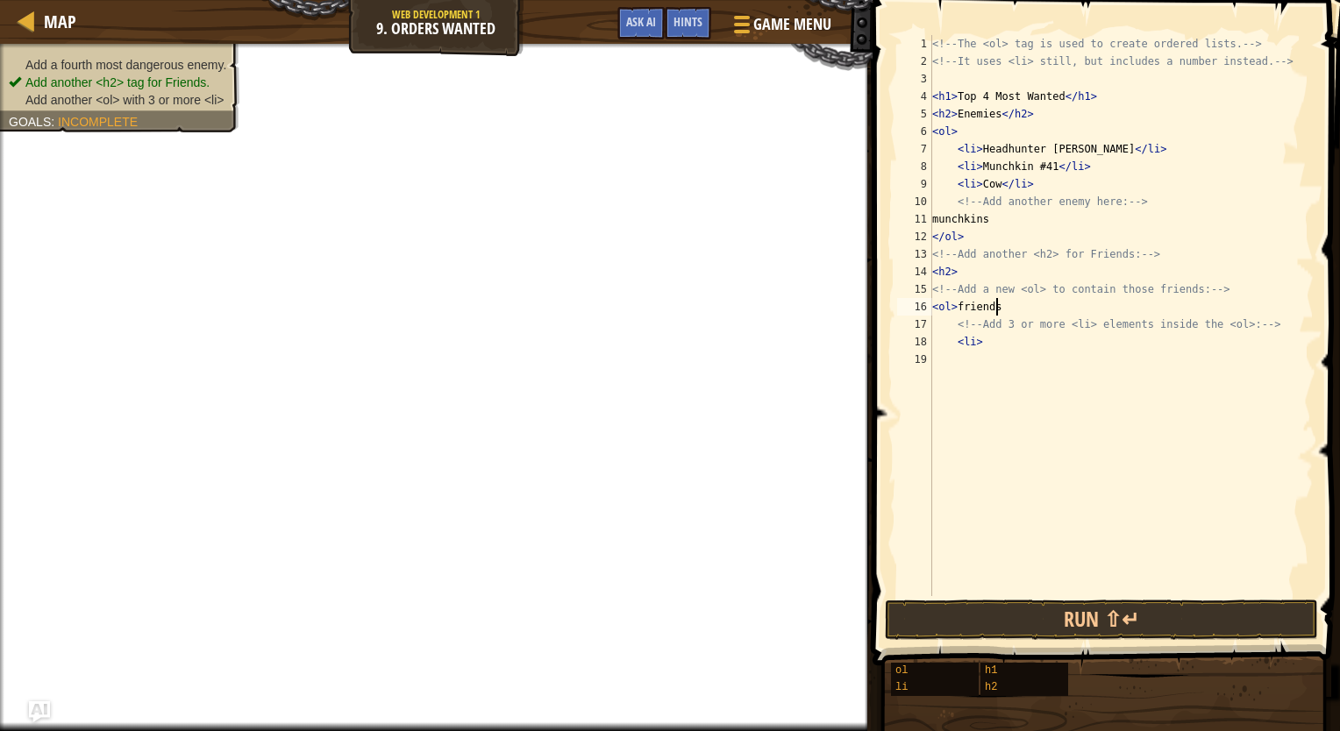
scroll to position [8, 4]
click at [954, 221] on div "<!-- The <ol> tag is used to create ordered lists. --> <!-- It uses <li> still,…" at bounding box center [1120, 333] width 385 height 596
type textarea "<li>"
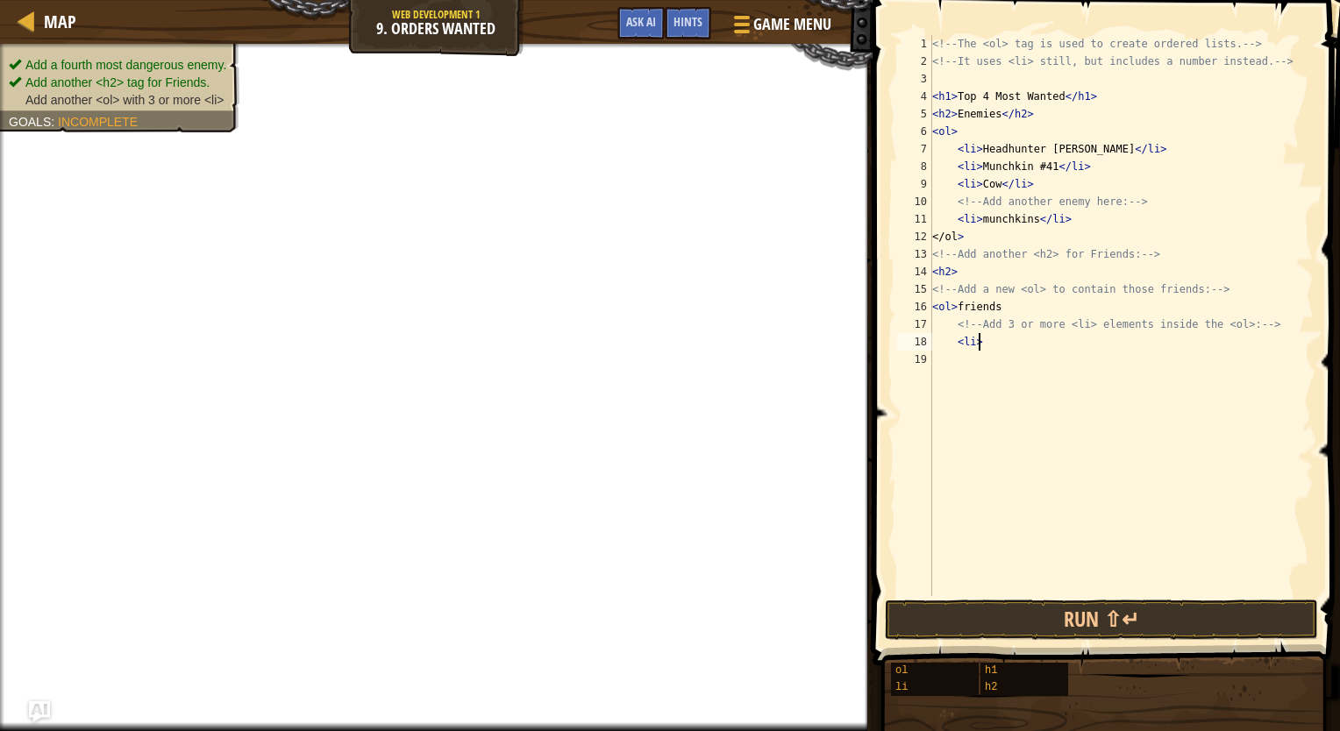
click at [1001, 343] on div "<!-- The <ol> tag is used to create ordered lists. --> <!-- It uses <li> still,…" at bounding box center [1120, 333] width 385 height 596
type textarea "<li>"
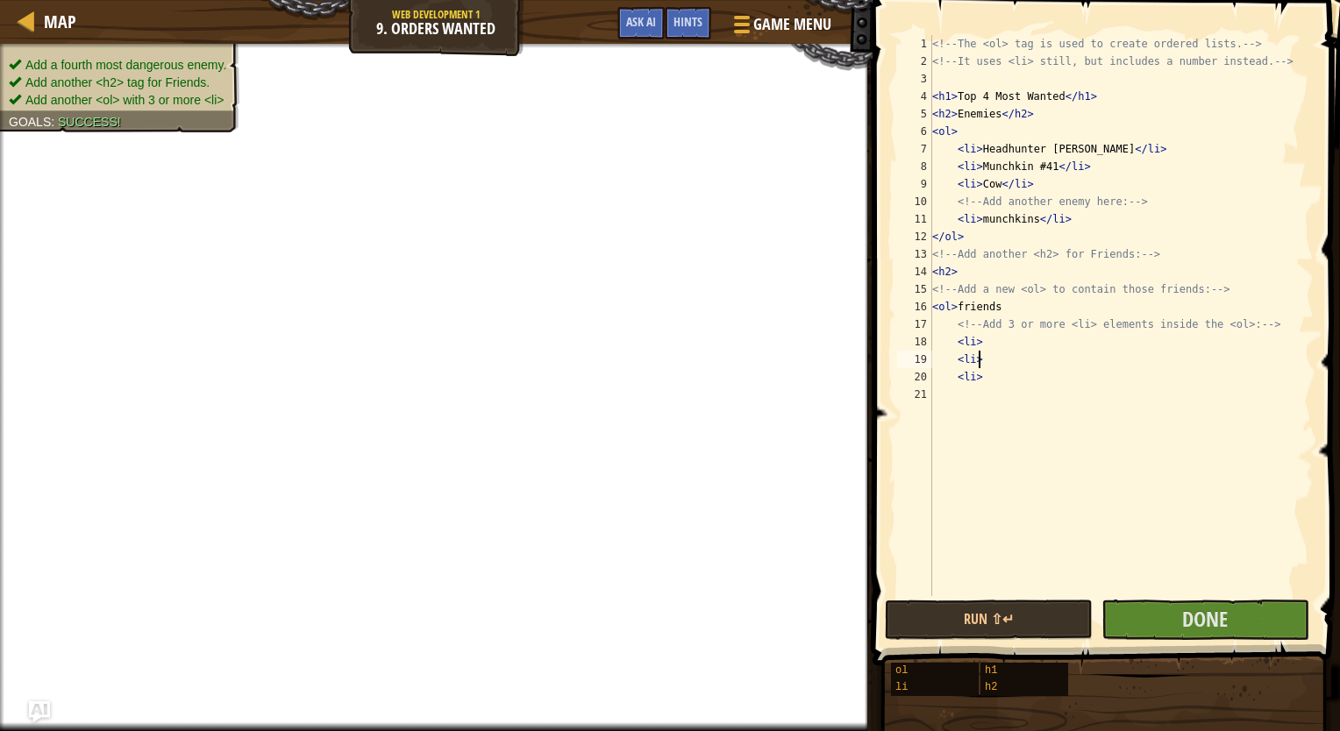
click at [1034, 355] on div "<!-- The <ol> tag is used to create ordered lists. --> <!-- It uses <li> still,…" at bounding box center [1120, 333] width 385 height 596
click at [1014, 342] on div "<!-- The <ol> tag is used to create ordered lists. --> <!-- It uses <li> still,…" at bounding box center [1120, 333] width 385 height 596
click at [746, 16] on span at bounding box center [739, 17] width 17 height 4
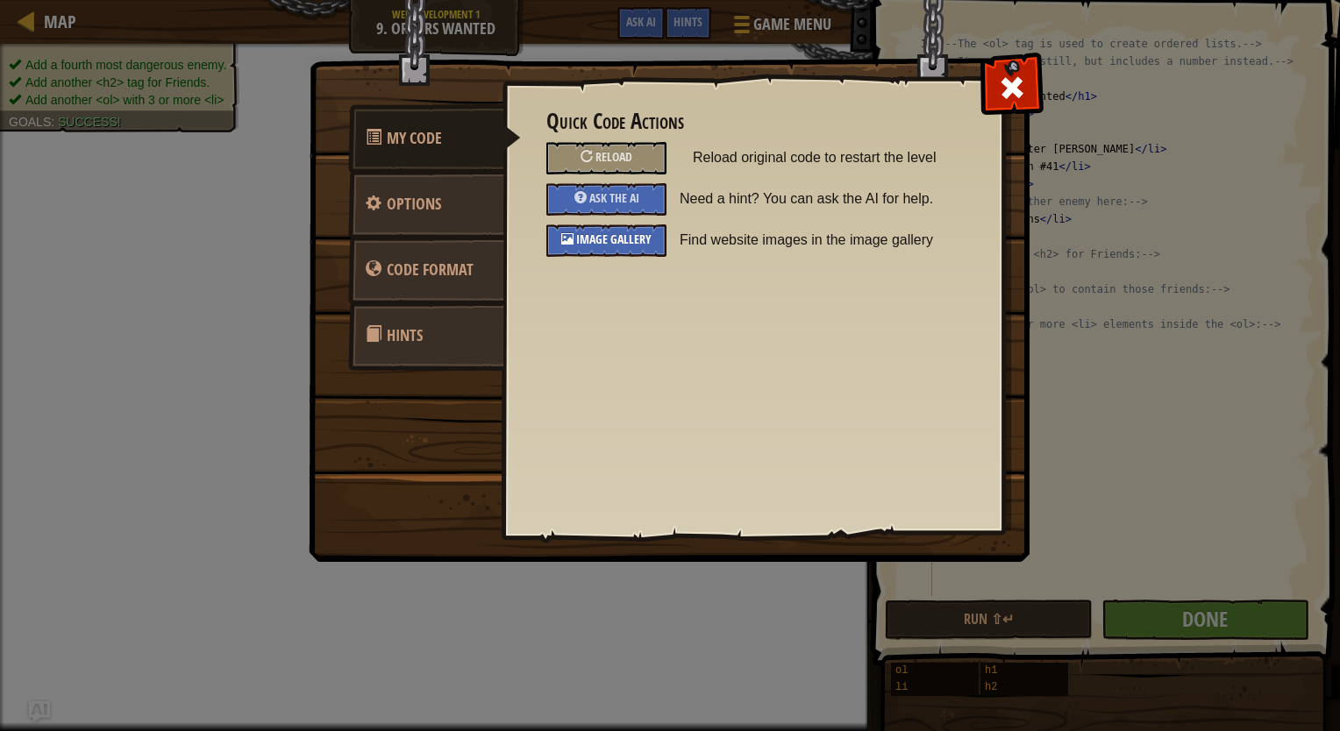
click at [638, 232] on span "Image Gallery" at bounding box center [613, 239] width 75 height 17
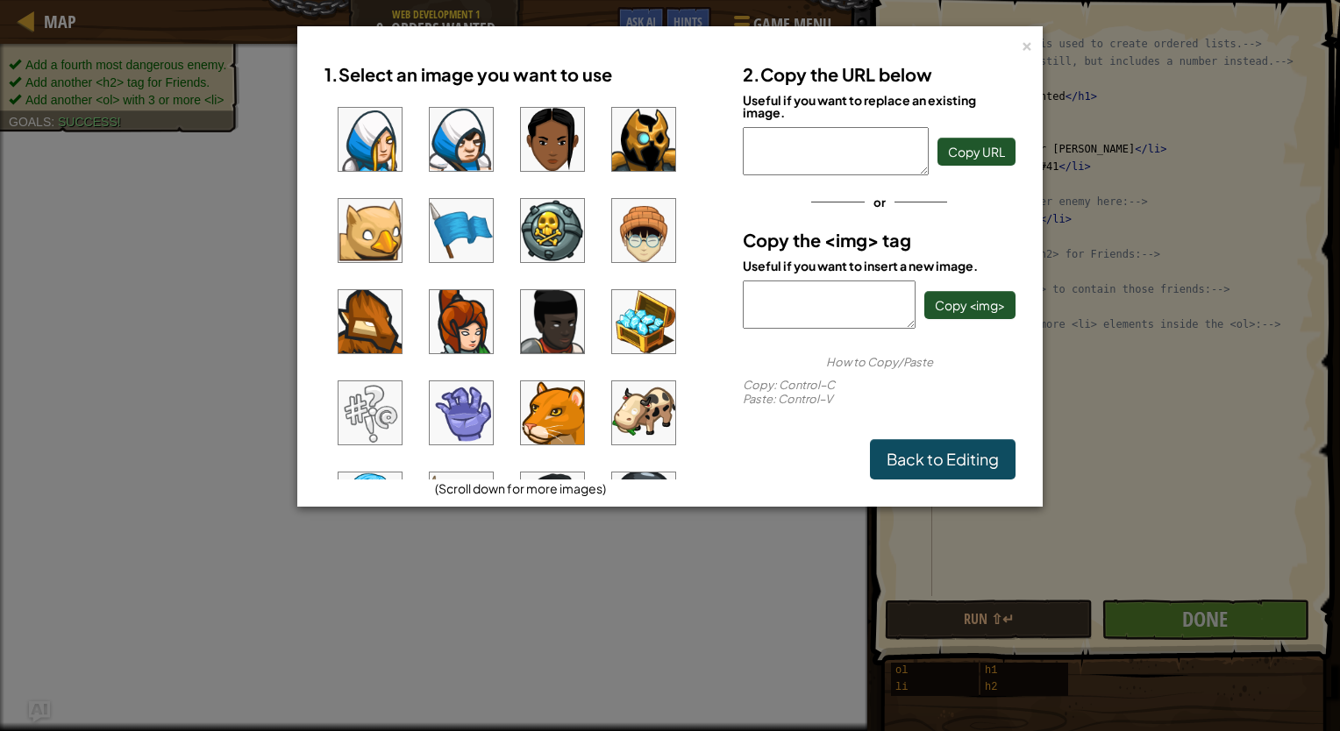
click at [624, 253] on img at bounding box center [643, 230] width 63 height 63
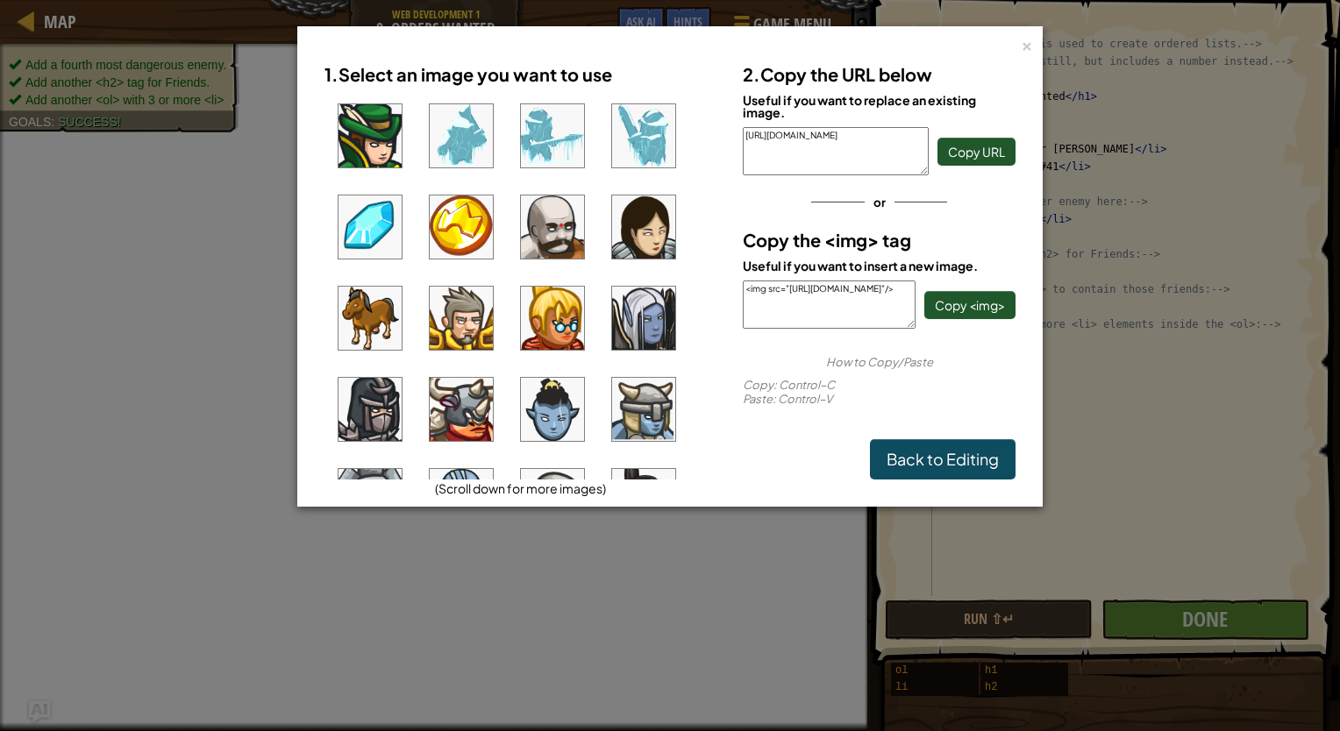
scroll to position [648, 0]
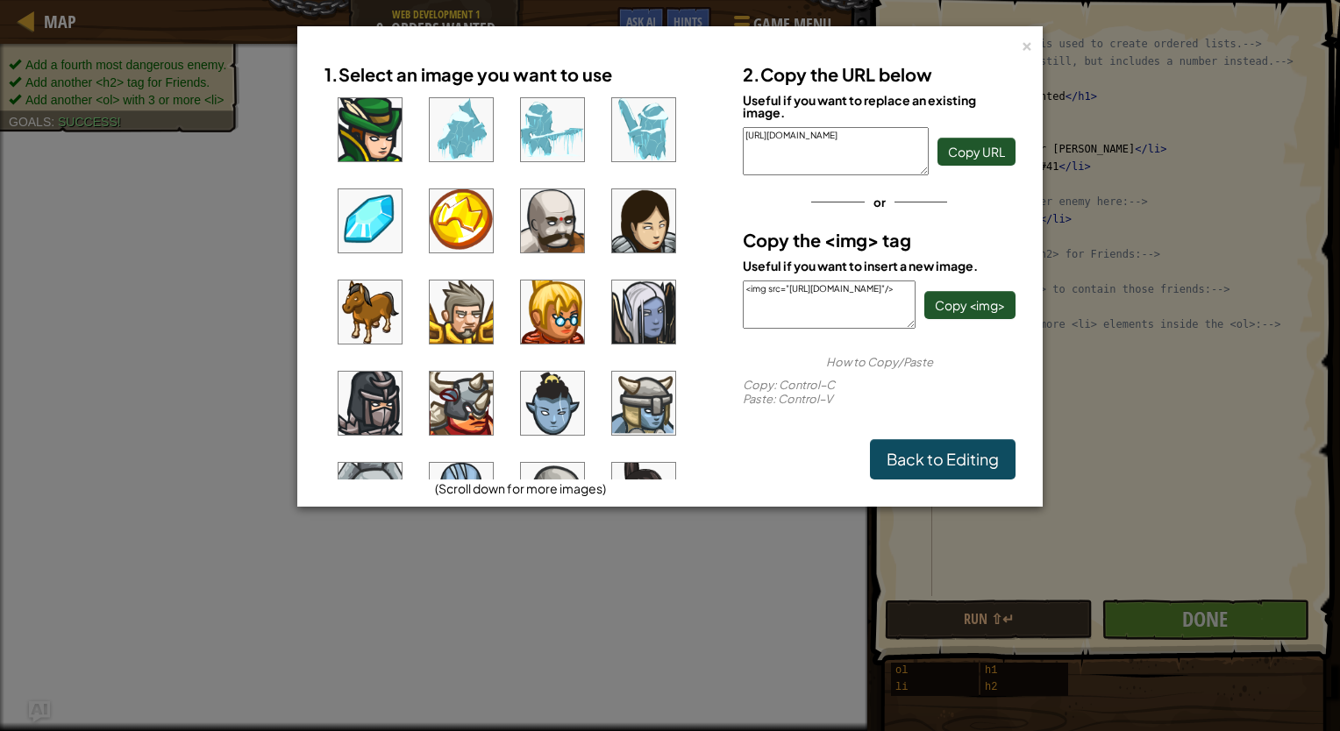
click at [468, 303] on img at bounding box center [461, 312] width 63 height 63
click at [621, 317] on img at bounding box center [643, 312] width 63 height 63
click at [460, 309] on img at bounding box center [461, 312] width 63 height 63
drag, startPoint x: 1030, startPoint y: 49, endPoint x: 1020, endPoint y: 47, distance: 9.8
click at [1020, 47] on div "×" at bounding box center [1026, 43] width 12 height 18
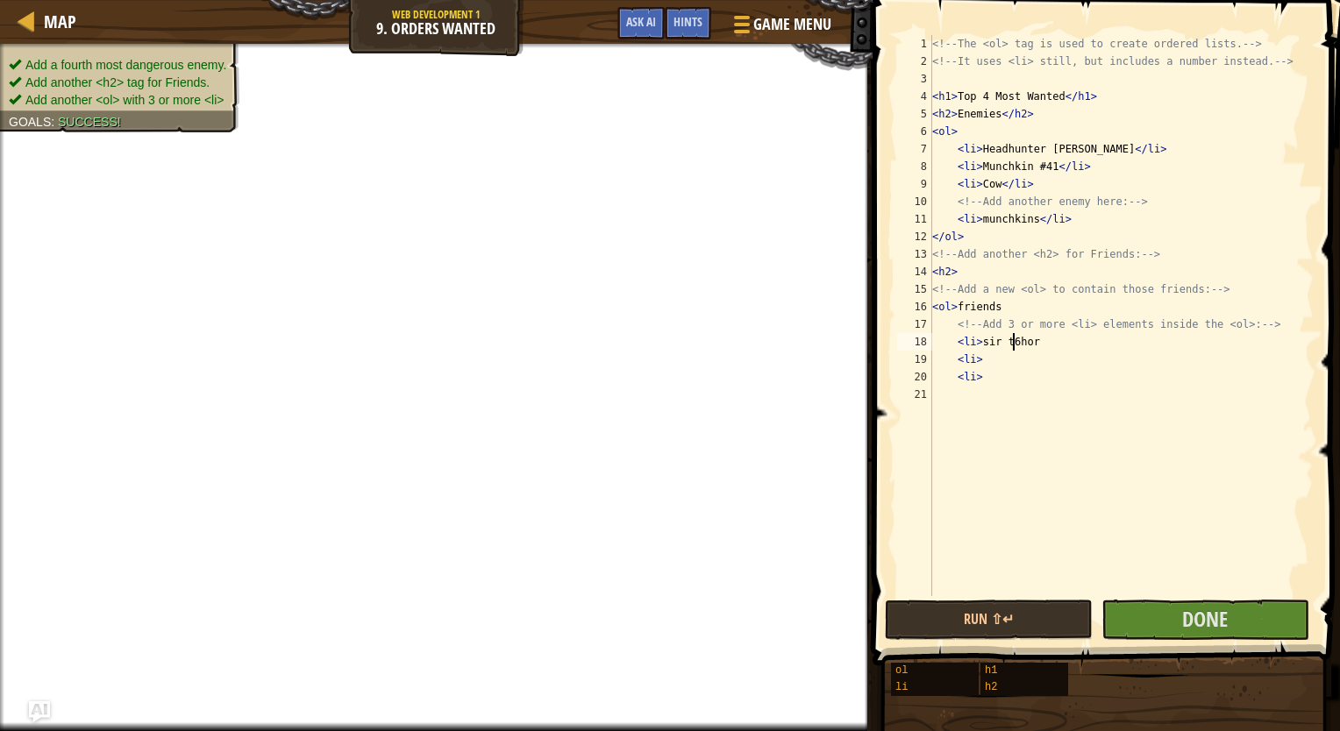
scroll to position [8, 6]
click at [1037, 346] on div "<!-- The <ol> tag is used to create ordered lists. --> <!-- It uses <li> still,…" at bounding box center [1120, 333] width 385 height 596
click at [1010, 371] on div "<!-- The <ol> tag is used to create ordered lists. --> <!-- It uses <li> still,…" at bounding box center [1120, 333] width 385 height 596
click at [1005, 360] on div "<!-- The <ol> tag is used to create ordered lists. --> <!-- It uses <li> still,…" at bounding box center [1120, 333] width 385 height 596
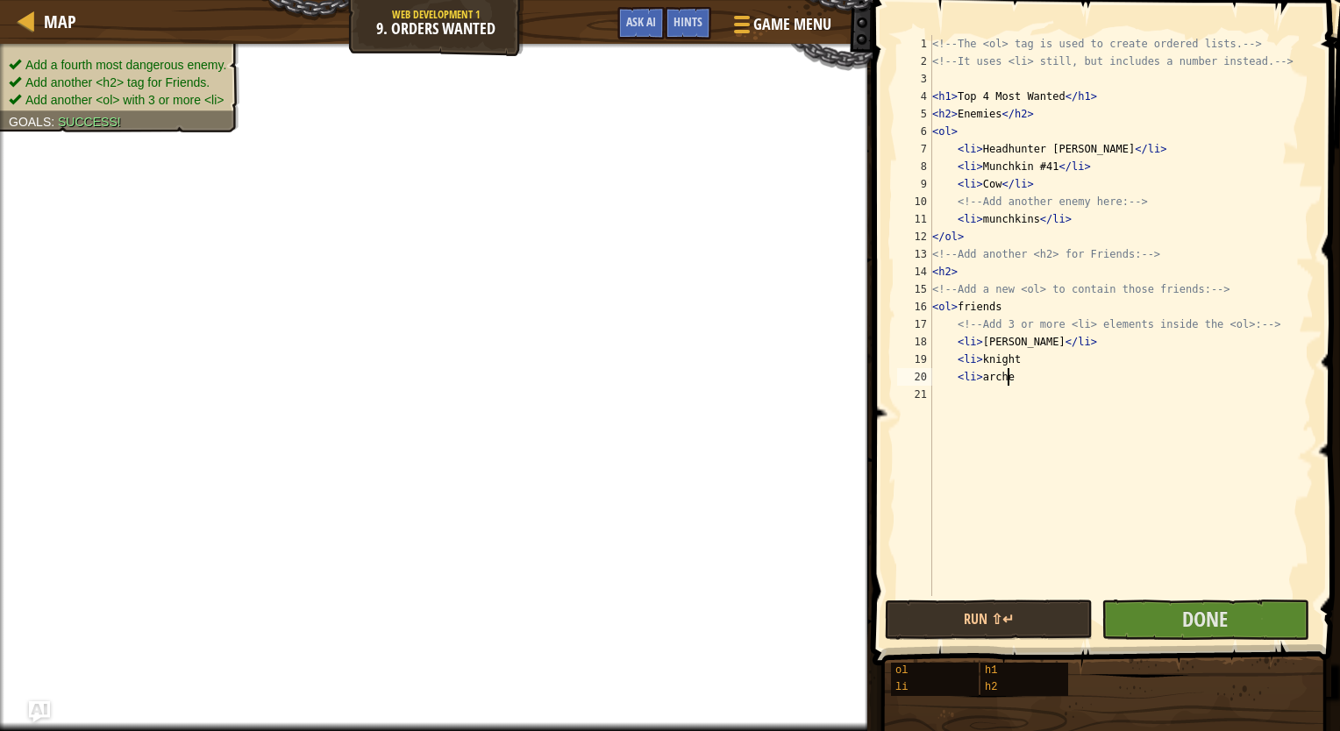
scroll to position [8, 5]
type textarea "<li>[PERSON_NAME]"
click at [1163, 605] on button "Done" at bounding box center [1205, 620] width 208 height 40
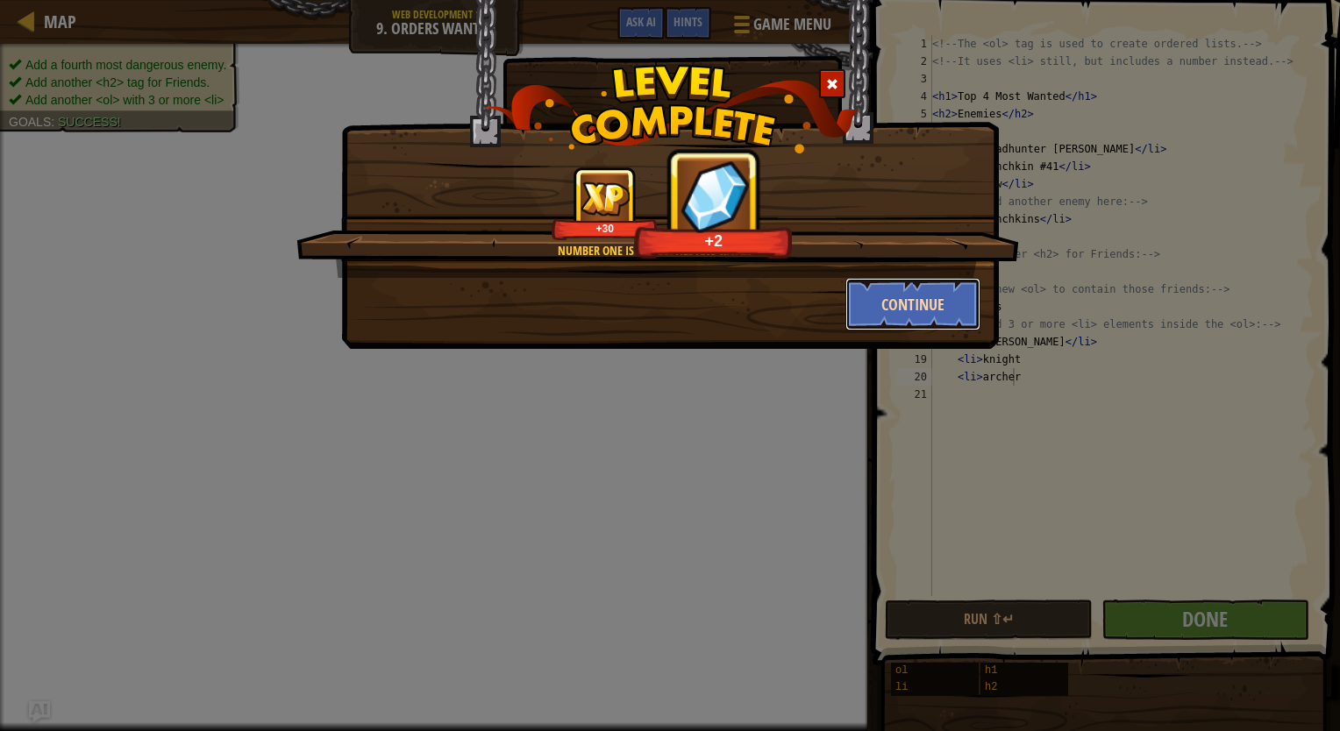
click at [900, 307] on button "Continue" at bounding box center [913, 304] width 136 height 53
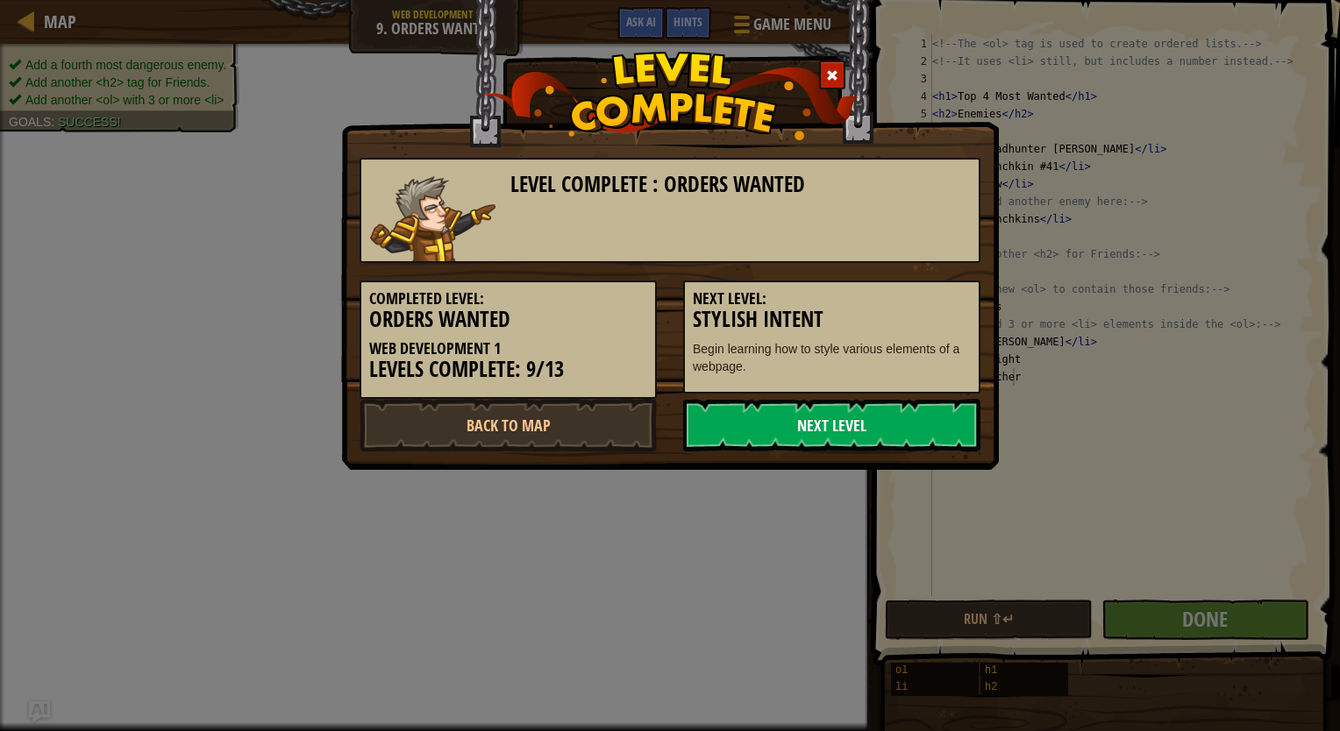
drag, startPoint x: 865, startPoint y: 417, endPoint x: 809, endPoint y: 416, distance: 56.1
click at [809, 416] on link "Next Level" at bounding box center [831, 425] width 297 height 53
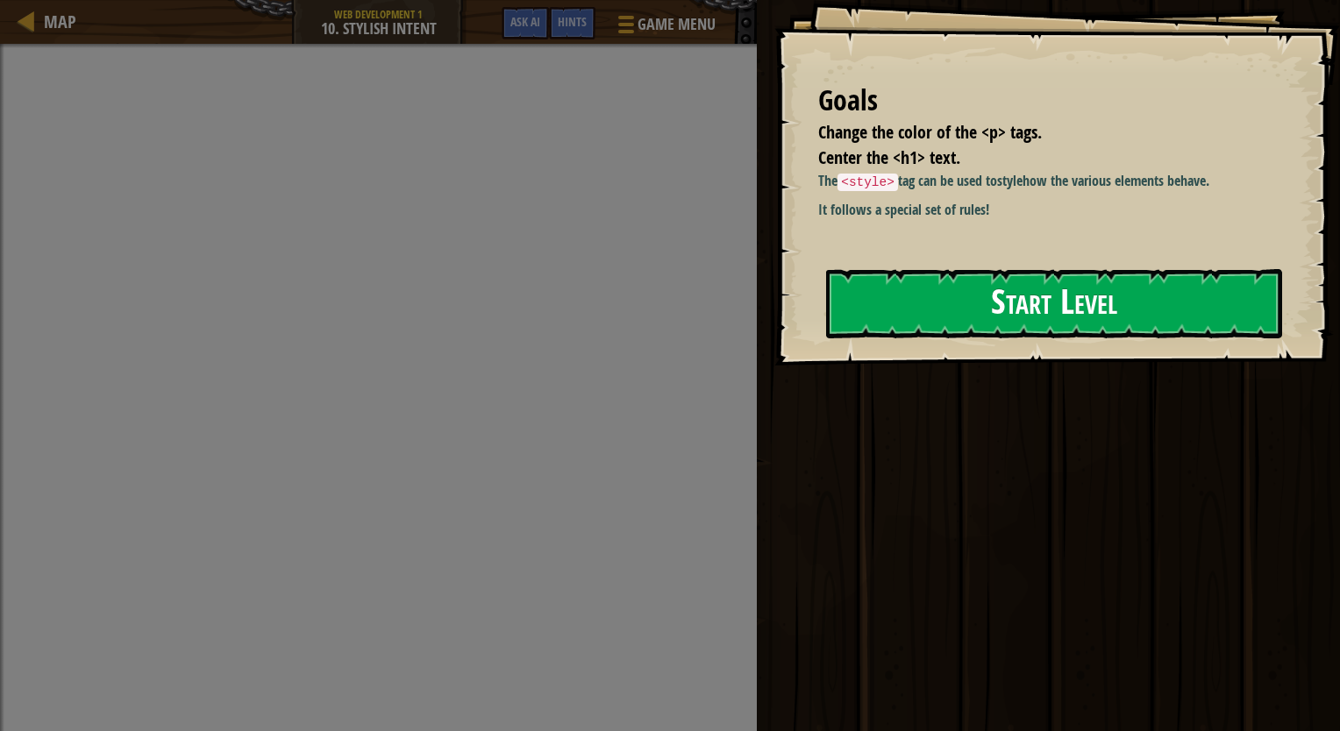
click at [1003, 286] on button "Start Level" at bounding box center [1054, 303] width 456 height 69
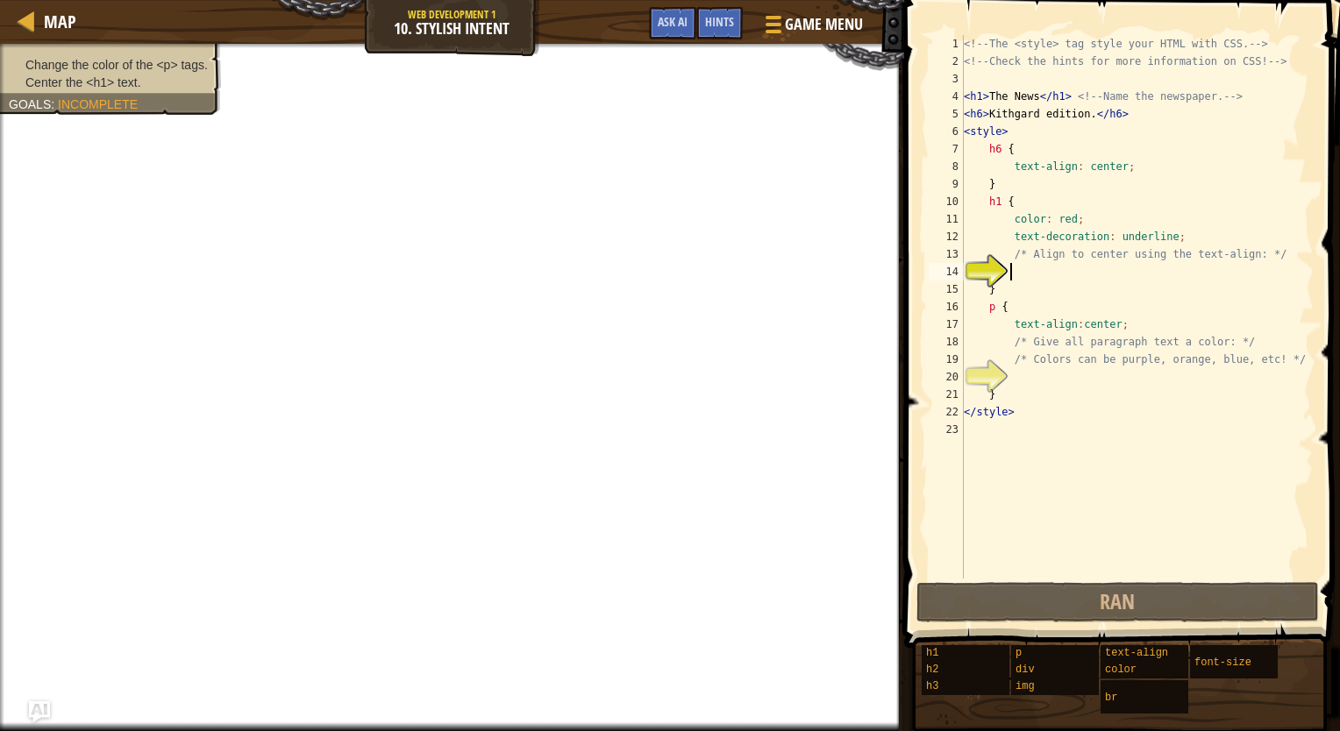
click at [1024, 278] on div "<!-- The <style> tag style your HTML with CSS. --> <!-- Check the hints for mor…" at bounding box center [1136, 324] width 353 height 579
click at [1028, 277] on div "<!-- The <style> tag style your HTML with CSS. --> <!-- Check the hints for mor…" at bounding box center [1136, 324] width 353 height 579
click at [986, 307] on div "<!-- The <style> tag style your HTML with CSS. --> <!-- Check the hints for mor…" at bounding box center [1136, 324] width 353 height 579
click at [986, 300] on div "<!-- The <style> tag style your HTML with CSS. --> <!-- Check the hints for mor…" at bounding box center [1136, 324] width 353 height 579
click at [1007, 304] on div "<!-- The <style> tag style your HTML with CSS. --> <!-- Check the hints for mor…" at bounding box center [1136, 324] width 353 height 579
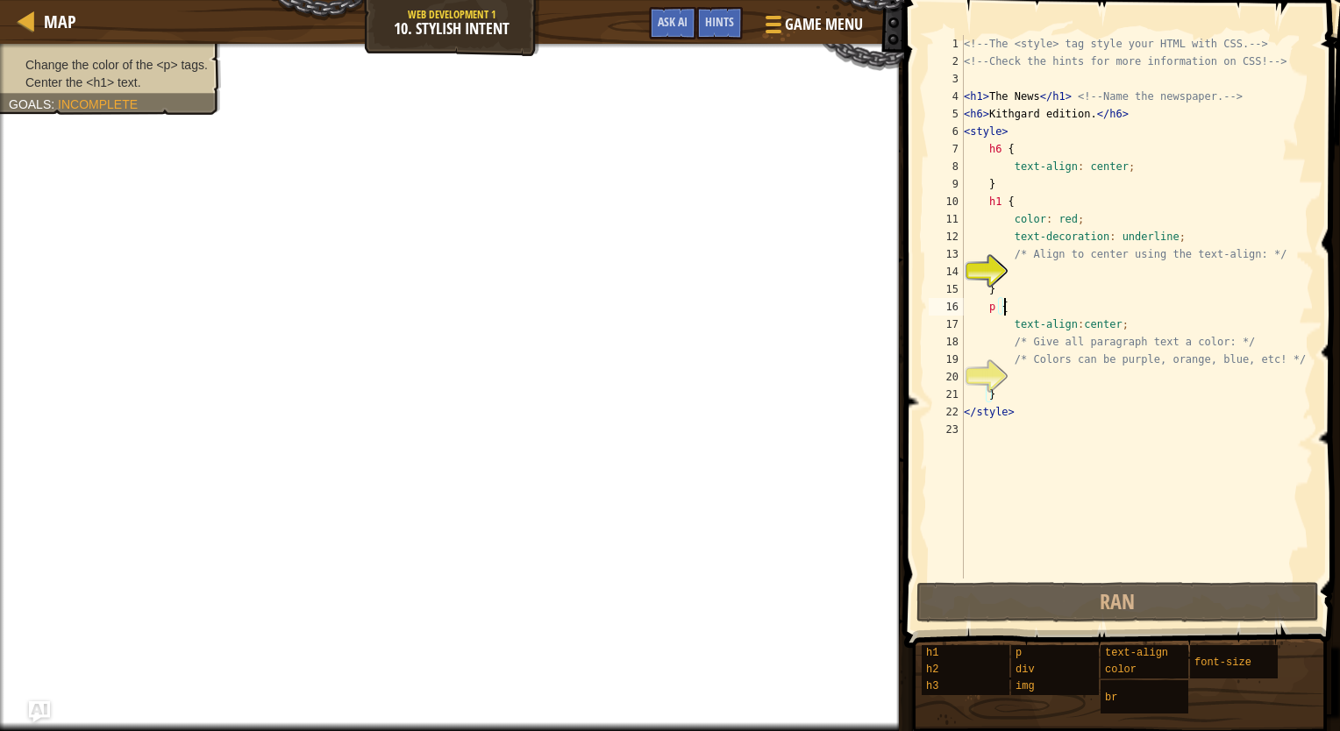
click at [1034, 204] on div "<!-- The <style> tag style your HTML with CSS. --> <!-- Check the hints for mor…" at bounding box center [1136, 324] width 353 height 579
type textarea "h1 {"
click at [1049, 274] on div "<!-- The <style> tag style your HTML with CSS. --> <!-- Check the hints for mor…" at bounding box center [1136, 324] width 353 height 579
click at [1082, 217] on div "<!-- The <style> tag style your HTML with CSS. --> <!-- Check the hints for mor…" at bounding box center [1136, 324] width 353 height 579
type textarea "color: red;"
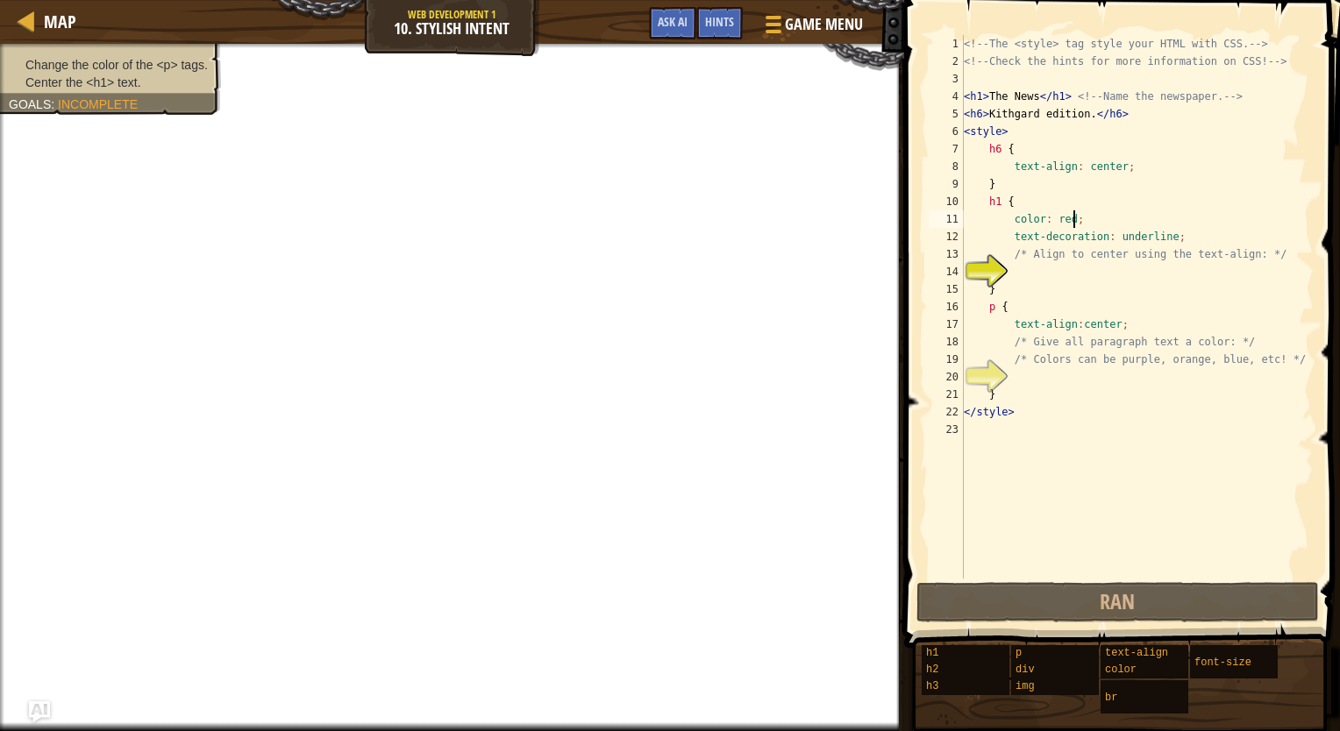
click at [1036, 269] on div "<!-- The <style> tag style your HTML with CSS. --> <!-- Check the hints for mor…" at bounding box center [1136, 324] width 353 height 579
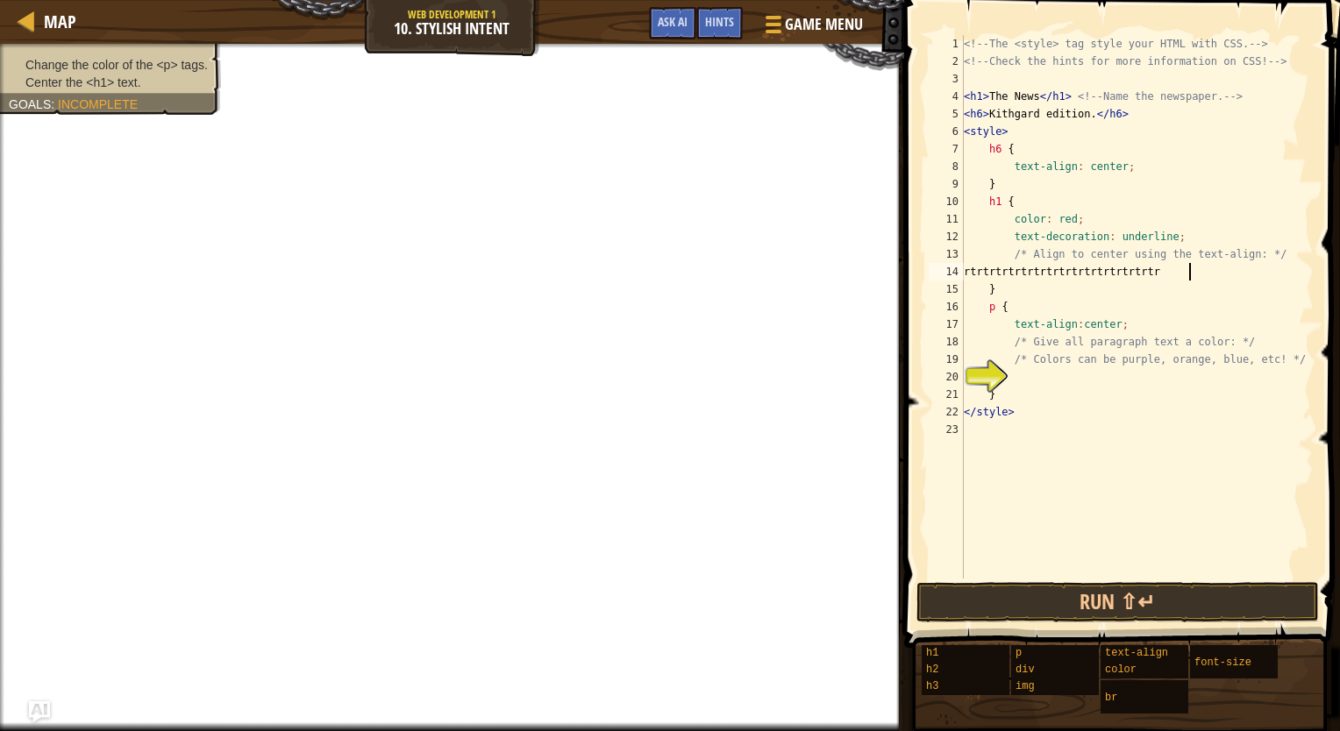
scroll to position [8, 18]
type textarea "r"
type textarea "f"
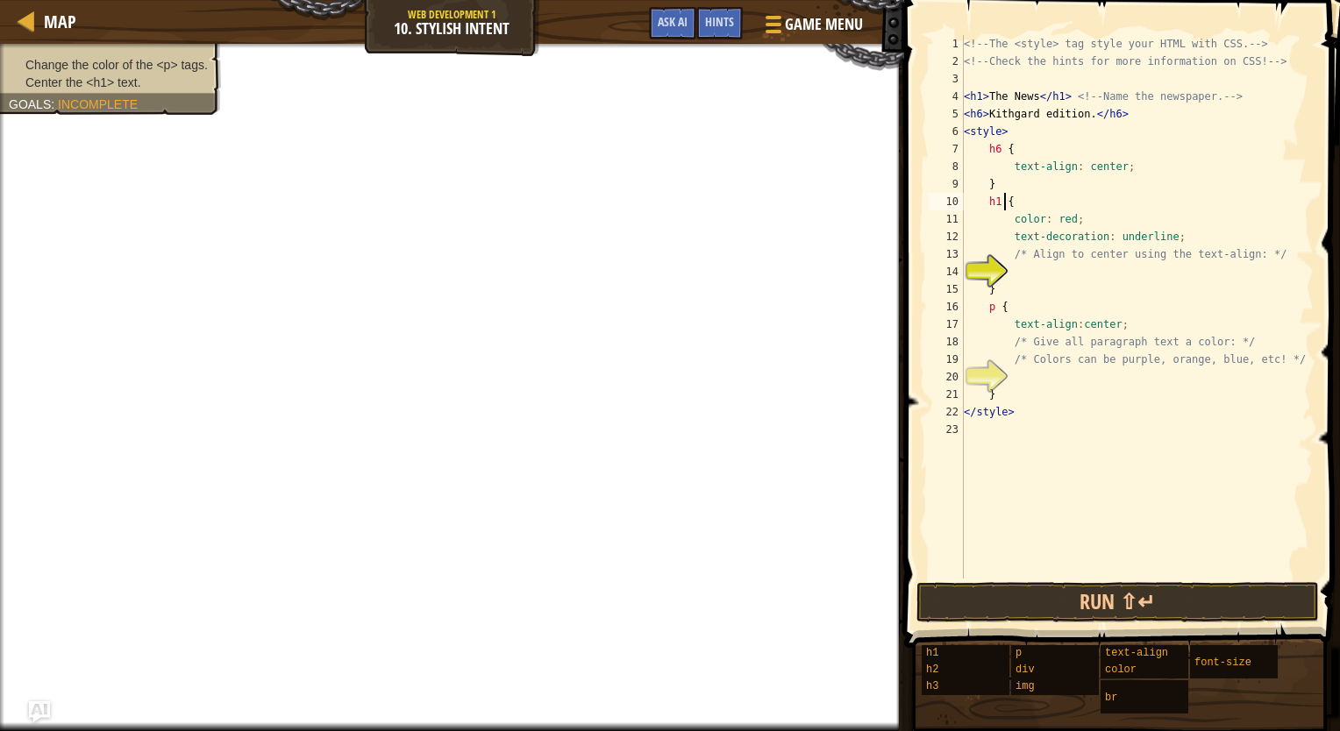
click at [1006, 197] on div "<!-- The <style> tag style your HTML with CSS. --> <!-- Check the hints for mor…" at bounding box center [1136, 324] width 353 height 579
drag, startPoint x: 1042, startPoint y: 215, endPoint x: 1078, endPoint y: 190, distance: 43.5
click at [1078, 190] on div "<!-- The <style> tag style your HTML with CSS. --> <!-- Check the hints for mor…" at bounding box center [1136, 324] width 353 height 579
click at [1078, 216] on div "<!-- The <style> tag style your HTML with CSS. --> <!-- Check the hints for mor…" at bounding box center [1136, 324] width 353 height 579
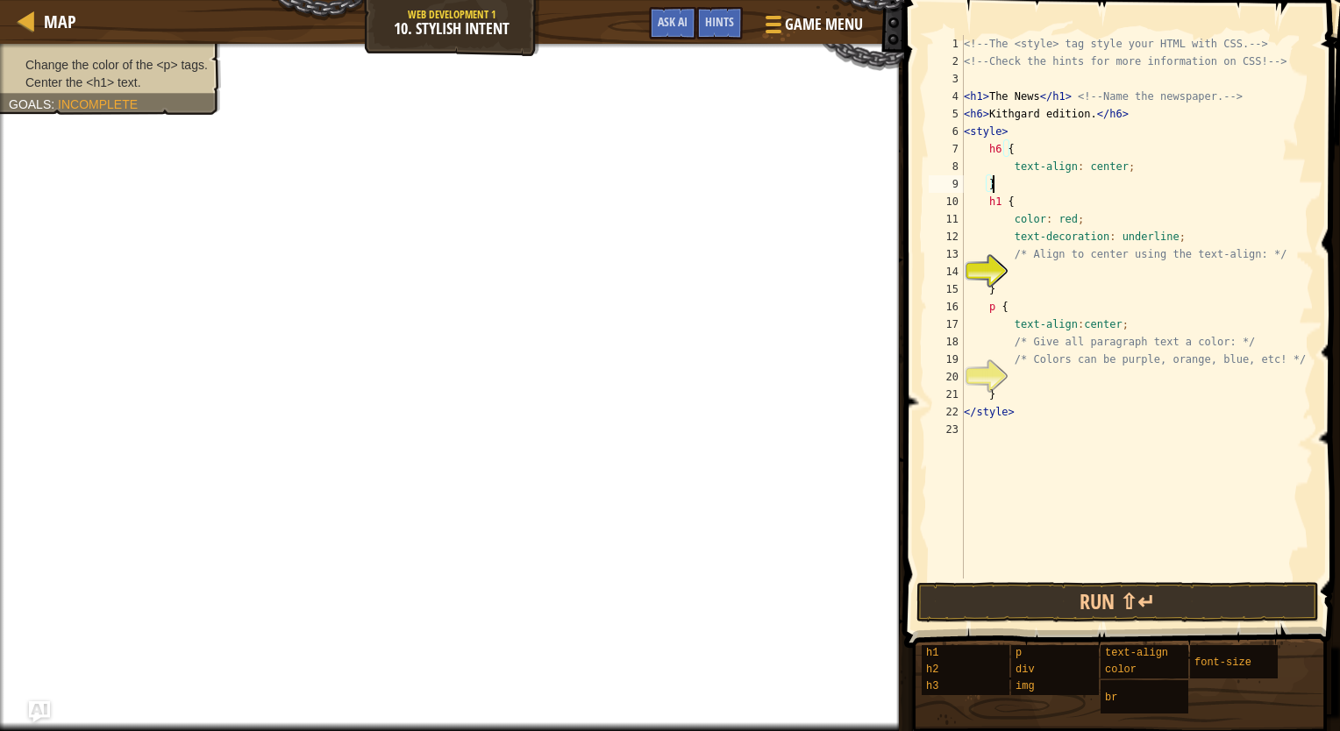
type textarea "color: red;"
click at [1089, 268] on div "<!-- The <style> tag style your HTML with CSS. --> <!-- Check the hints for mor…" at bounding box center [1136, 324] width 353 height 579
click at [1064, 272] on div "<!-- The <style> tag style your HTML with CSS. --> <!-- Check the hints for mor…" at bounding box center [1136, 324] width 353 height 579
click at [1054, 276] on div "<!-- The <style> tag style your HTML with CSS. --> <!-- Check the hints for mor…" at bounding box center [1136, 324] width 353 height 579
drag, startPoint x: 1007, startPoint y: 274, endPoint x: 1140, endPoint y: 275, distance: 132.4
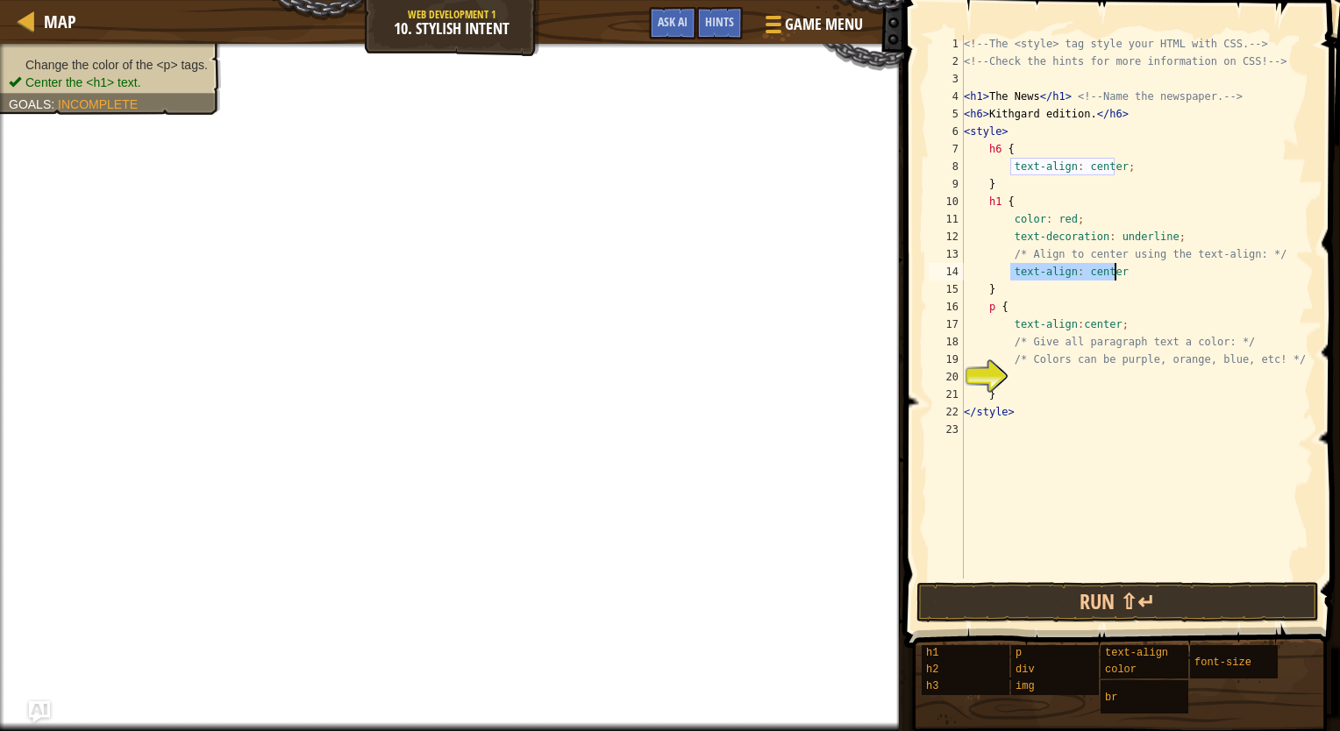
click at [1140, 275] on div "<!-- The <style> tag style your HTML with CSS. --> <!-- Check the hints for mor…" at bounding box center [1136, 324] width 353 height 579
type textarea "text-align: center;"
drag, startPoint x: 1140, startPoint y: 275, endPoint x: 1006, endPoint y: 278, distance: 133.3
click at [1006, 278] on div "<!-- The <style> tag style your HTML with CSS. --> <!-- Check the hints for mor…" at bounding box center [1136, 324] width 353 height 579
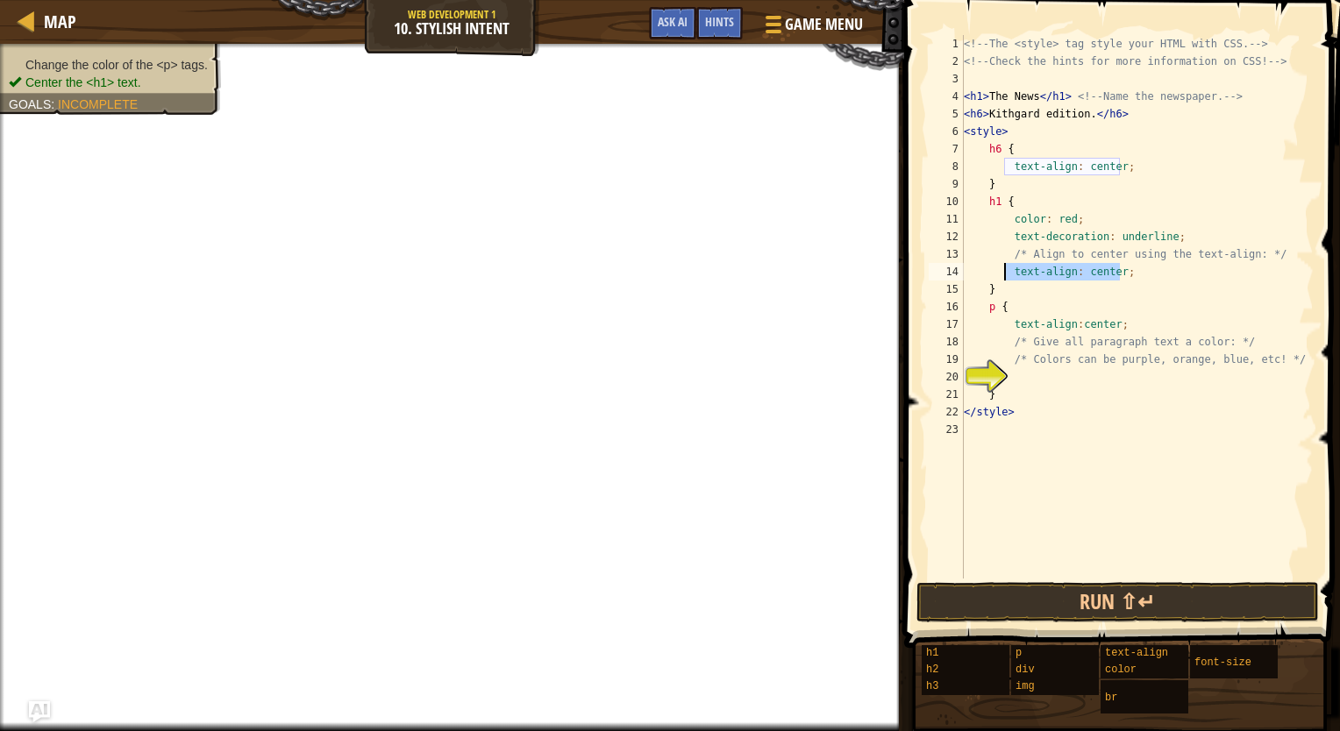
scroll to position [8, 2]
click at [1046, 307] on div "<!-- The <style> tag style your HTML with CSS. --> <!-- Check the hints for mor…" at bounding box center [1136, 324] width 353 height 579
type textarea "p {"
click at [1025, 267] on div "<!-- The <style> tag style your HTML with CSS. --> <!-- Check the hints for mor…" at bounding box center [1136, 324] width 353 height 579
paste textarea "text-align: center;"
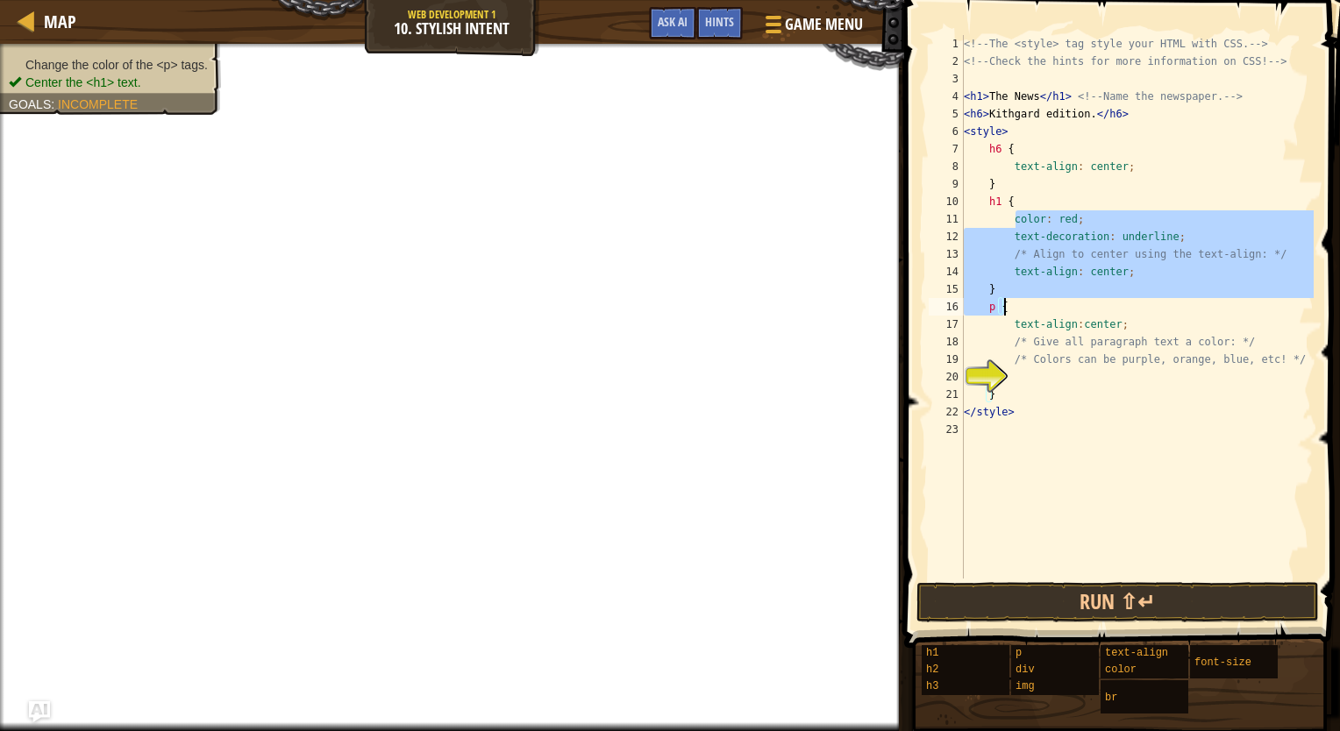
drag, startPoint x: 1015, startPoint y: 218, endPoint x: 1169, endPoint y: 304, distance: 175.8
click at [1169, 304] on div "<!-- The <style> tag style your HTML with CSS. --> <!-- Check the hints for mor…" at bounding box center [1136, 324] width 353 height 579
click at [1120, 252] on div "<!-- The <style> tag style your HTML with CSS. --> <!-- Check the hints for mor…" at bounding box center [1136, 307] width 353 height 544
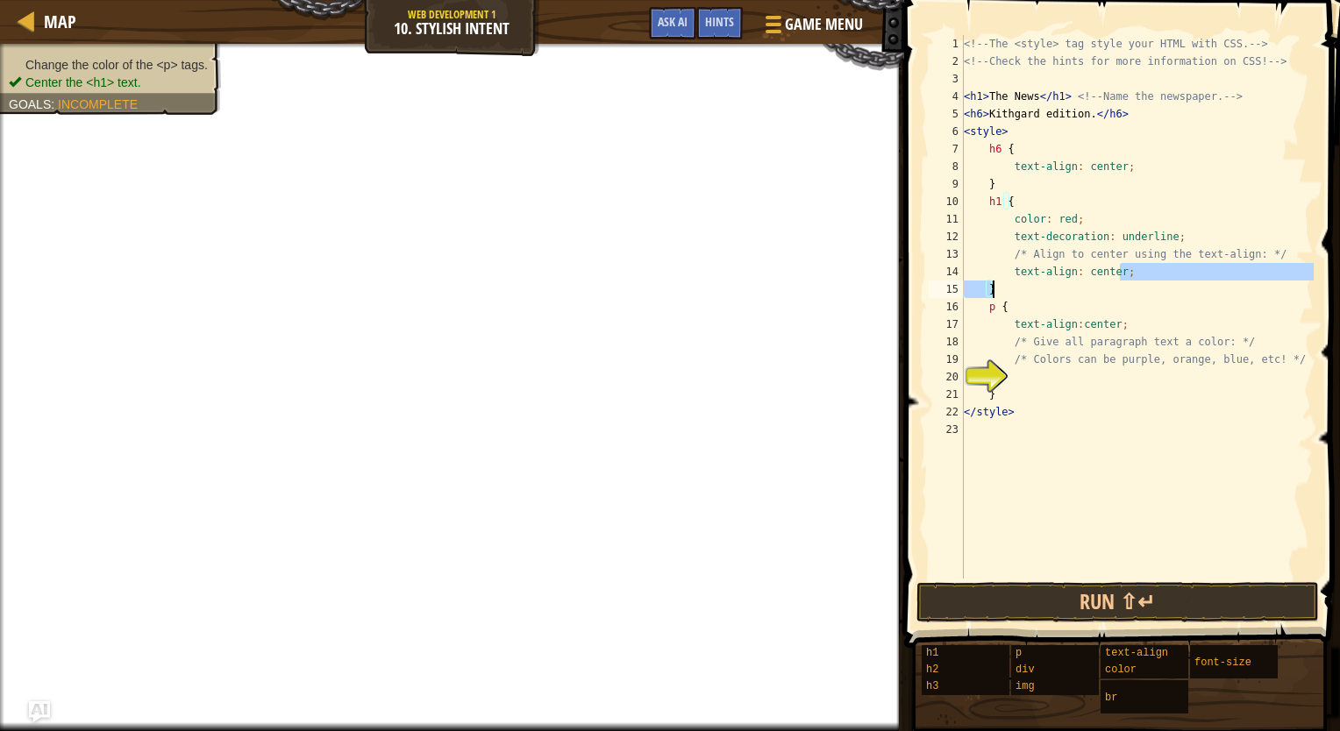
drag, startPoint x: 1126, startPoint y: 279, endPoint x: 1007, endPoint y: 295, distance: 119.4
click at [1007, 295] on div "<!-- The <style> tag style your HTML with CSS. --> <!-- Check the hints for mor…" at bounding box center [1136, 324] width 353 height 579
click at [1007, 295] on div "<!-- The <style> tag style your HTML with CSS. --> <!-- Check the hints for mor…" at bounding box center [1136, 307] width 353 height 544
click at [1061, 220] on div "<!-- The <style> tag style your HTML with CSS. --> <!-- Check the hints for mor…" at bounding box center [1136, 324] width 353 height 579
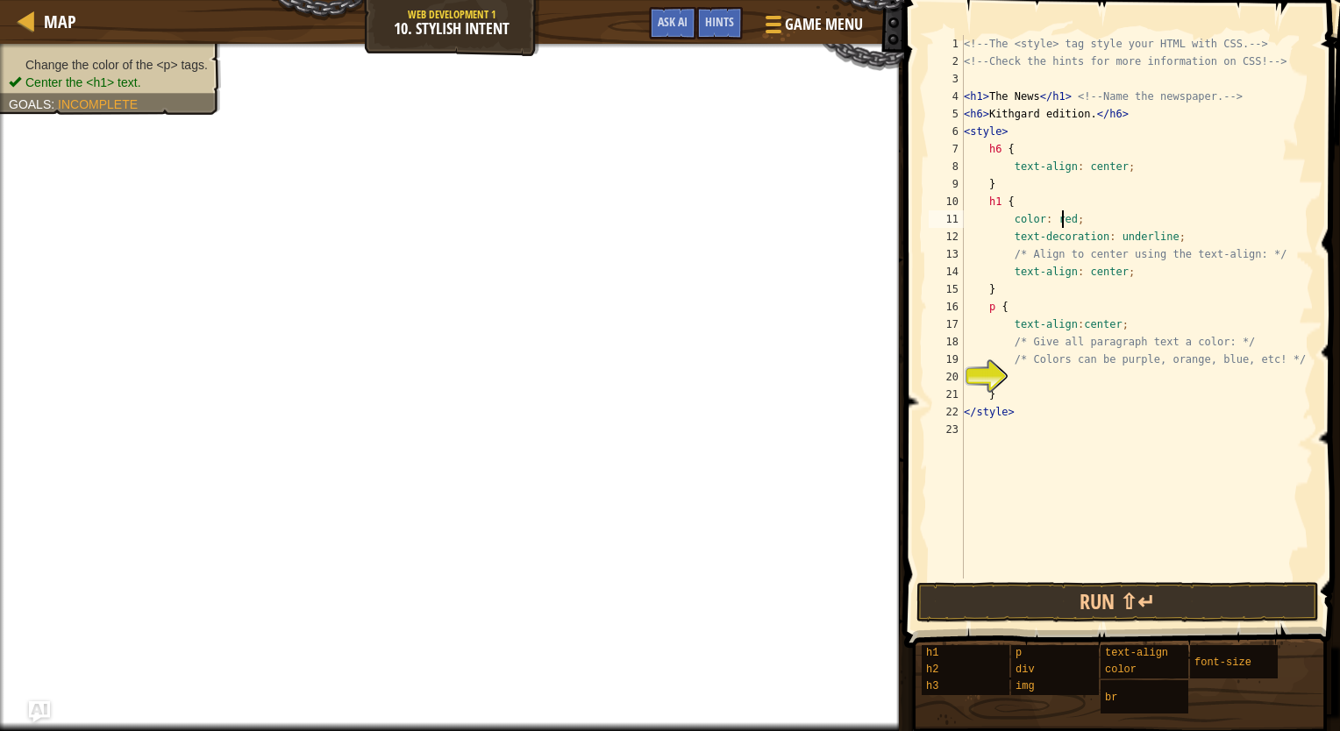
click at [1061, 220] on div "<!-- The <style> tag style your HTML with CSS. --> <!-- Check the hints for mor…" at bounding box center [1136, 324] width 353 height 579
click at [1094, 251] on div "<!-- The <style> tag style your HTML with CSS. --> <!-- Check the hints for mor…" at bounding box center [1136, 324] width 353 height 579
click at [1087, 304] on div "<!-- The <style> tag style your HTML with CSS. --> <!-- Check the hints for mor…" at bounding box center [1136, 324] width 353 height 579
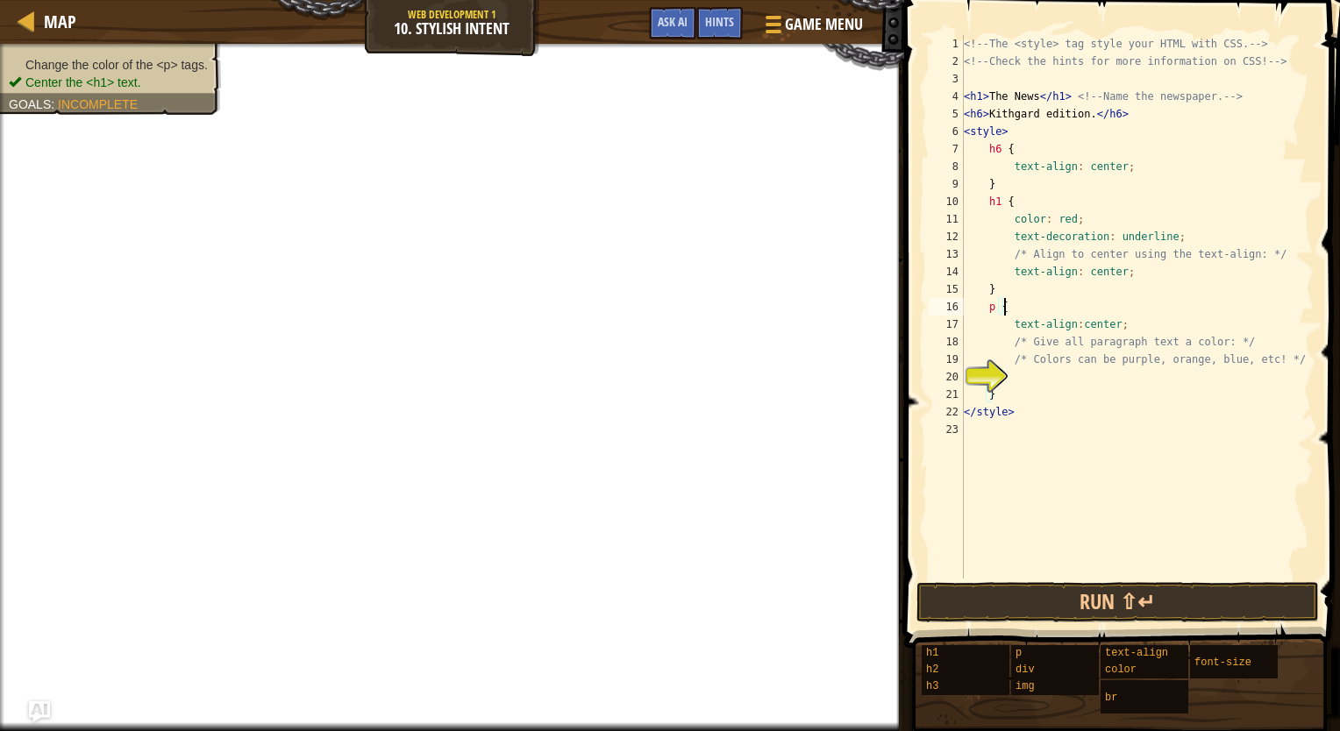
click at [1087, 393] on div "<!-- The <style> tag style your HTML with CSS. --> <!-- Check the hints for mor…" at bounding box center [1136, 324] width 353 height 579
type textarea "}"
click at [1062, 381] on div "<!-- The <style> tag style your HTML with CSS. --> <!-- Check the hints for mor…" at bounding box center [1136, 324] width 353 height 579
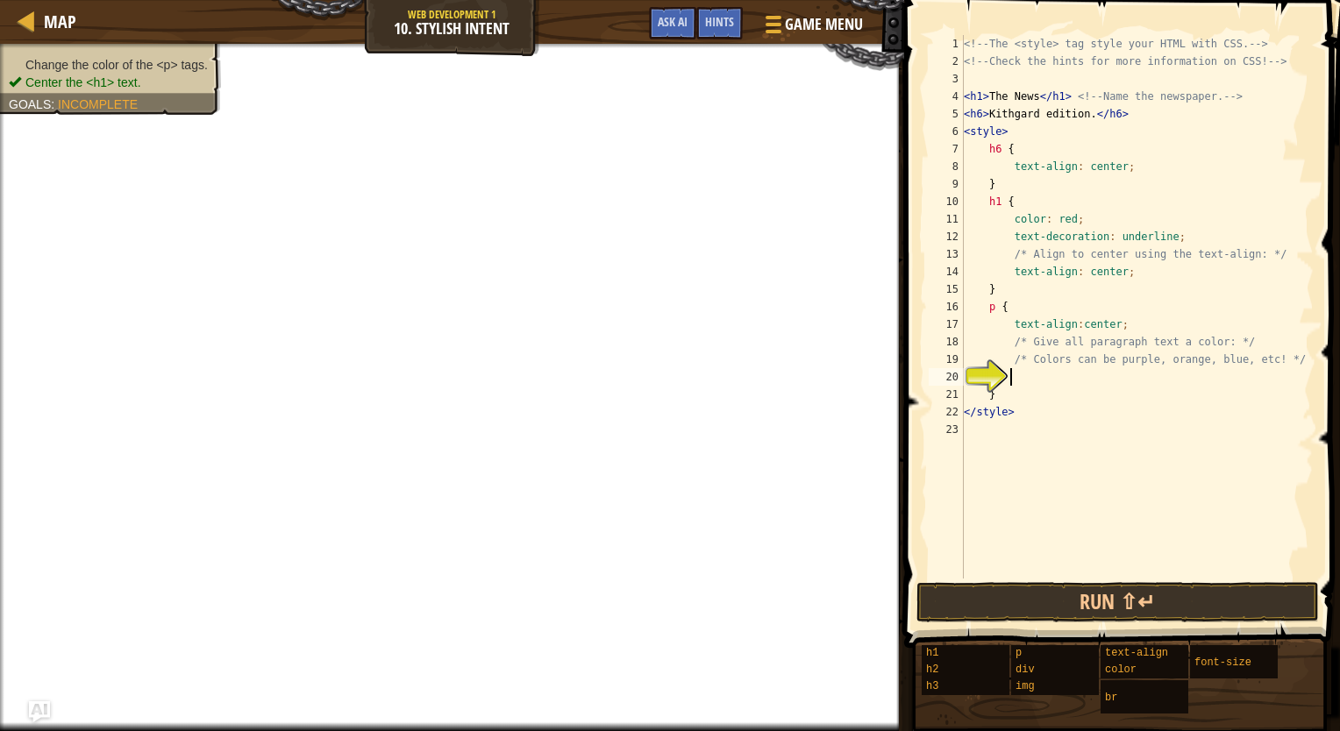
drag, startPoint x: 1062, startPoint y: 381, endPoint x: 1023, endPoint y: 377, distance: 38.8
click at [1023, 377] on div "<!-- The <style> tag style your HTML with CSS. --> <!-- Check the hints for mor…" at bounding box center [1136, 324] width 353 height 579
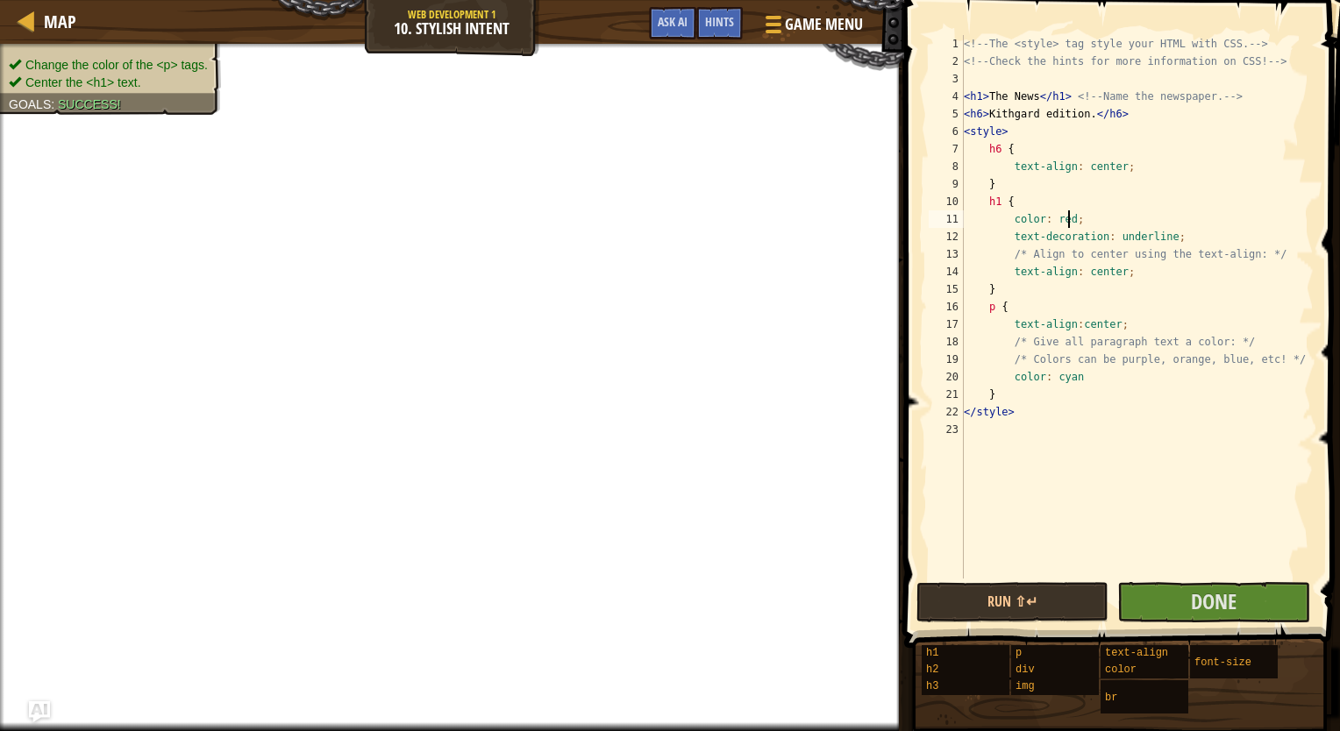
click at [1070, 218] on div "<!-- The <style> tag style your HTML with CSS. --> <!-- Check the hints for mor…" at bounding box center [1136, 324] width 353 height 579
type textarea "color: cyan;"
click at [1204, 601] on span "Done" at bounding box center [1214, 601] width 46 height 28
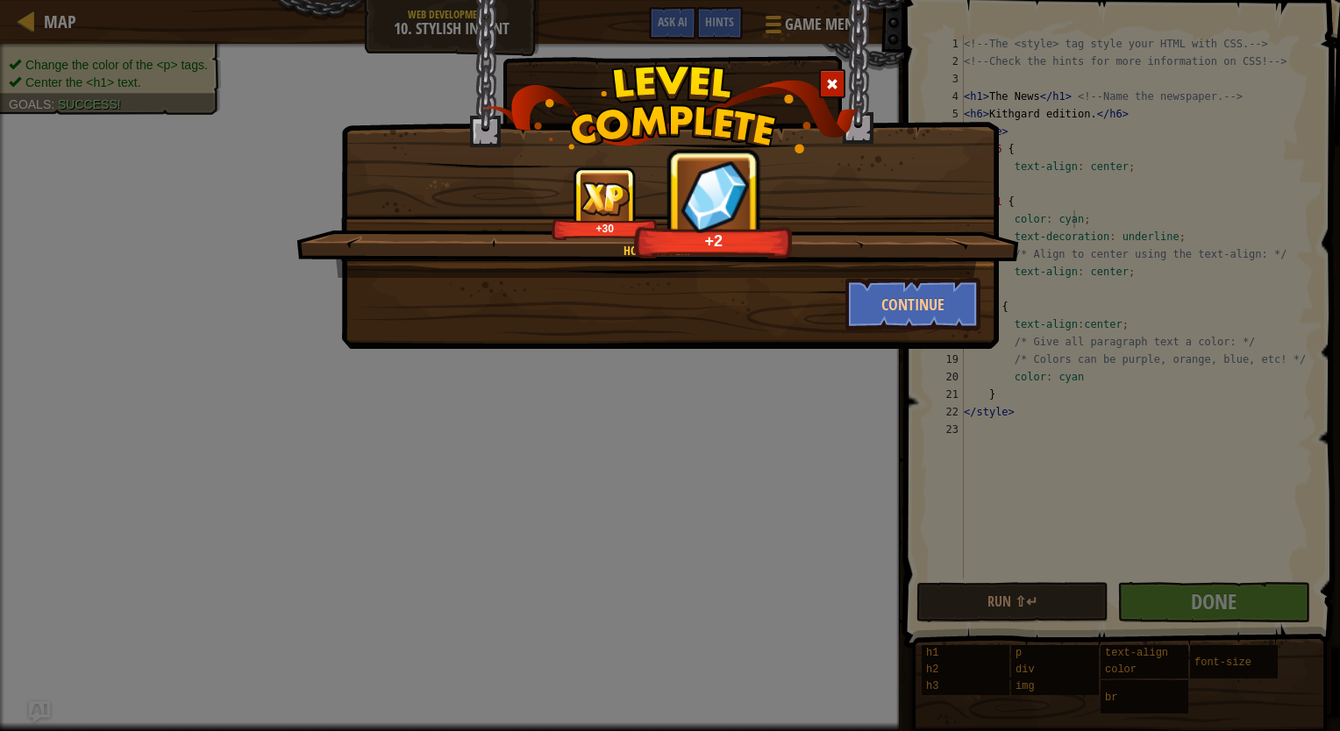
click at [943, 331] on div "How dapper. +30 +2 Continue" at bounding box center [670, 174] width 658 height 349
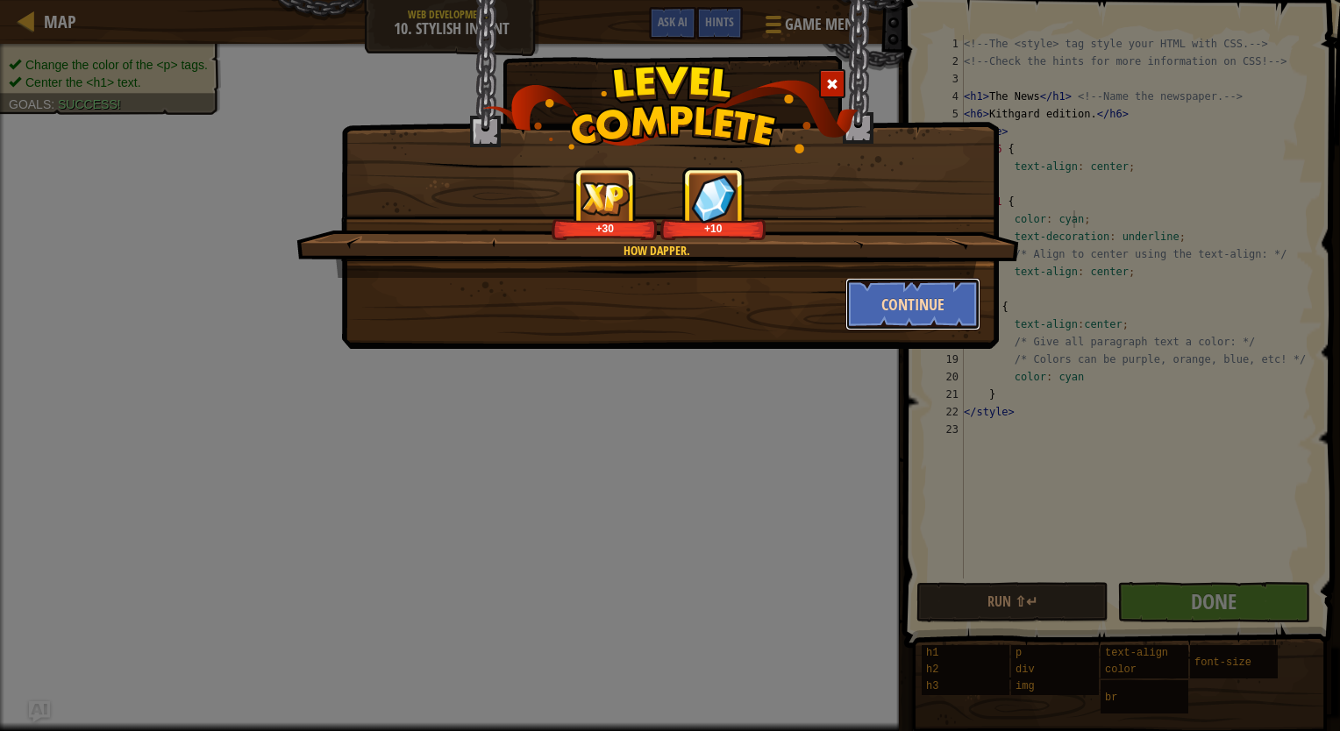
click at [919, 312] on button "Continue" at bounding box center [913, 304] width 136 height 53
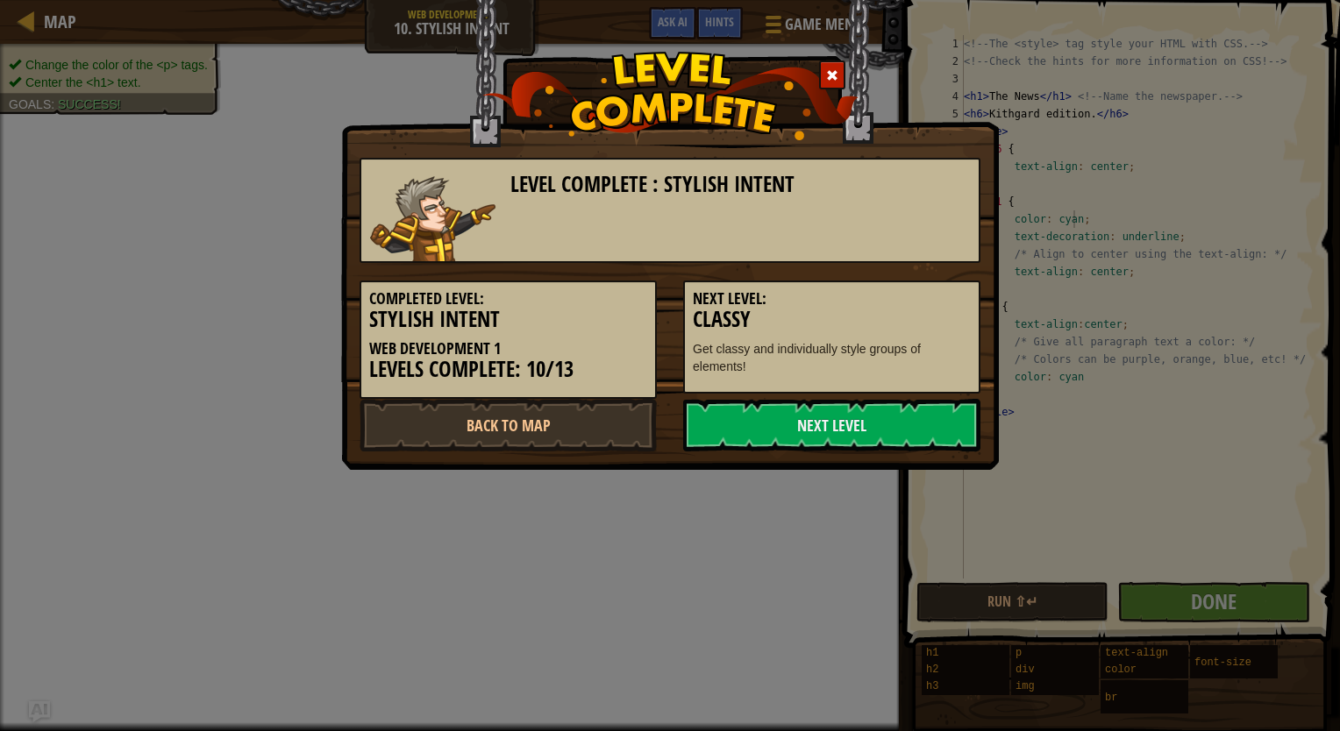
click at [898, 395] on div "Completed Level: Stylish Intent Web Development 1 Levels Complete: 10/13 Next L…" at bounding box center [669, 331] width 647 height 136
click at [809, 415] on link "Next Level" at bounding box center [831, 425] width 297 height 53
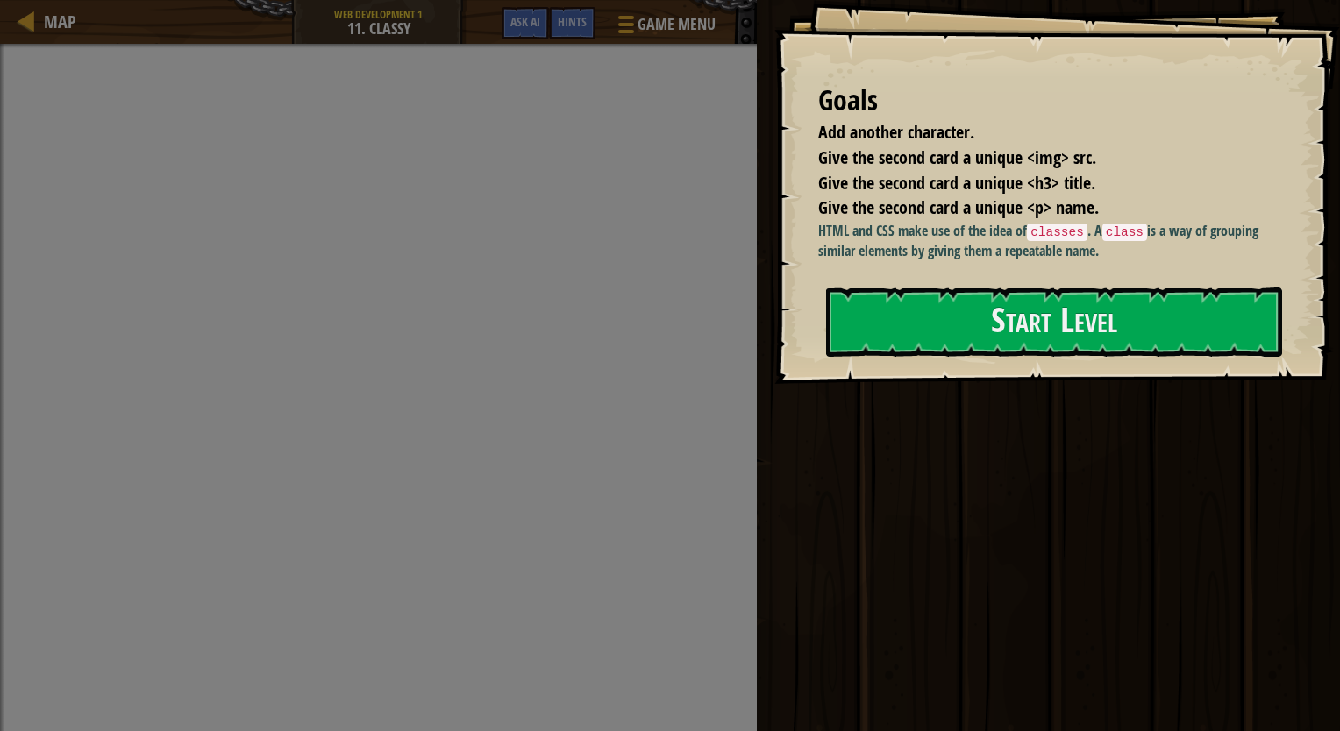
click at [996, 367] on div "Goals Add another character. Give the second card a unique <img> src. Give the …" at bounding box center [1056, 192] width 565 height 384
click at [978, 324] on button "Start Level" at bounding box center [1054, 322] width 456 height 69
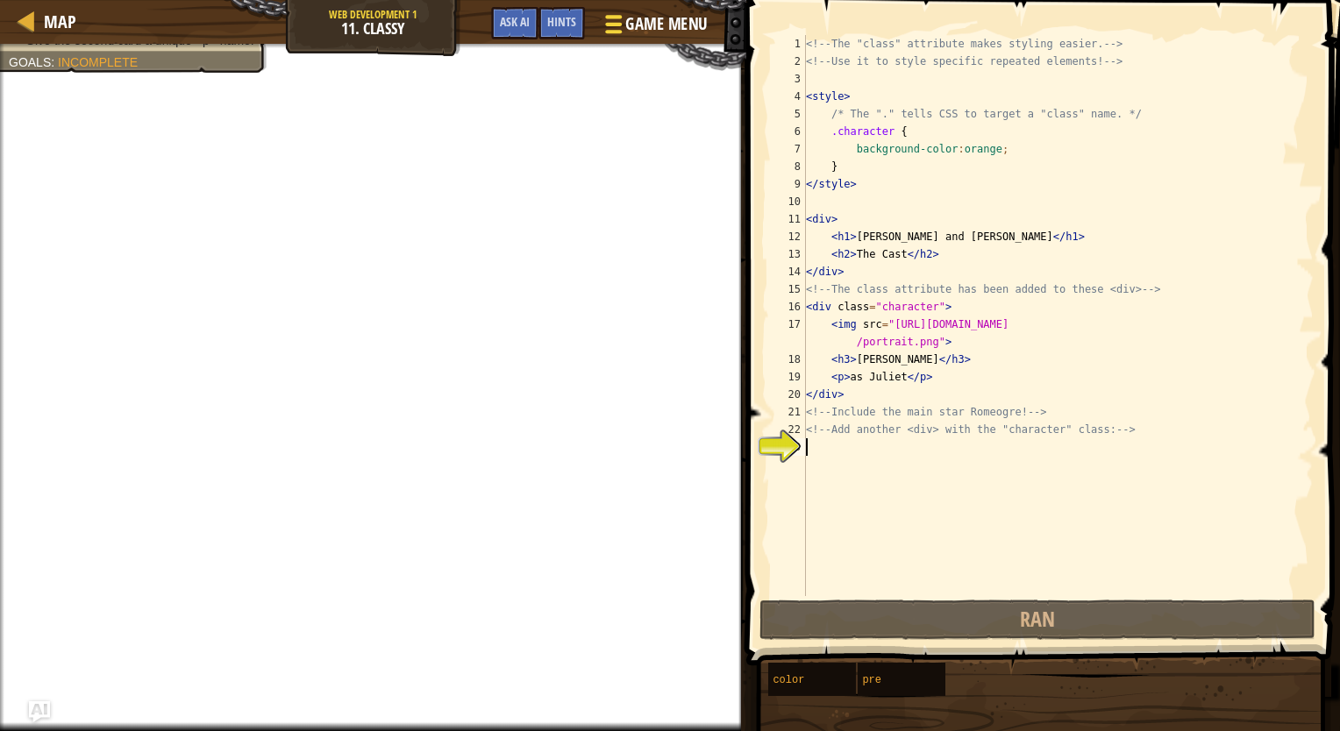
click at [645, 25] on span "Game Menu" at bounding box center [666, 24] width 82 height 24
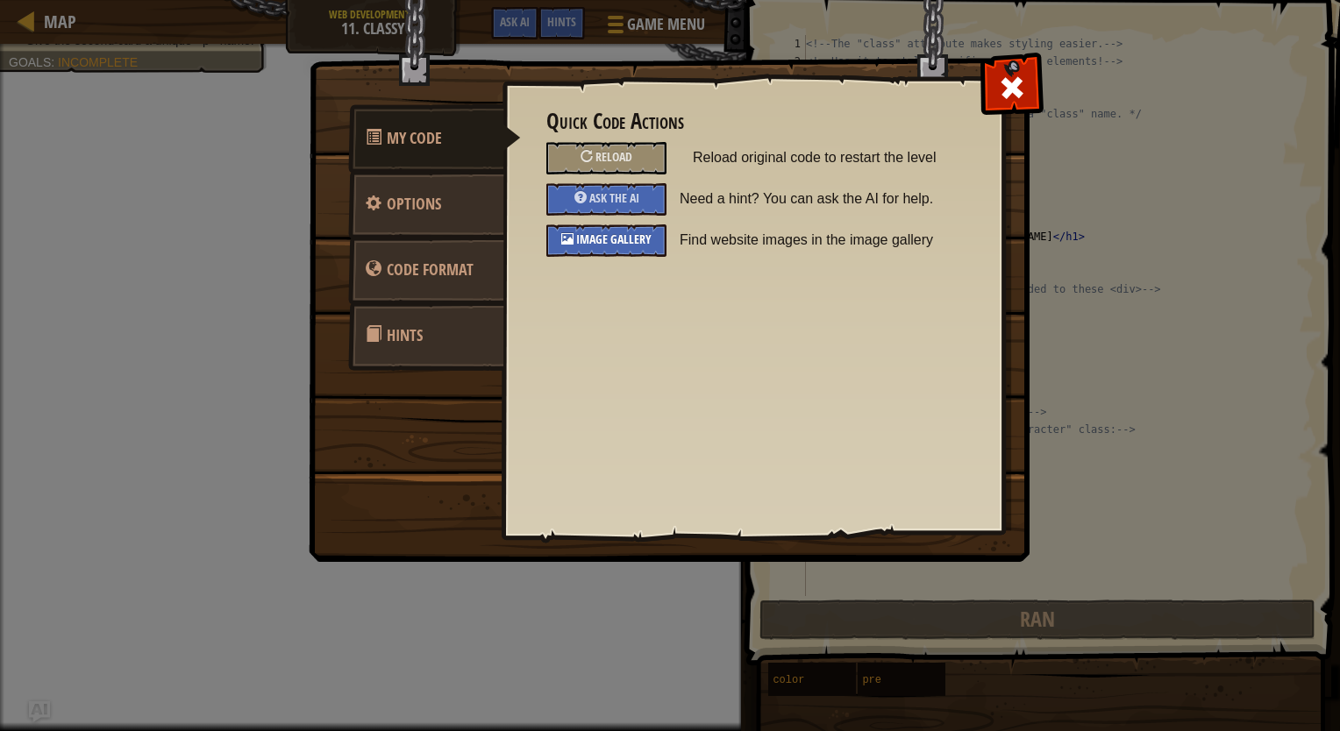
click at [611, 238] on span "Image Gallery" at bounding box center [613, 239] width 75 height 17
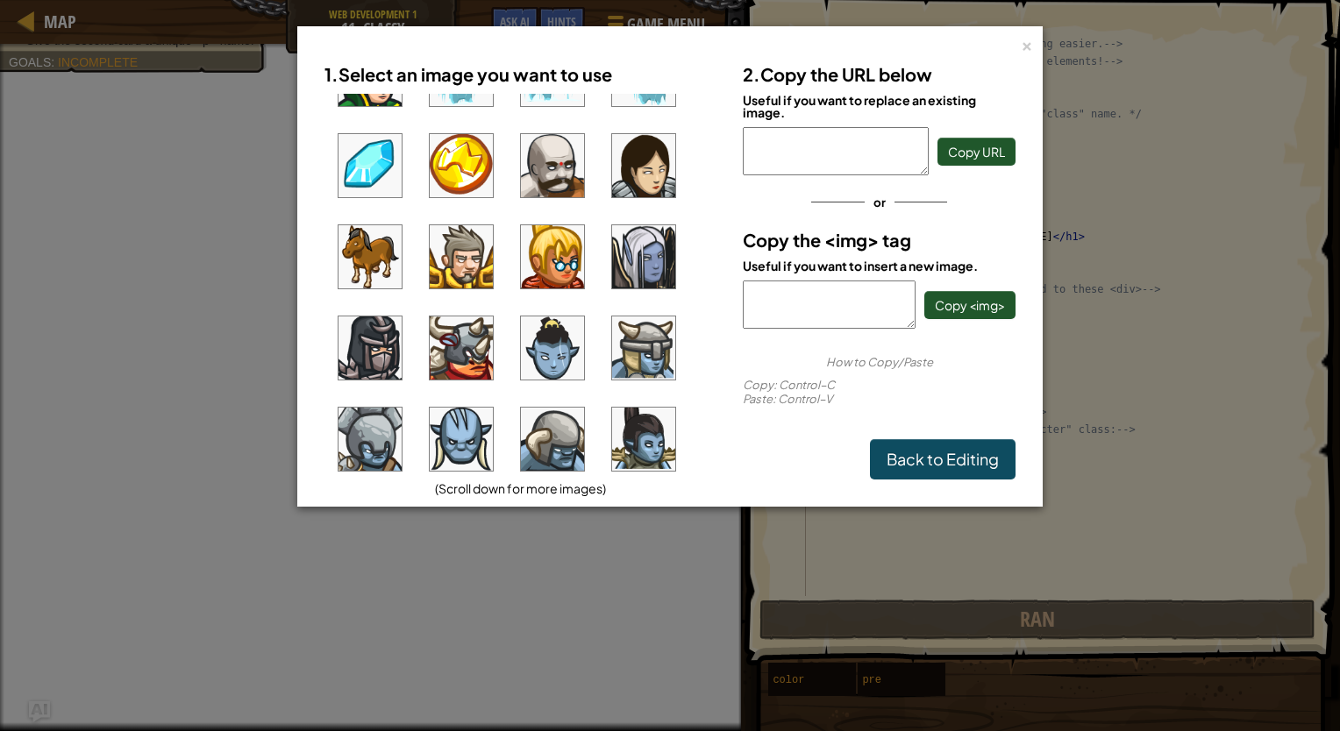
scroll to position [704, 0]
click at [477, 249] on img at bounding box center [461, 255] width 63 height 63
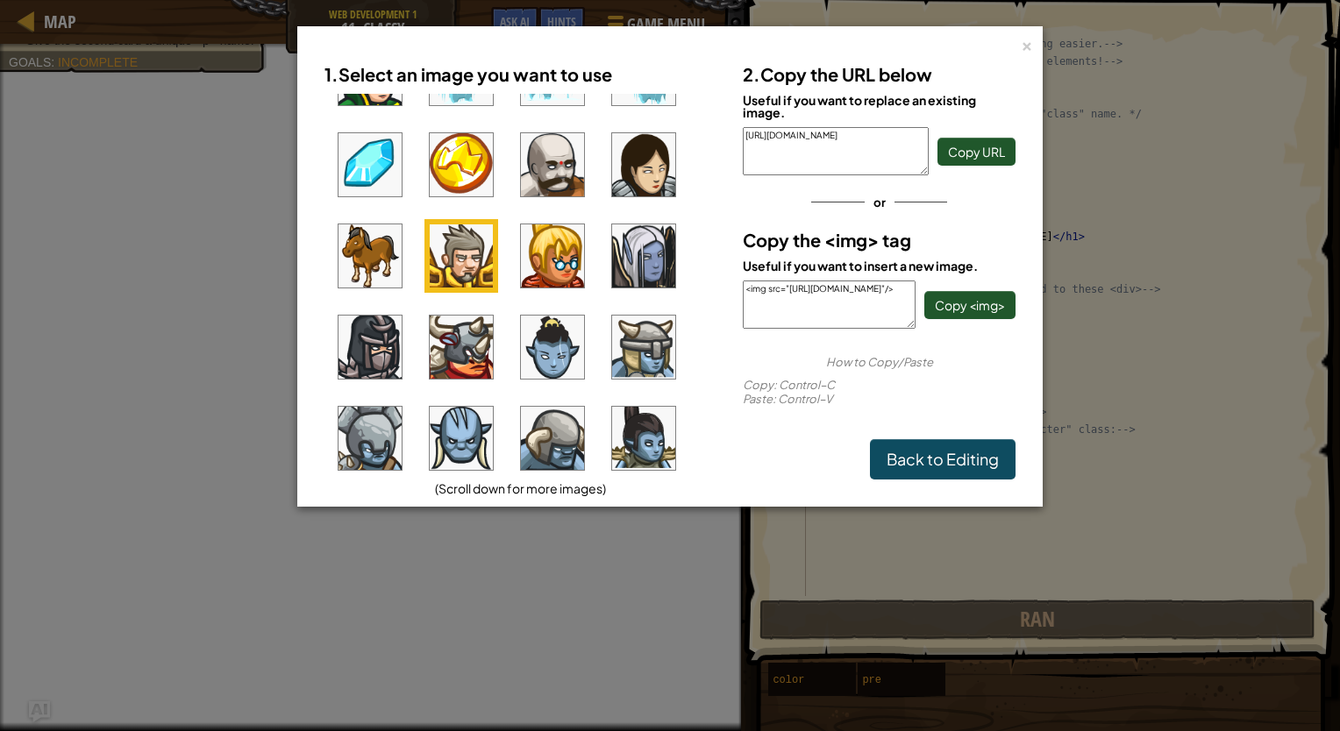
drag, startPoint x: 746, startPoint y: 286, endPoint x: 881, endPoint y: 336, distance: 144.0
click at [881, 336] on div "2. Copy the URL below Useful if you want to replace an existing image. [URL][DO…" at bounding box center [878, 266] width 299 height 425
click at [920, 454] on link "Back to Editing" at bounding box center [943, 459] width 146 height 40
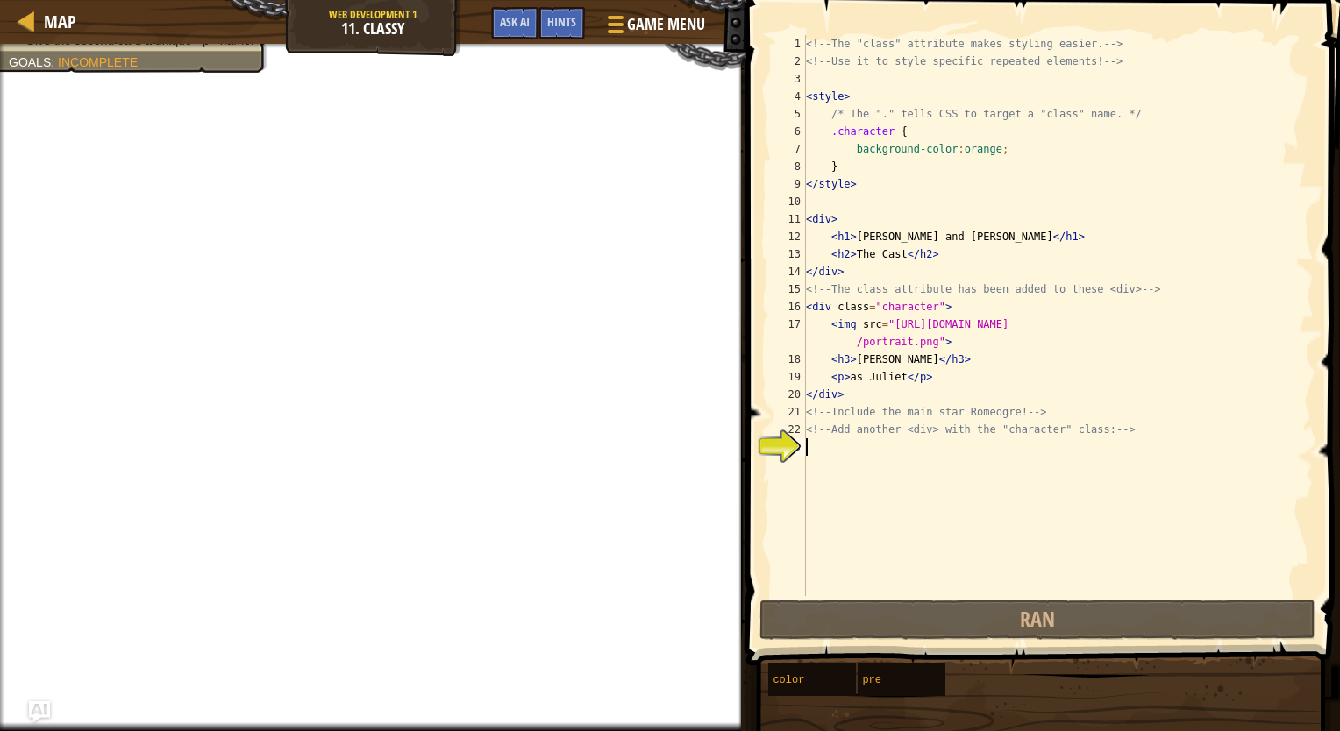
paste textarea "<img src="[URL][DOMAIN_NAME]"/>"
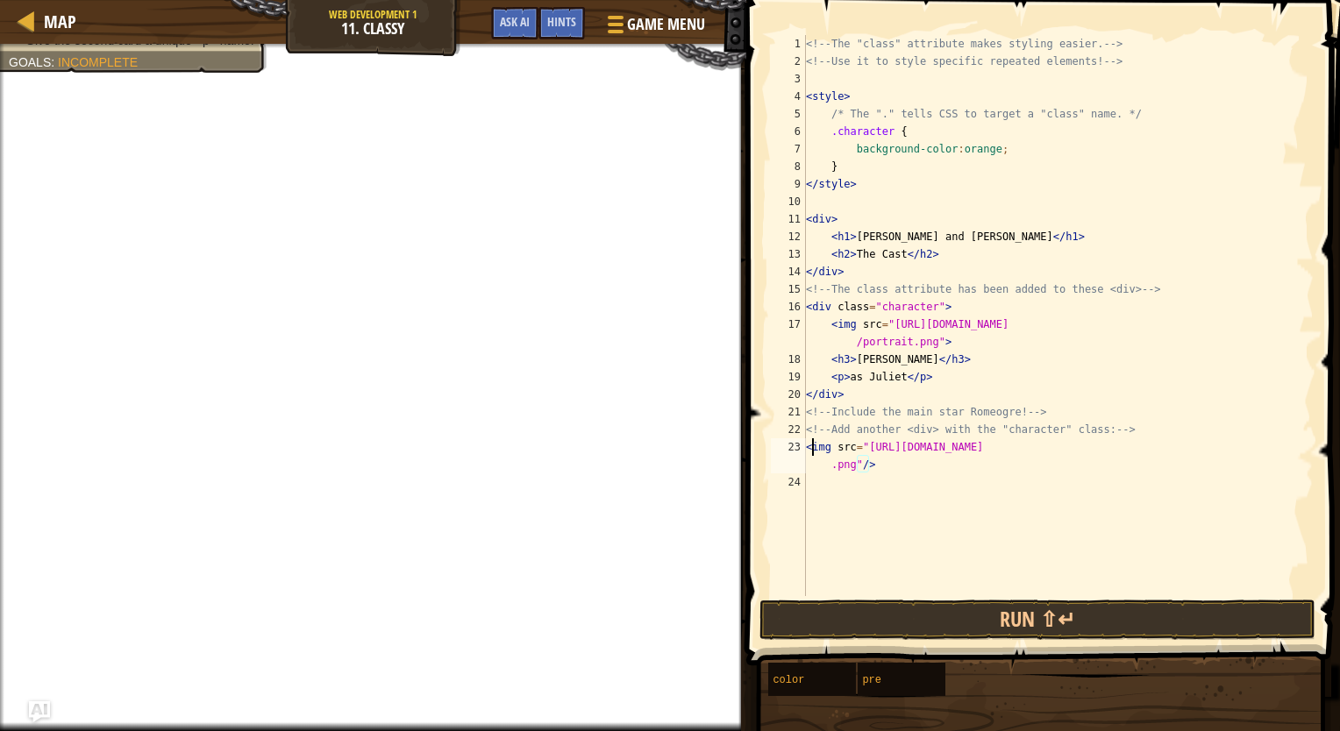
click at [810, 442] on div "<!-- The "class" attribute makes styling easier. --> <!-- Use it to style speci…" at bounding box center [1057, 333] width 511 height 596
click at [842, 444] on div "<!-- The "class" attribute makes styling easier. --> <!-- Use it to style speci…" at bounding box center [1057, 333] width 511 height 596
click at [852, 396] on div "<!-- The "class" attribute makes styling easier. --> <!-- Use it to style speci…" at bounding box center [1057, 333] width 511 height 596
click at [848, 454] on div "<!-- The "class" attribute makes styling easier. --> <!-- Use it to style speci…" at bounding box center [1057, 333] width 511 height 596
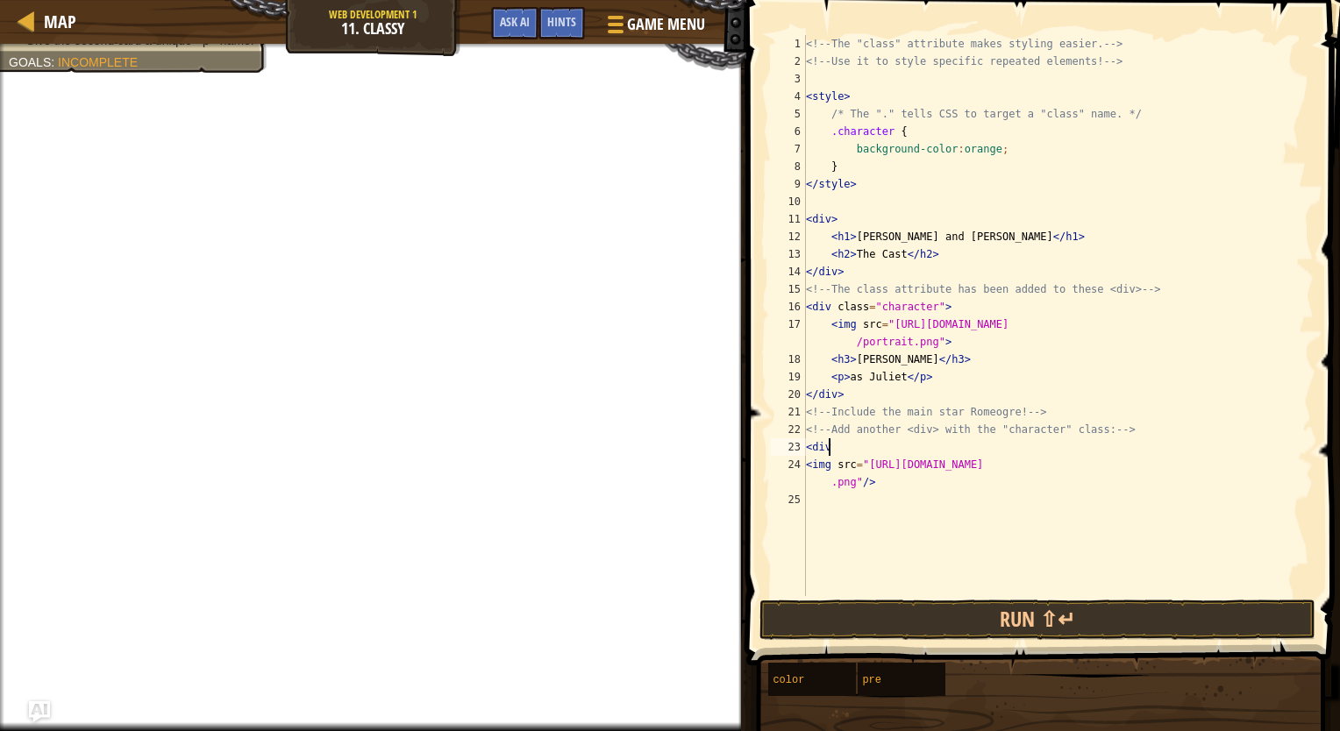
scroll to position [8, 0]
click at [894, 445] on div "<!-- The "class" attribute makes styling easier. --> <!-- Use it to style speci…" at bounding box center [1057, 333] width 511 height 596
click at [949, 451] on div "<!-- The "class" attribute makes styling easier. --> <!-- Use it to style speci…" at bounding box center [1057, 333] width 511 height 596
click at [812, 463] on div "<!-- The "class" attribute makes styling easier. --> <!-- Use it to style speci…" at bounding box center [1057, 333] width 511 height 596
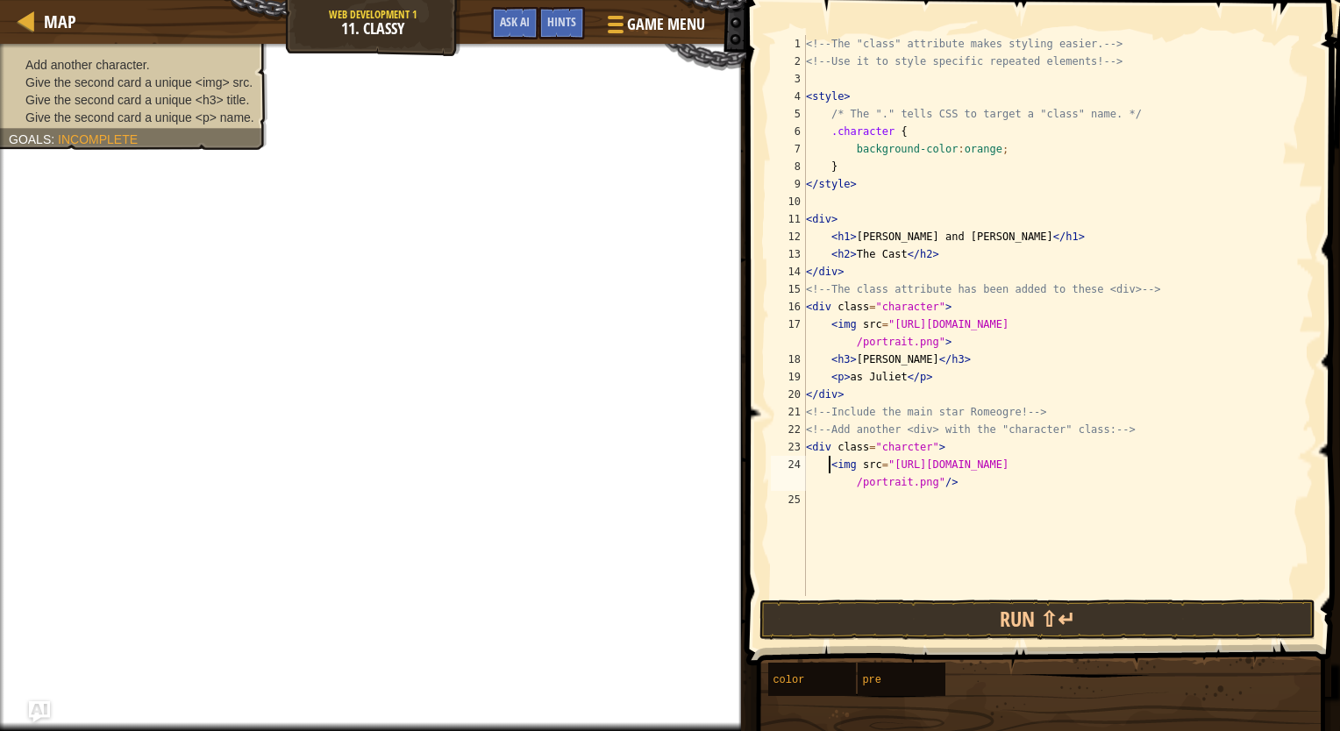
type textarea "<img src="[URL][DOMAIN_NAME]"/>"
click at [183, 99] on span "Give the second card a unique <h3> title." at bounding box center [137, 100] width 224 height 14
